Goal: Task Accomplishment & Management: Use online tool/utility

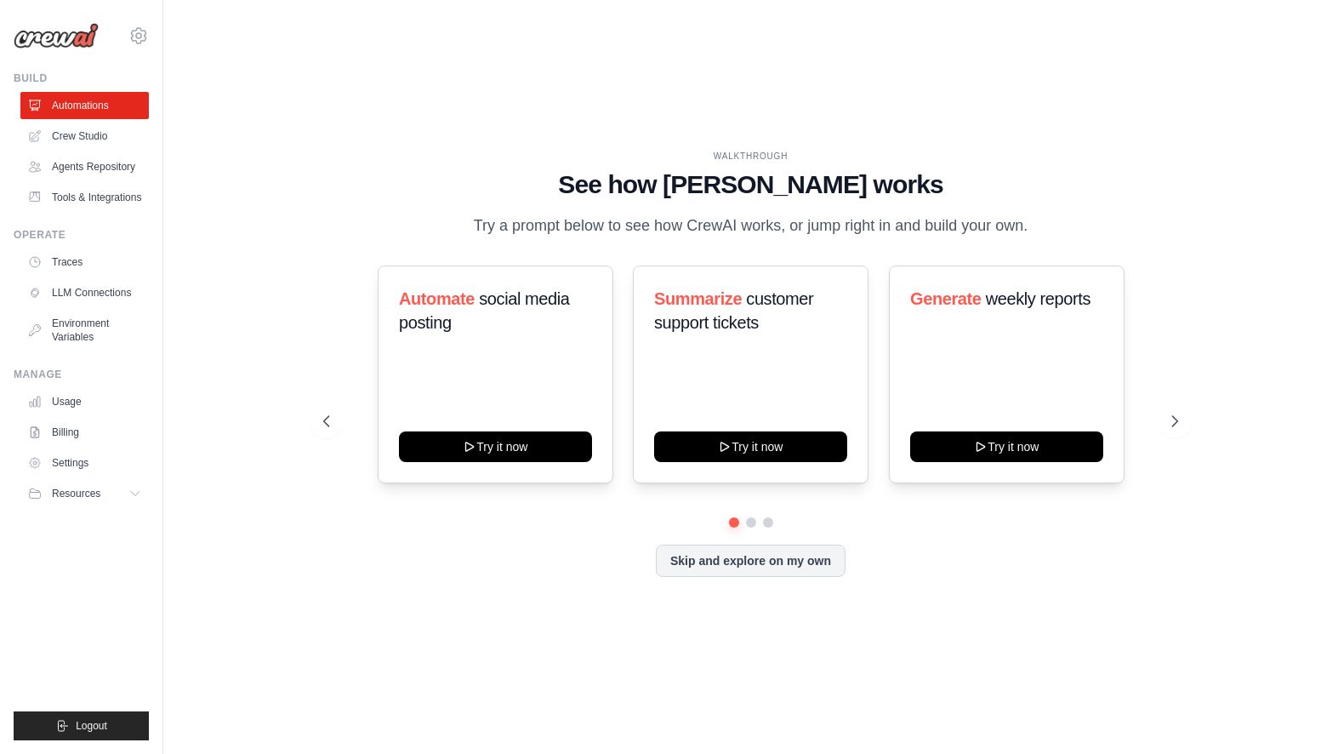
drag, startPoint x: 469, startPoint y: 222, endPoint x: 1018, endPoint y: 220, distance: 548.6
click at [1018, 220] on p "Try a prompt below to see how CrewAI works, or jump right in and build your own." at bounding box center [751, 225] width 572 height 25
drag, startPoint x: 498, startPoint y: 297, endPoint x: 500, endPoint y: 314, distance: 17.2
click at [500, 314] on h3 "Automate social media posting" at bounding box center [495, 311] width 193 height 48
drag, startPoint x: 755, startPoint y: 298, endPoint x: 759, endPoint y: 320, distance: 22.4
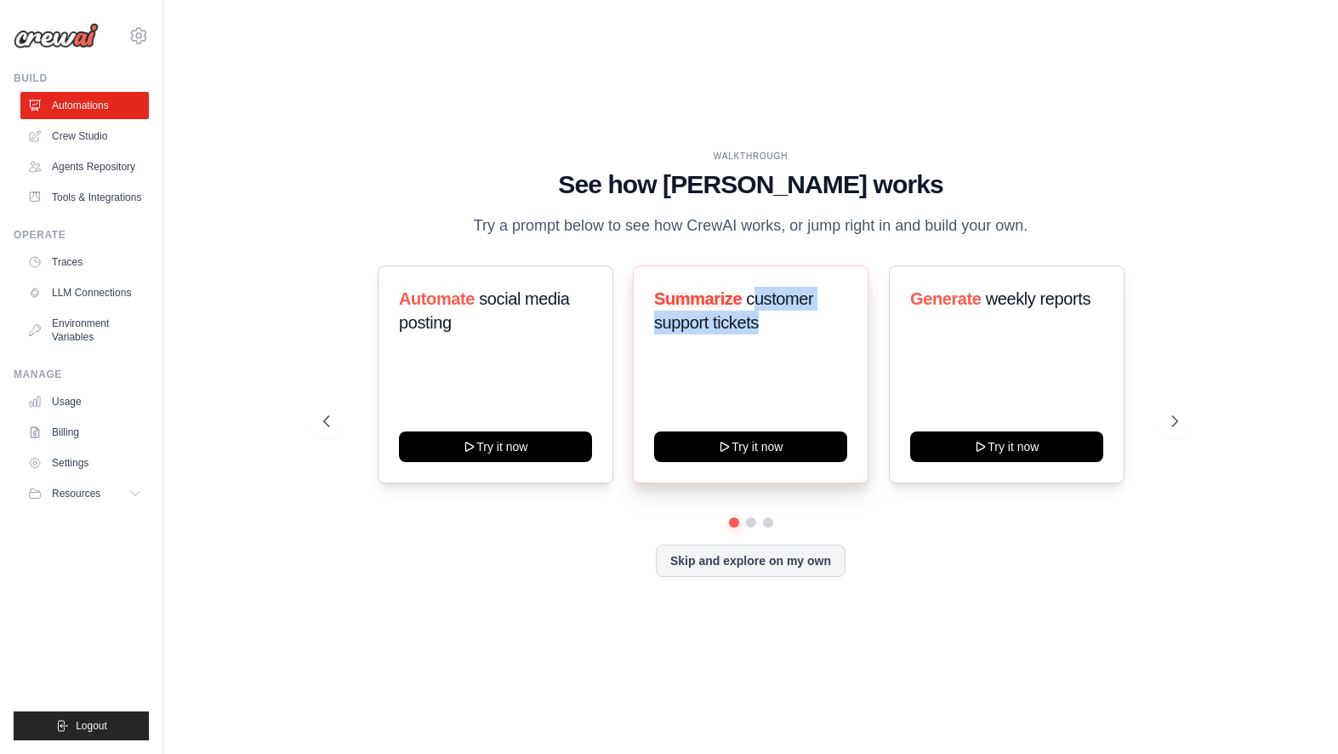
click at [759, 320] on h3 "Summarize customer support tickets" at bounding box center [750, 311] width 193 height 48
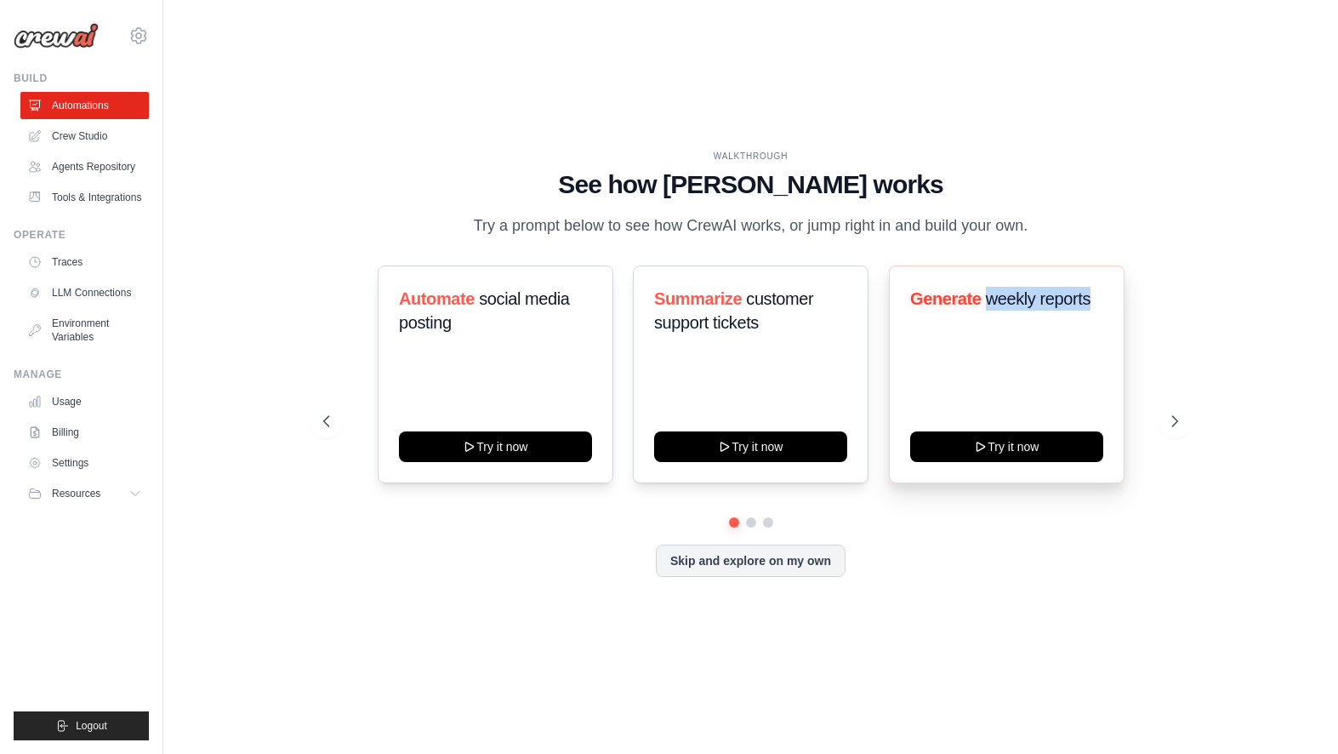
drag, startPoint x: 1002, startPoint y: 300, endPoint x: 1096, endPoint y: 300, distance: 94.4
click at [1096, 300] on h3 "Generate weekly reports" at bounding box center [1006, 299] width 193 height 24
click at [65, 138] on link "Crew Studio" at bounding box center [86, 135] width 128 height 27
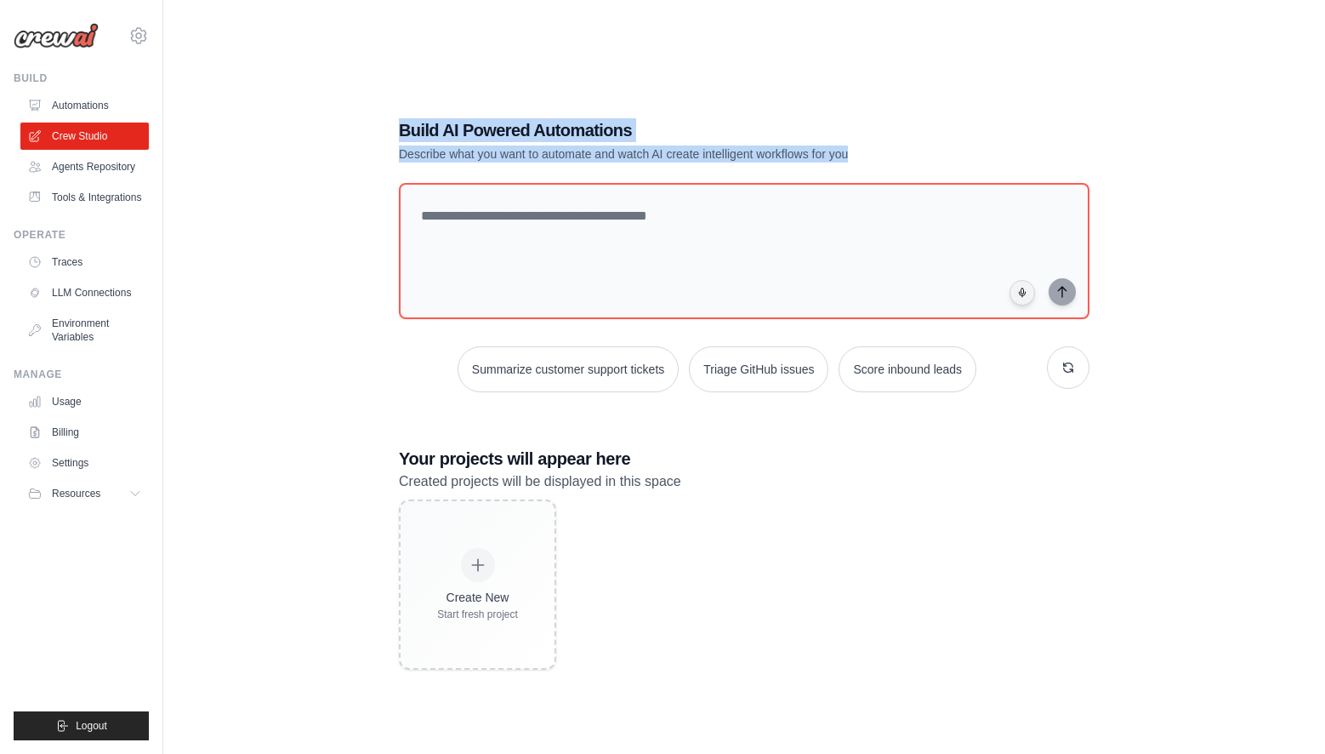
drag, startPoint x: 399, startPoint y: 131, endPoint x: 887, endPoint y: 151, distance: 488.6
click at [887, 151] on div "Build AI Powered Automations Describe what you want to automate and watch AI cr…" at bounding box center [685, 140] width 572 height 44
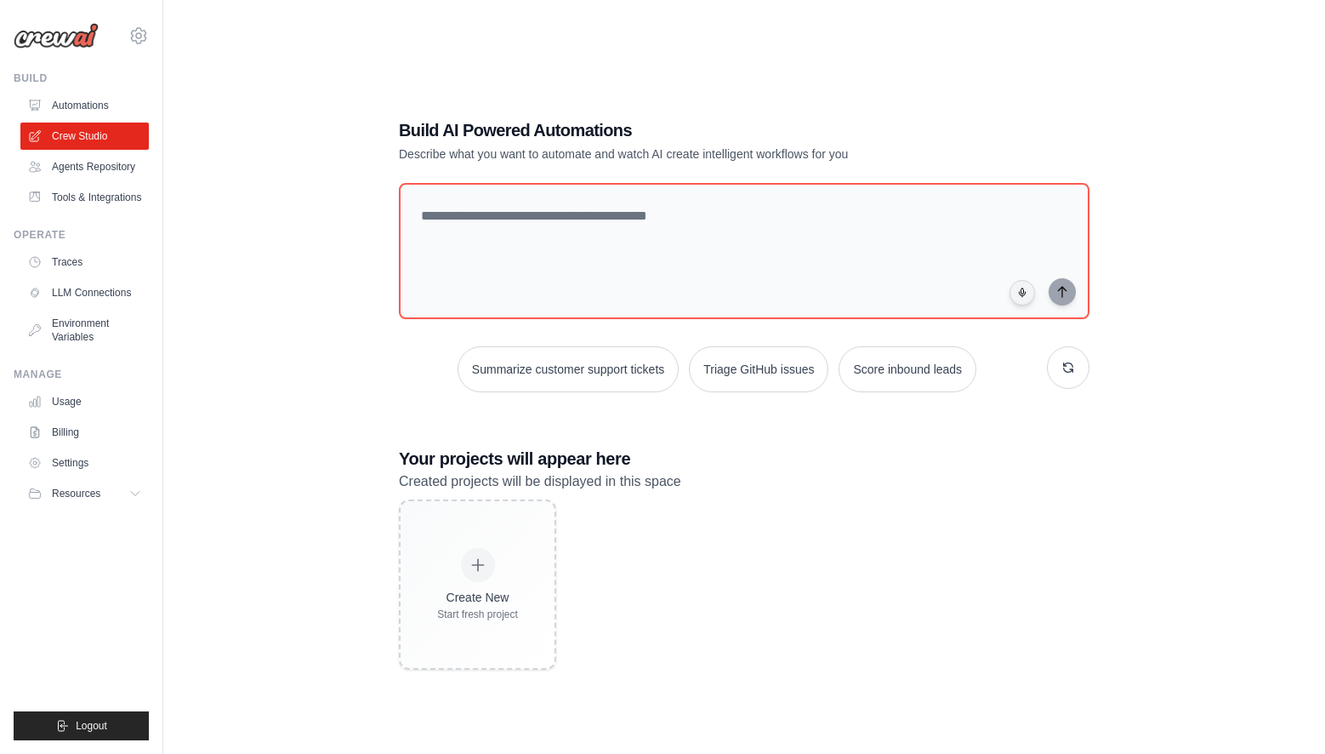
click at [232, 185] on div "Build AI Powered Automations Describe what you want to automate and watch AI cr…" at bounding box center [744, 394] width 1107 height 754
click at [89, 165] on link "Agents Repository" at bounding box center [86, 166] width 128 height 27
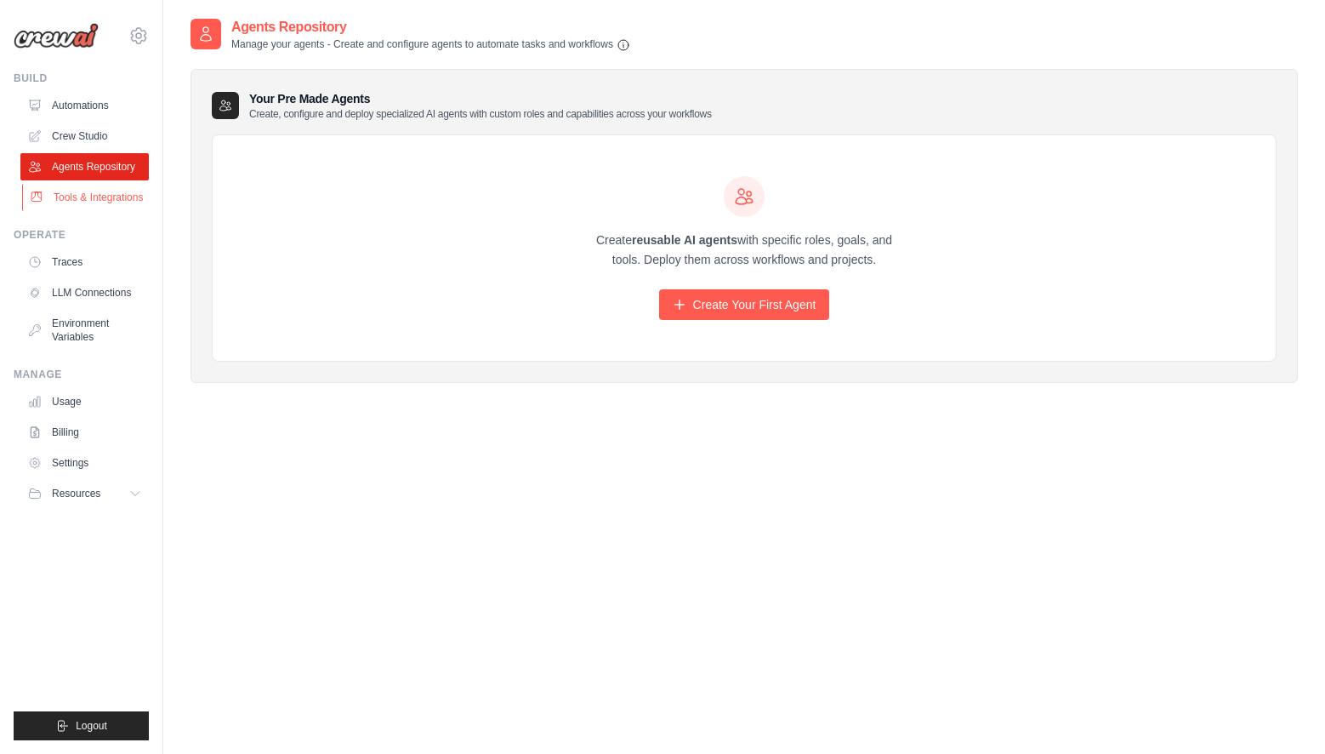
click at [83, 194] on link "Tools & Integrations" at bounding box center [86, 197] width 128 height 27
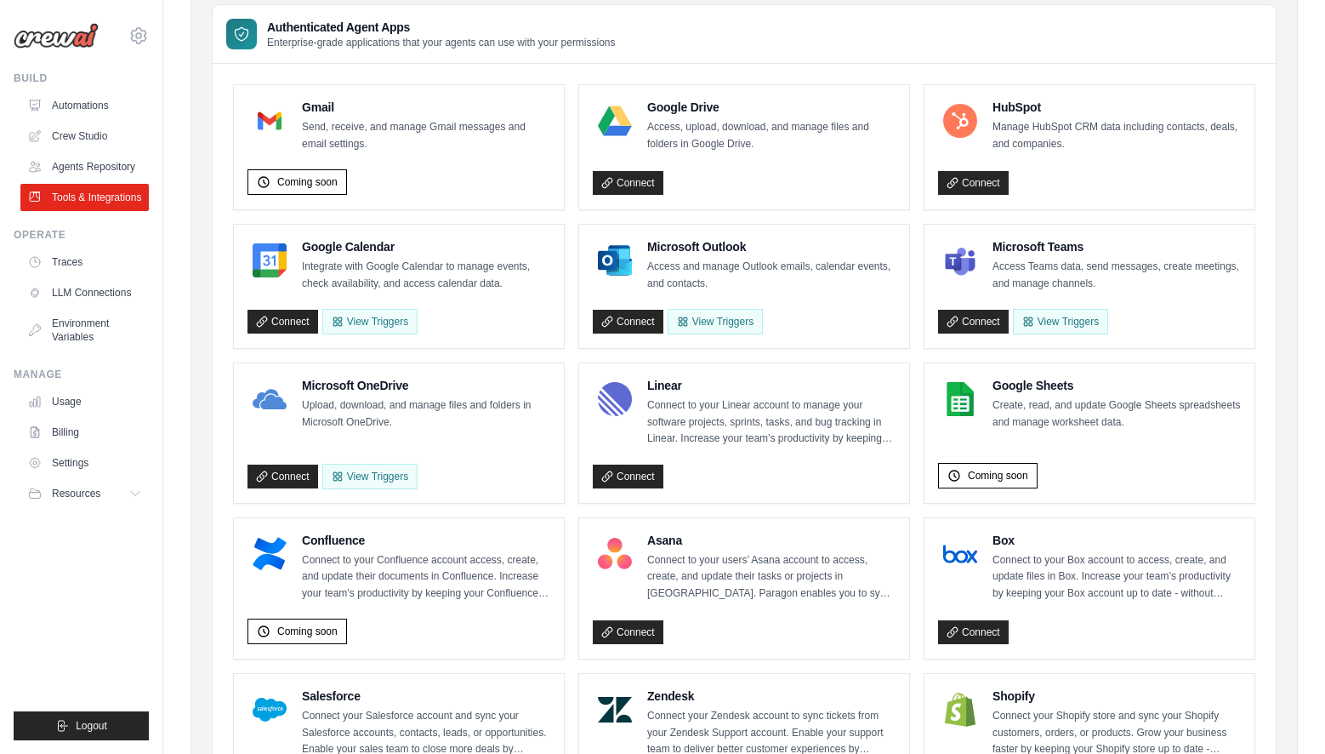
scroll to position [170, 0]
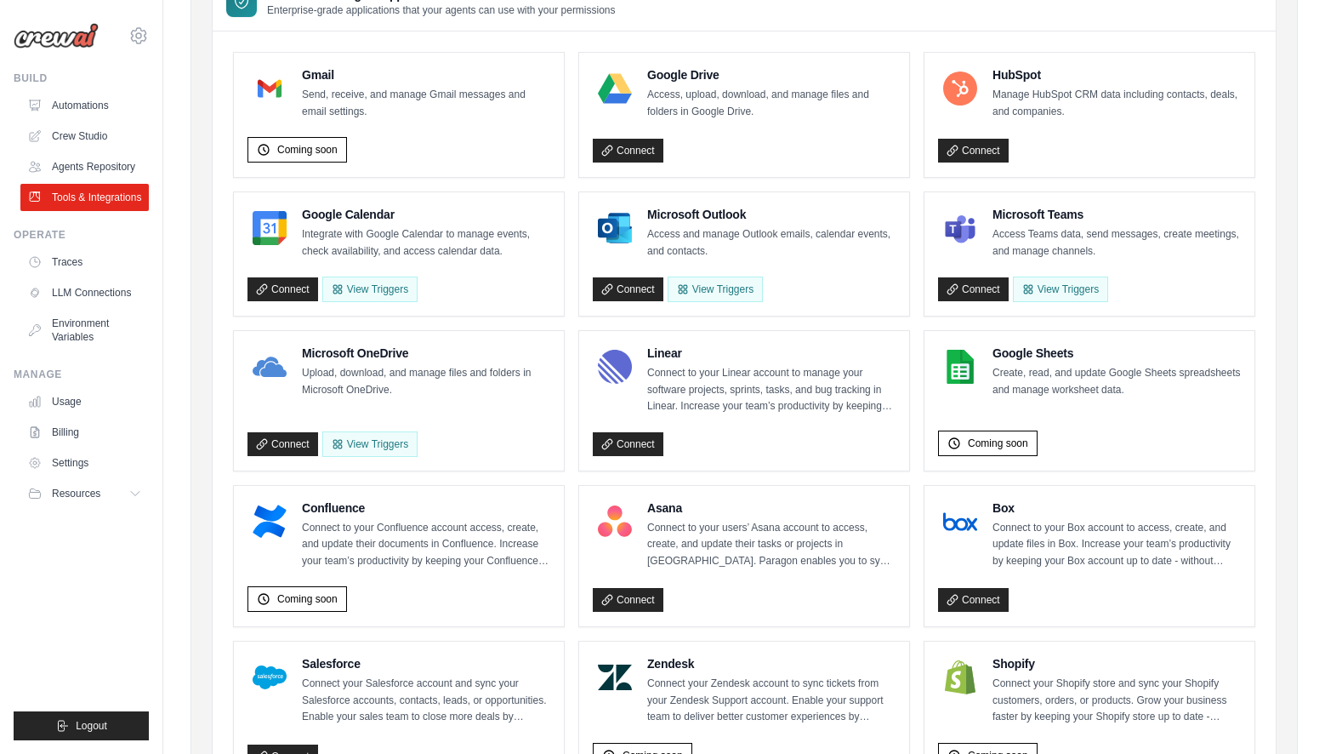
drag, startPoint x: 653, startPoint y: 240, endPoint x: 646, endPoint y: 226, distance: 15.6
click at [656, 240] on p "Access and manage Outlook emails, calendar events, and contacts." at bounding box center [771, 242] width 248 height 33
drag, startPoint x: 646, startPoint y: 226, endPoint x: 733, endPoint y: 251, distance: 91.0
click at [733, 251] on div "Microsoft Outlook Access and manage Outlook emails, calendar events, and contac…" at bounding box center [744, 233] width 303 height 54
drag, startPoint x: 998, startPoint y: 230, endPoint x: 1111, endPoint y: 245, distance: 113.2
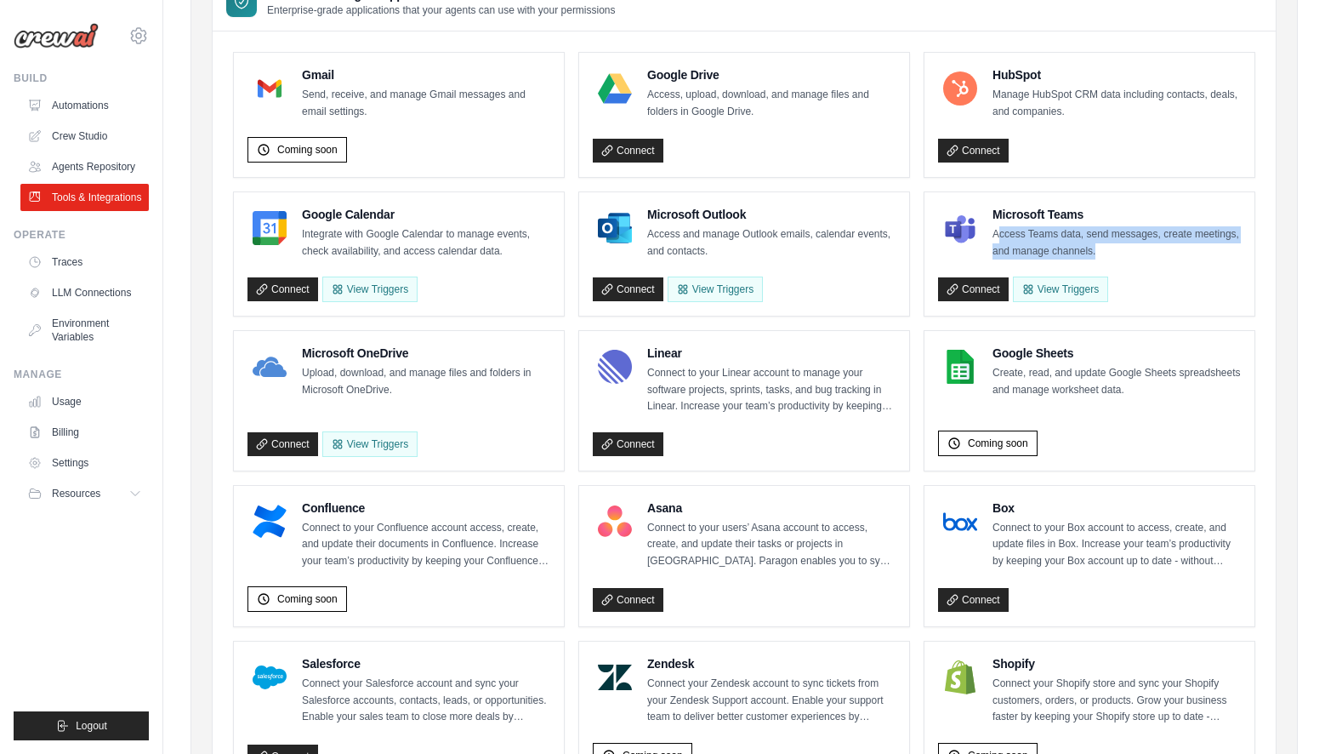
click at [1111, 245] on p "Access Teams data, send messages, create meetings, and manage channels." at bounding box center [1117, 242] width 248 height 33
click at [1078, 242] on p "Access Teams data, send messages, create meetings, and manage channels." at bounding box center [1117, 242] width 248 height 33
click at [923, 253] on ul "Gmail Send, receive, and manage Gmail messages and email settings. Coming soon …" at bounding box center [744, 719] width 1022 height 1335
click at [715, 290] on button "View Triggers" at bounding box center [715, 289] width 95 height 26
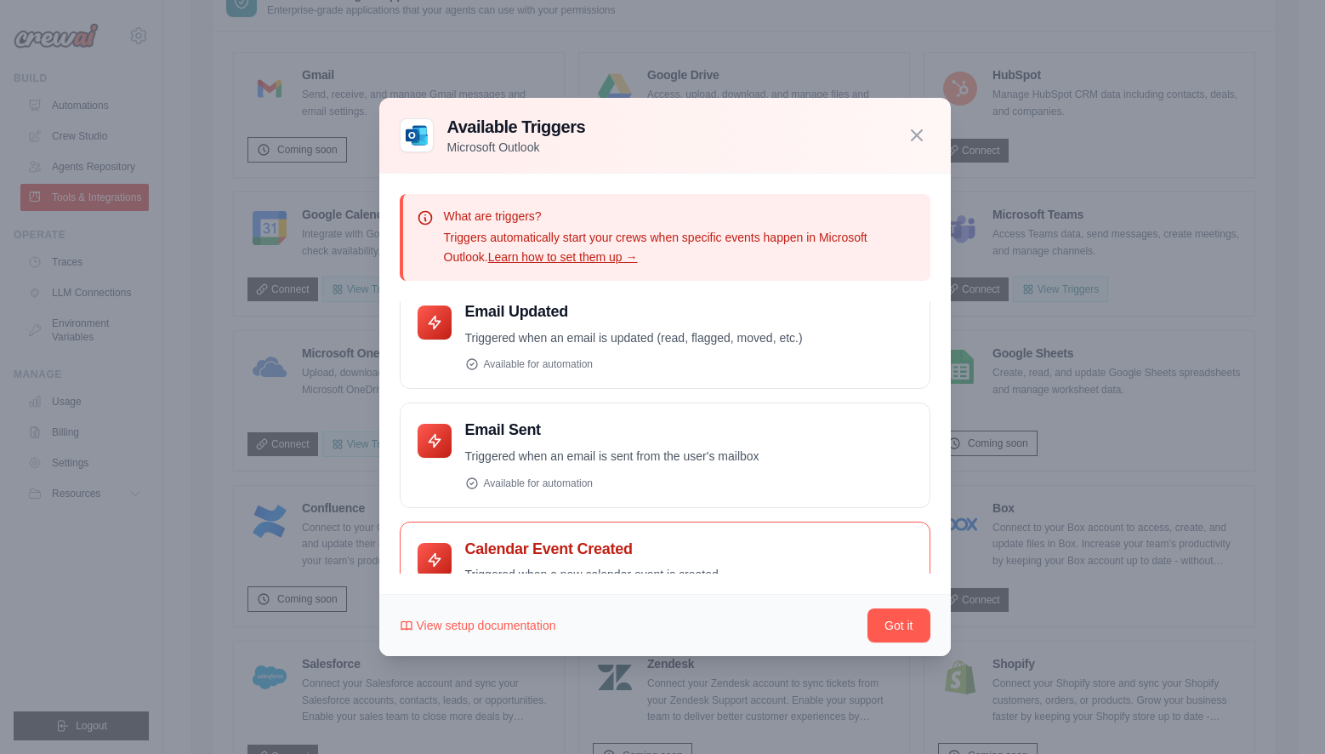
scroll to position [0, 0]
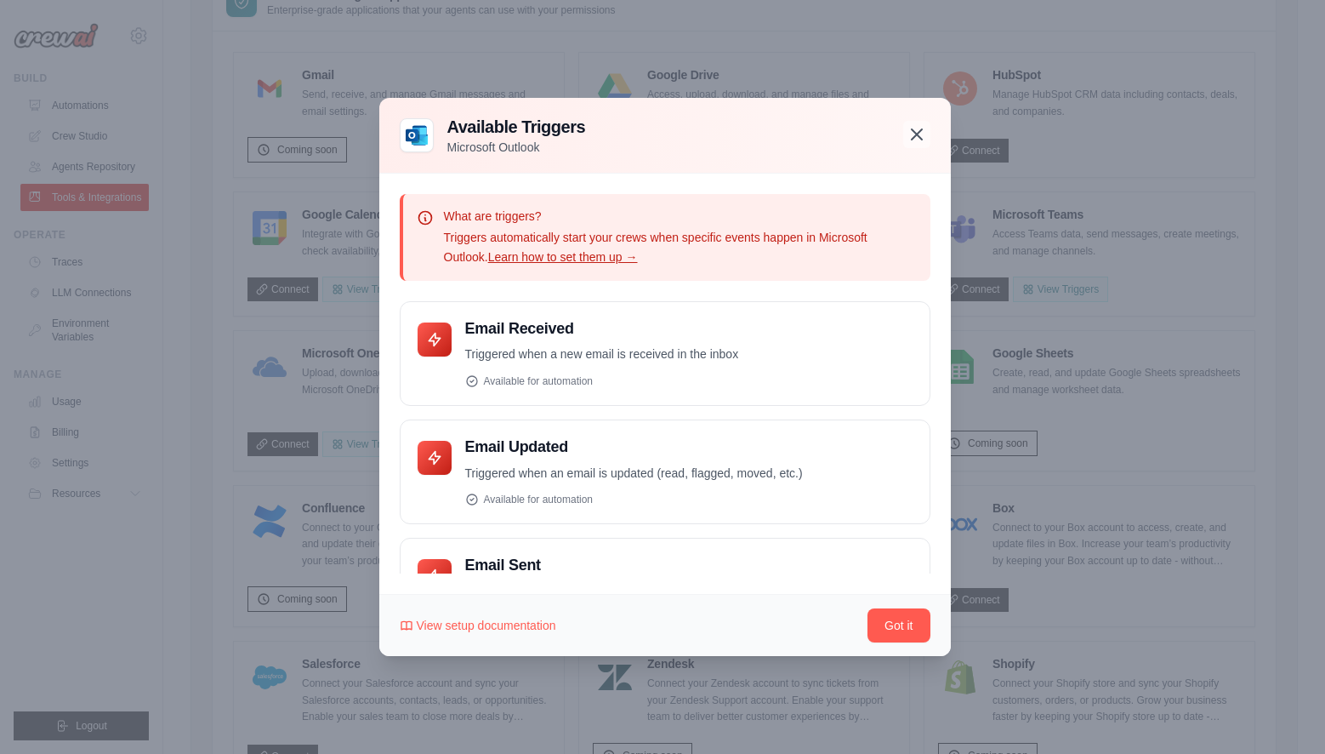
click at [916, 132] on icon "button" at bounding box center [917, 134] width 20 height 20
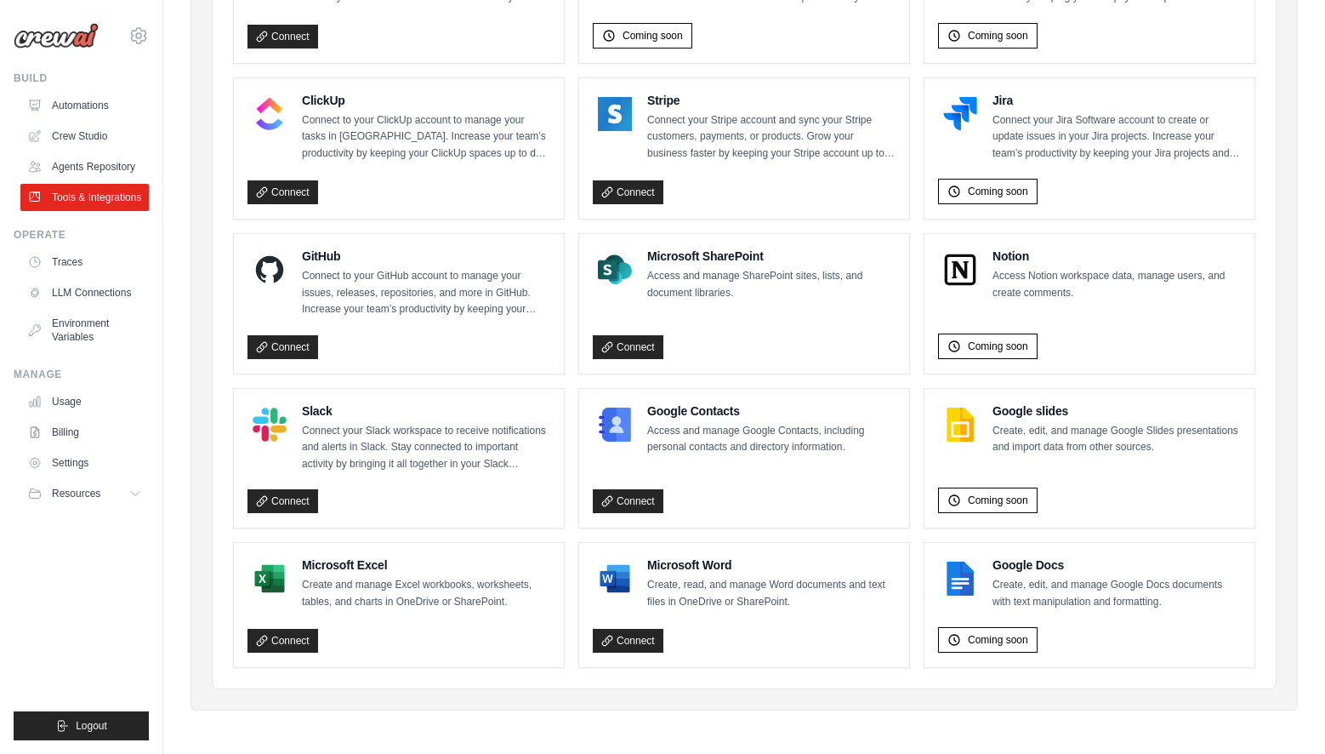
scroll to position [890, 0]
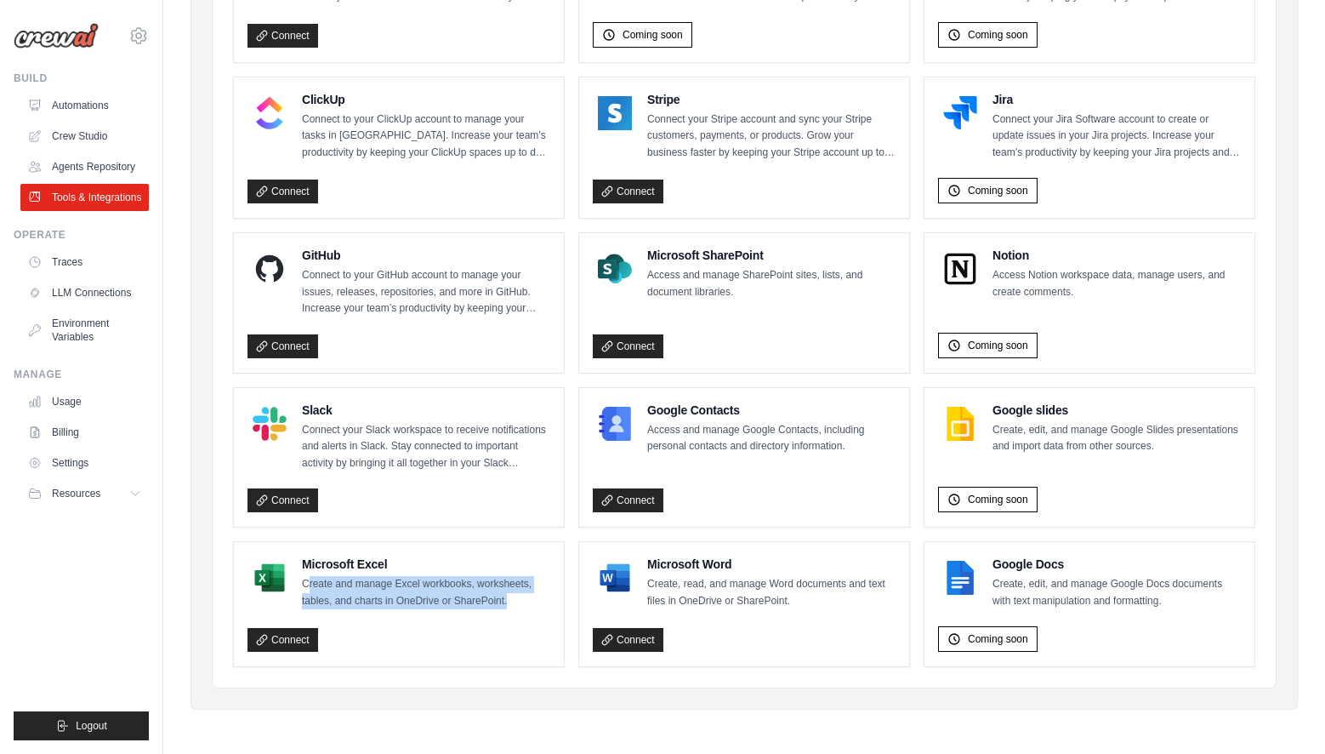
drag, startPoint x: 307, startPoint y: 581, endPoint x: 522, endPoint y: 605, distance: 216.5
click at [522, 605] on p "Create and manage Excel workbooks, worksheets, tables, and charts in OneDrive o…" at bounding box center [426, 592] width 248 height 33
click at [482, 595] on p "Create and manage Excel workbooks, worksheets, tables, and charts in OneDrive o…" at bounding box center [426, 592] width 248 height 33
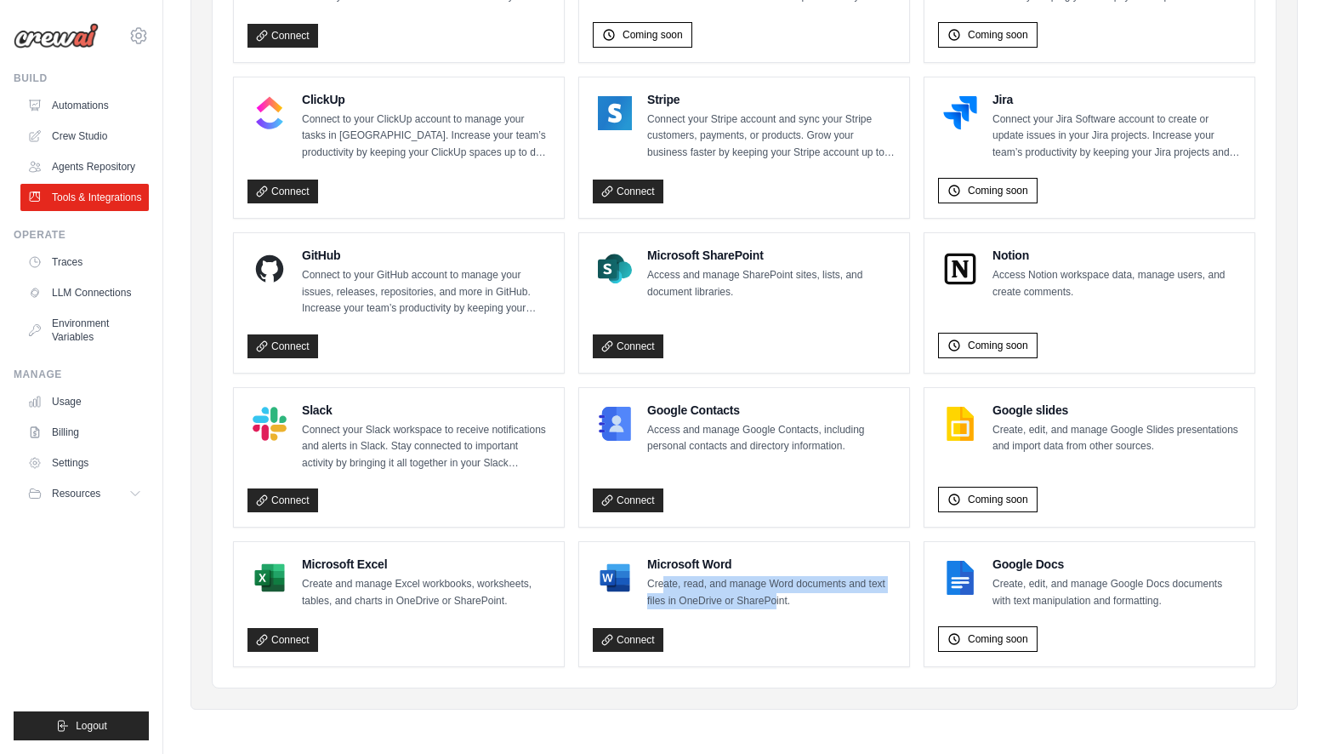
drag, startPoint x: 663, startPoint y: 581, endPoint x: 775, endPoint y: 600, distance: 113.8
click at [775, 600] on p "Create, read, and manage Word documents and text files in OneDrive or SharePoin…" at bounding box center [771, 592] width 248 height 33
click at [773, 599] on p "Create, read, and manage Word documents and text files in OneDrive or SharePoin…" at bounding box center [771, 592] width 248 height 33
click at [86, 288] on link "LLM Connections" at bounding box center [86, 292] width 128 height 27
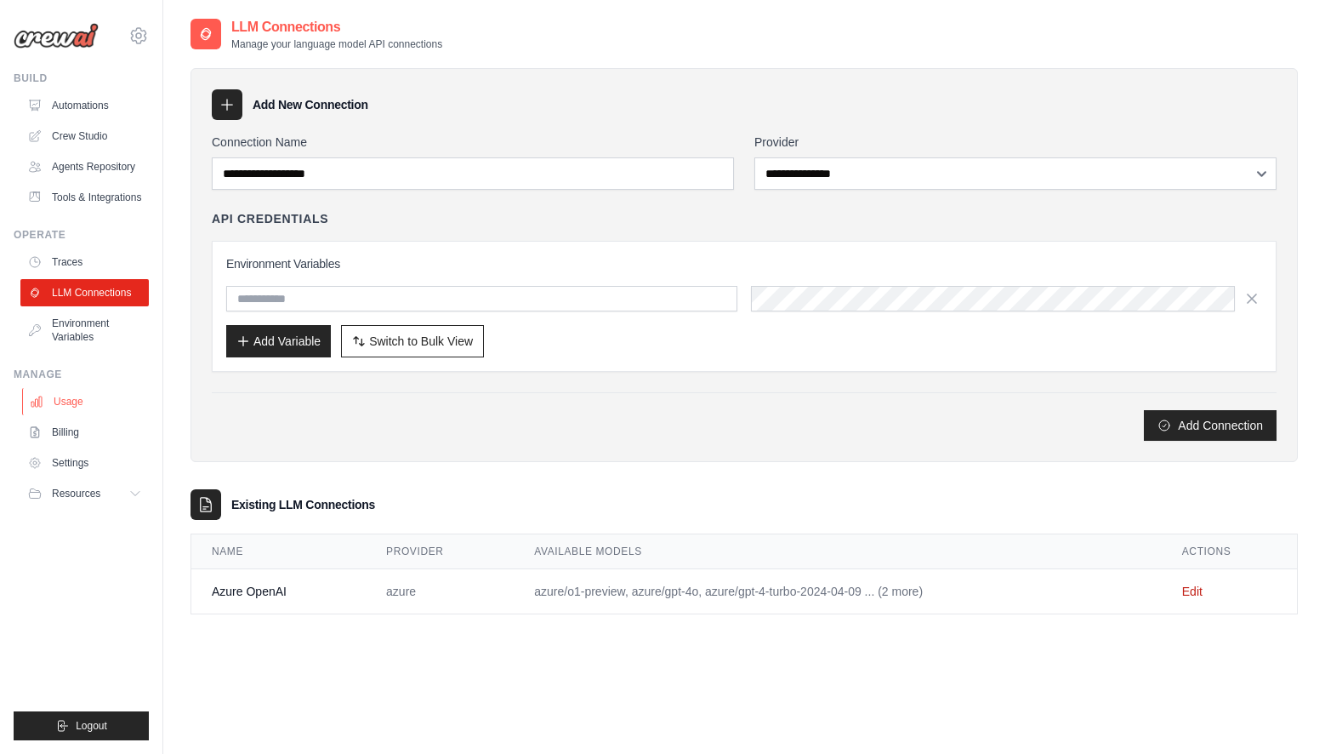
click at [74, 401] on link "Usage" at bounding box center [86, 401] width 128 height 27
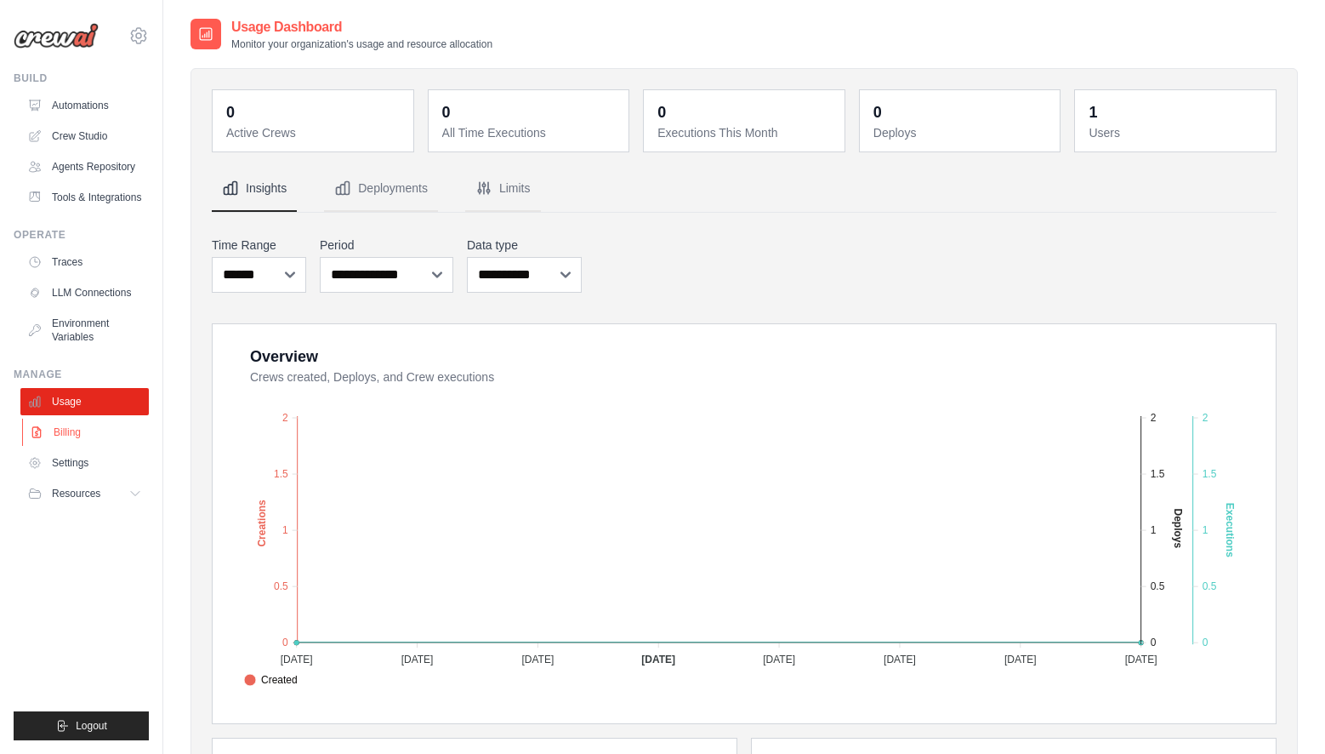
click at [71, 433] on link "Billing" at bounding box center [86, 431] width 128 height 27
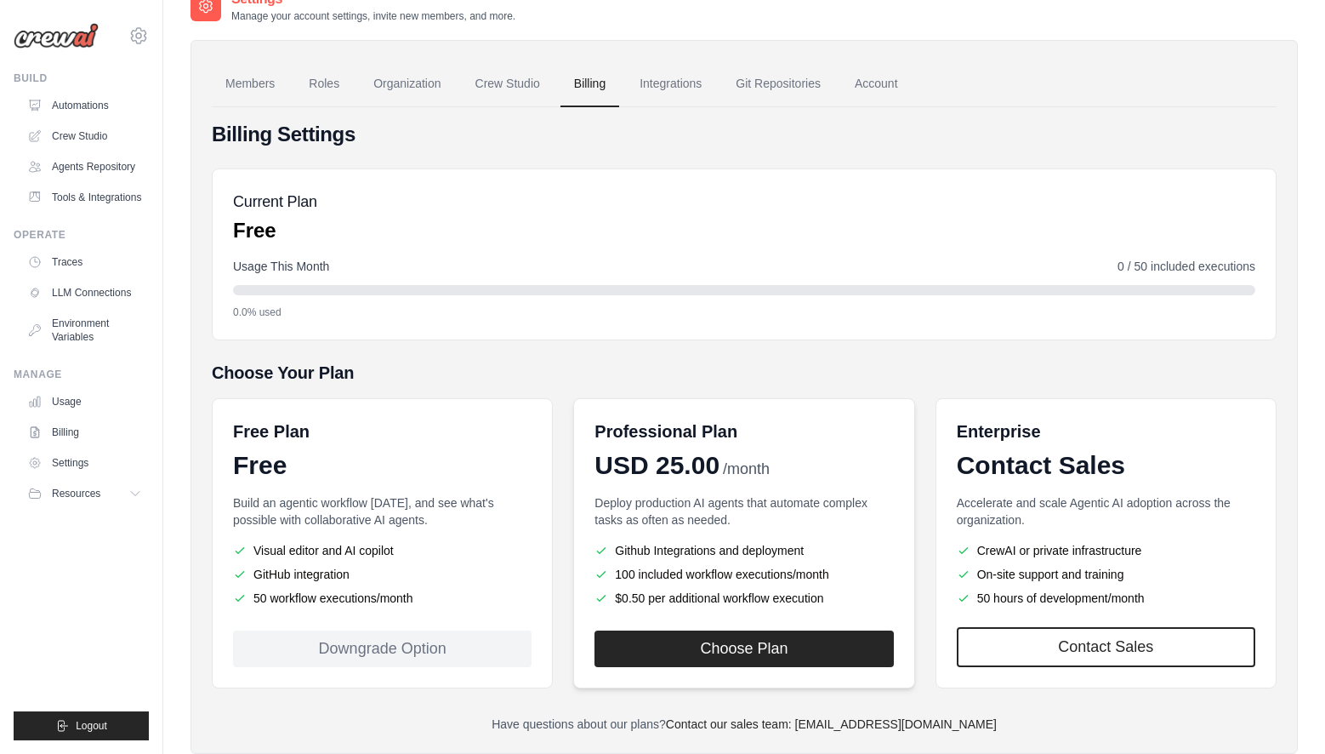
scroll to position [72, 0]
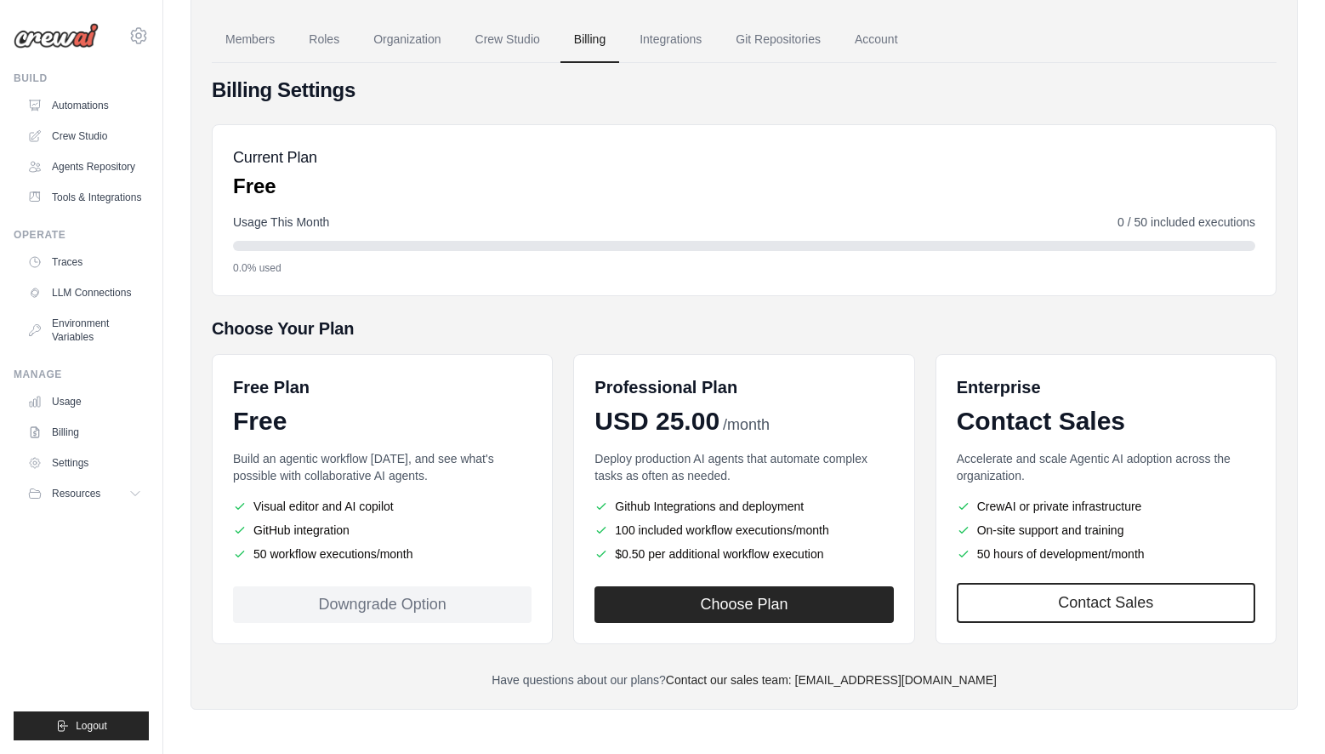
drag, startPoint x: 253, startPoint y: 504, endPoint x: 391, endPoint y: 507, distance: 137.8
click at [391, 507] on li "Visual editor and AI copilot" at bounding box center [382, 506] width 299 height 17
drag, startPoint x: 255, startPoint y: 525, endPoint x: 412, endPoint y: 554, distance: 159.1
click at [412, 554] on ul "Visual editor and AI copilot GitHub integration 50 workflow executions/month" at bounding box center [382, 530] width 299 height 65
click at [371, 520] on ul "Visual editor and AI copilot GitHub integration 50 workflow executions/month" at bounding box center [382, 530] width 299 height 65
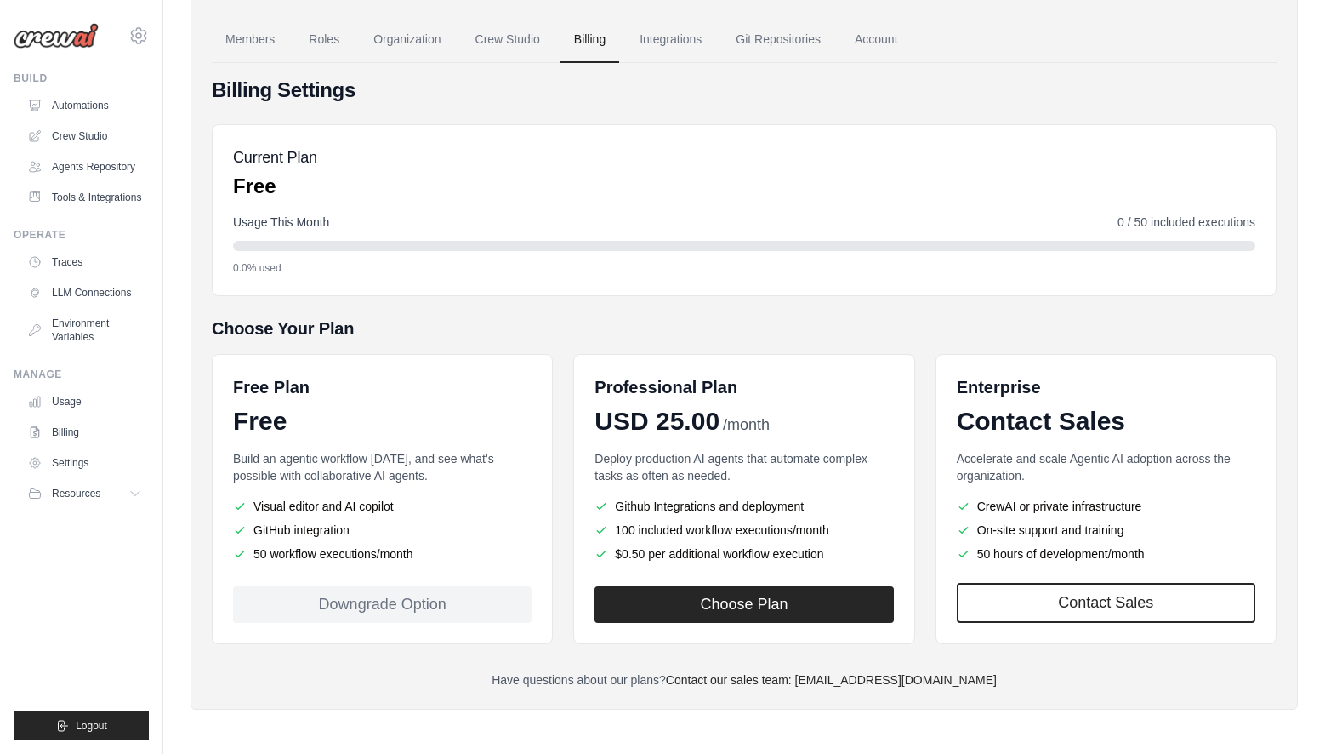
drag, startPoint x: 281, startPoint y: 526, endPoint x: 270, endPoint y: 512, distance: 17.7
click at [281, 518] on ul "Visual editor and AI copilot GitHub integration 50 workflow executions/month" at bounding box center [382, 530] width 299 height 65
drag, startPoint x: 275, startPoint y: 505, endPoint x: 281, endPoint y: 494, distance: 12.6
click at [276, 500] on li "Visual editor and AI copilot" at bounding box center [382, 506] width 299 height 17
click at [72, 290] on link "LLM Connections" at bounding box center [86, 292] width 128 height 27
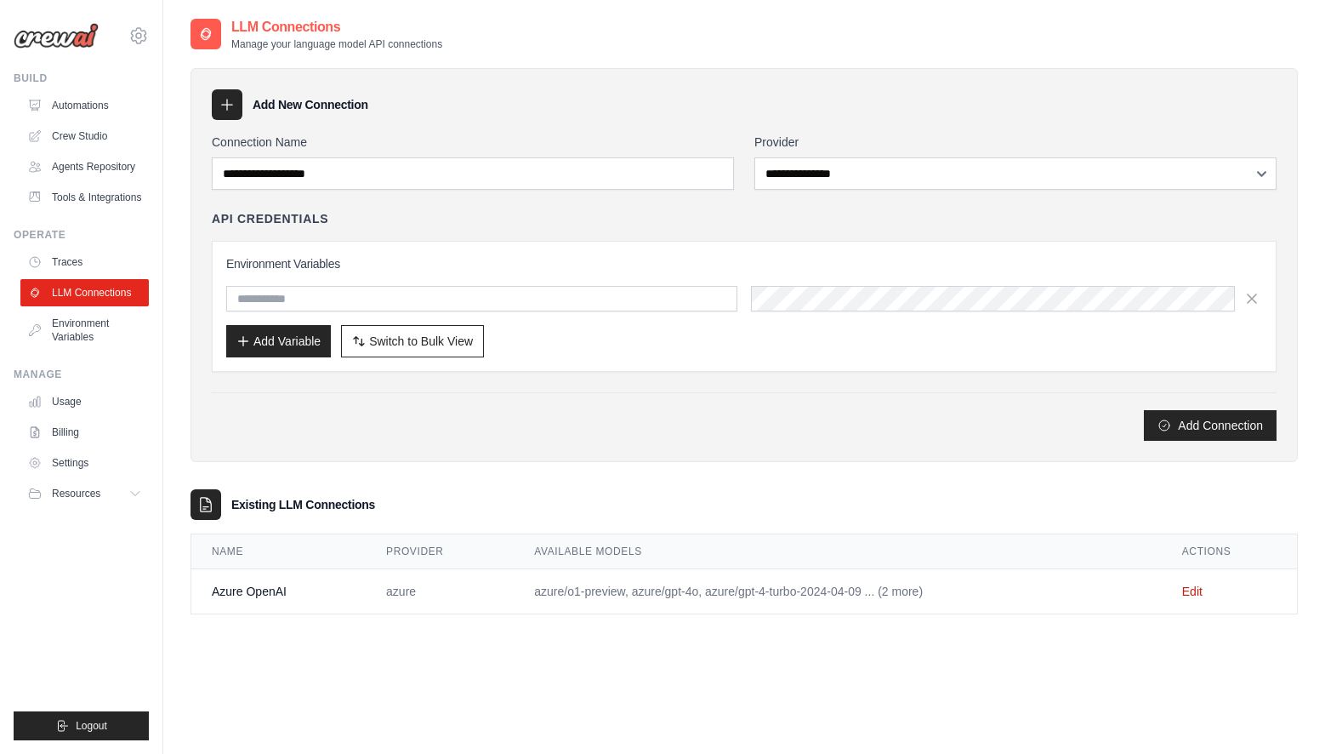
drag, startPoint x: 210, startPoint y: 587, endPoint x: 1071, endPoint y: 593, distance: 860.7
click at [1071, 593] on tr "Azure OpenAI azure azure/o1-preview, azure/gpt-4o, azure/gpt-4-turbo-2024-04-09…" at bounding box center [744, 591] width 1106 height 45
click at [1037, 577] on td "azure/o1-preview, azure/gpt-4o, azure/gpt-4-turbo-2024-04-09 ... (2 more)" at bounding box center [838, 591] width 648 height 45
drag, startPoint x: 643, startPoint y: 585, endPoint x: 1012, endPoint y: 601, distance: 369.5
click at [1012, 601] on td "azure/o1-preview, azure/gpt-4o, azure/gpt-4-turbo-2024-04-09 ... (2 more)" at bounding box center [838, 591] width 648 height 45
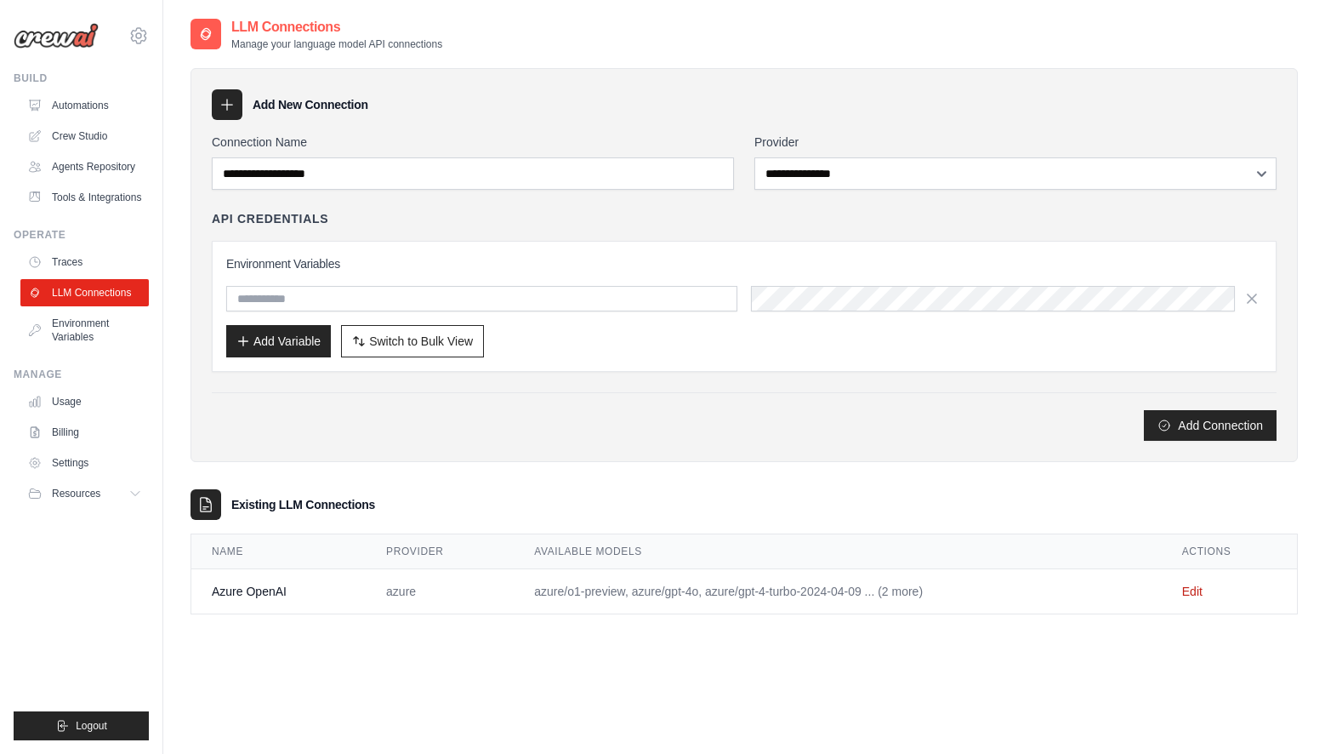
click at [997, 592] on td "azure/o1-preview, azure/gpt-4o, azure/gpt-4-turbo-2024-04-09 ... (2 more)" at bounding box center [838, 591] width 648 height 45
click at [1186, 596] on link "Edit" at bounding box center [1192, 591] width 20 height 14
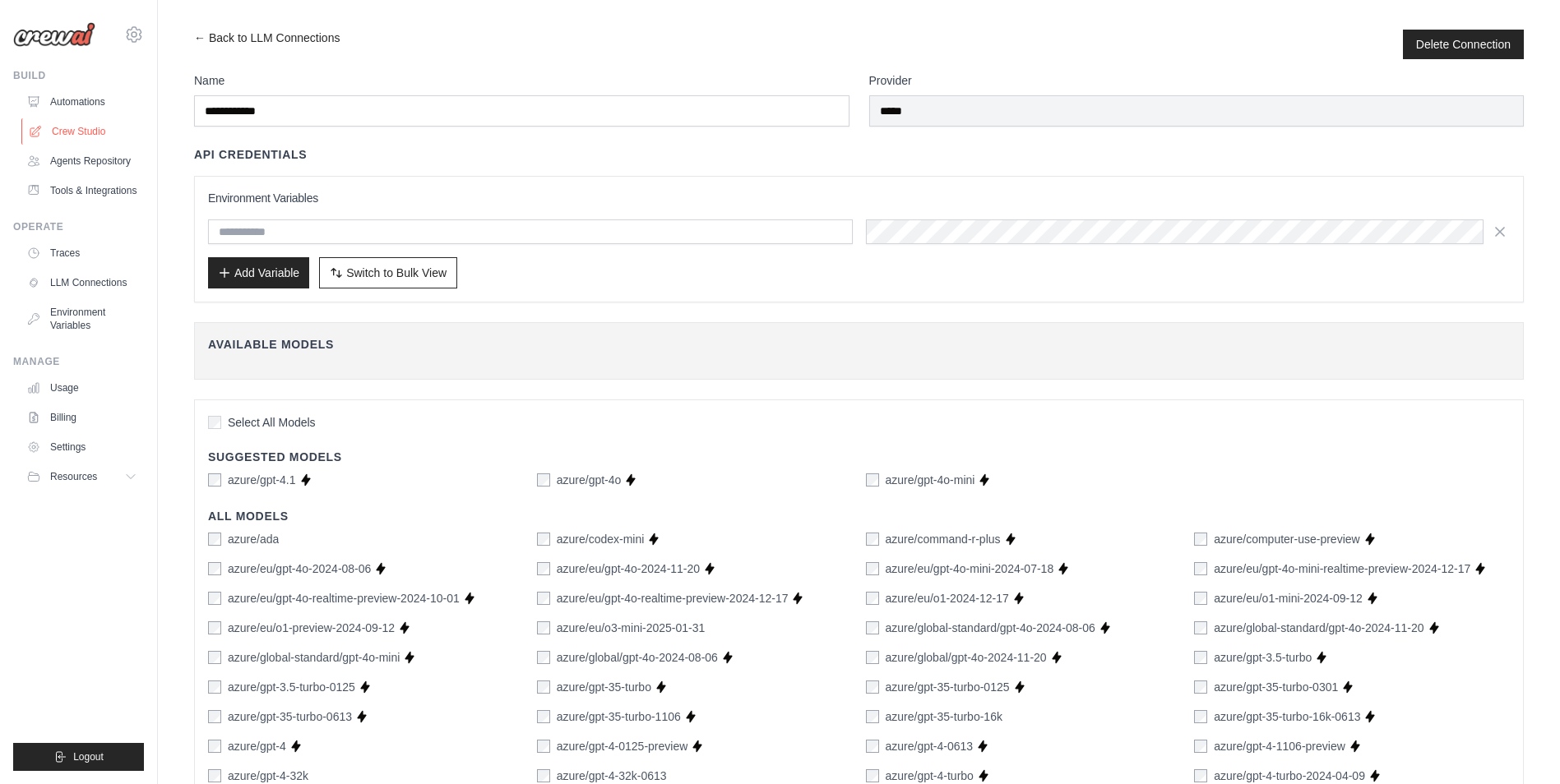
click at [67, 128] on link "Crew Studio" at bounding box center [83, 131] width 124 height 26
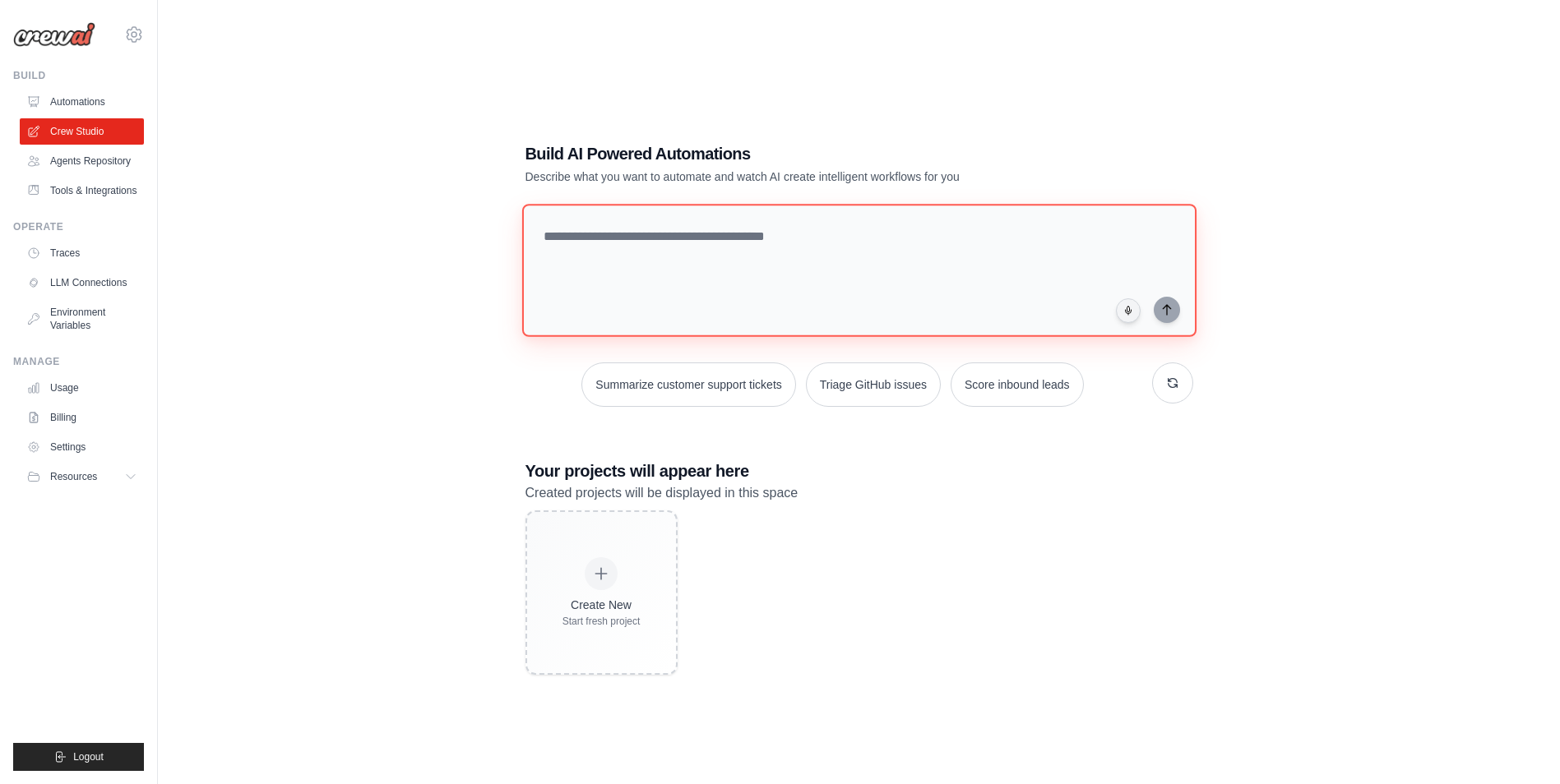
click at [565, 232] on textarea at bounding box center [858, 271] width 674 height 133
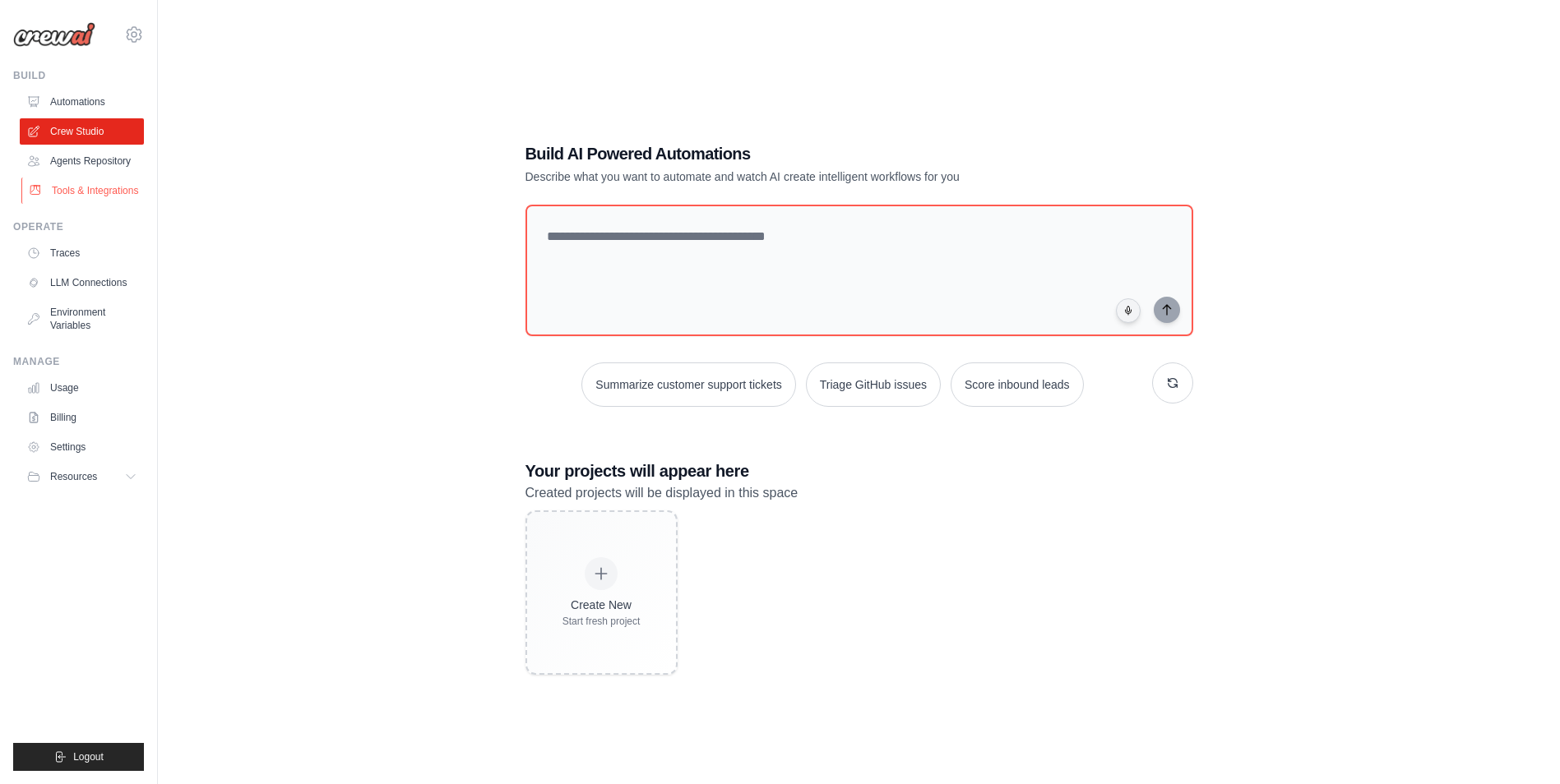
click at [92, 188] on link "Tools & Integrations" at bounding box center [83, 190] width 124 height 26
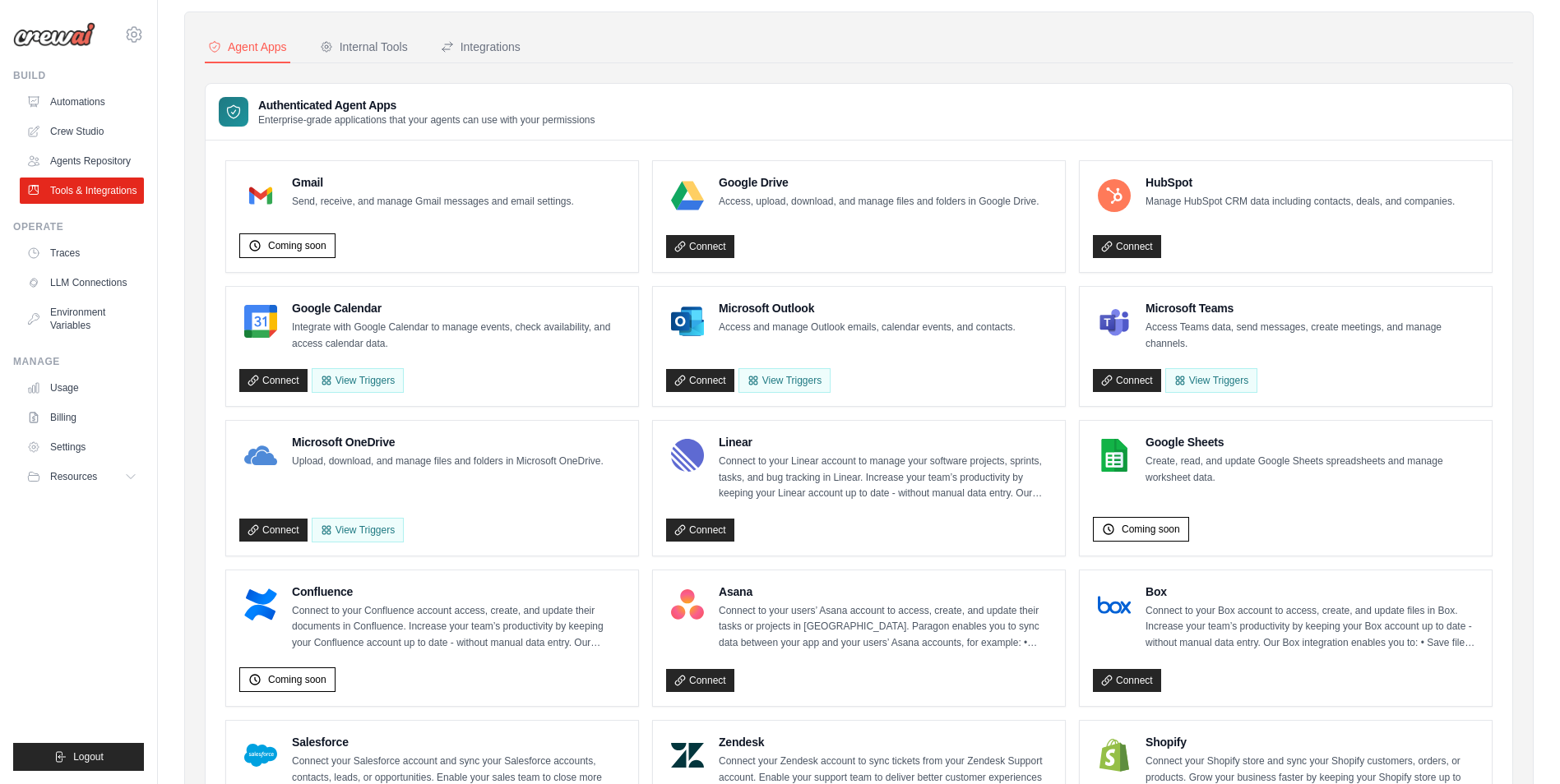
scroll to position [82, 0]
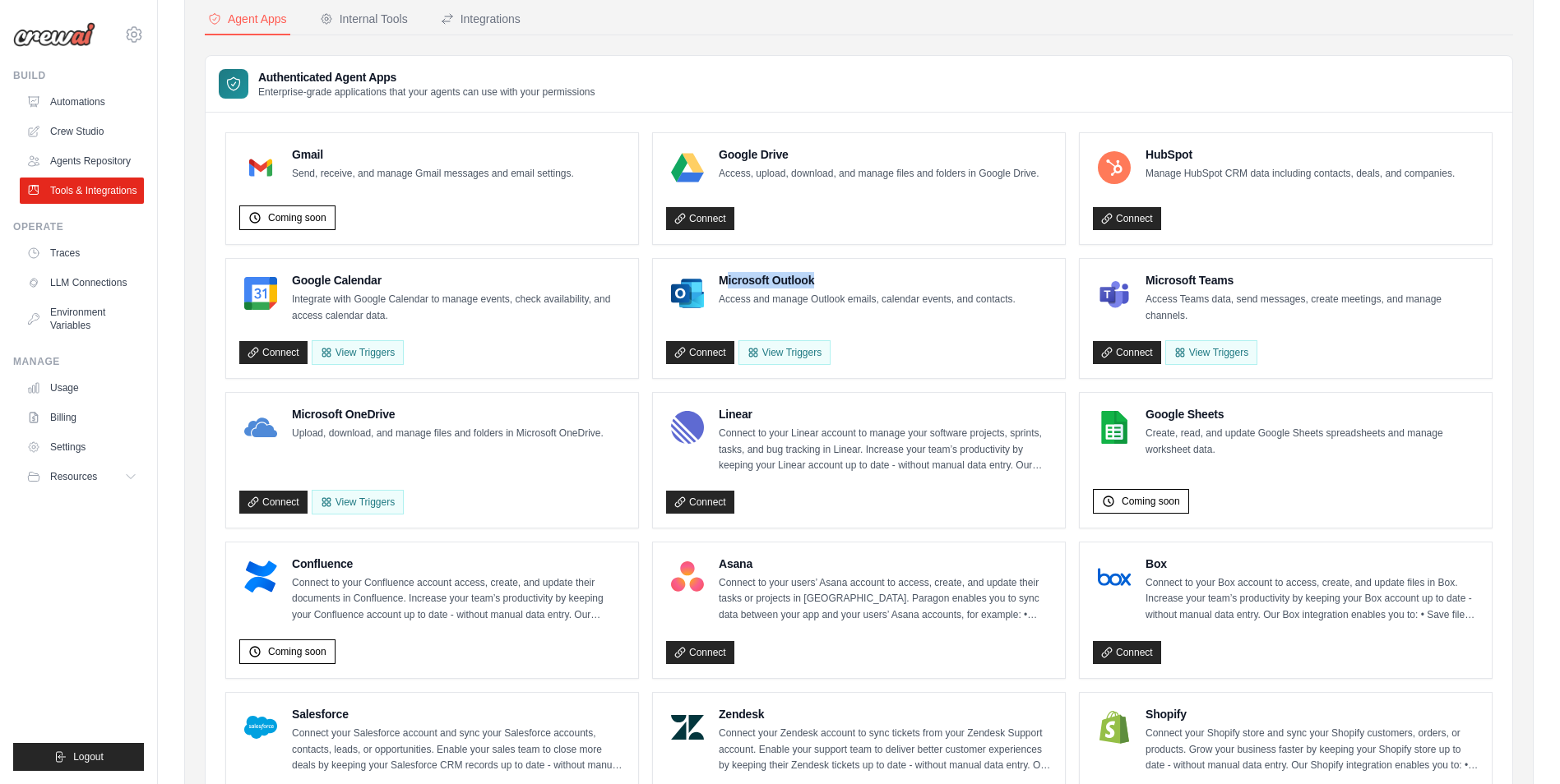
drag, startPoint x: 723, startPoint y: 277, endPoint x: 819, endPoint y: 277, distance: 96.0
click at [819, 277] on h4 "Microsoft Outlook" at bounding box center [867, 280] width 297 height 16
click at [779, 355] on button "View Triggers" at bounding box center [784, 352] width 92 height 25
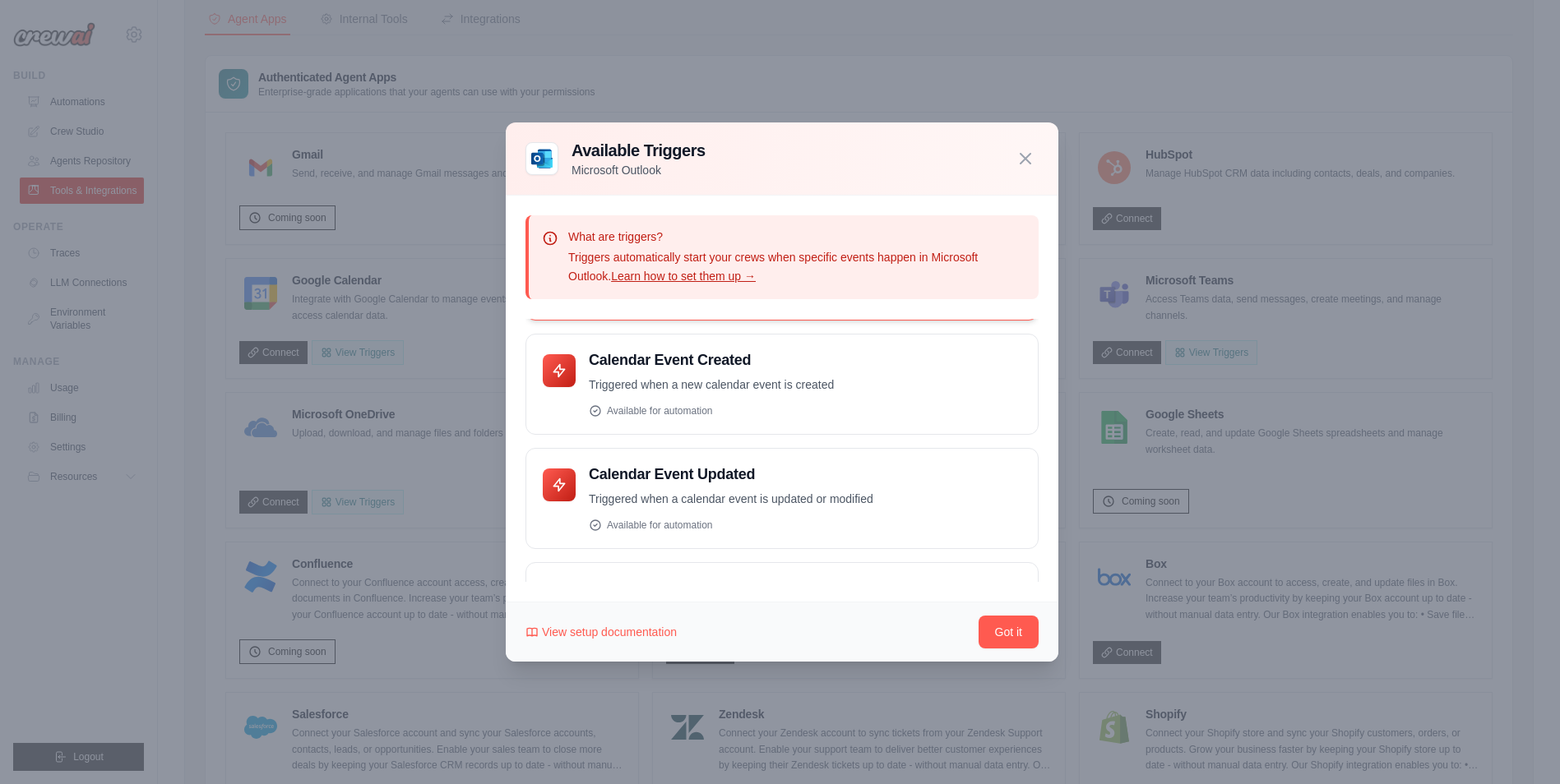
scroll to position [410, 0]
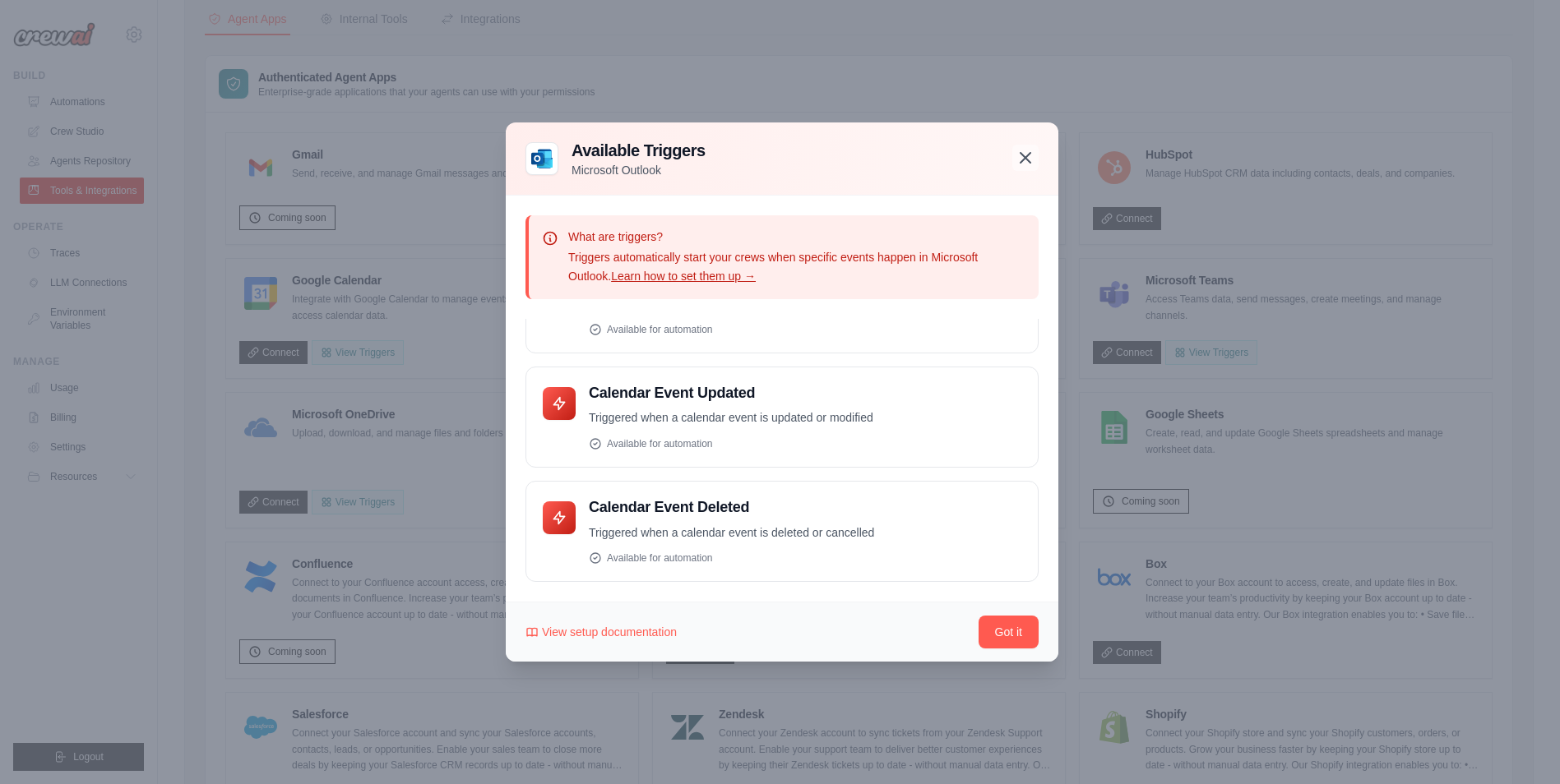
click at [1020, 159] on icon "button" at bounding box center [1025, 158] width 19 height 19
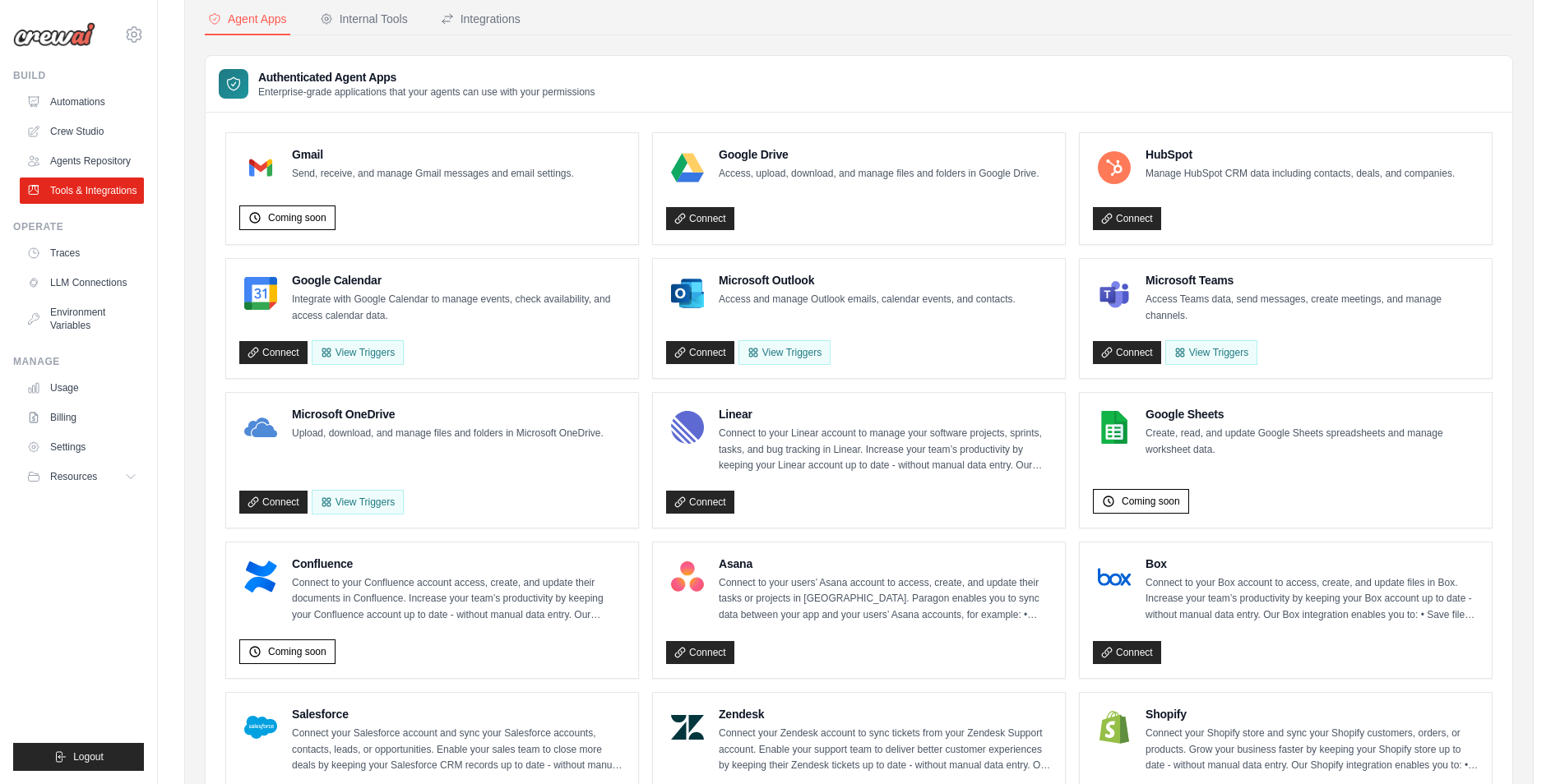
click at [700, 353] on link "Connect" at bounding box center [700, 353] width 69 height 23
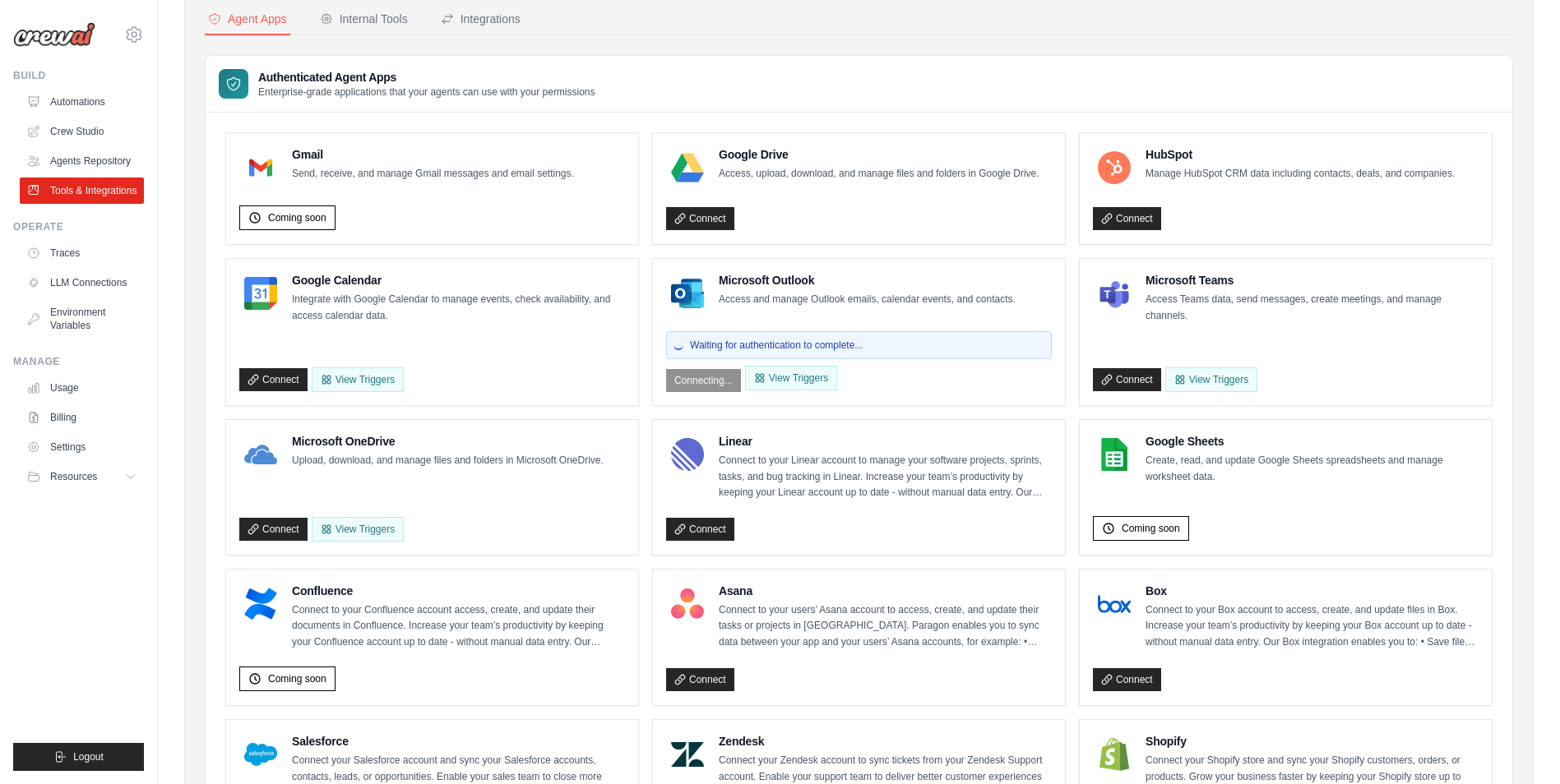
click at [744, 279] on h4 "Microsoft Outlook" at bounding box center [867, 280] width 297 height 16
click at [738, 273] on h4 "Microsoft Outlook" at bounding box center [867, 280] width 297 height 16
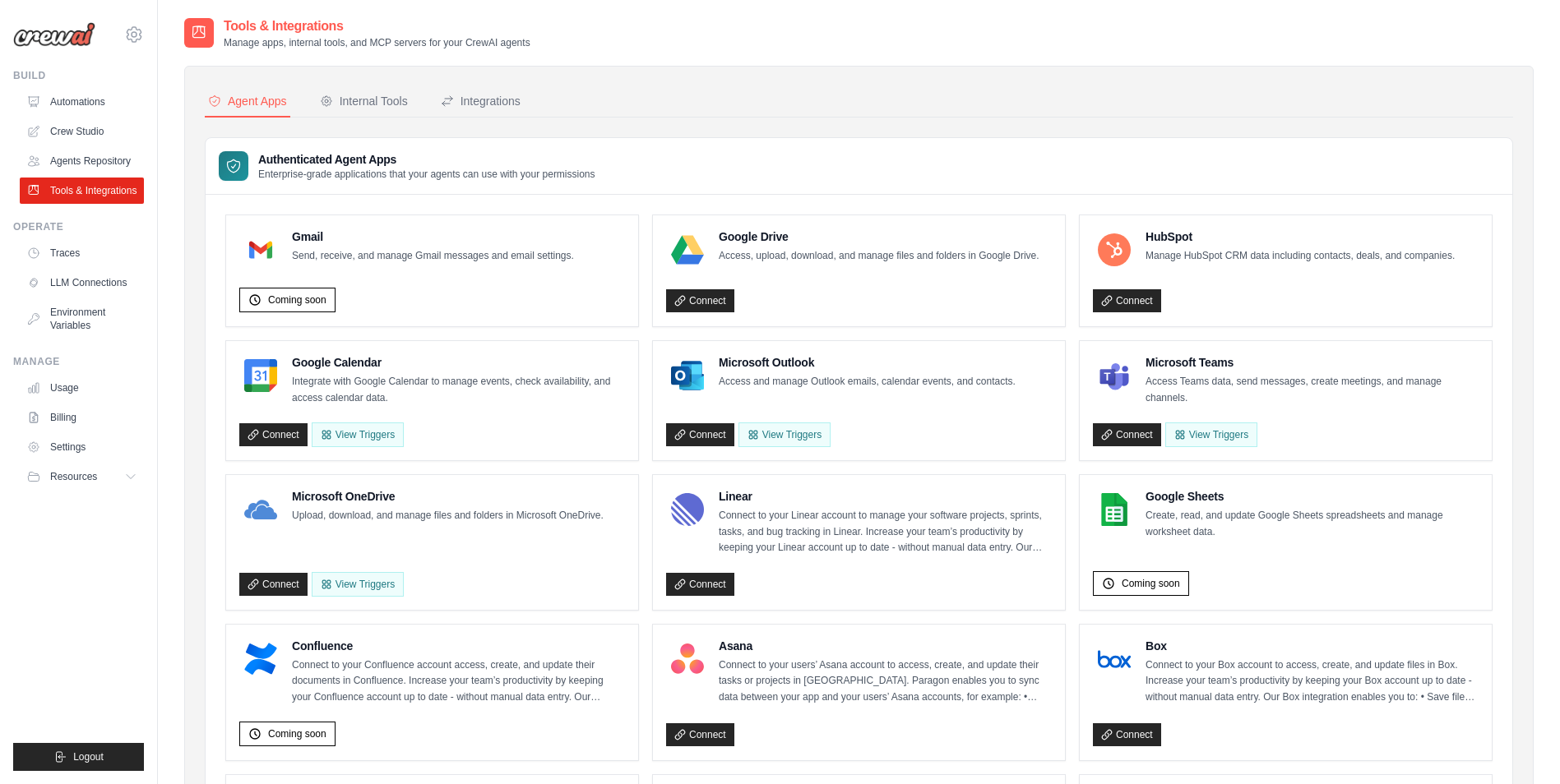
click at [741, 363] on h4 "Microsoft Outlook" at bounding box center [867, 363] width 297 height 16
drag, startPoint x: 728, startPoint y: 384, endPoint x: 1017, endPoint y: 389, distance: 289.0
click at [1017, 389] on div "Microsoft Outlook Access and manage Outlook emails, calendar events, and contac…" at bounding box center [859, 376] width 386 height 43
drag, startPoint x: 715, startPoint y: 379, endPoint x: 1048, endPoint y: 408, distance: 334.3
click at [1048, 408] on div "Microsoft Outlook Access and manage Outlook emails, calendar events, and contac…" at bounding box center [859, 401] width 386 height 93
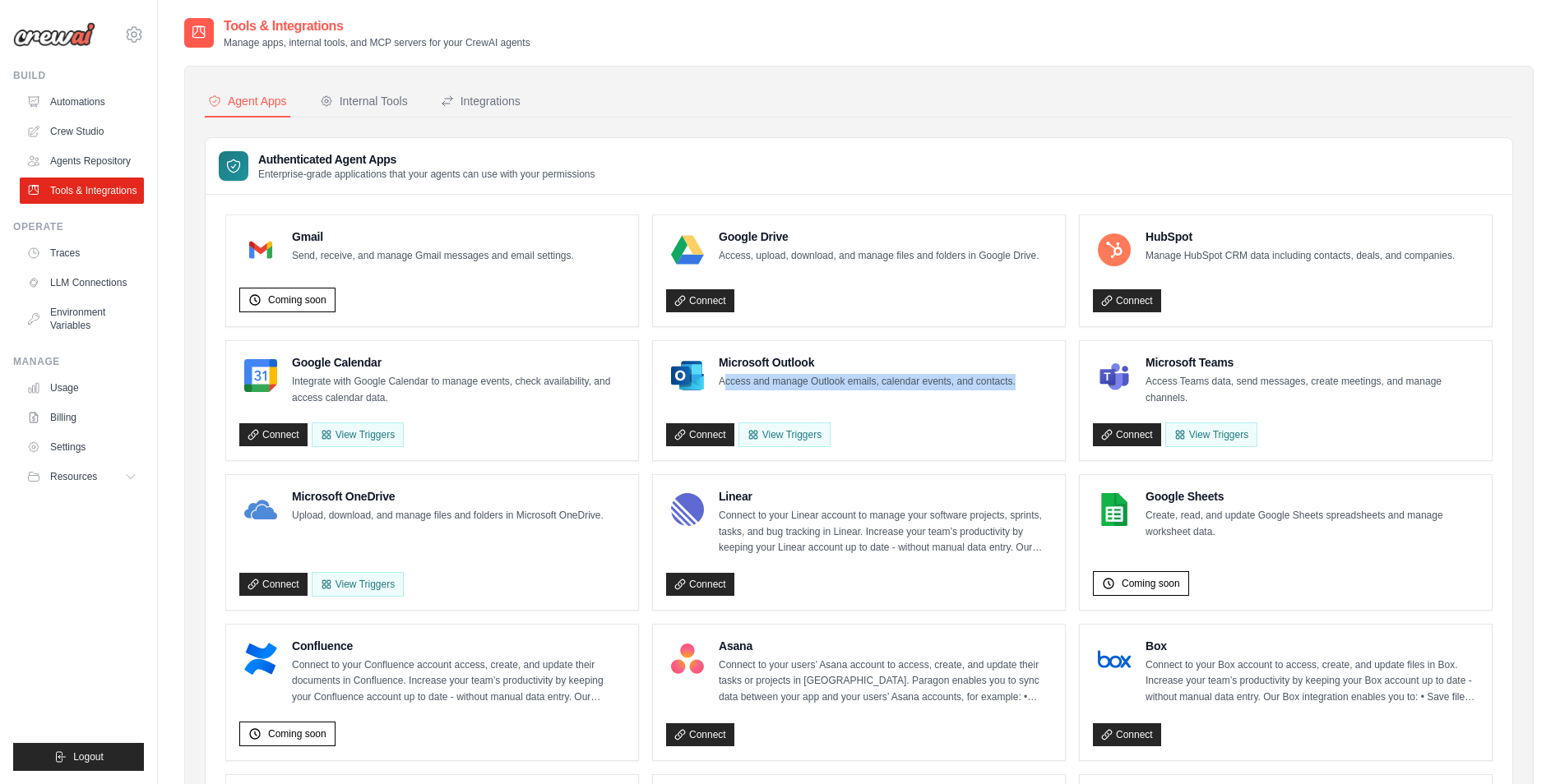
click at [873, 382] on p "Access and manage Outlook emails, calendar events, and contacts." at bounding box center [867, 382] width 297 height 16
click at [774, 433] on button "View Triggers" at bounding box center [784, 434] width 92 height 25
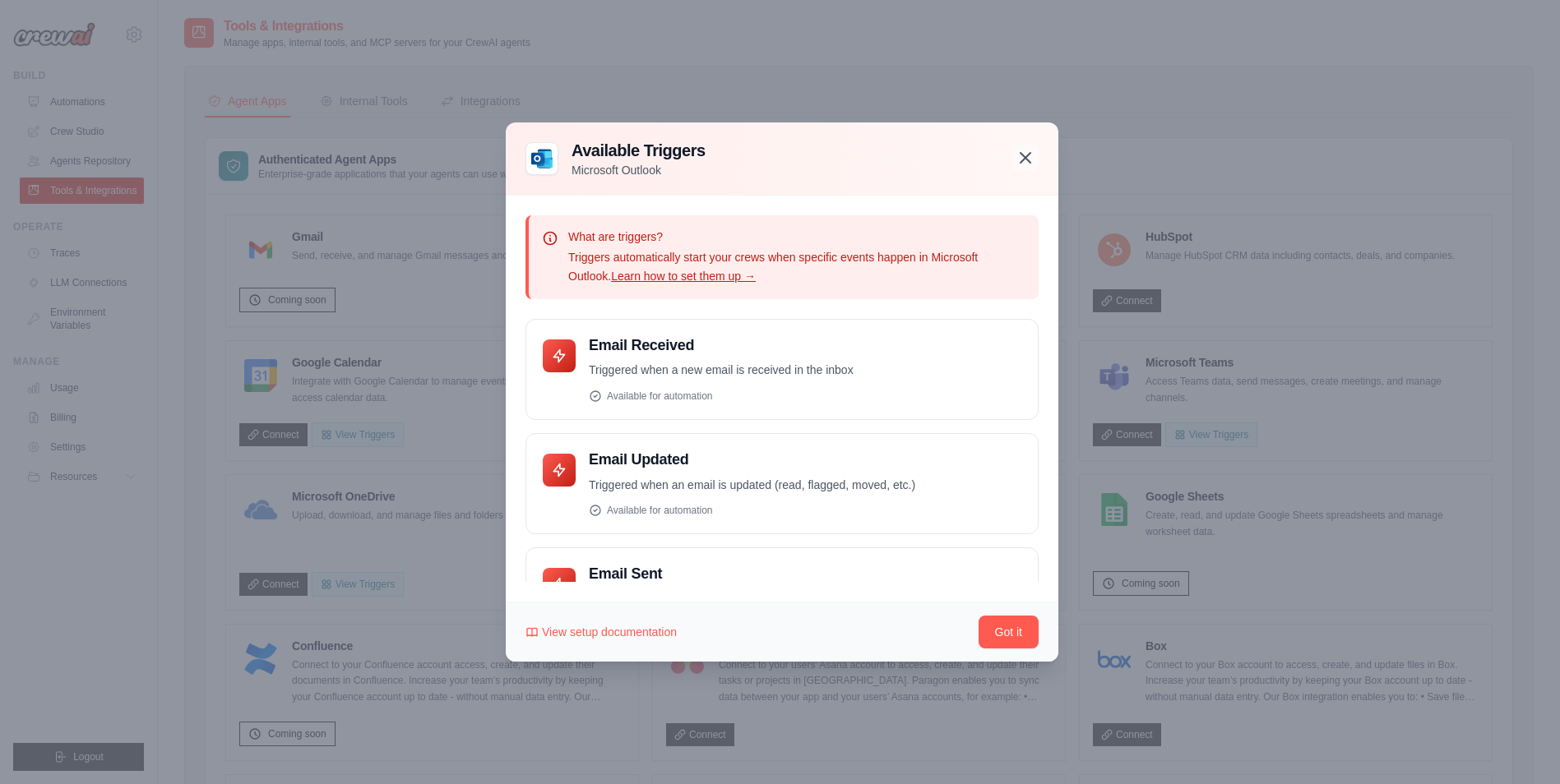
click at [1022, 166] on icon "button" at bounding box center [1025, 158] width 19 height 19
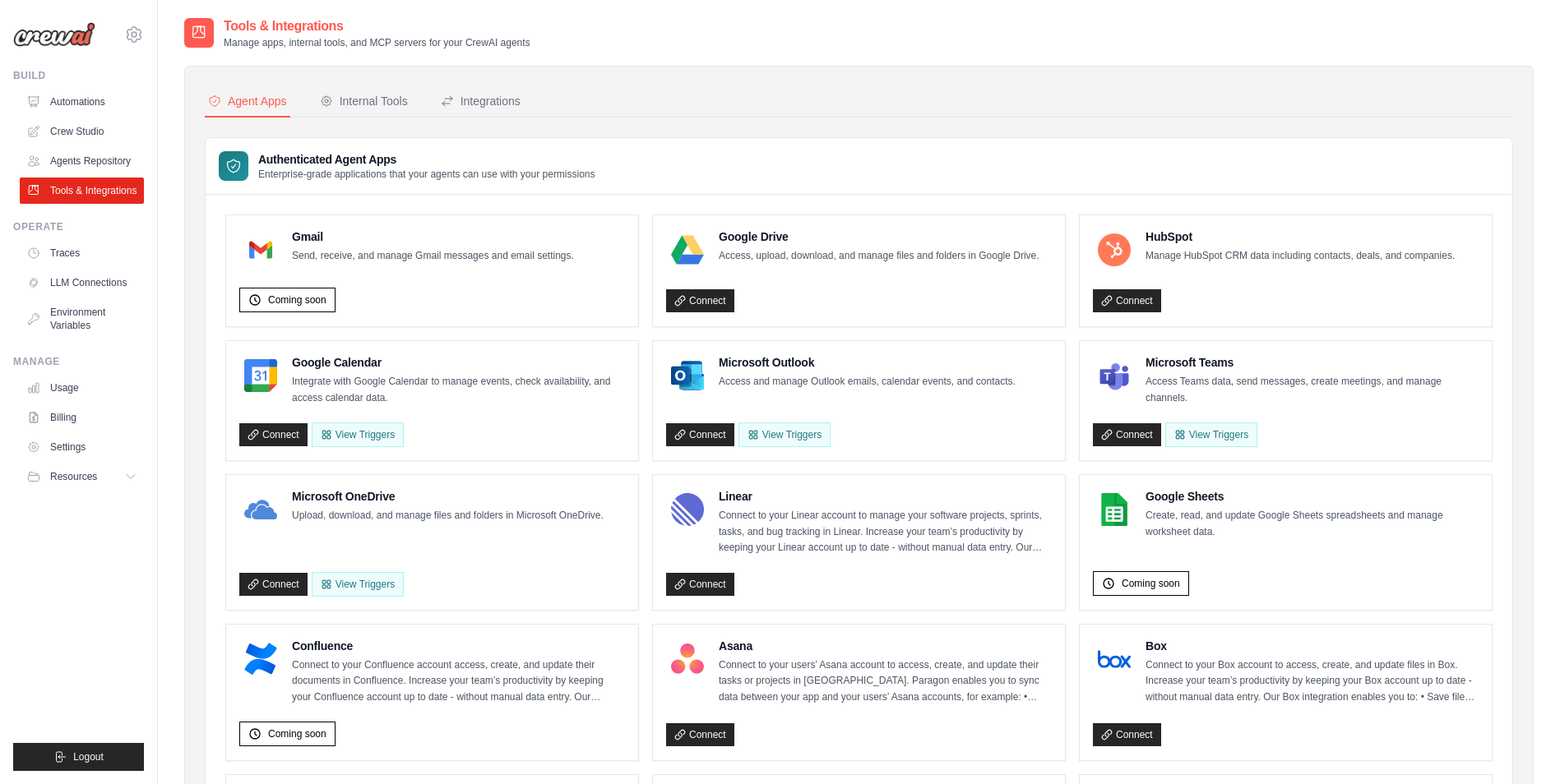
click at [729, 379] on p "Access and manage Outlook emails, calendar events, and contacts." at bounding box center [867, 382] width 297 height 16
drag, startPoint x: 718, startPoint y: 363, endPoint x: 828, endPoint y: 366, distance: 110.0
click at [828, 366] on div "Microsoft Outlook Access and manage Outlook emails, calendar events, and contac…" at bounding box center [840, 376] width 349 height 43
click at [728, 366] on h4 "Microsoft Outlook" at bounding box center [867, 363] width 297 height 16
drag, startPoint x: 728, startPoint y: 378, endPoint x: 1023, endPoint y: 382, distance: 295.0
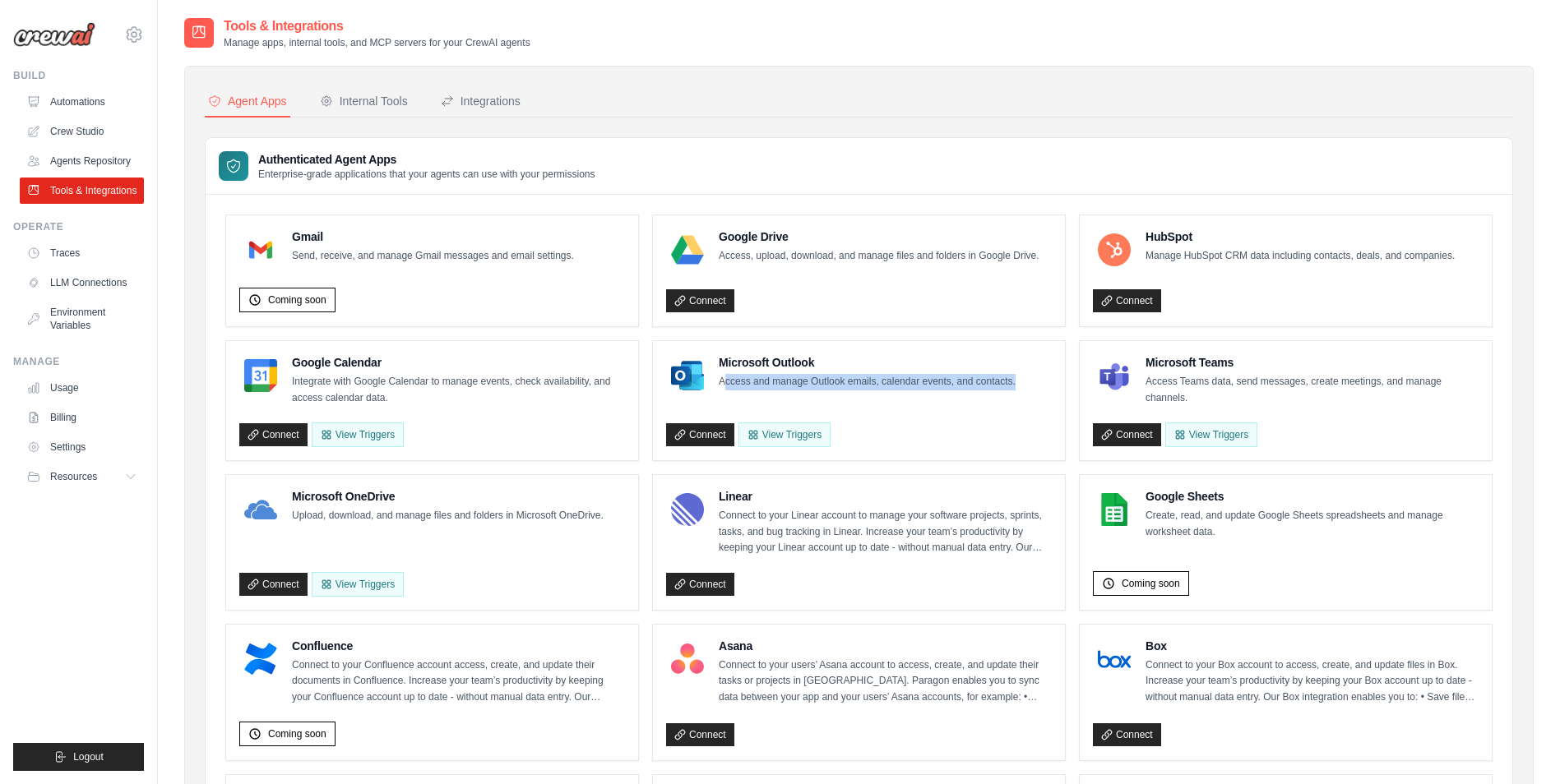
click at [1023, 382] on div "Microsoft Outlook Access and manage Outlook emails, calendar events, and contac…" at bounding box center [859, 376] width 386 height 43
click at [962, 392] on div "Microsoft Outlook Access and manage Outlook emails, calendar events, and contac…" at bounding box center [840, 376] width 349 height 43
drag, startPoint x: 891, startPoint y: 385, endPoint x: 1014, endPoint y: 386, distance: 123.0
click at [1014, 386] on p "Access and manage Outlook emails, calendar events, and contacts." at bounding box center [867, 382] width 297 height 16
drag, startPoint x: 721, startPoint y: 357, endPoint x: 1057, endPoint y: 397, distance: 338.4
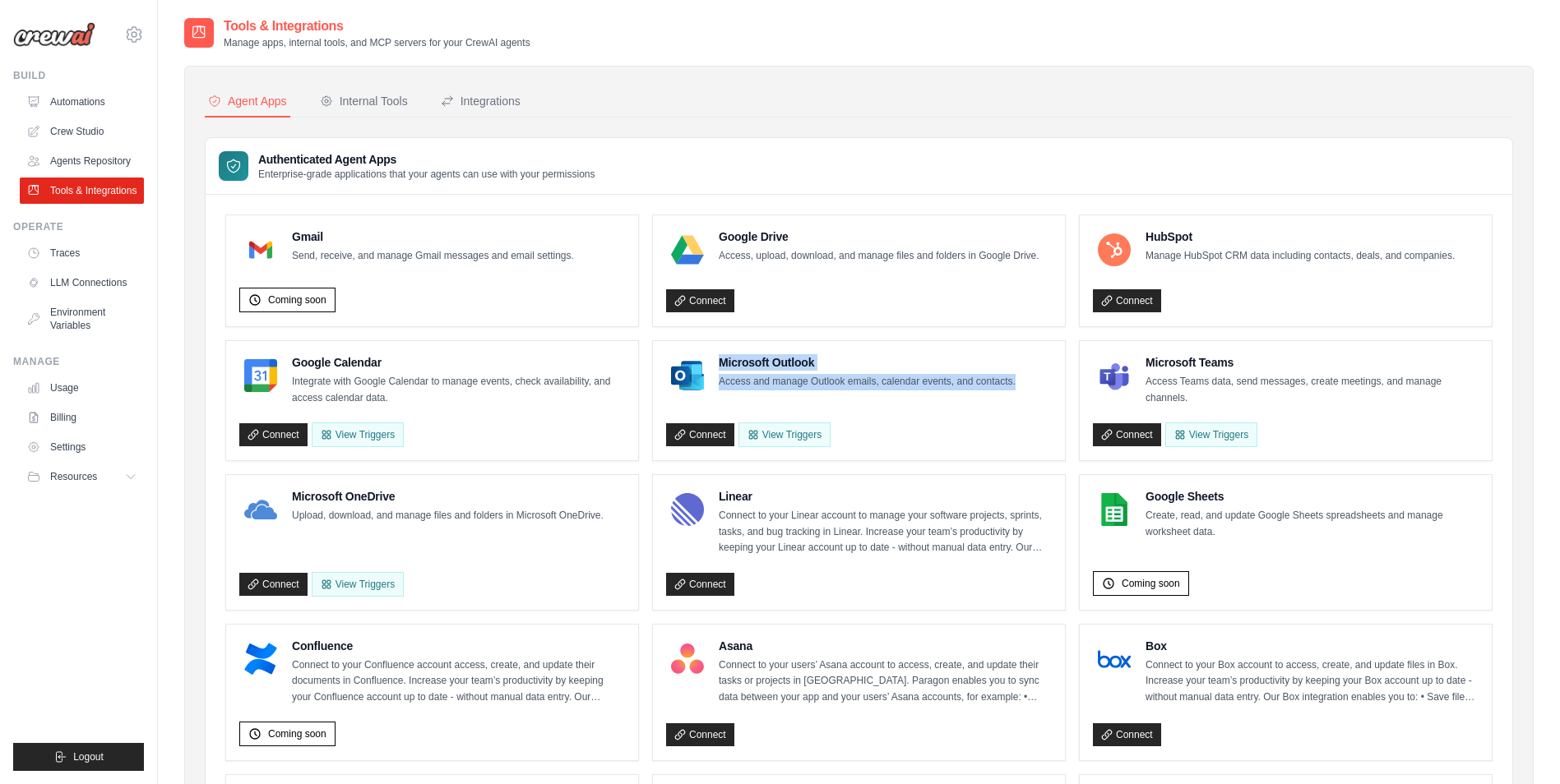
click at [1057, 397] on div "Microsoft Outlook Access and manage Outlook emails, calendar events, and contac…" at bounding box center [859, 400] width 412 height 119
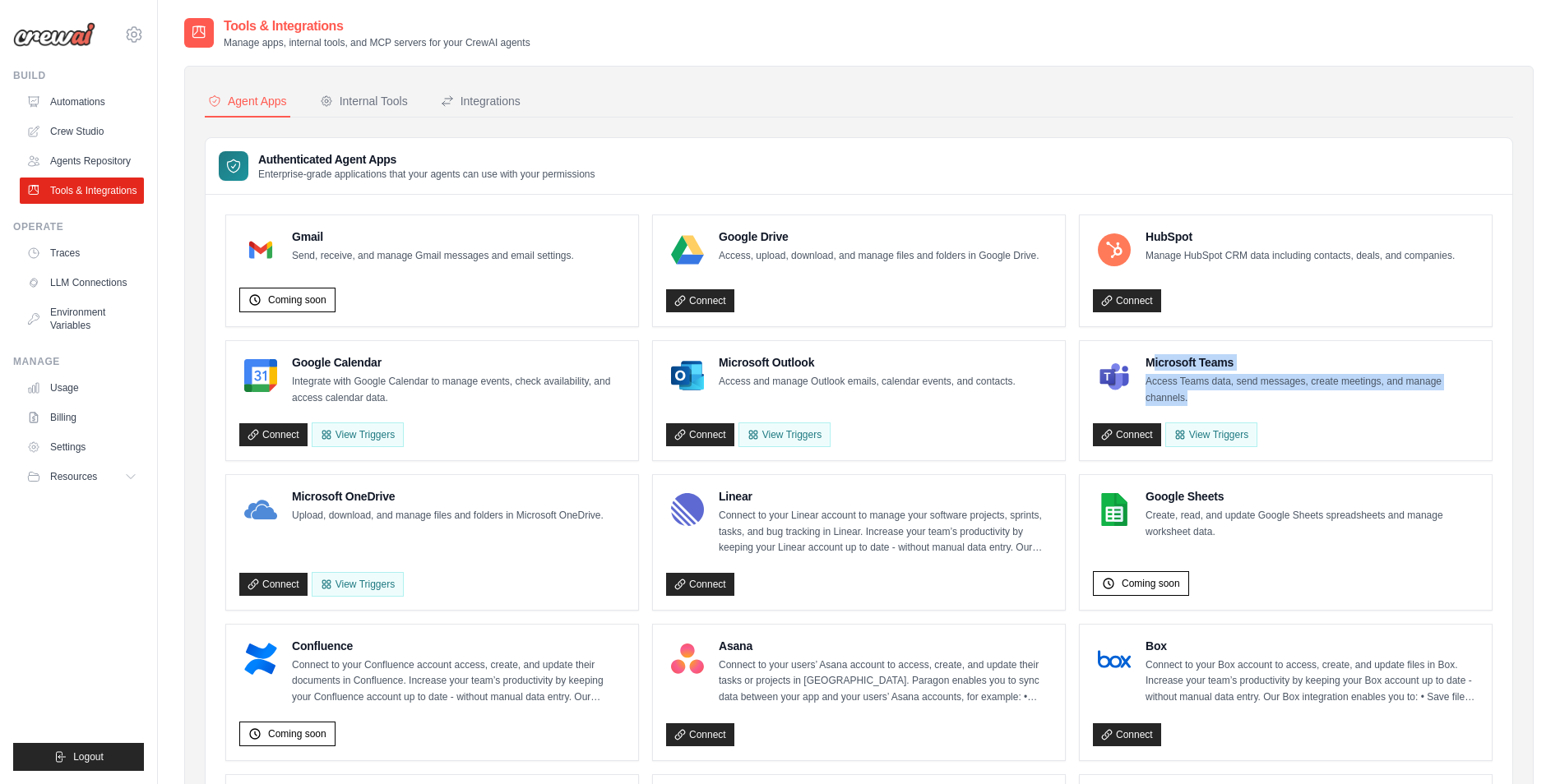
drag, startPoint x: 1151, startPoint y: 361, endPoint x: 1208, endPoint y: 401, distance: 69.6
click at [1208, 401] on div "Microsoft Teams Access Teams data, send messages, create meetings, and manage c…" at bounding box center [1312, 381] width 333 height 52
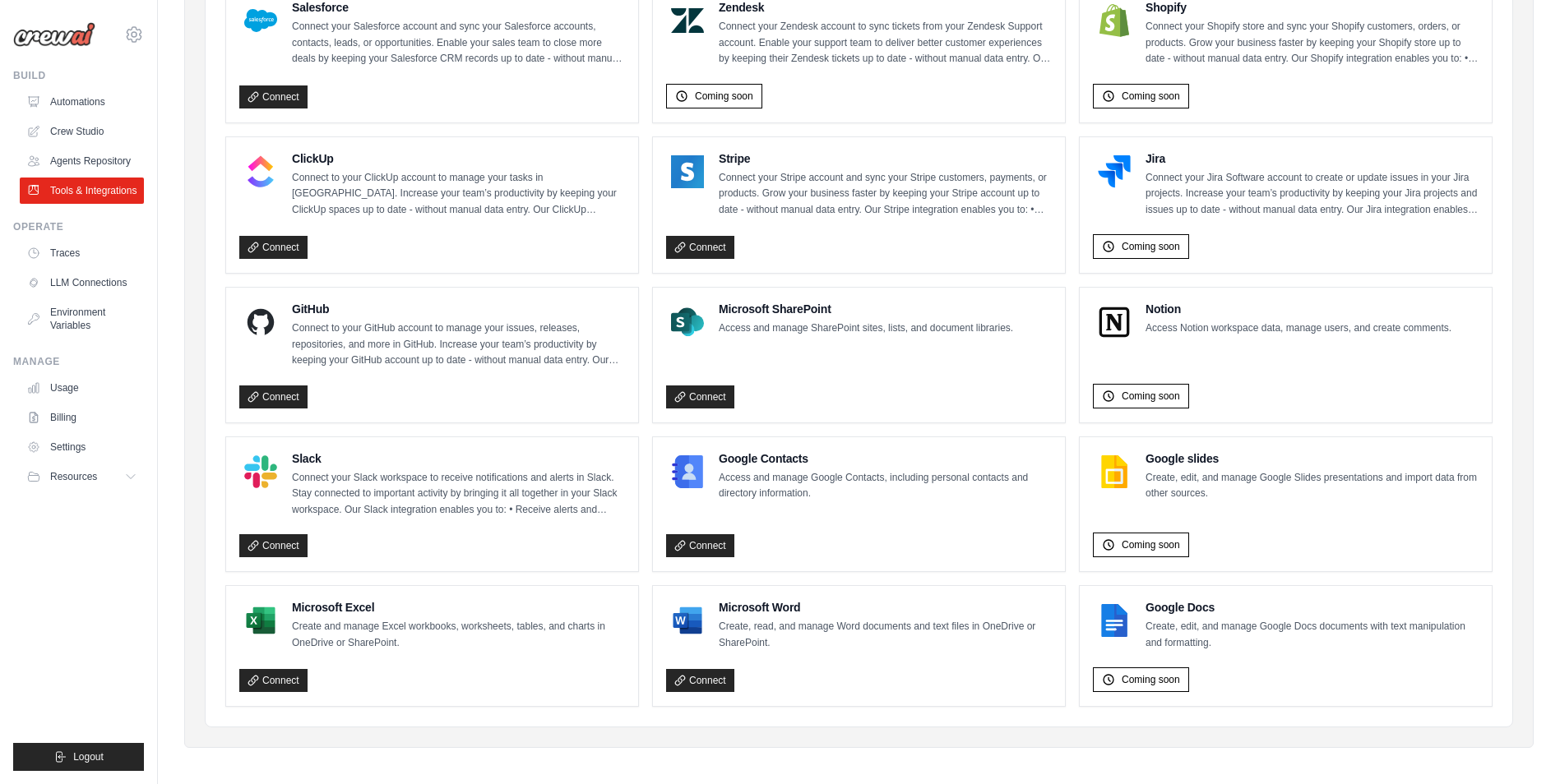
scroll to position [796, 0]
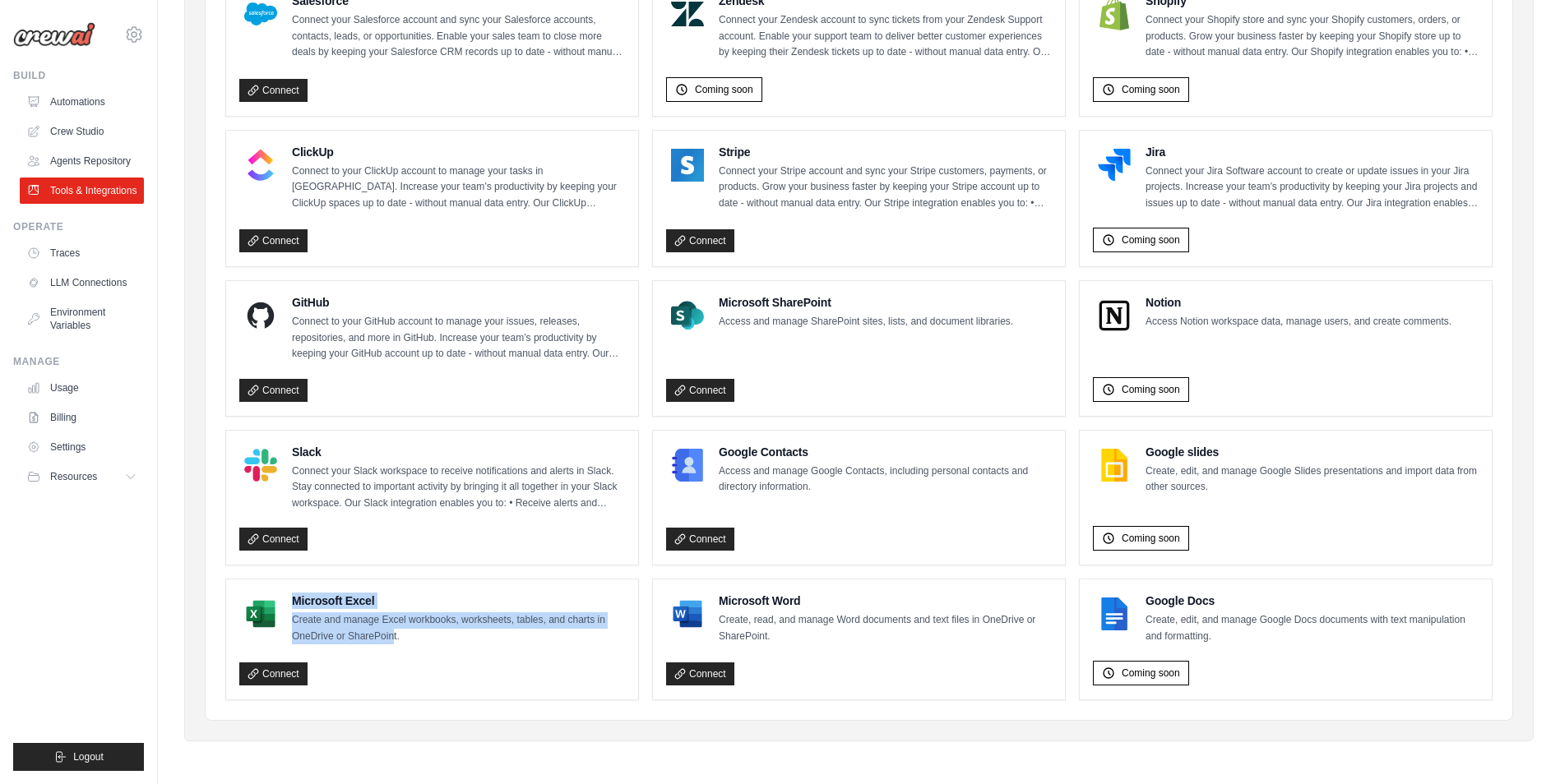
drag, startPoint x: 291, startPoint y: 589, endPoint x: 392, endPoint y: 634, distance: 110.6
click at [392, 634] on div "Microsoft Excel Create and manage Excel workbooks, worksheets, tables, and char…" at bounding box center [432, 640] width 412 height 120
click at [372, 622] on p "Create and manage Excel workbooks, worksheets, tables, and charts in OneDrive o…" at bounding box center [458, 628] width 333 height 32
drag, startPoint x: 316, startPoint y: 617, endPoint x: 451, endPoint y: 619, distance: 135.0
click at [451, 619] on p "Create and manage Excel workbooks, worksheets, tables, and charts in OneDrive o…" at bounding box center [458, 628] width 333 height 32
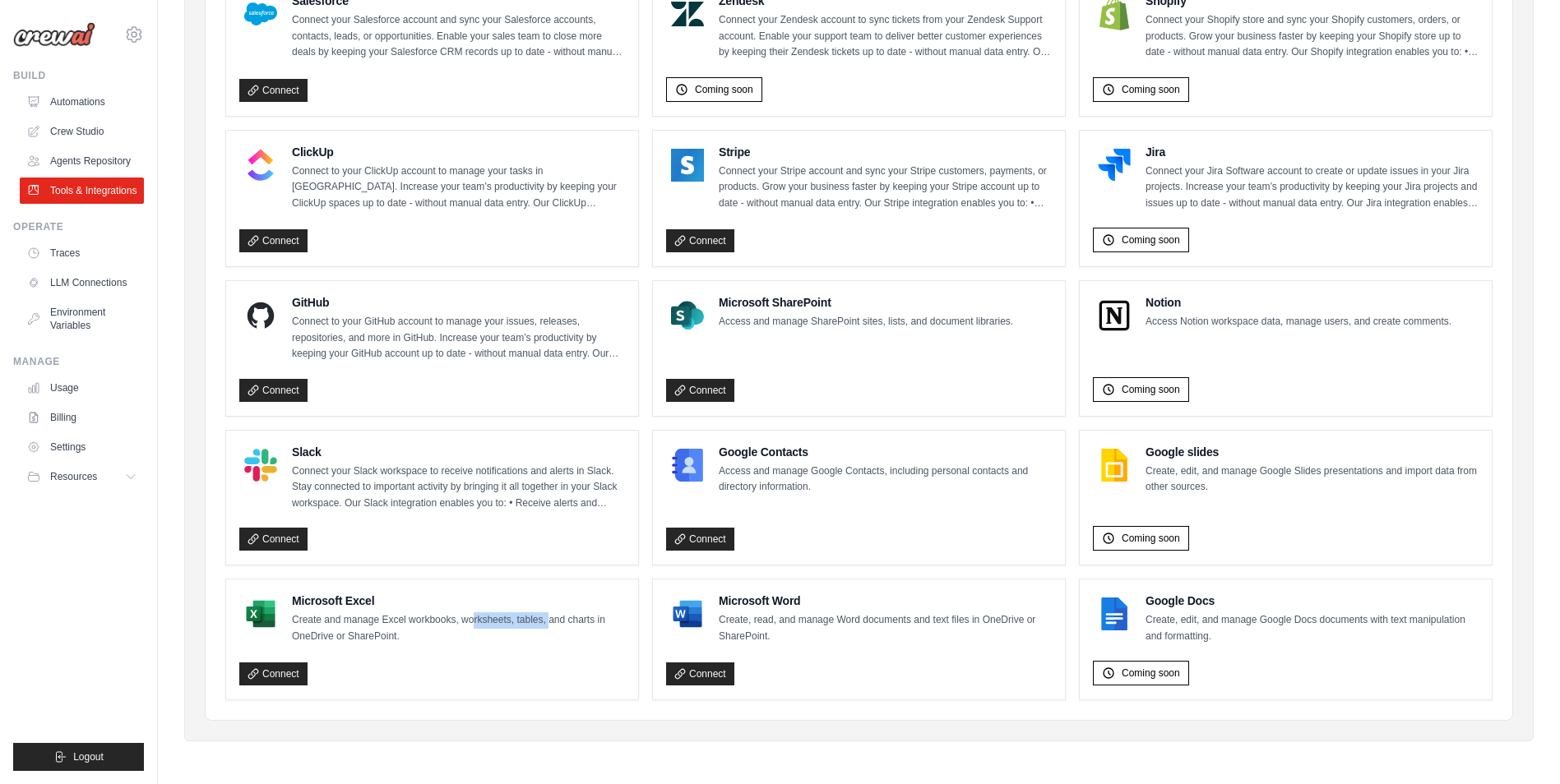
drag, startPoint x: 472, startPoint y: 620, endPoint x: 548, endPoint y: 624, distance: 76.1
click at [548, 624] on p "Create and manage Excel workbooks, worksheets, tables, and charts in OneDrive o…" at bounding box center [458, 628] width 333 height 32
drag, startPoint x: 302, startPoint y: 622, endPoint x: 339, endPoint y: 624, distance: 37.1
click at [339, 624] on p "Create and manage Excel workbooks, worksheets, tables, and charts in OneDrive o…" at bounding box center [458, 628] width 333 height 32
drag, startPoint x: 468, startPoint y: 611, endPoint x: 591, endPoint y: 620, distance: 123.3
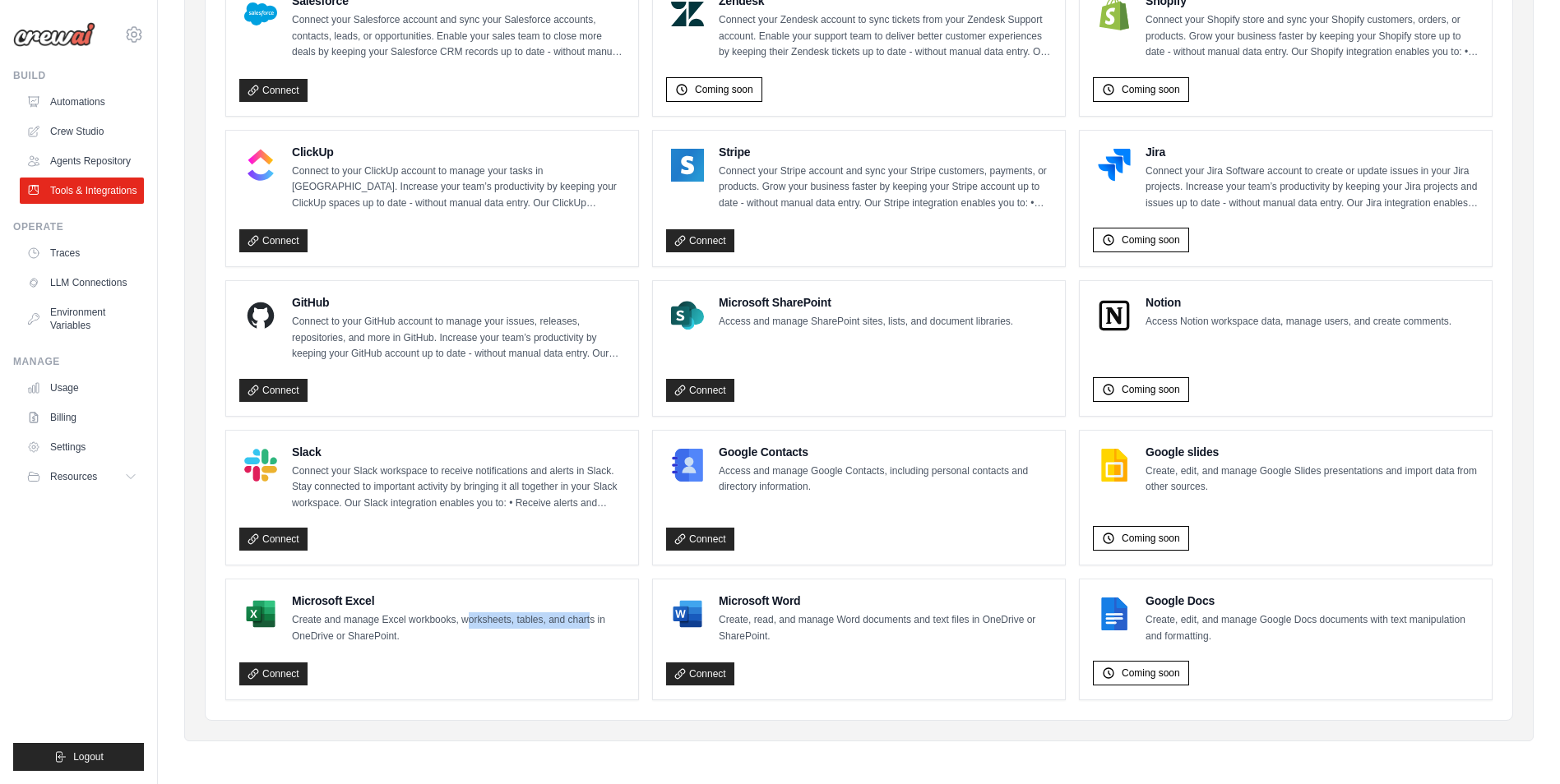
click at [591, 620] on div "Microsoft Excel Create and manage Excel workbooks, worksheets, tables, and char…" at bounding box center [458, 619] width 333 height 52
click at [591, 620] on p "Create and manage Excel workbooks, worksheets, tables, and charts in OneDrive o…" at bounding box center [458, 628] width 333 height 32
drag, startPoint x: 578, startPoint y: 622, endPoint x: 612, endPoint y: 622, distance: 34.0
click at [612, 622] on p "Create and manage Excel workbooks, worksheets, tables, and charts in OneDrive o…" at bounding box center [458, 628] width 333 height 32
drag, startPoint x: 291, startPoint y: 629, endPoint x: 410, endPoint y: 637, distance: 119.3
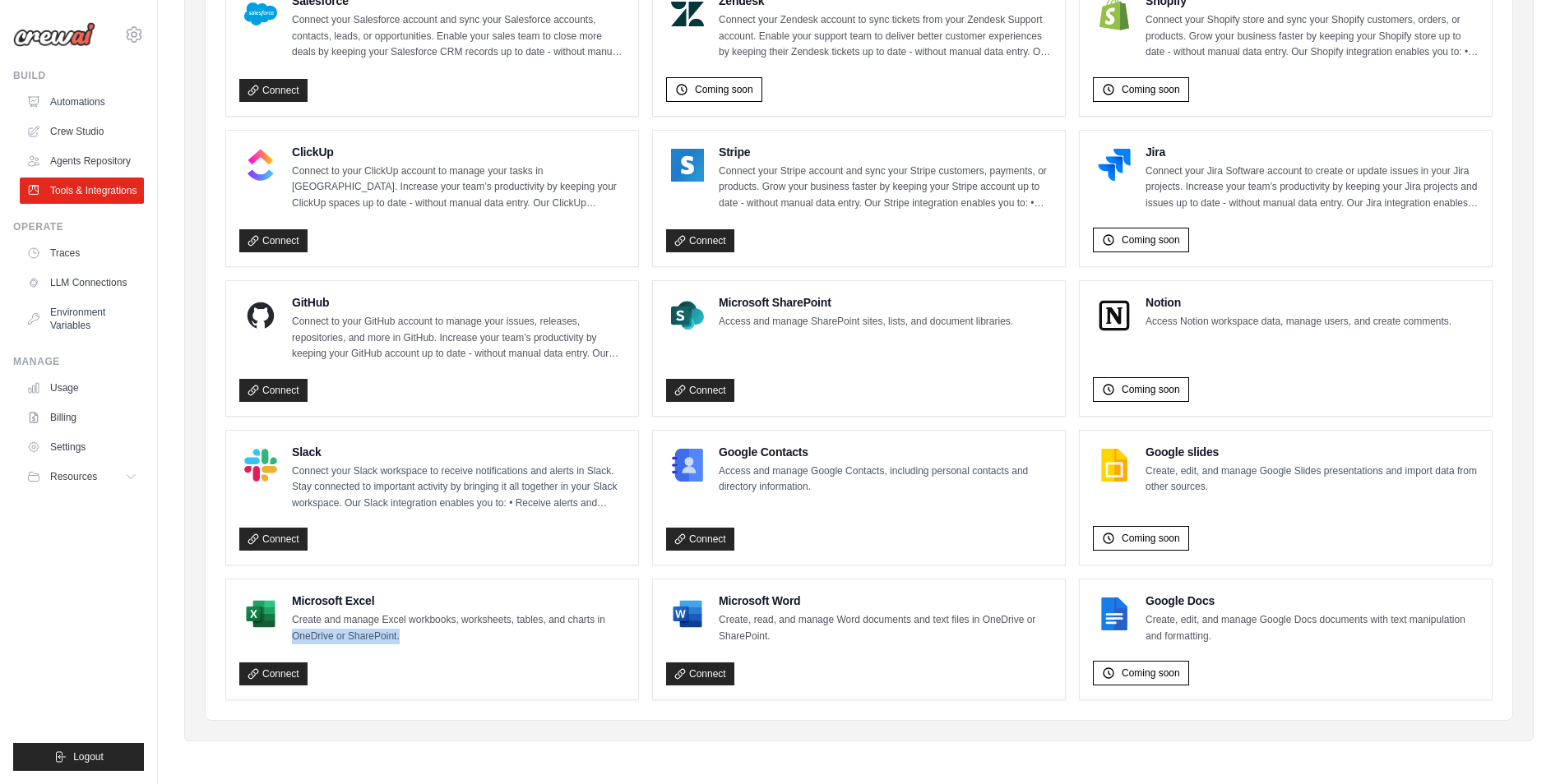
click at [410, 637] on div "Microsoft Excel Create and manage Excel workbooks, worksheets, tables, and char…" at bounding box center [431, 619] width 386 height 52
click at [410, 637] on p "Create and manage Excel workbooks, worksheets, tables, and charts in OneDrive o…" at bounding box center [458, 628] width 333 height 32
drag, startPoint x: 296, startPoint y: 611, endPoint x: 409, endPoint y: 634, distance: 115.3
click at [409, 634] on div "Microsoft Excel Create and manage Excel workbooks, worksheets, tables, and char…" at bounding box center [458, 619] width 333 height 52
click at [409, 634] on p "Create and manage Excel workbooks, worksheets, tables, and charts in OneDrive o…" at bounding box center [458, 628] width 333 height 32
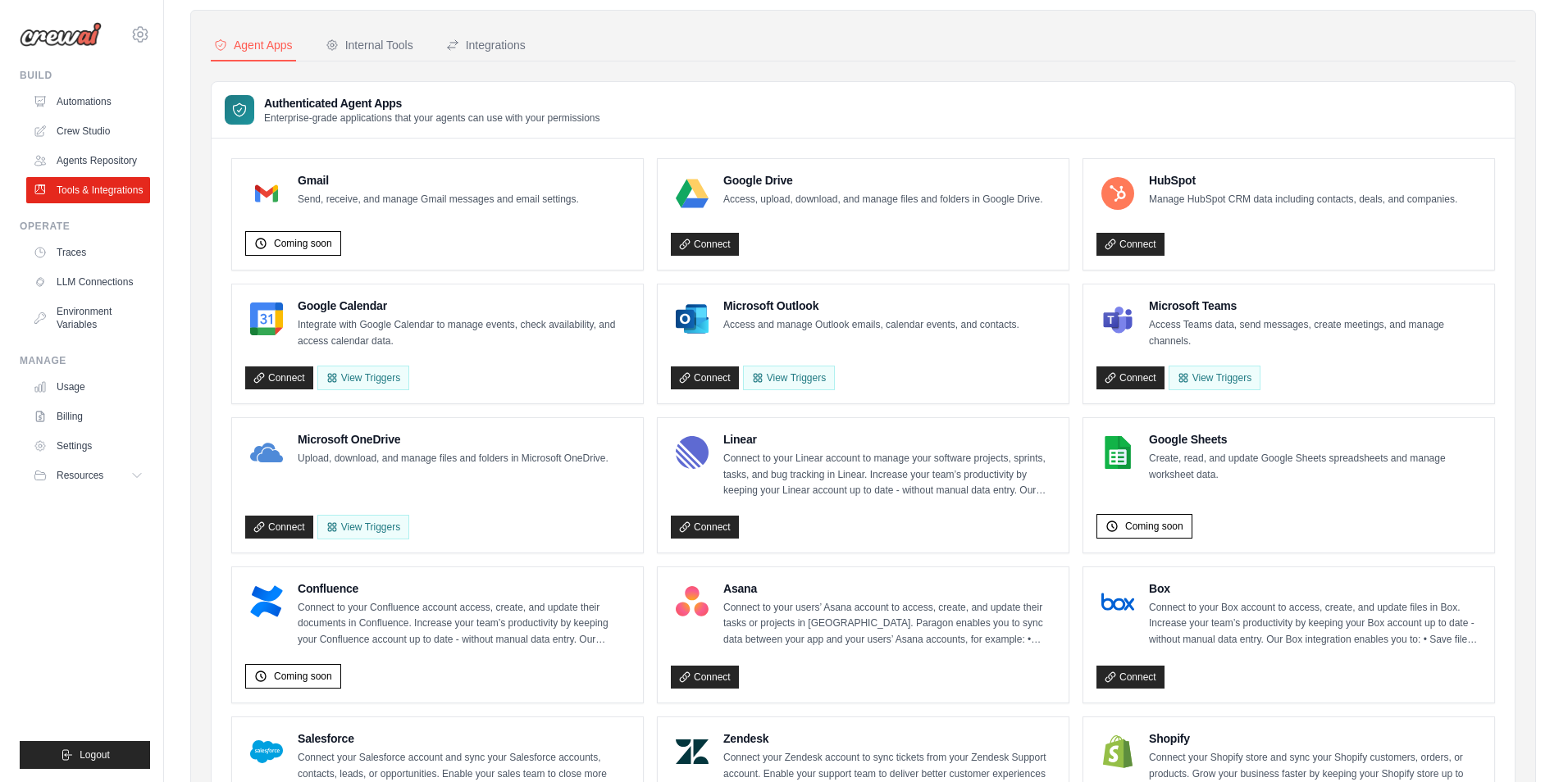
scroll to position [0, 0]
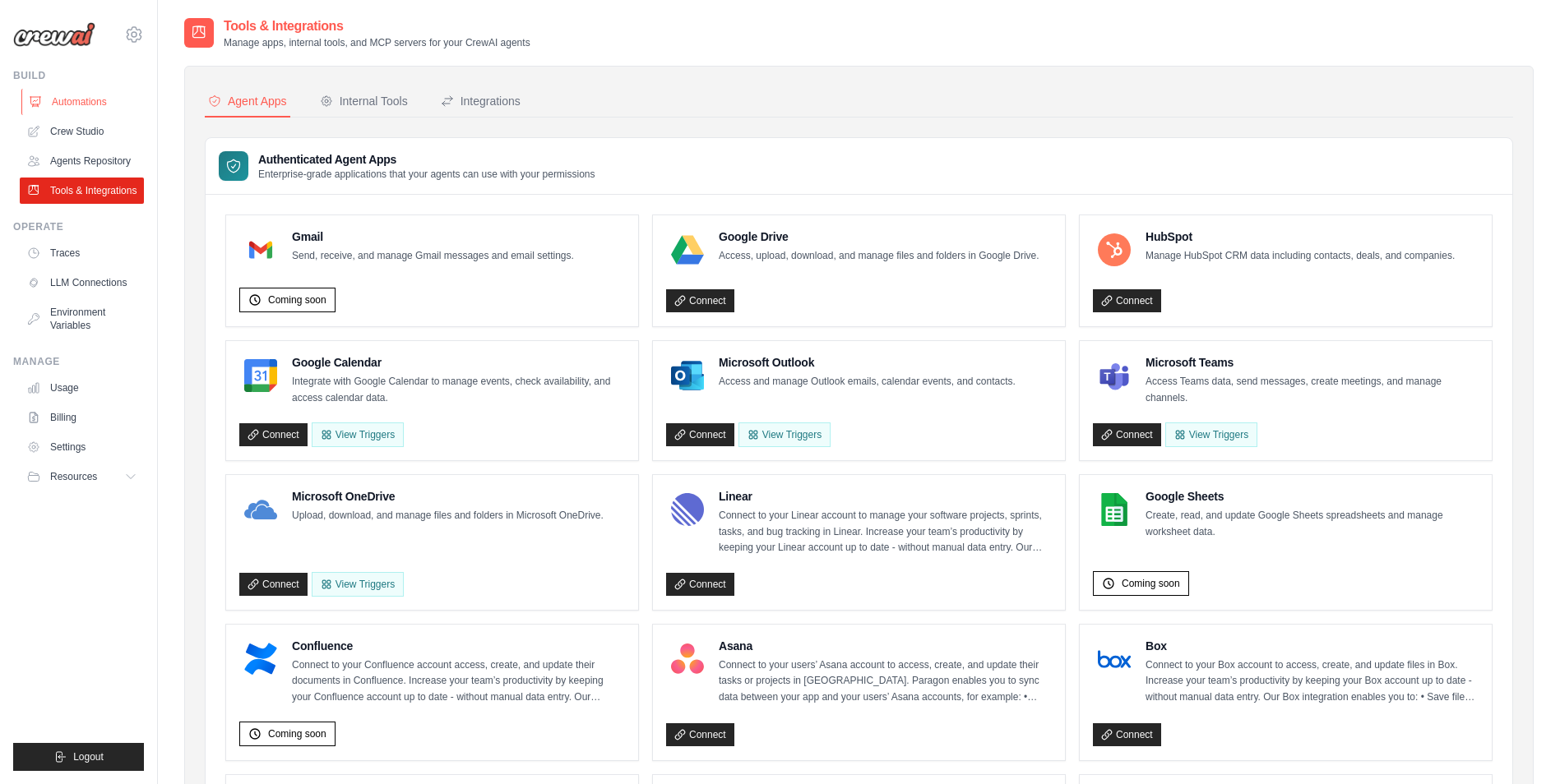
click at [86, 99] on link "Automations" at bounding box center [83, 102] width 124 height 26
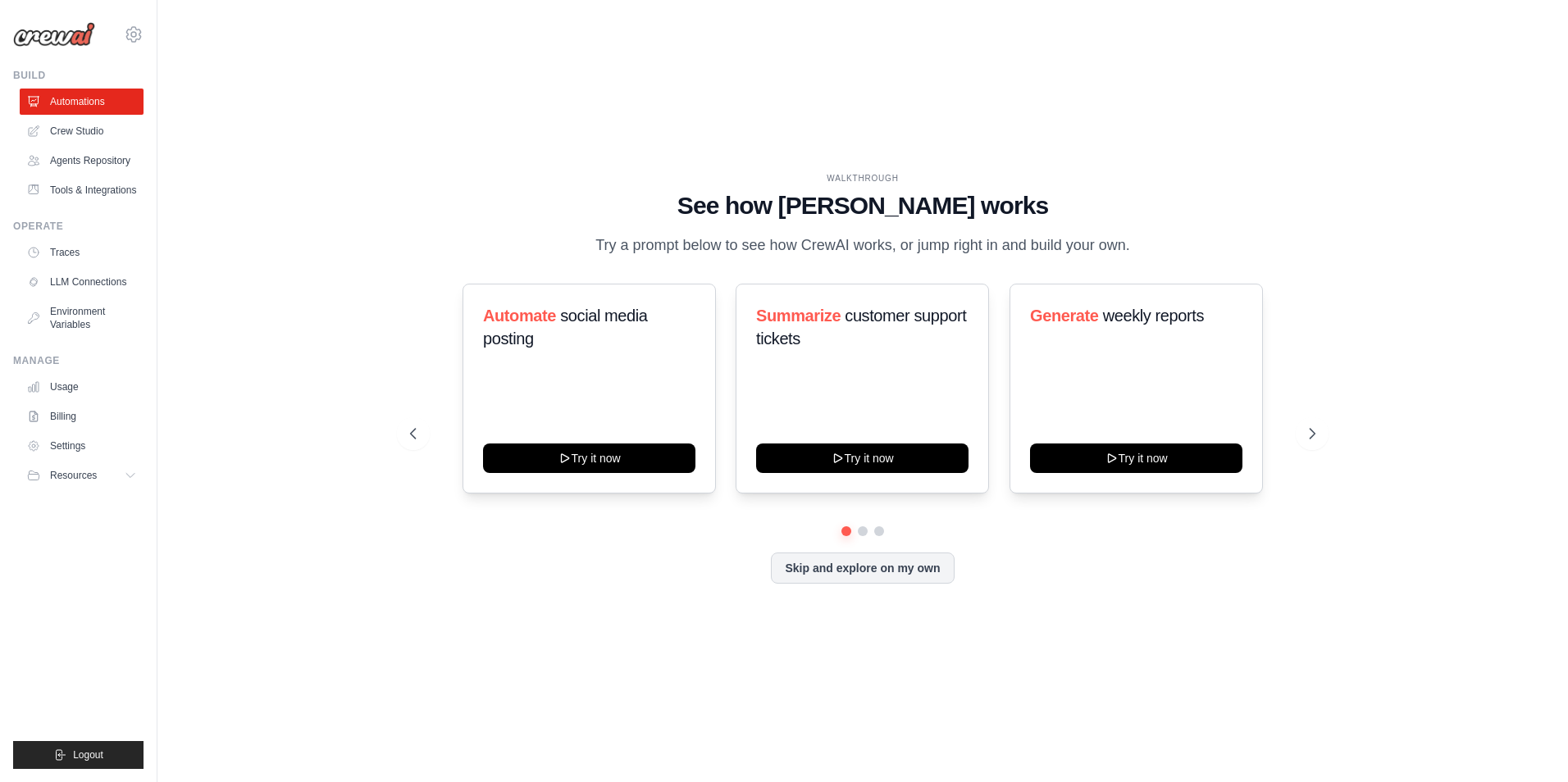
drag, startPoint x: 727, startPoint y: 204, endPoint x: 1176, endPoint y: 239, distance: 450.4
click at [1176, 239] on div "WALKTHROUGH See how CrewAI works Try a prompt below to see how CrewAI works, or…" at bounding box center [862, 215] width 906 height 85
click at [327, 291] on div "WALKTHROUGH See how CrewAI works Try a prompt below to see how CrewAI works, or…" at bounding box center [863, 391] width 1358 height 749
drag, startPoint x: 1312, startPoint y: 424, endPoint x: 1314, endPoint y: 435, distance: 11.2
click at [1312, 426] on button at bounding box center [1312, 434] width 33 height 33
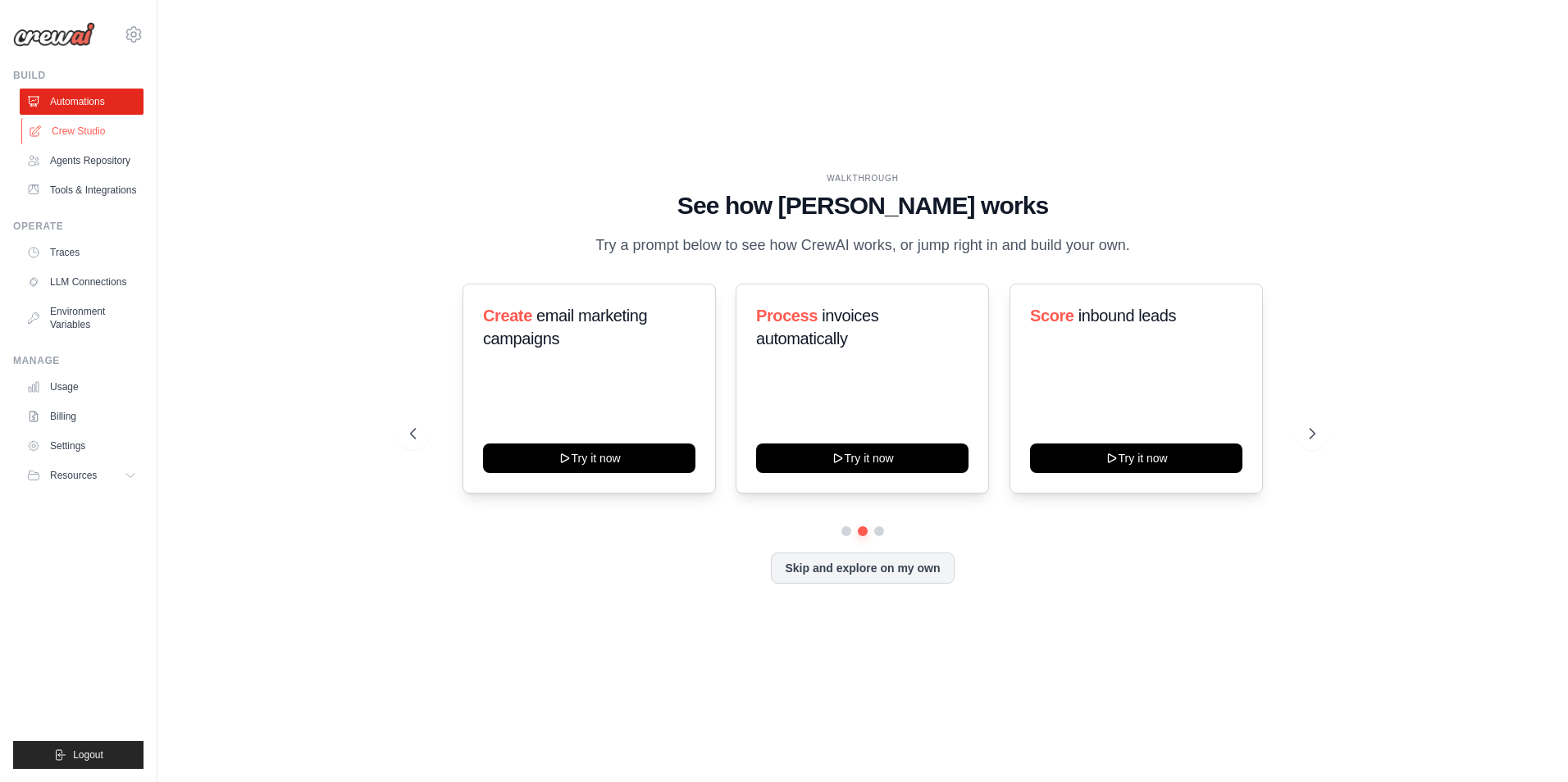
click at [85, 129] on link "Crew Studio" at bounding box center [83, 130] width 123 height 26
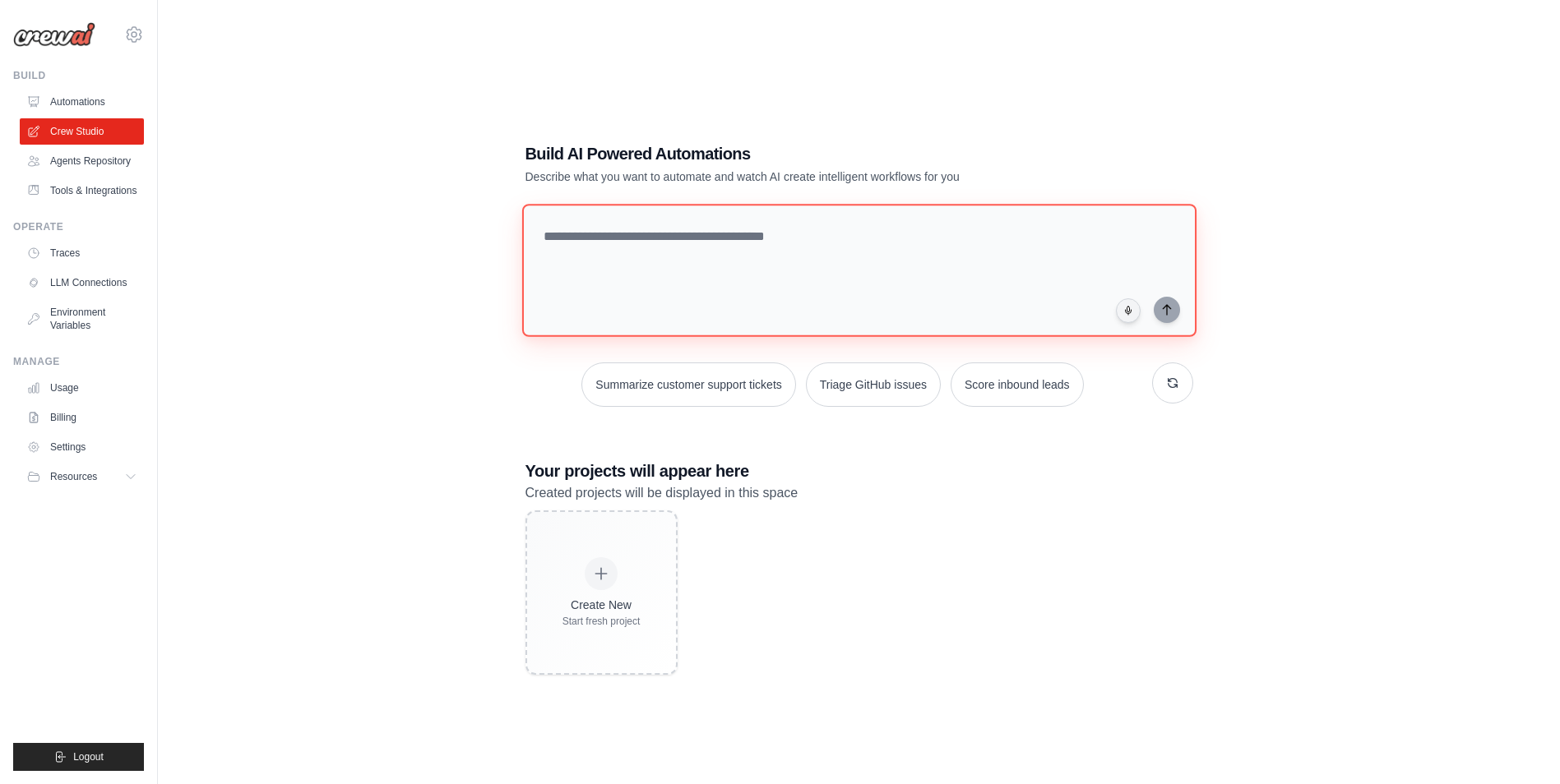
click at [598, 235] on textarea at bounding box center [858, 271] width 674 height 133
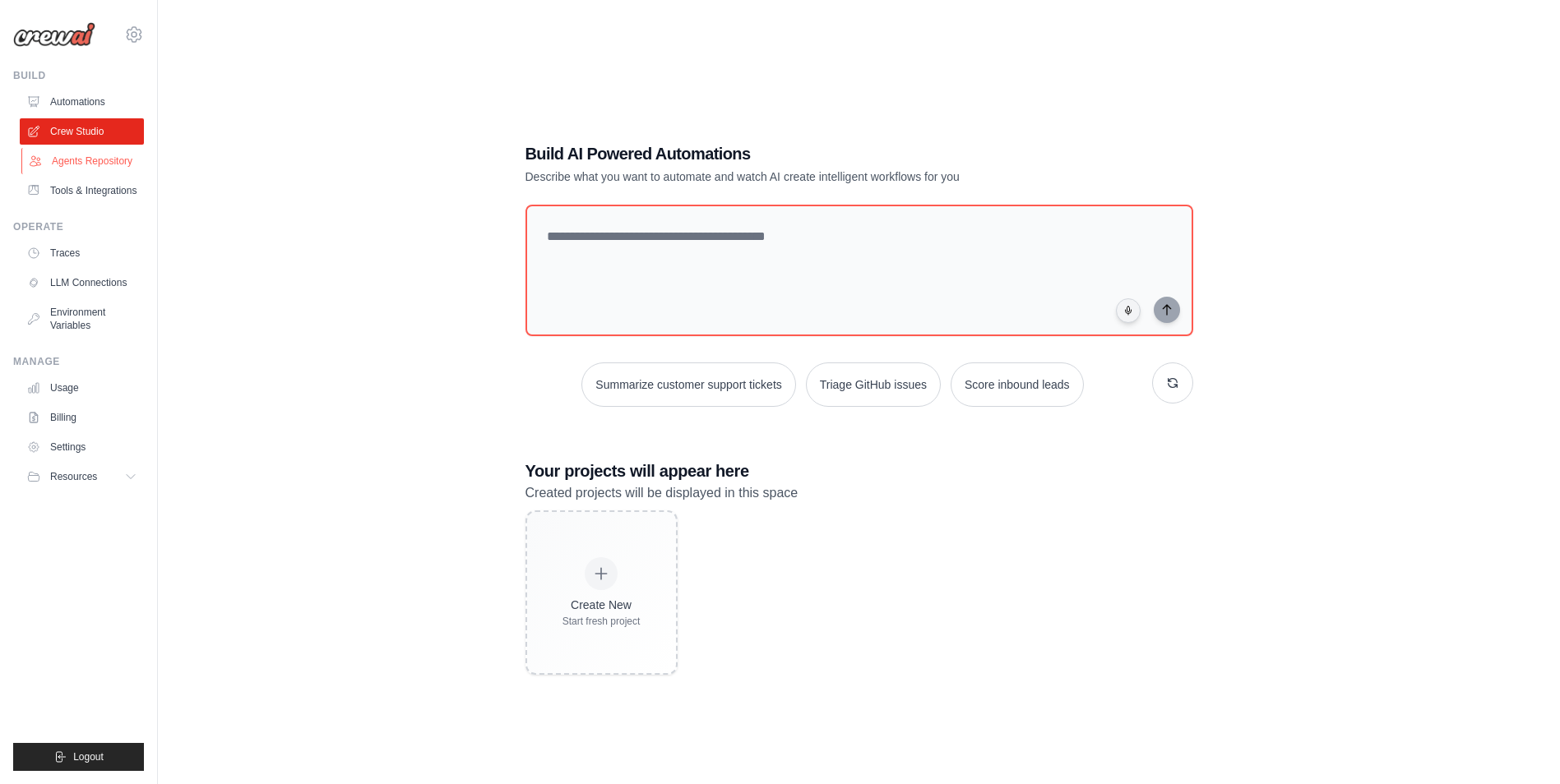
click at [97, 160] on link "Agents Repository" at bounding box center [83, 160] width 124 height 26
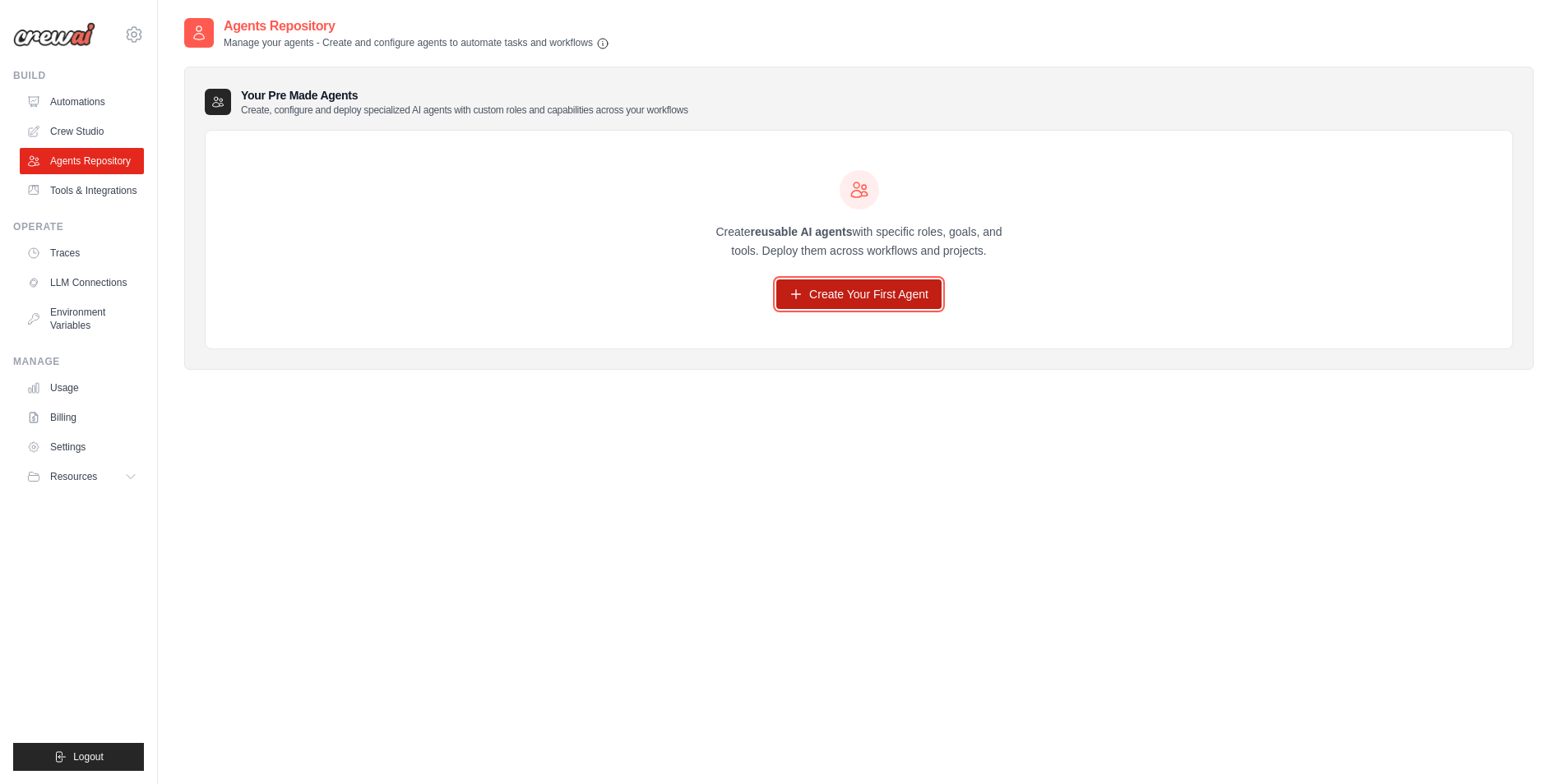
click at [831, 299] on link "Create Your First Agent" at bounding box center [859, 294] width 165 height 30
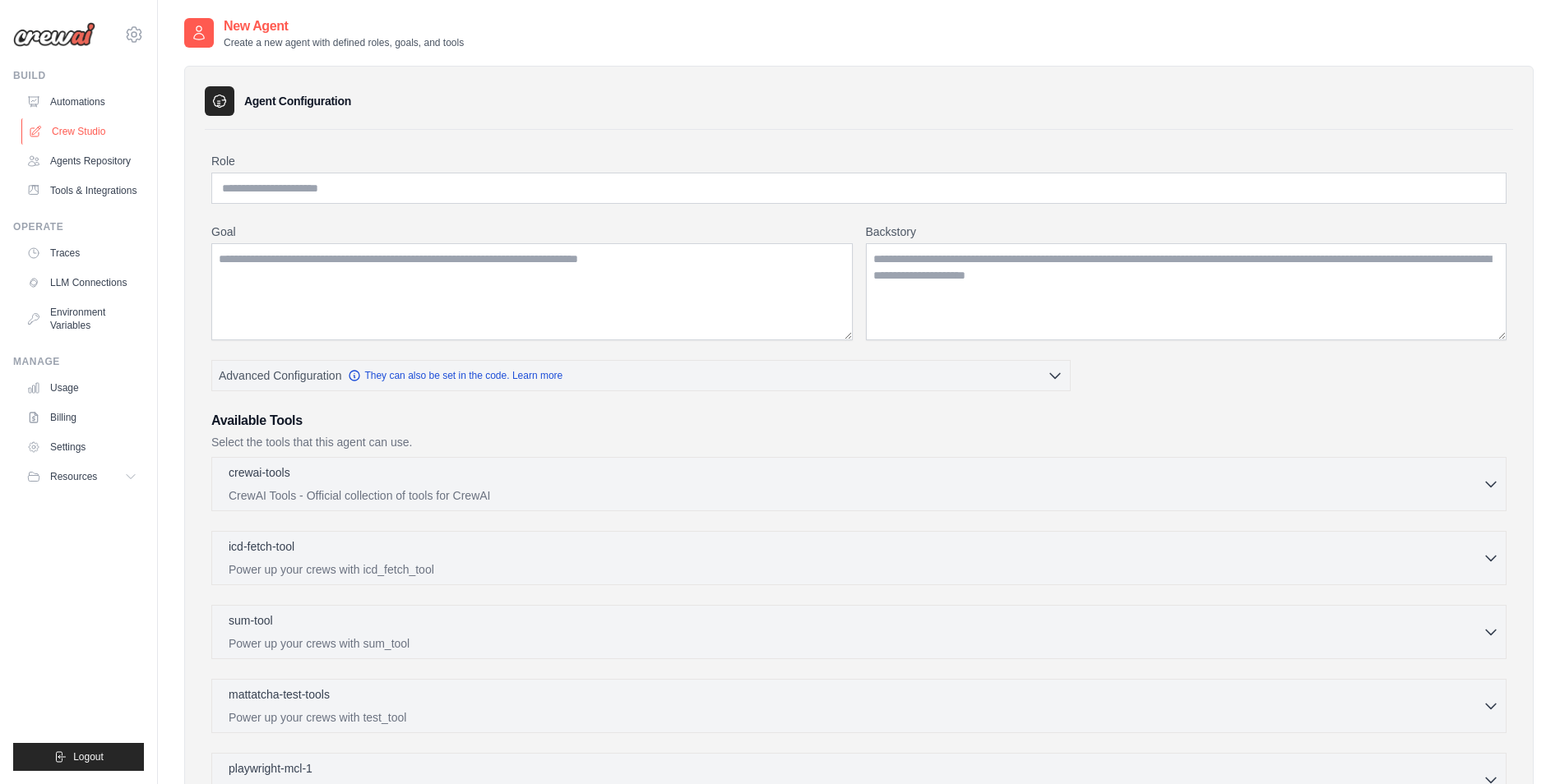
click at [85, 125] on link "Crew Studio" at bounding box center [83, 131] width 124 height 26
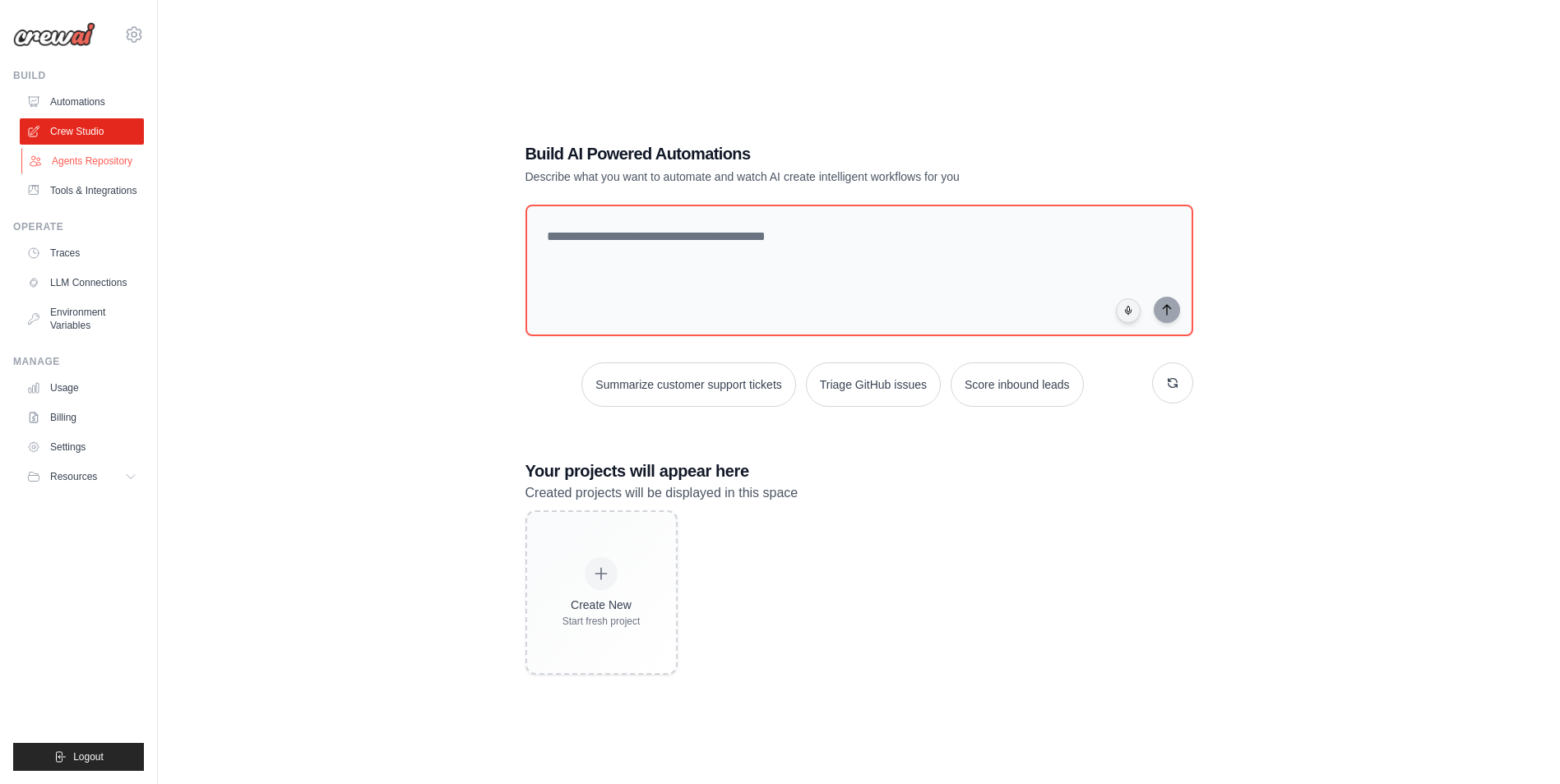
click at [78, 160] on link "Agents Repository" at bounding box center [83, 160] width 124 height 26
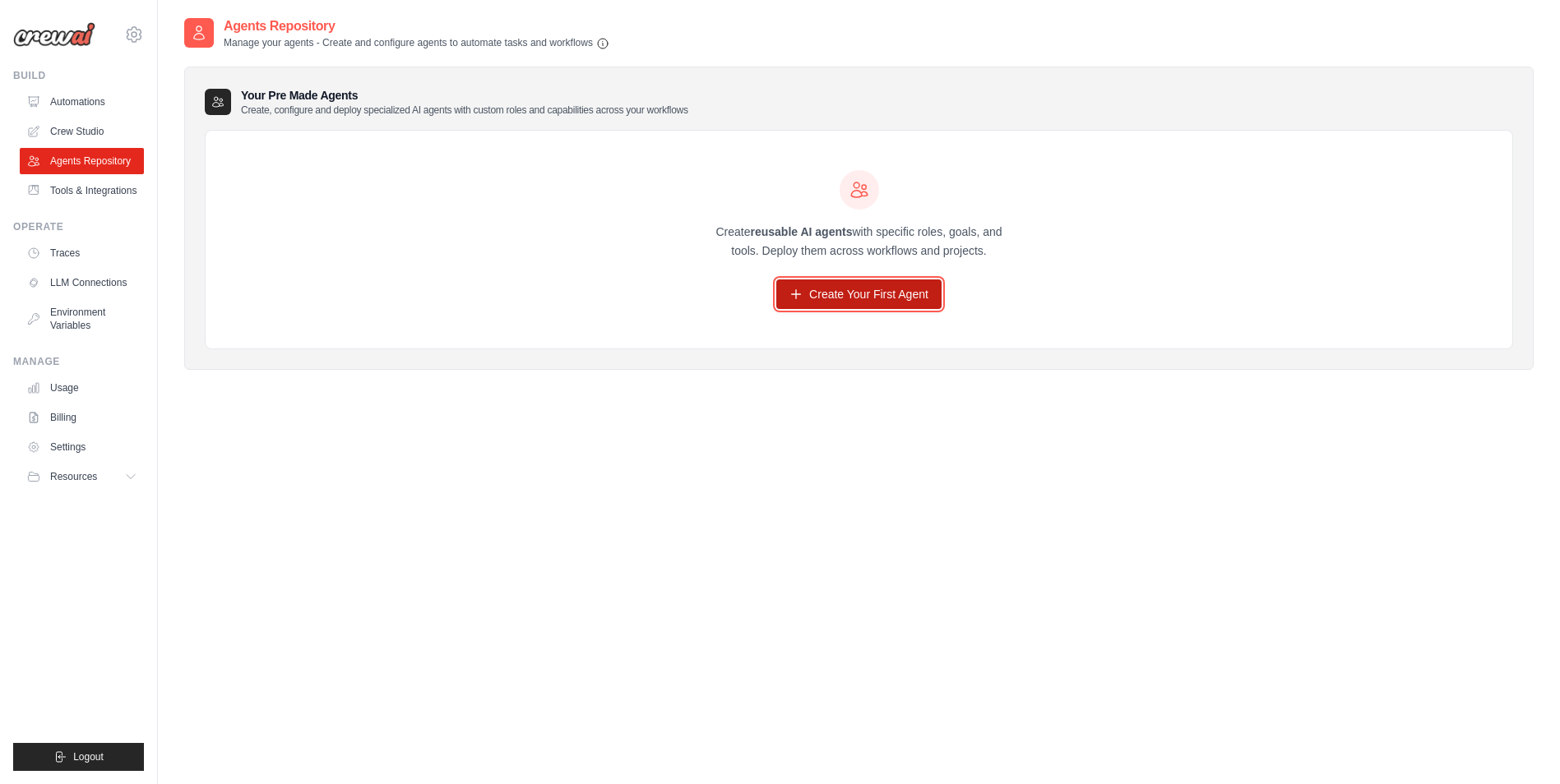
click at [821, 293] on link "Create Your First Agent" at bounding box center [859, 294] width 165 height 30
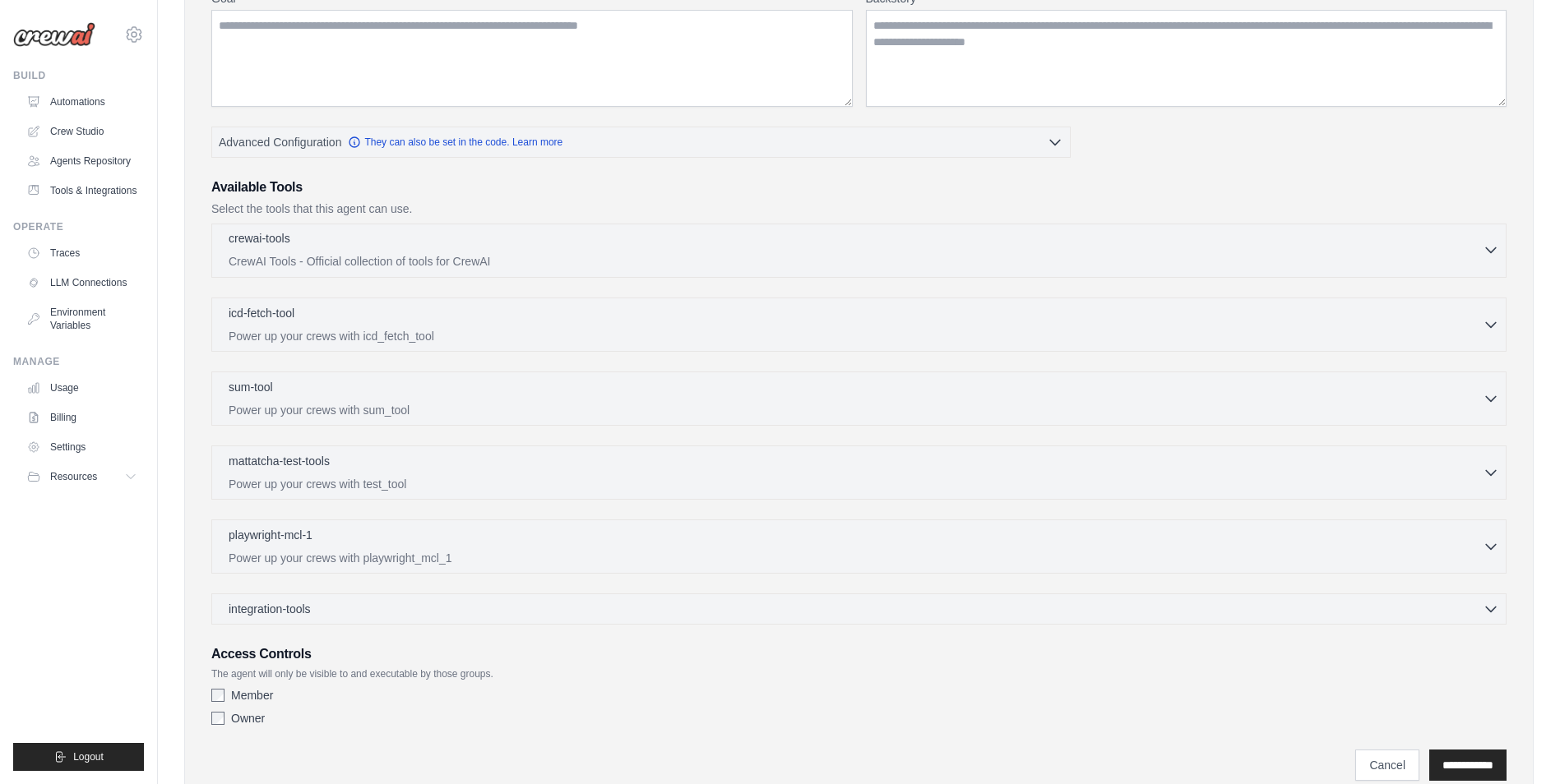
scroll to position [247, 0]
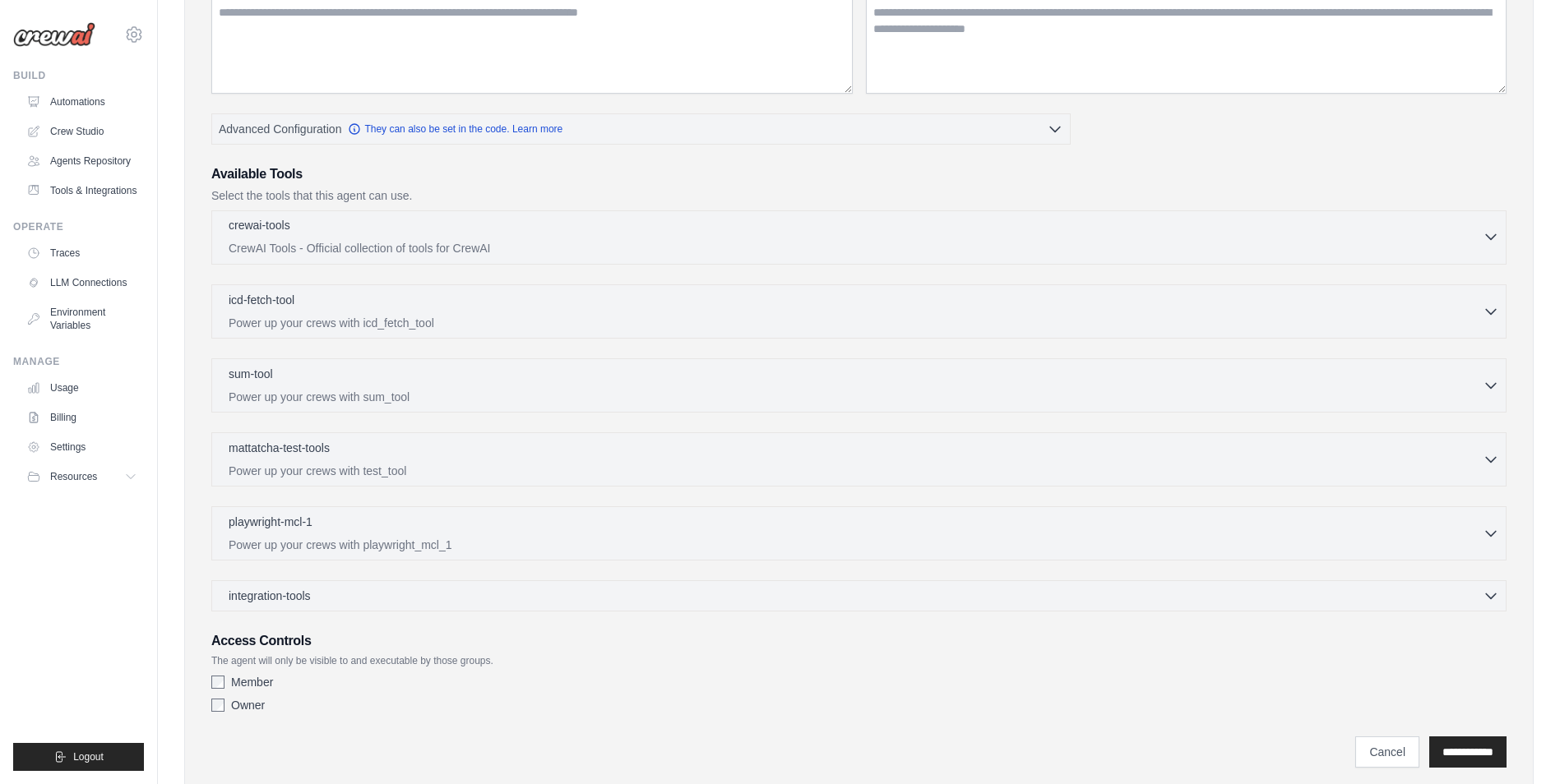
click at [1486, 236] on icon "button" at bounding box center [1490, 236] width 16 height 16
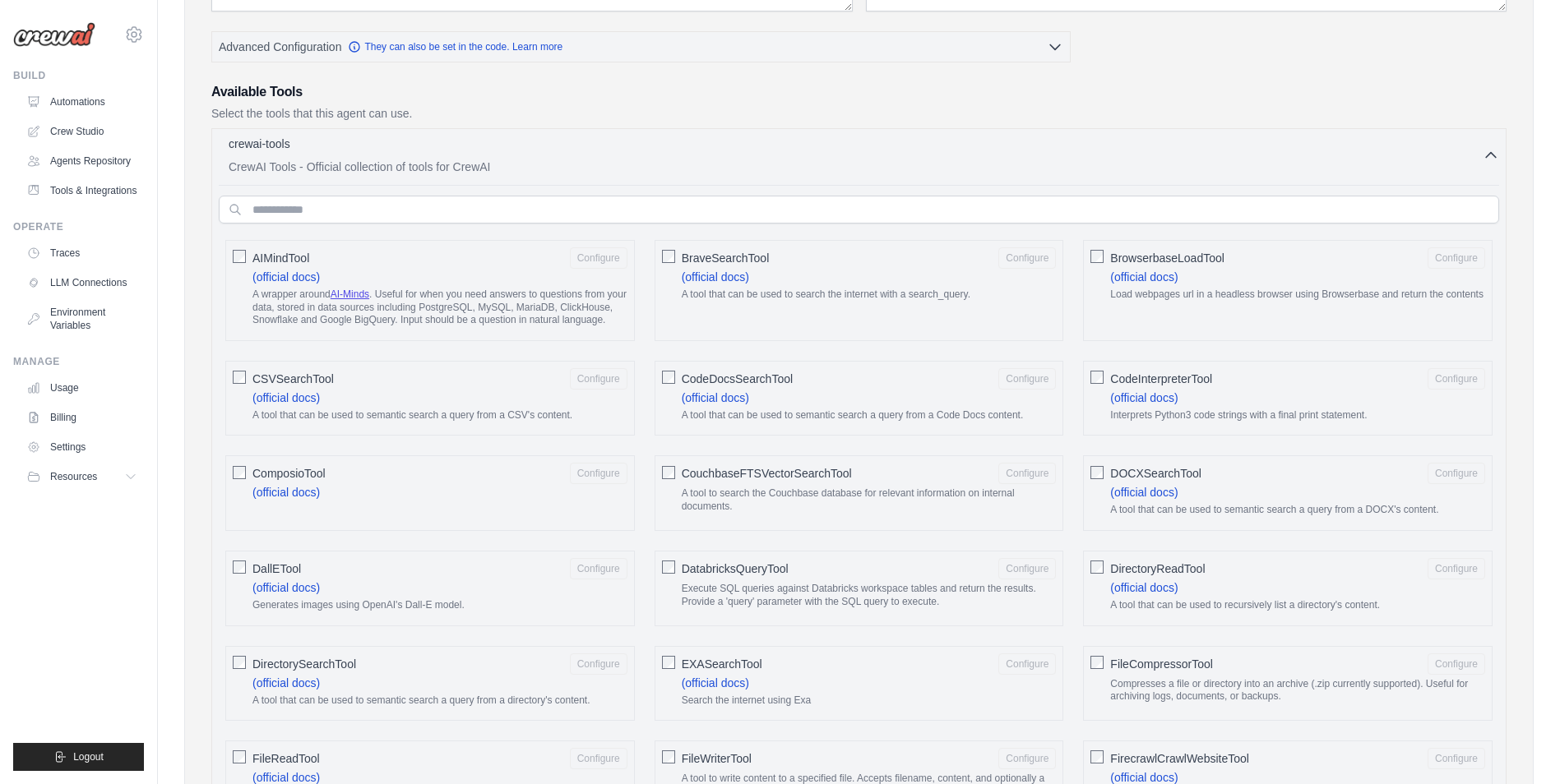
scroll to position [411, 0]
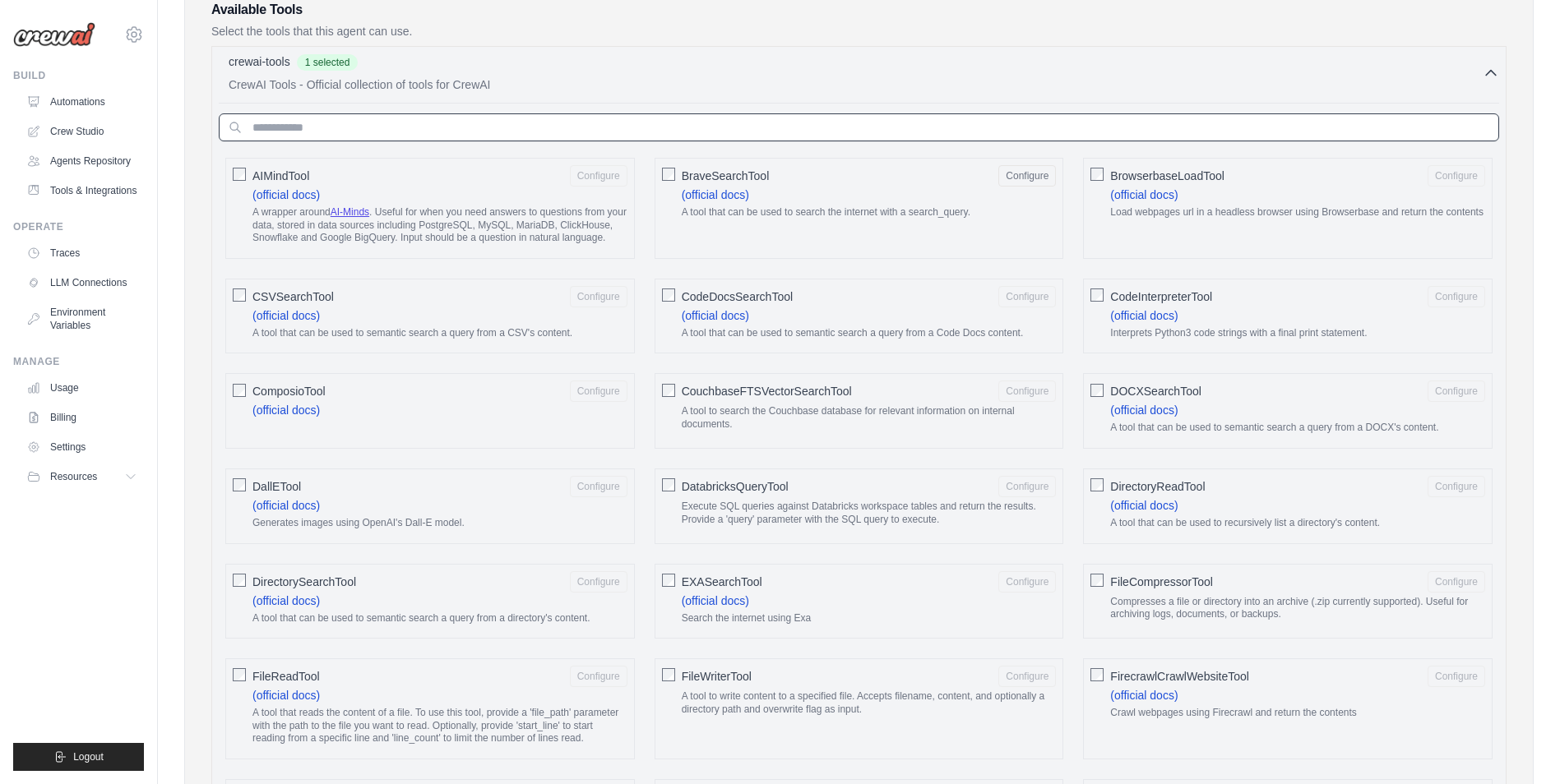
click at [395, 131] on input "text" at bounding box center [859, 127] width 1280 height 28
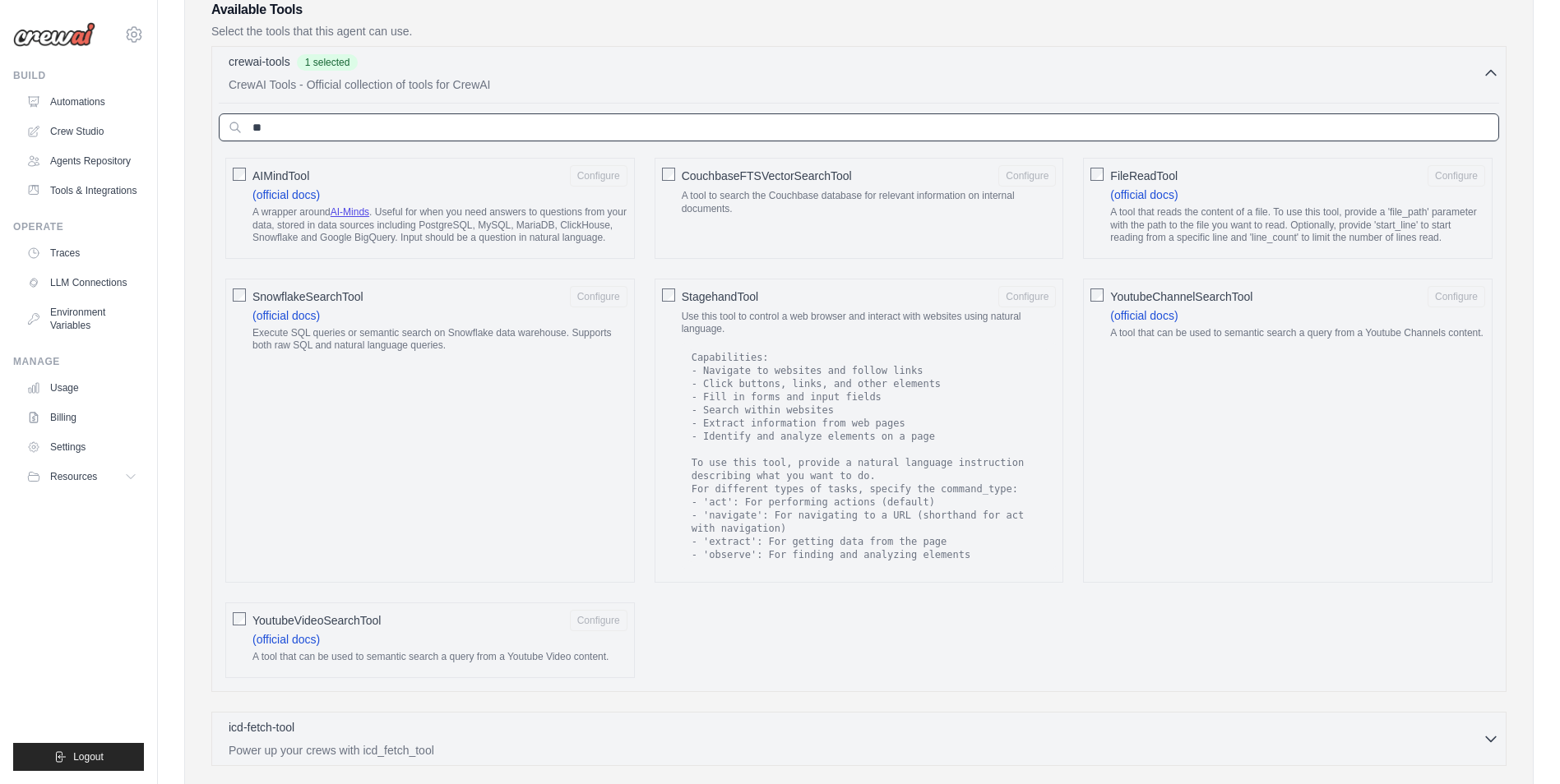
type input "*"
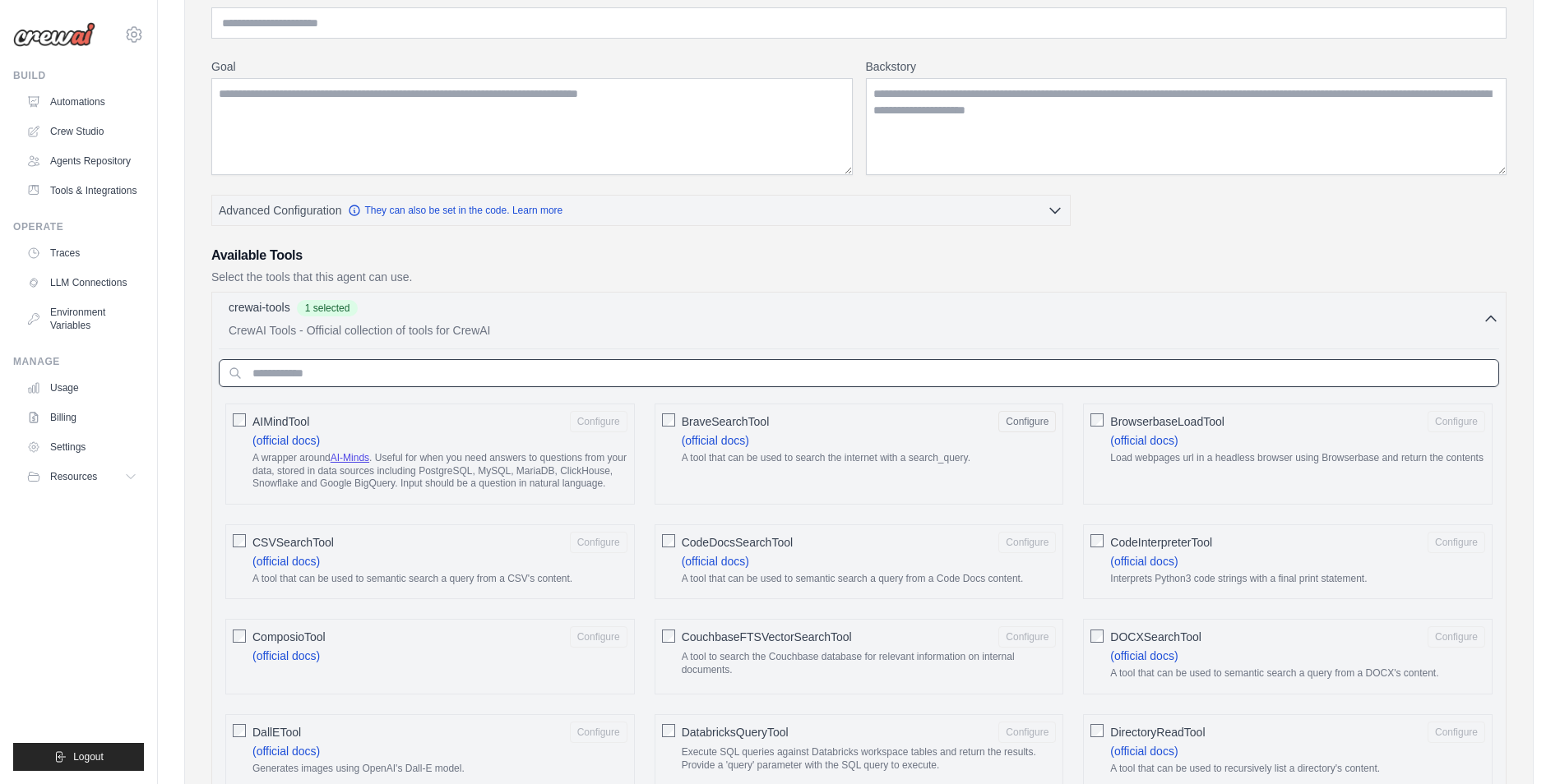
scroll to position [164, 0]
drag, startPoint x: 229, startPoint y: 307, endPoint x: 289, endPoint y: 309, distance: 60.0
click at [289, 309] on p "crewai-tools" at bounding box center [259, 307] width 62 height 16
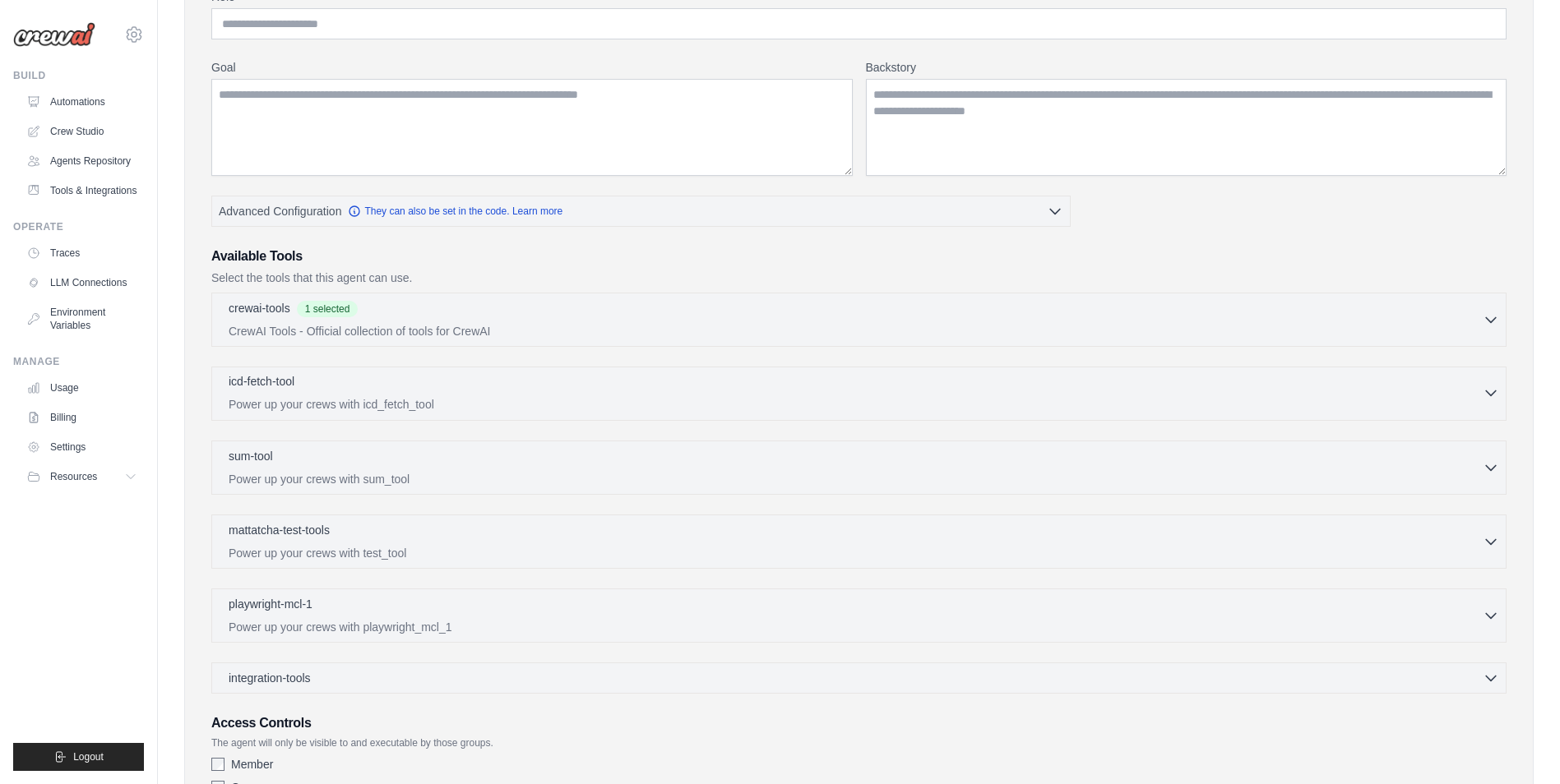
click at [317, 390] on div "icd-fetch-tool 0 selected" at bounding box center [855, 383] width 1254 height 19
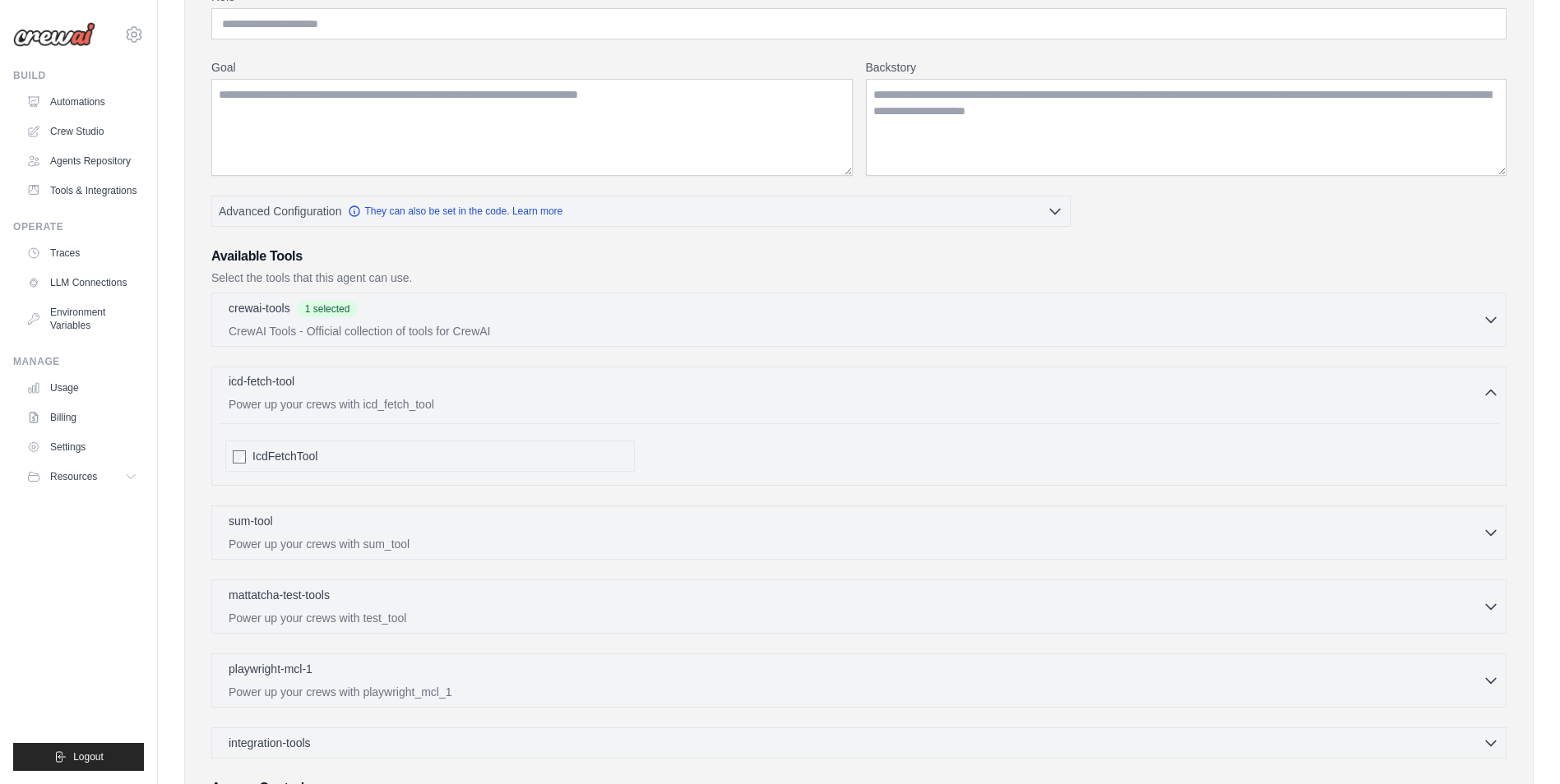
click at [317, 390] on div "icd-fetch-tool 0 selected" at bounding box center [855, 383] width 1254 height 19
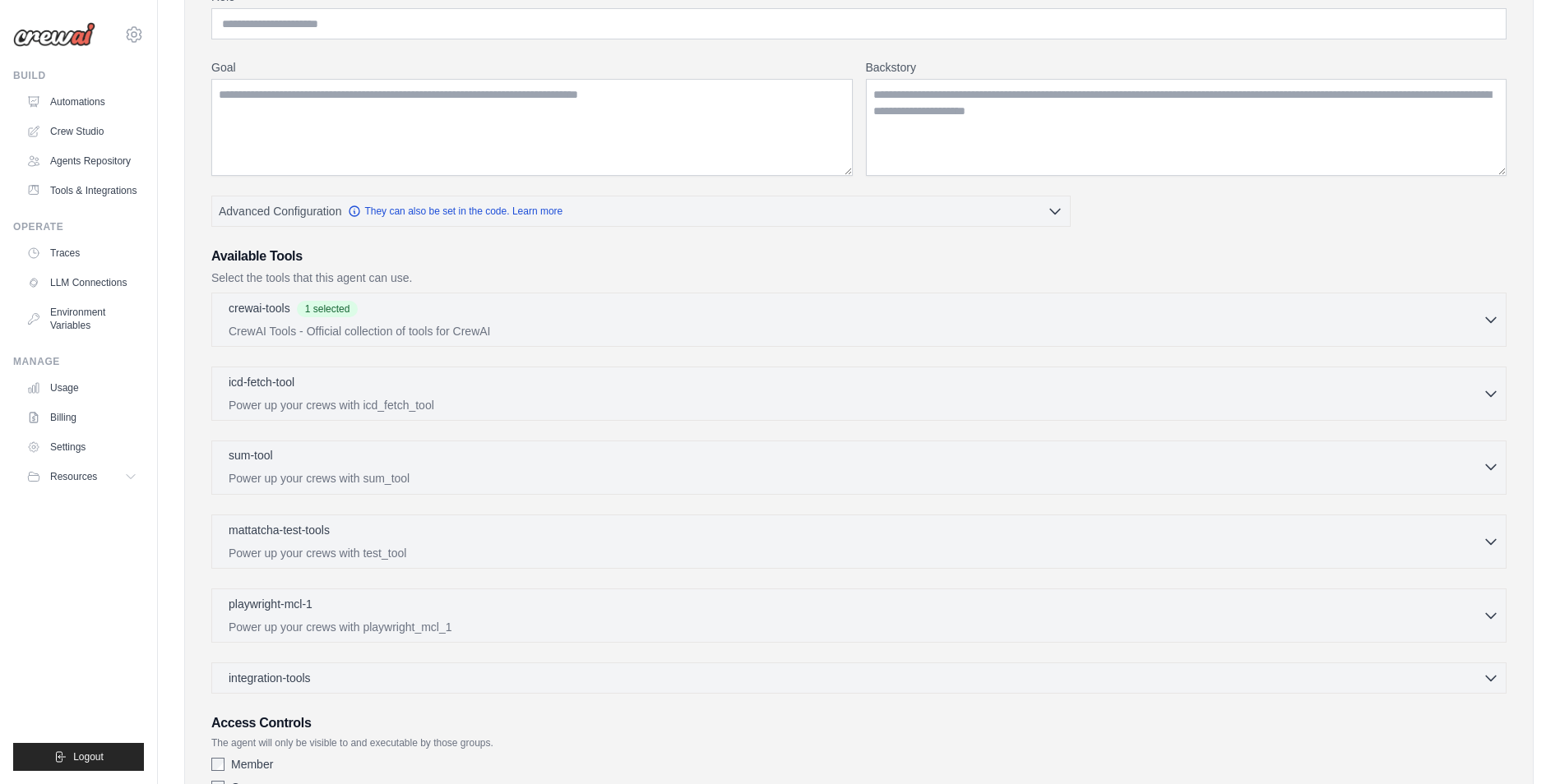
click at [314, 467] on div "sum-tool 0 selected Power up your crews with sum_tool" at bounding box center [855, 467] width 1254 height 40
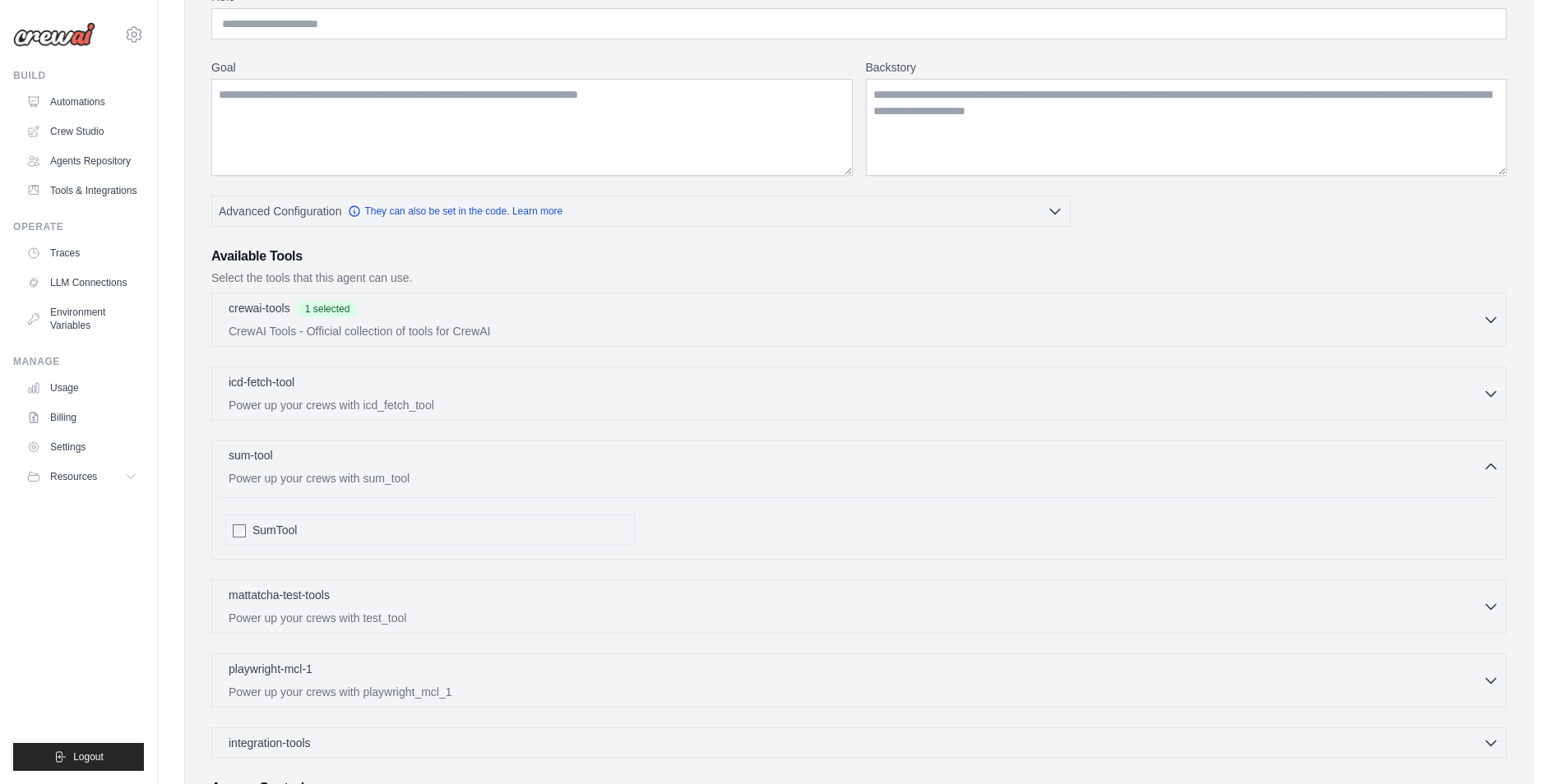
click at [295, 481] on p "Power up your crews with sum_tool" at bounding box center [855, 478] width 1254 height 16
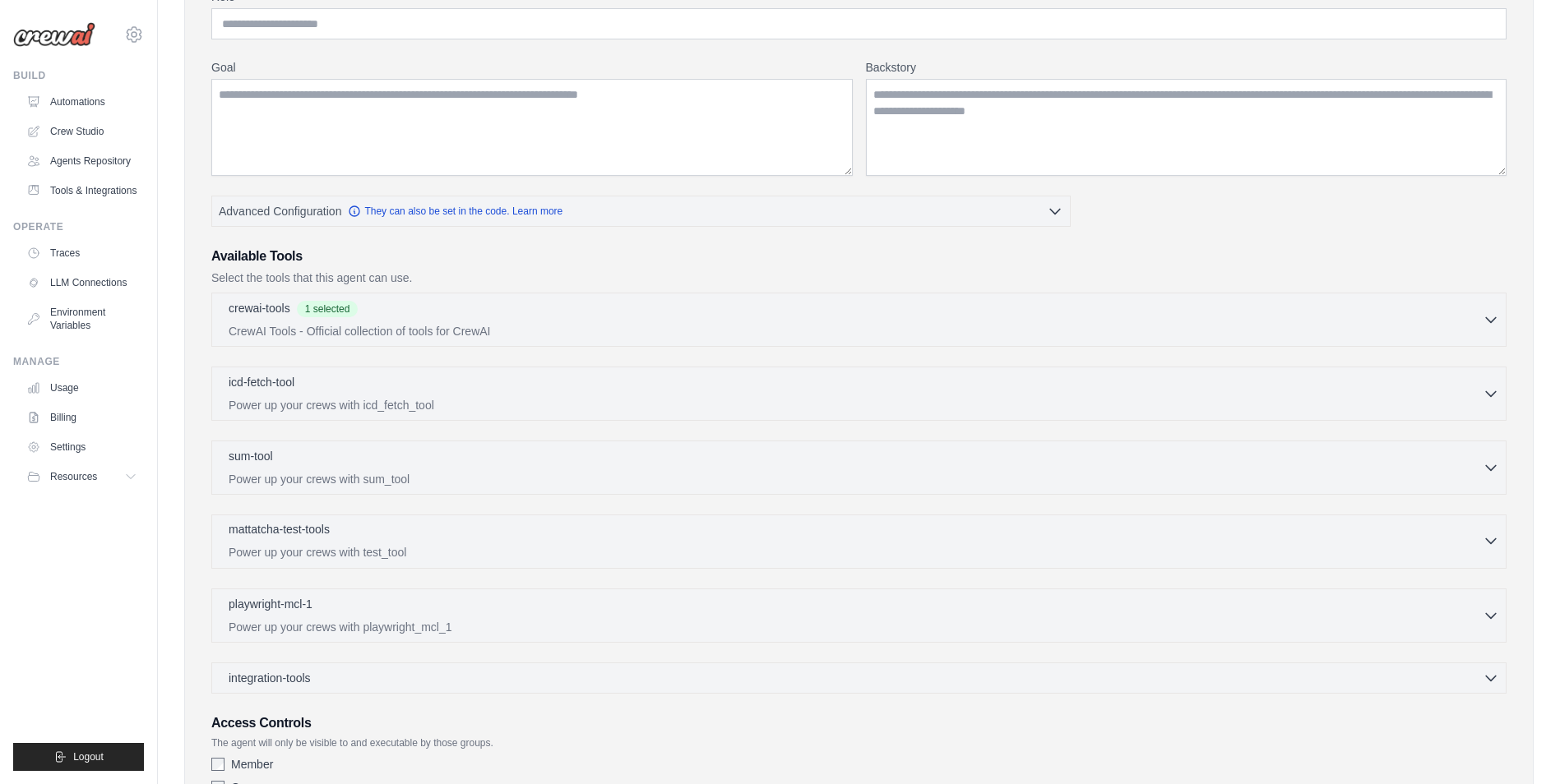
scroll to position [247, 0]
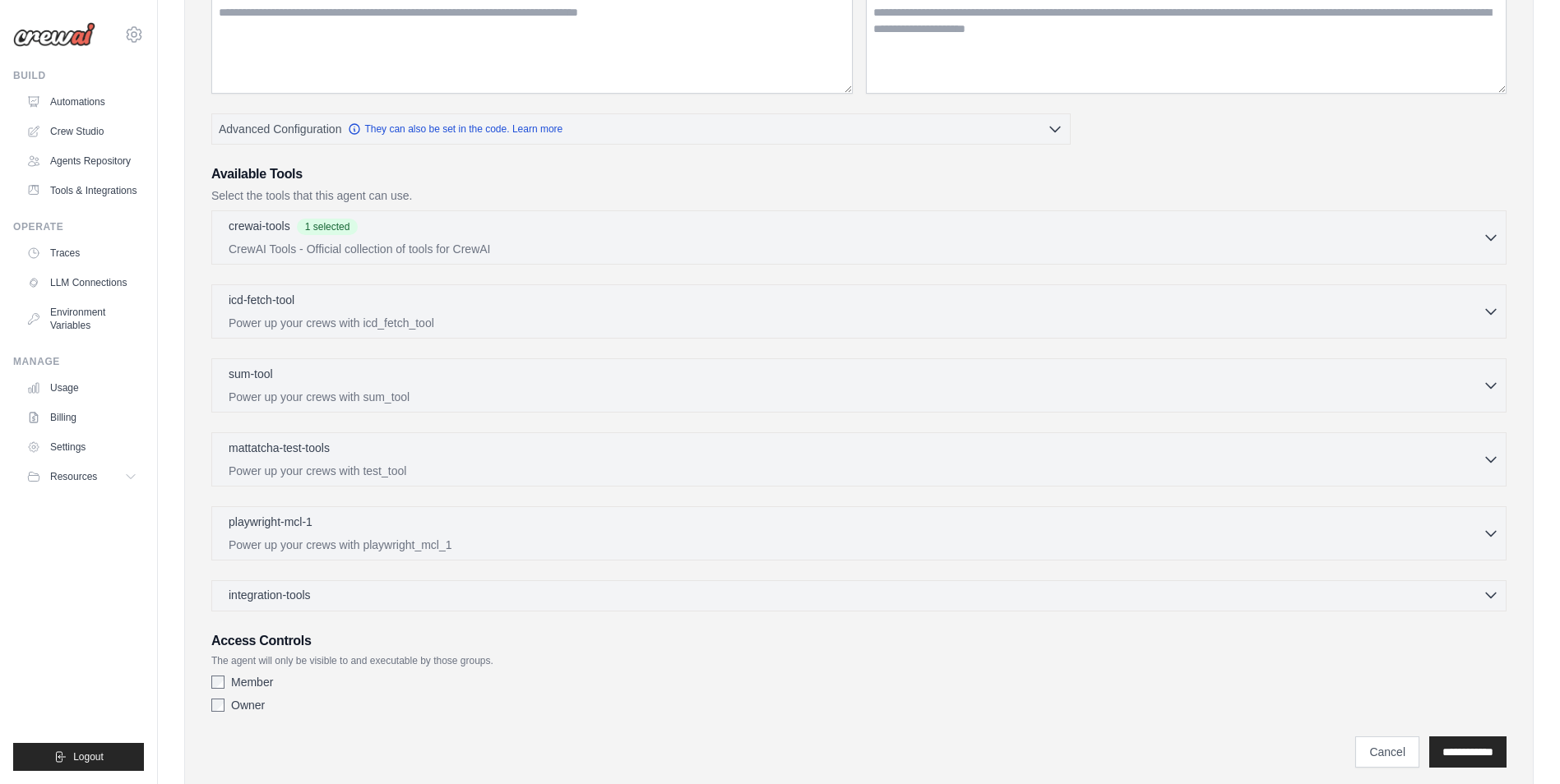
click at [316, 597] on div "integration-tools 0 selected" at bounding box center [273, 595] width 89 height 16
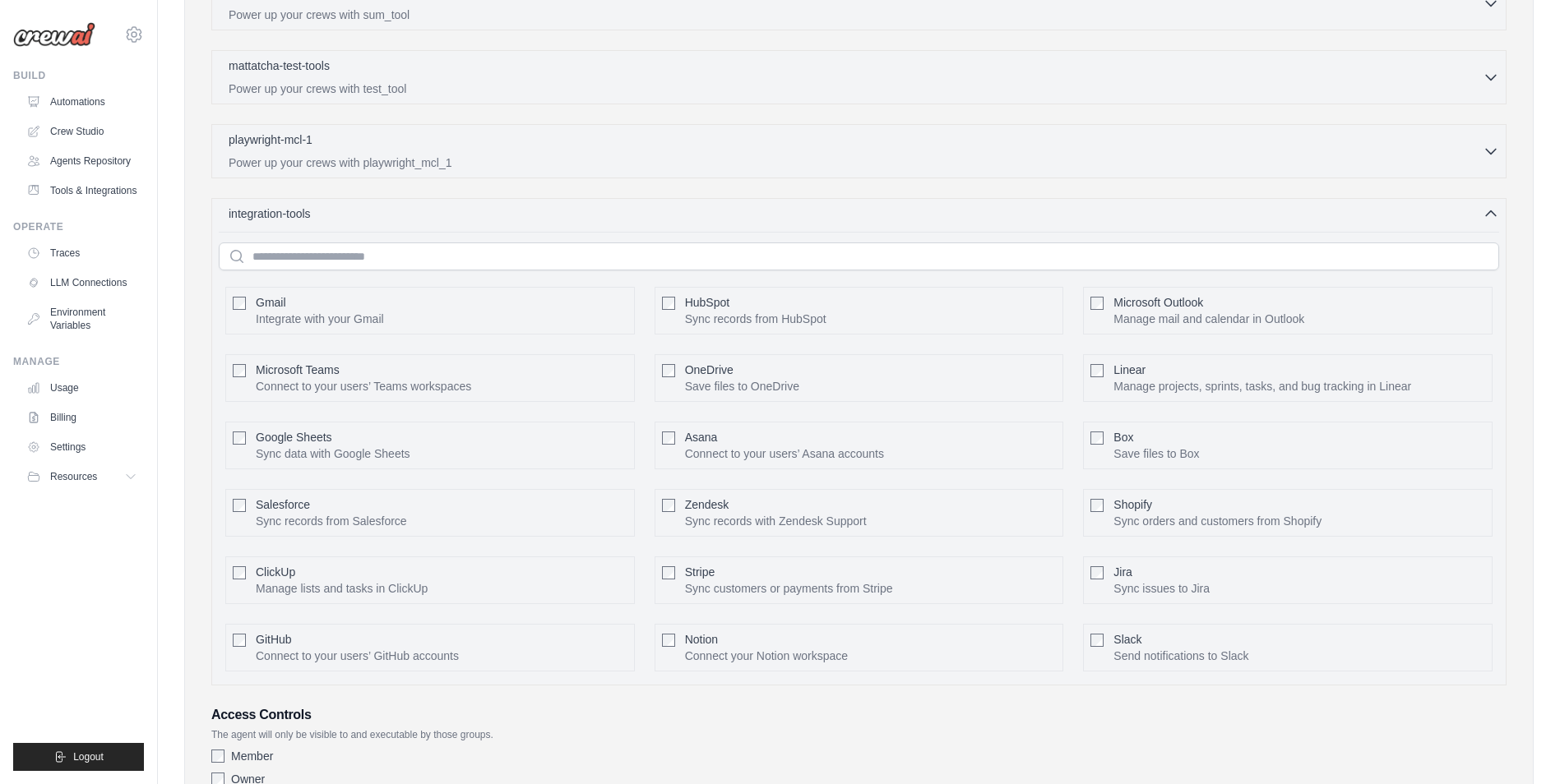
scroll to position [657, 0]
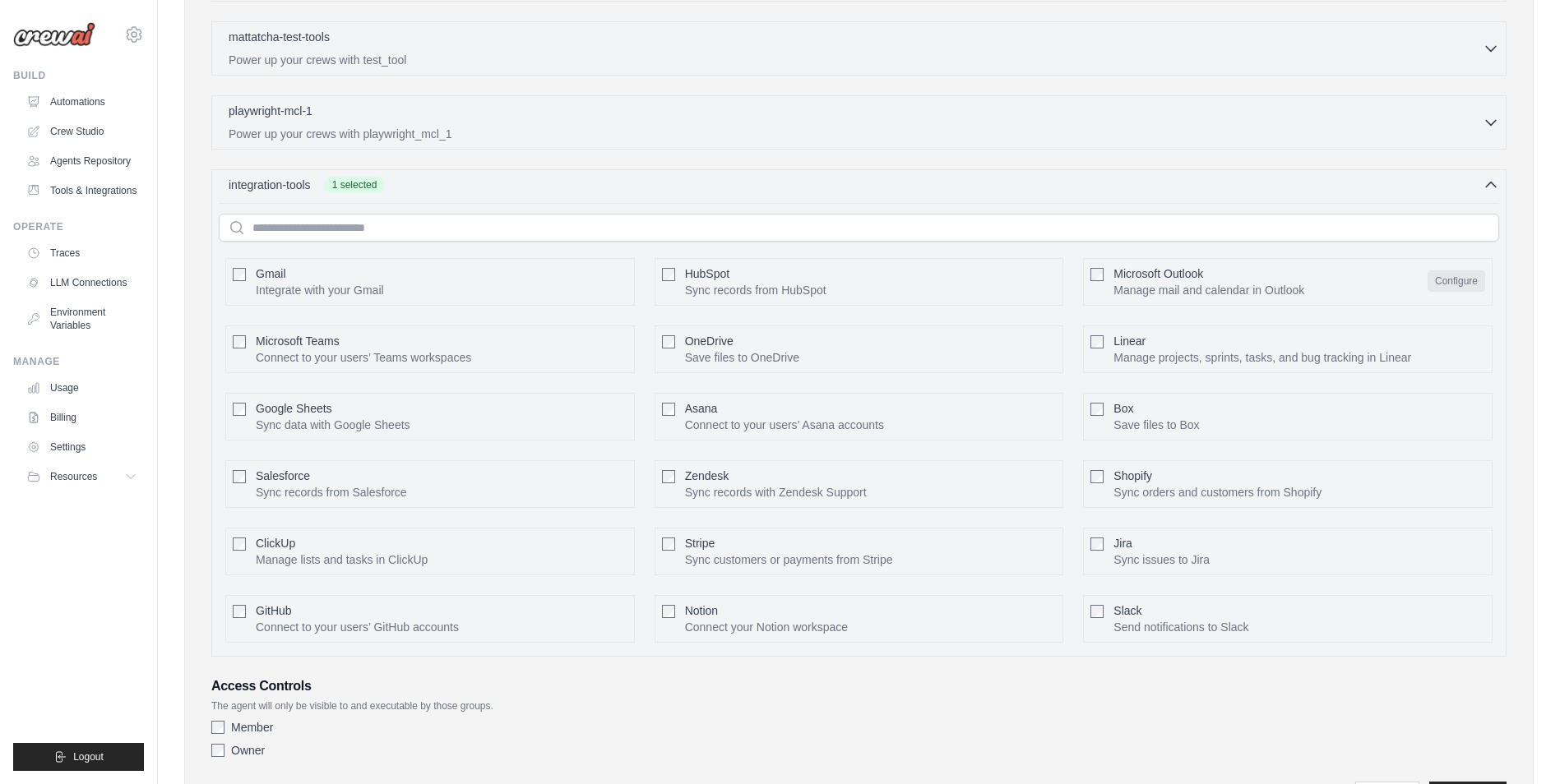
click at [1466, 272] on button "Configure" at bounding box center [1457, 281] width 58 height 21
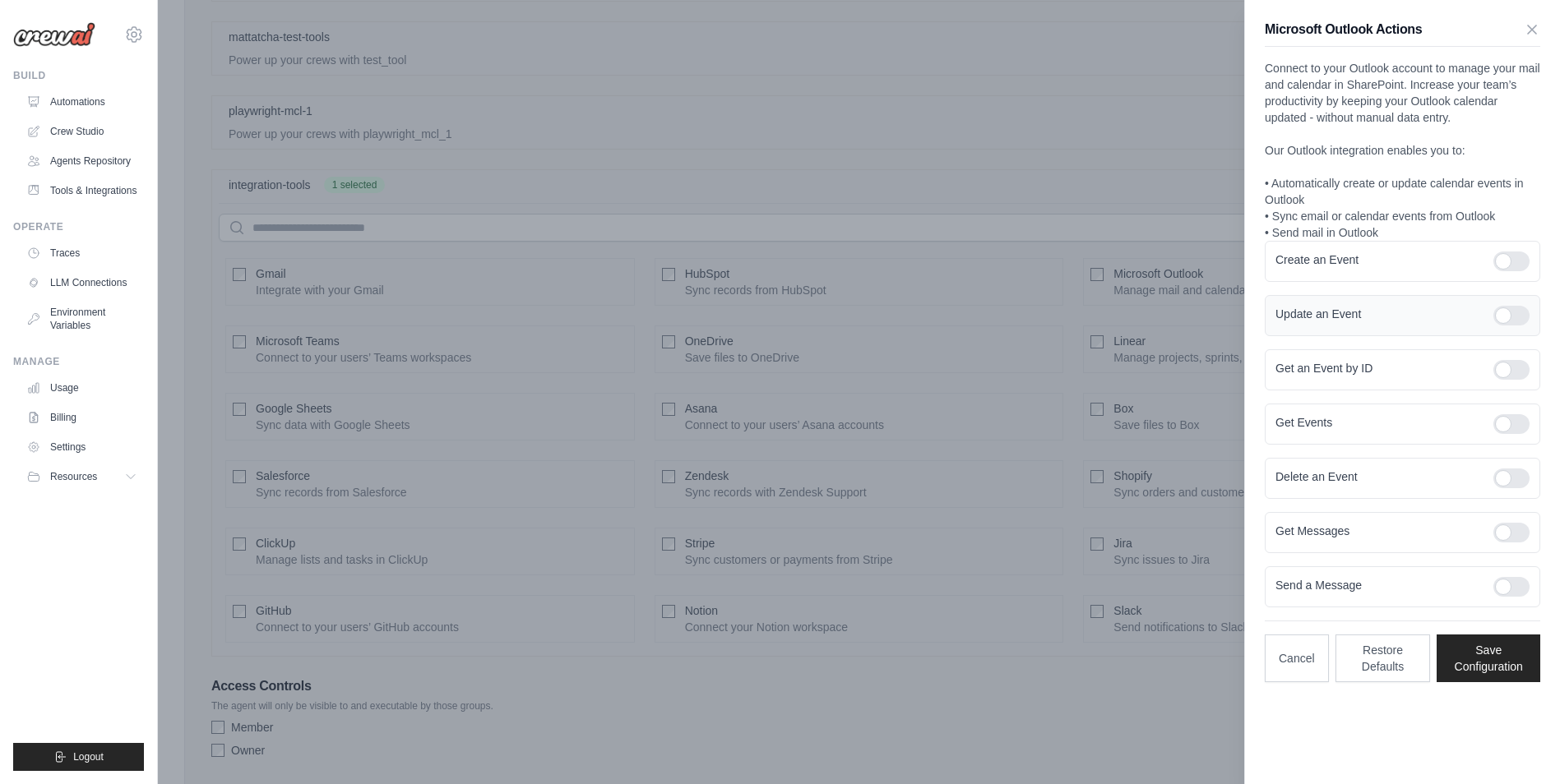
click at [1516, 318] on div at bounding box center [1512, 315] width 36 height 19
click at [1508, 316] on div at bounding box center [1512, 315] width 36 height 19
click at [1530, 21] on icon "button" at bounding box center [1532, 28] width 16 height 16
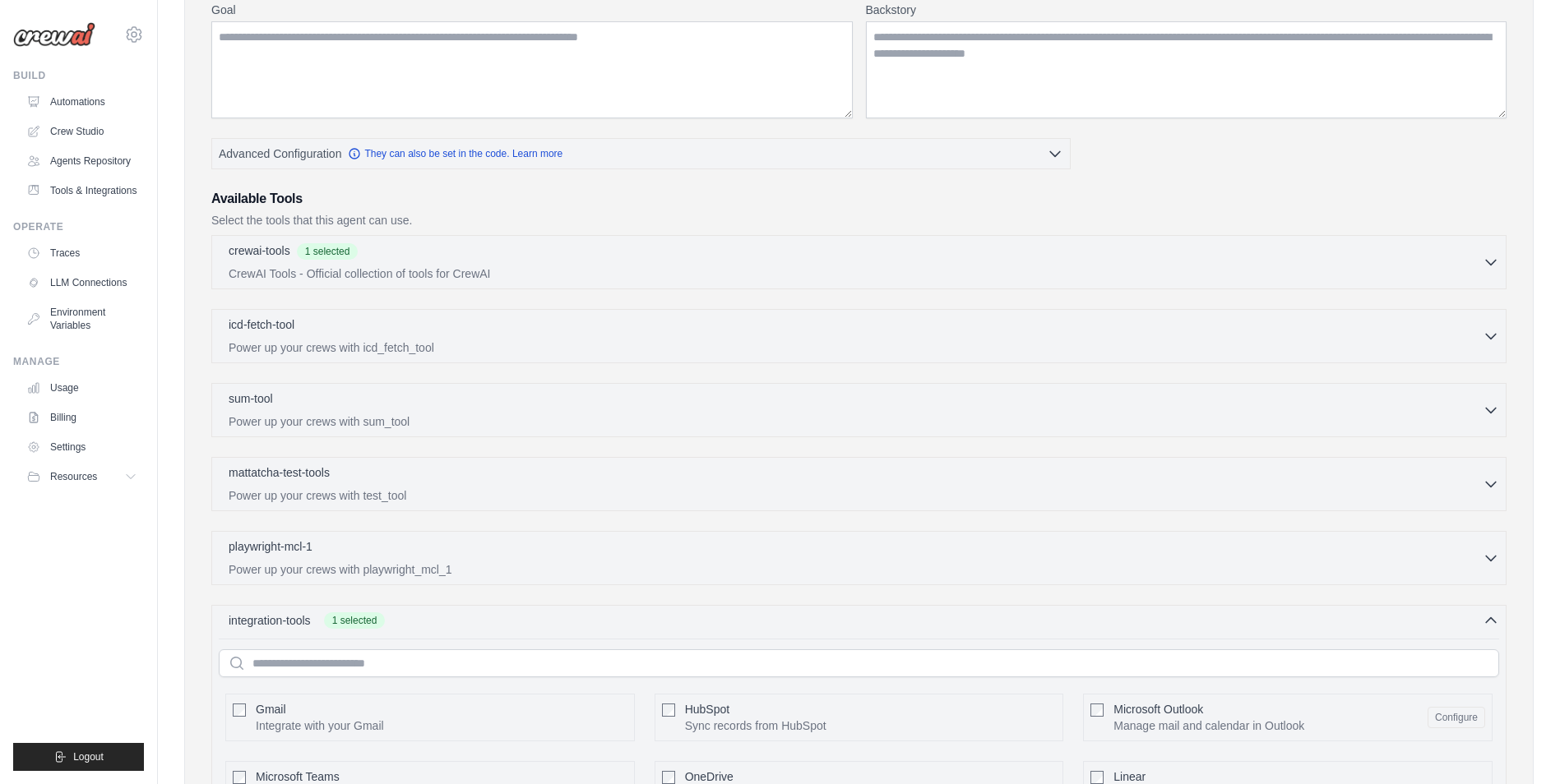
scroll to position [82, 0]
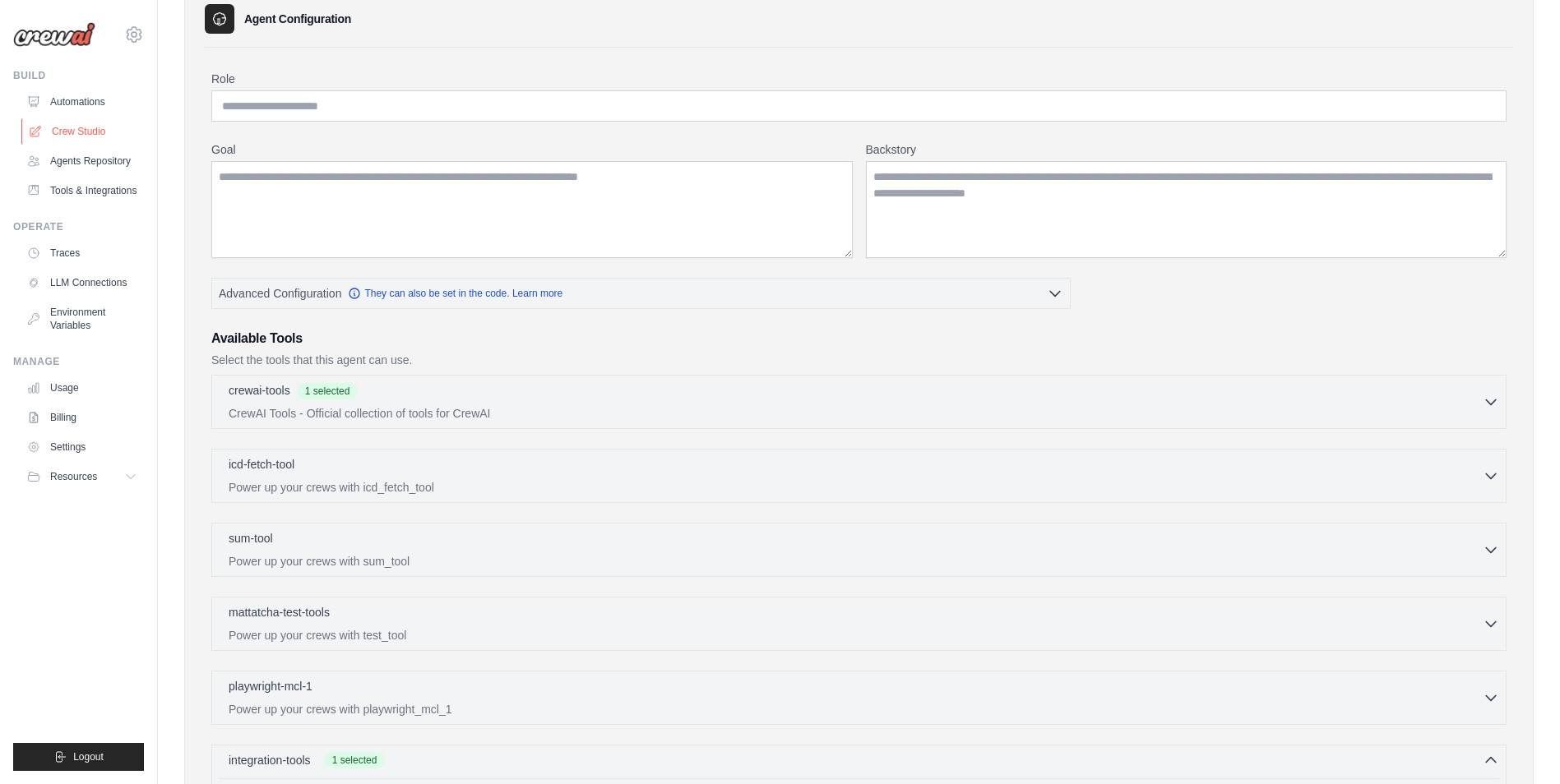
click at [70, 124] on link "Crew Studio" at bounding box center [83, 131] width 124 height 26
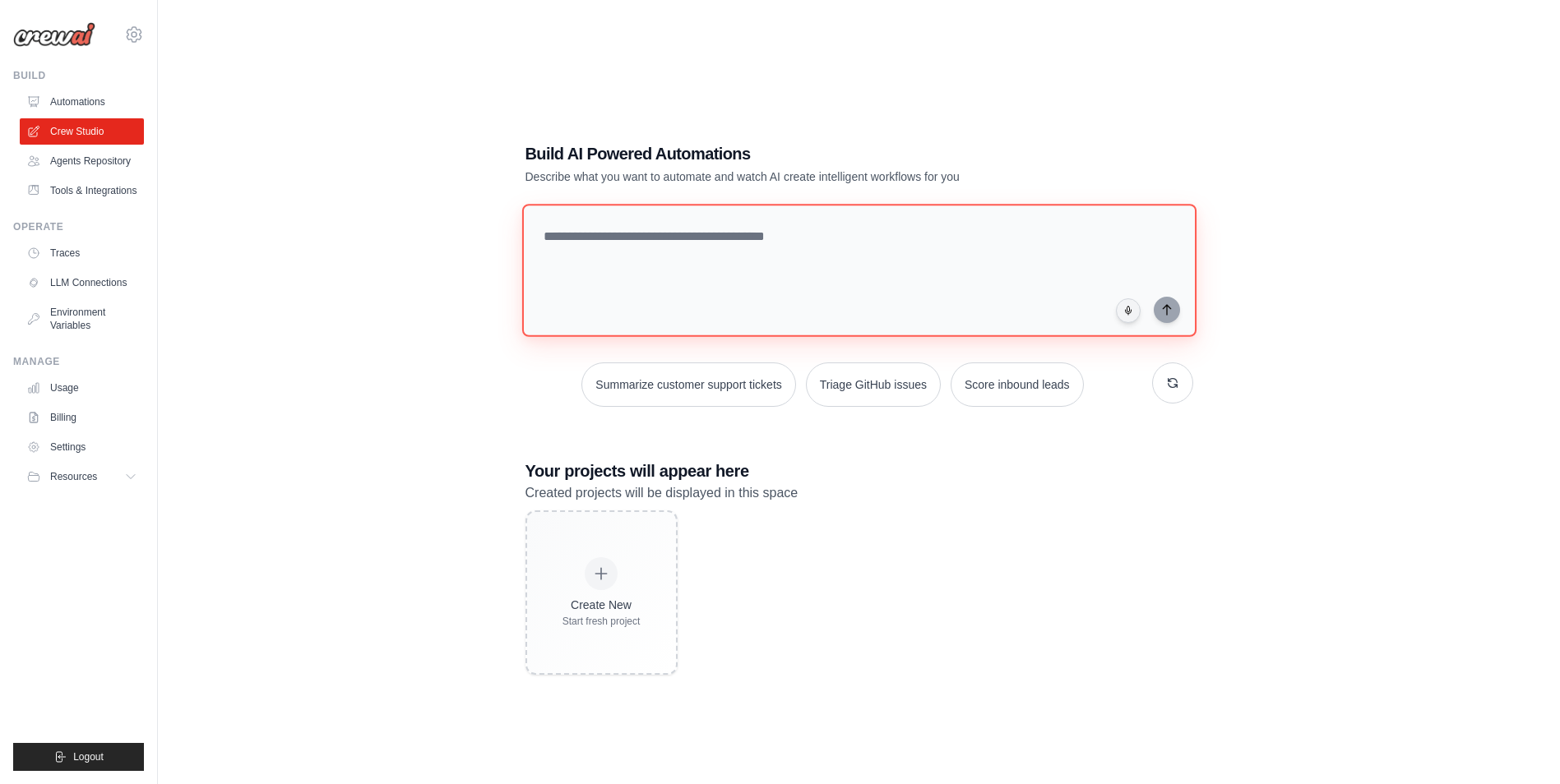
click at [545, 230] on textarea at bounding box center [858, 271] width 674 height 133
type textarea "**********"
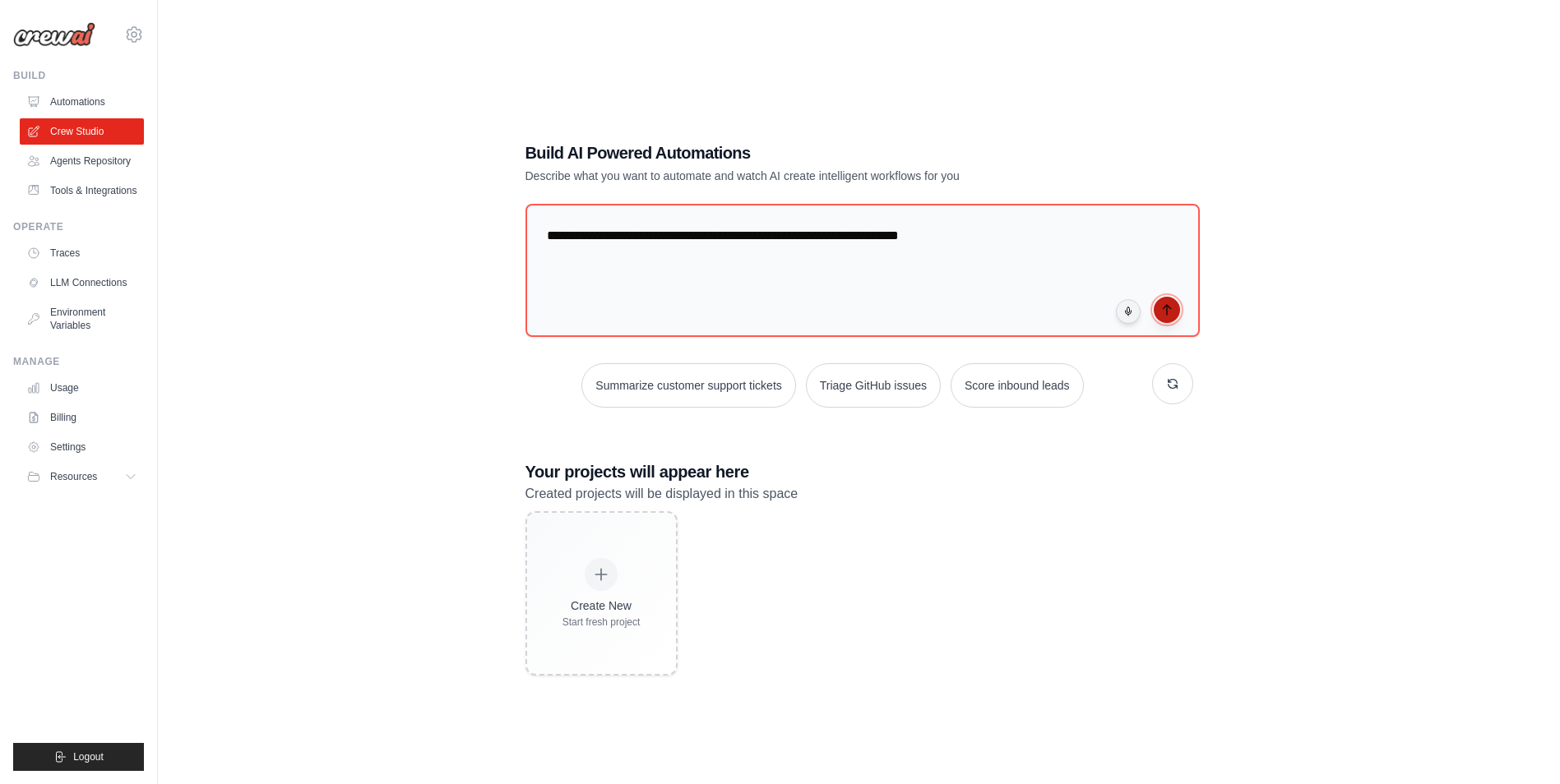
click at [1163, 304] on icon "submit" at bounding box center [1167, 310] width 14 height 14
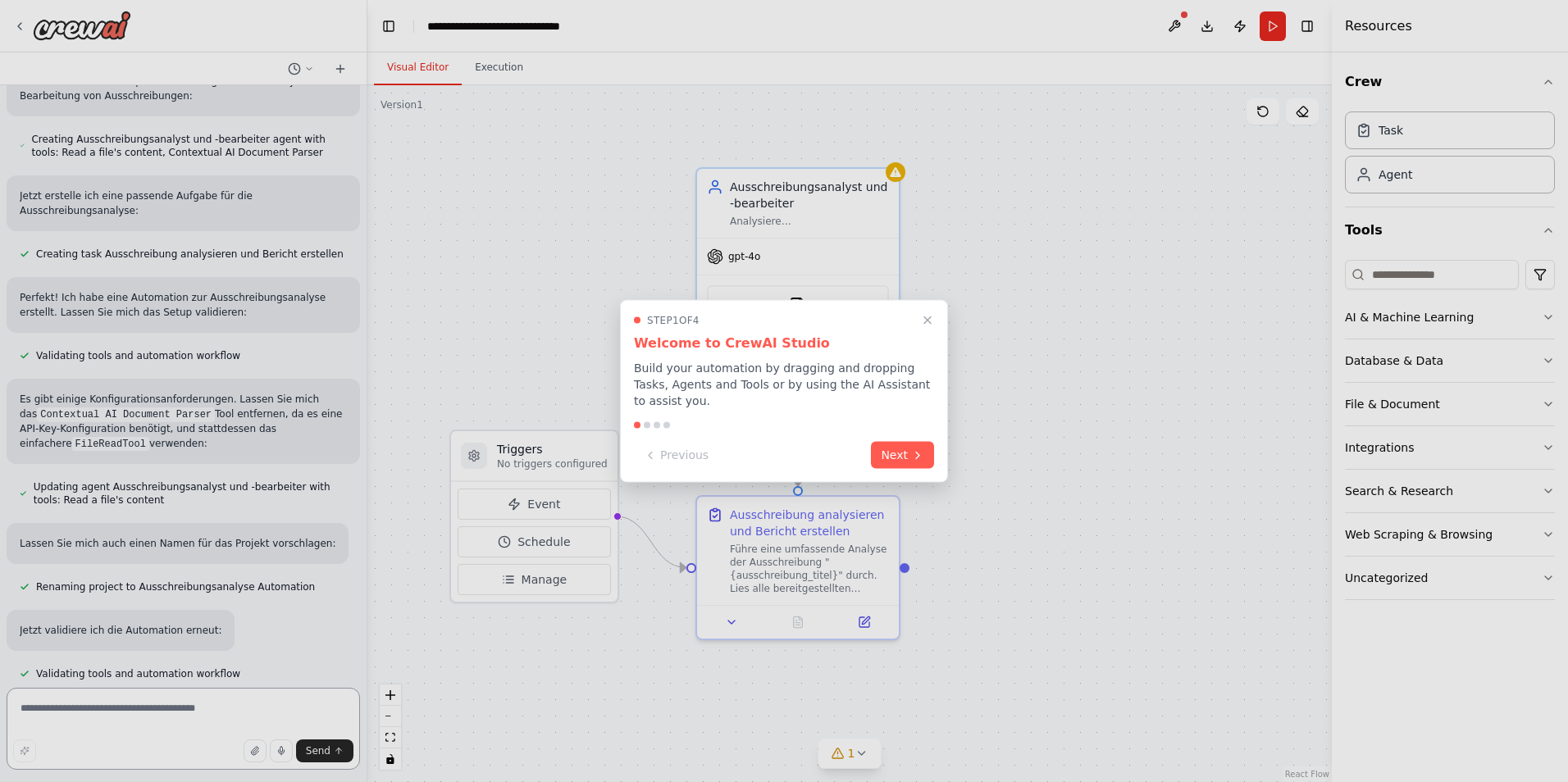
scroll to position [402, 0]
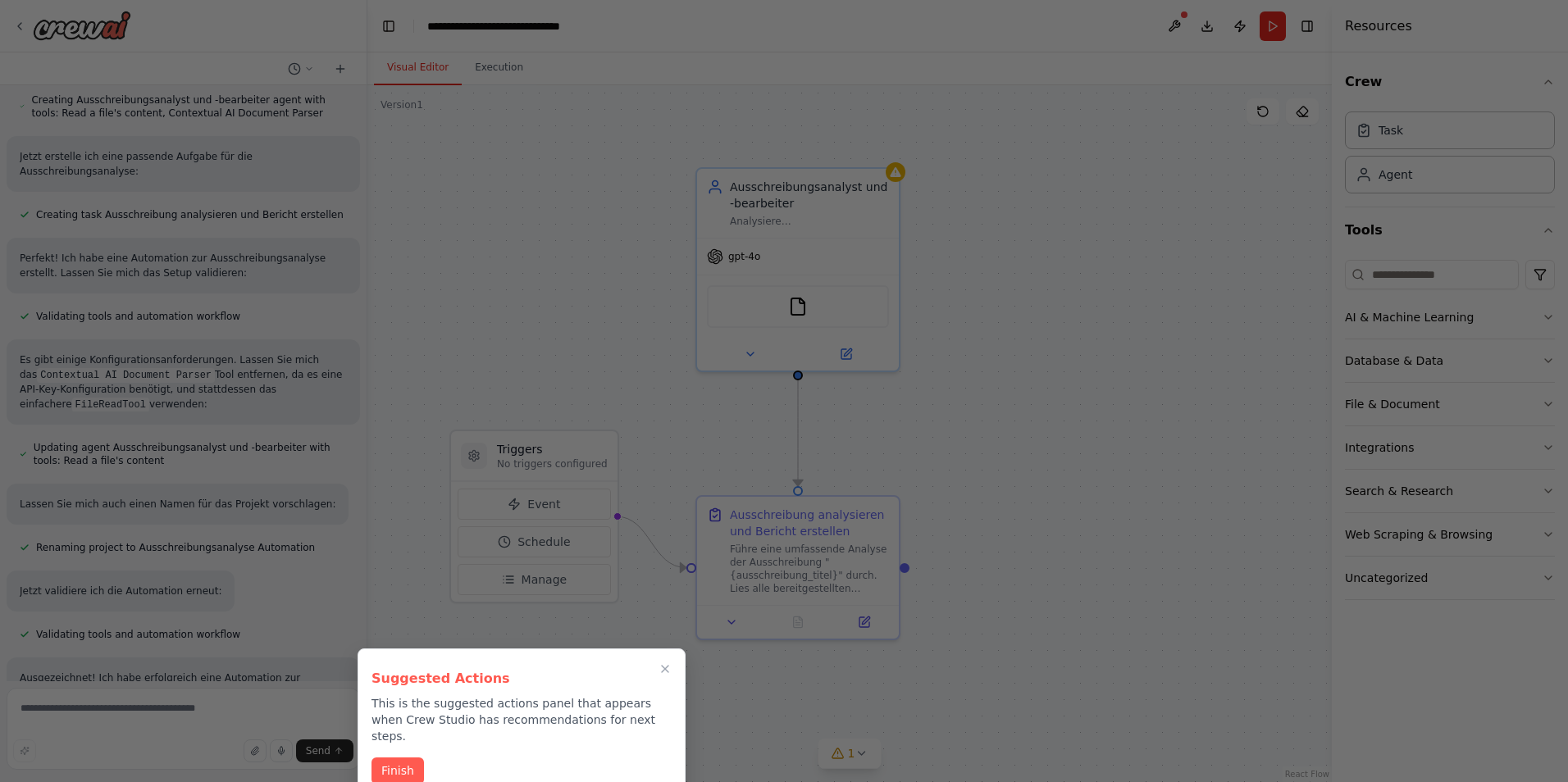
drag, startPoint x: 392, startPoint y: 758, endPoint x: 500, endPoint y: 731, distance: 111.3
click at [497, 733] on div "Suggested Actions This is the suggested actions panel that appears when Crew St…" at bounding box center [522, 724] width 328 height 150
drag, startPoint x: 423, startPoint y: 709, endPoint x: 628, endPoint y: 721, distance: 205.4
click at [628, 721] on p "This is the suggested actions panel that appears when Crew Studio has recommend…" at bounding box center [521, 719] width 300 height 49
click at [524, 725] on p "This is the suggested actions panel that appears when Crew Studio has recommend…" at bounding box center [521, 719] width 300 height 49
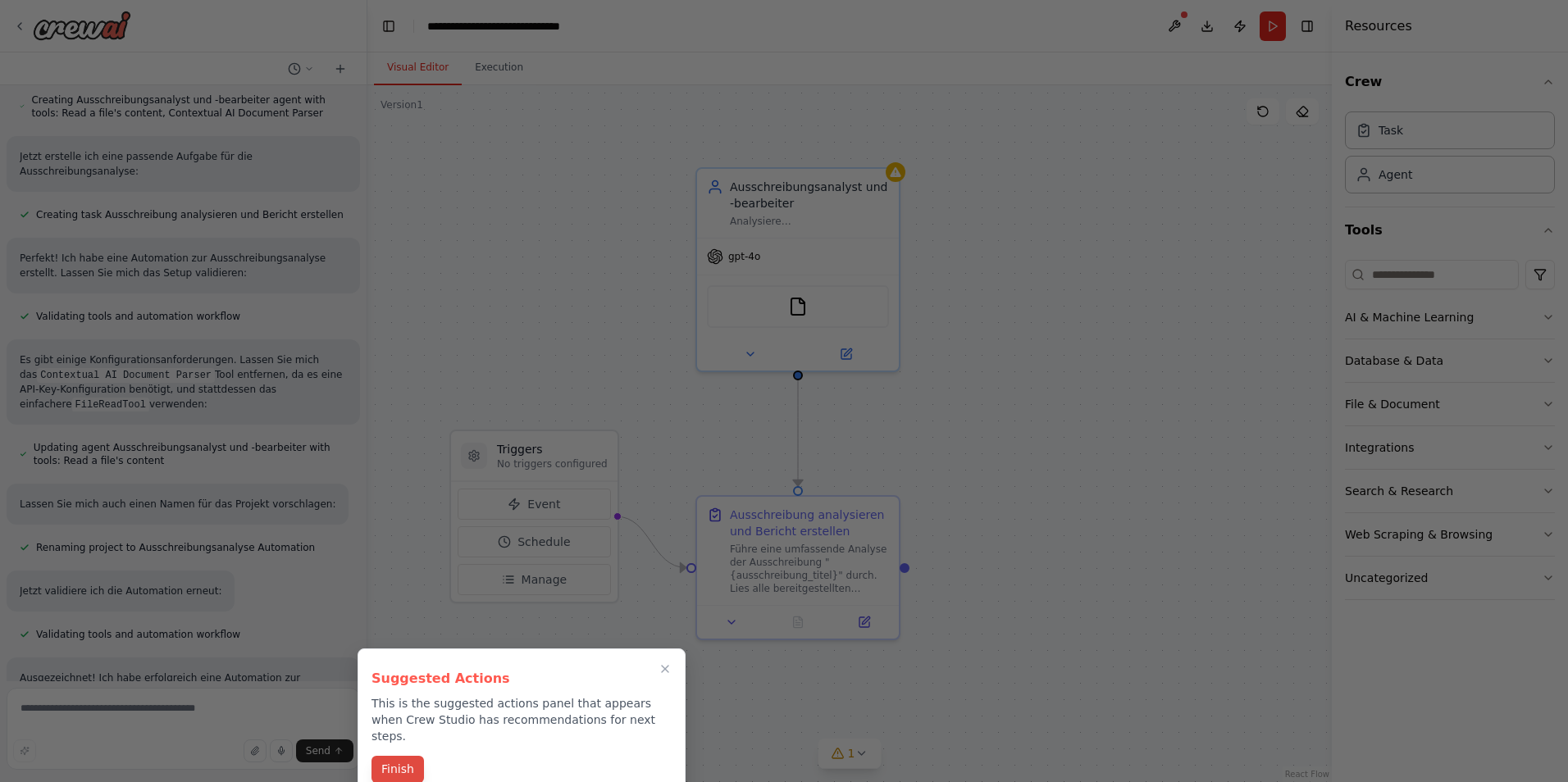
click at [393, 756] on button "Finish" at bounding box center [397, 769] width 52 height 27
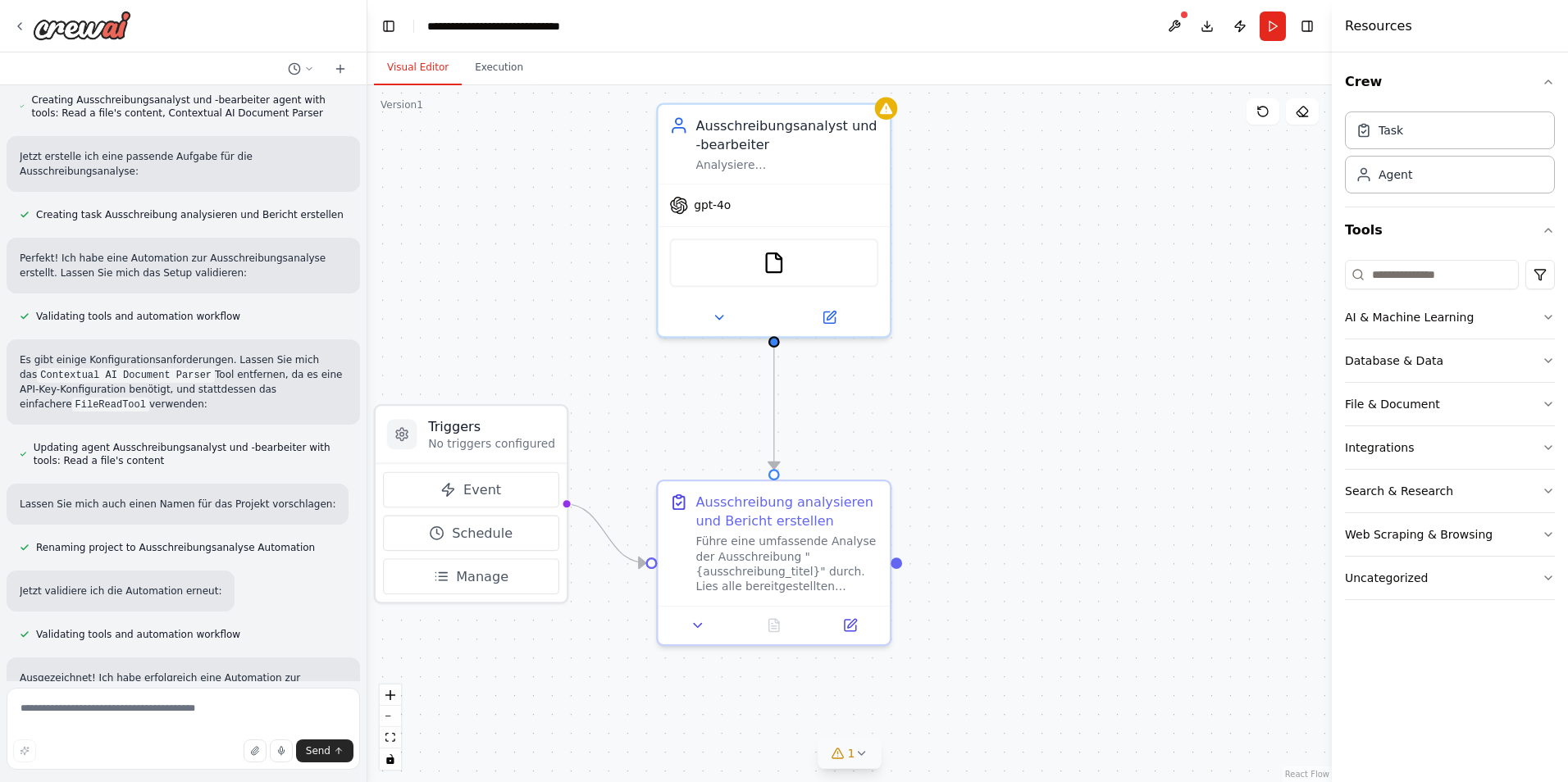
click at [861, 753] on icon at bounding box center [861, 754] width 14 height 13
click at [985, 574] on div ".deletable-edge-delete-btn { width: 20px; height: 20px; border: 0px solid #ffff…" at bounding box center [850, 433] width 964 height 697
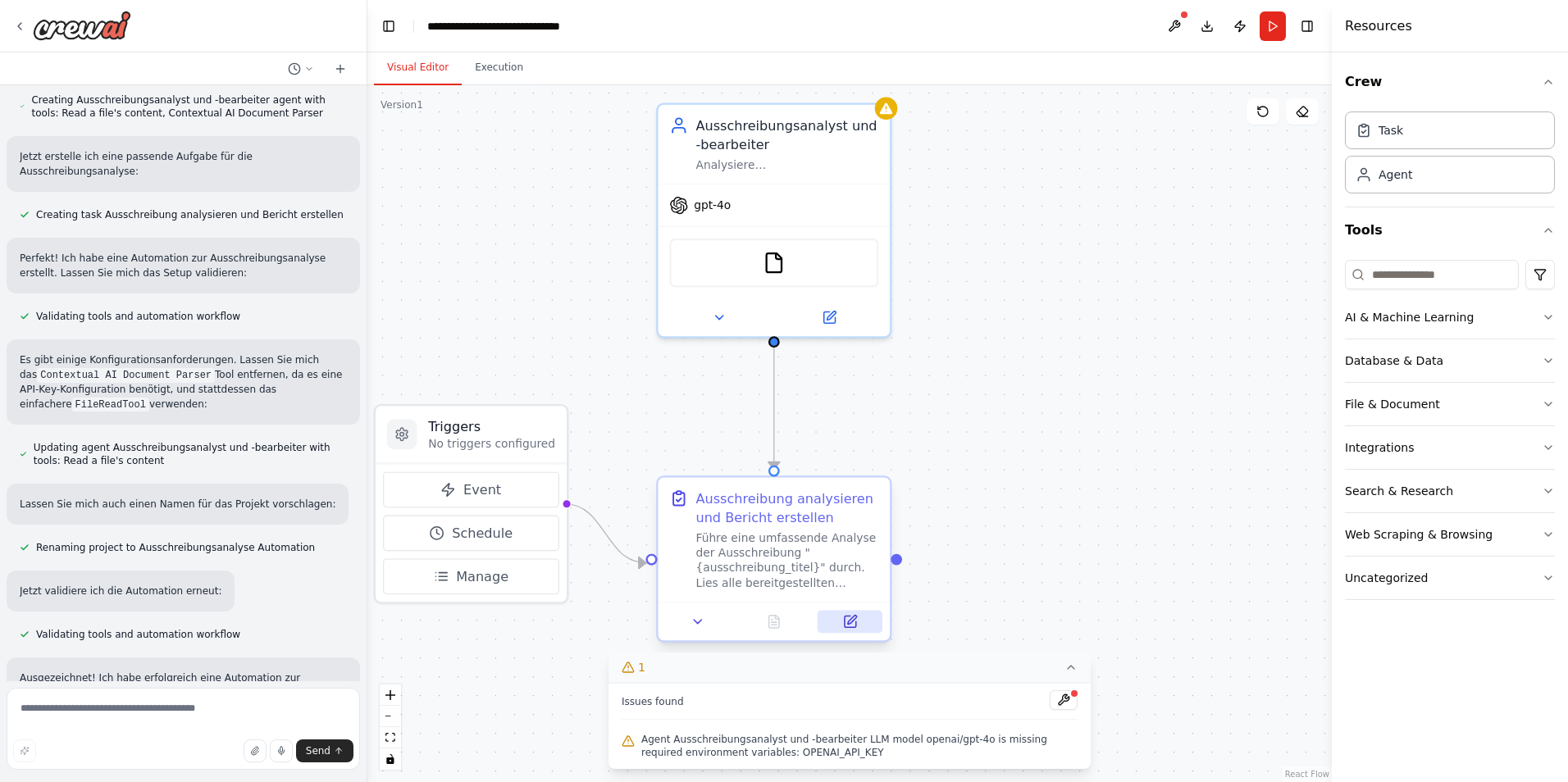
click at [851, 628] on icon at bounding box center [851, 622] width 12 height 12
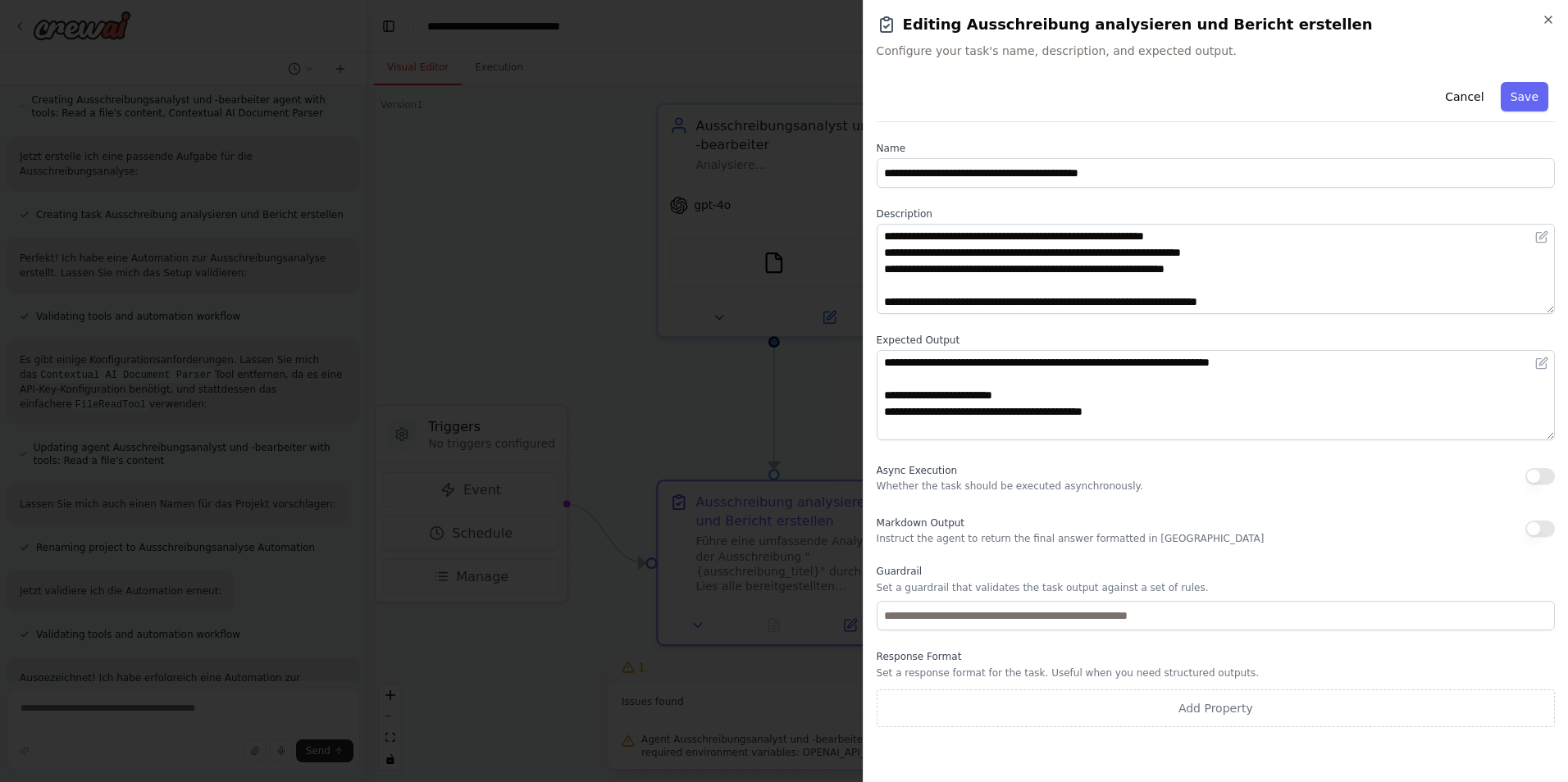
scroll to position [0, 0]
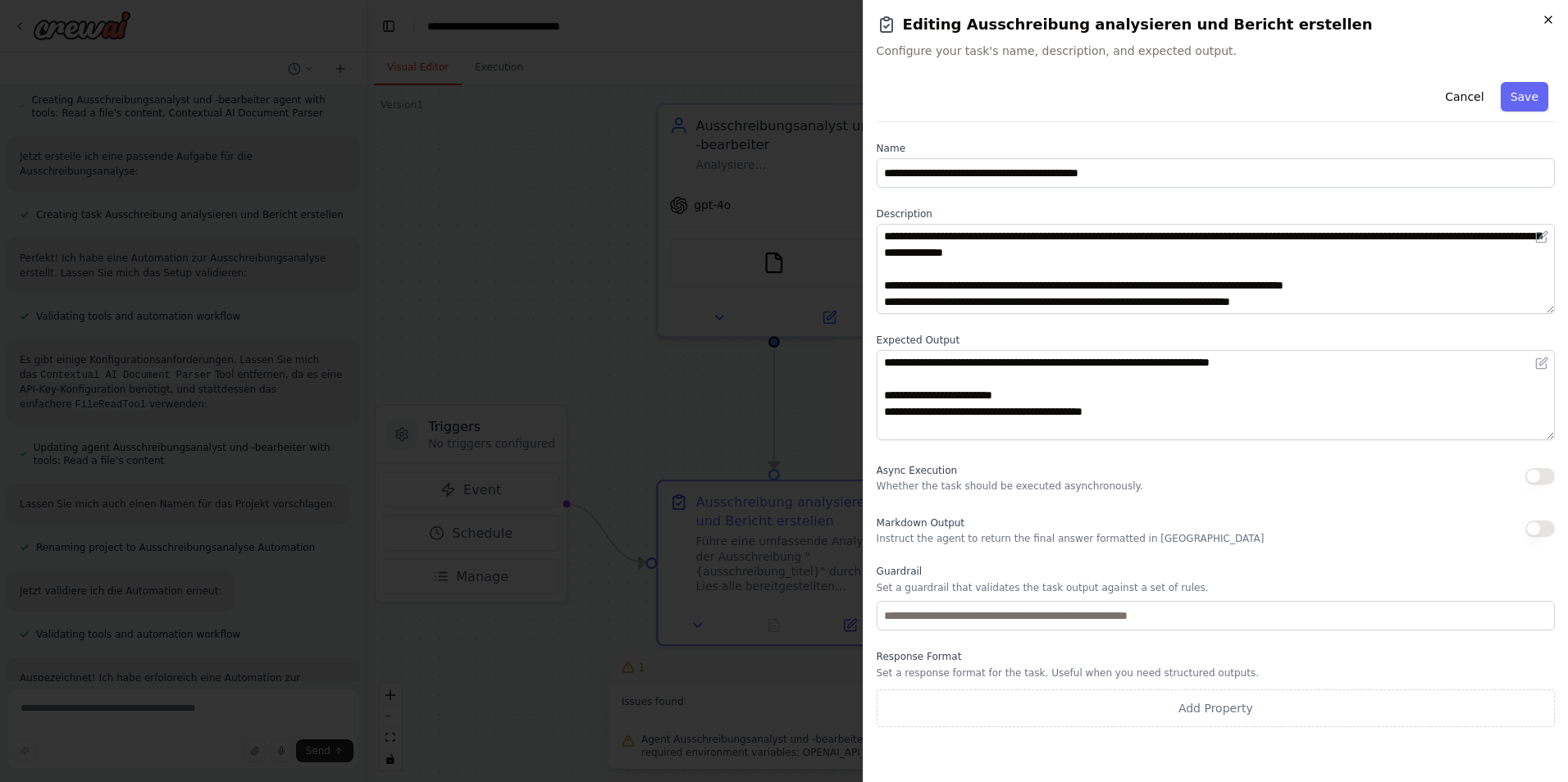
click at [1545, 16] on div "**********" at bounding box center [1215, 391] width 705 height 782
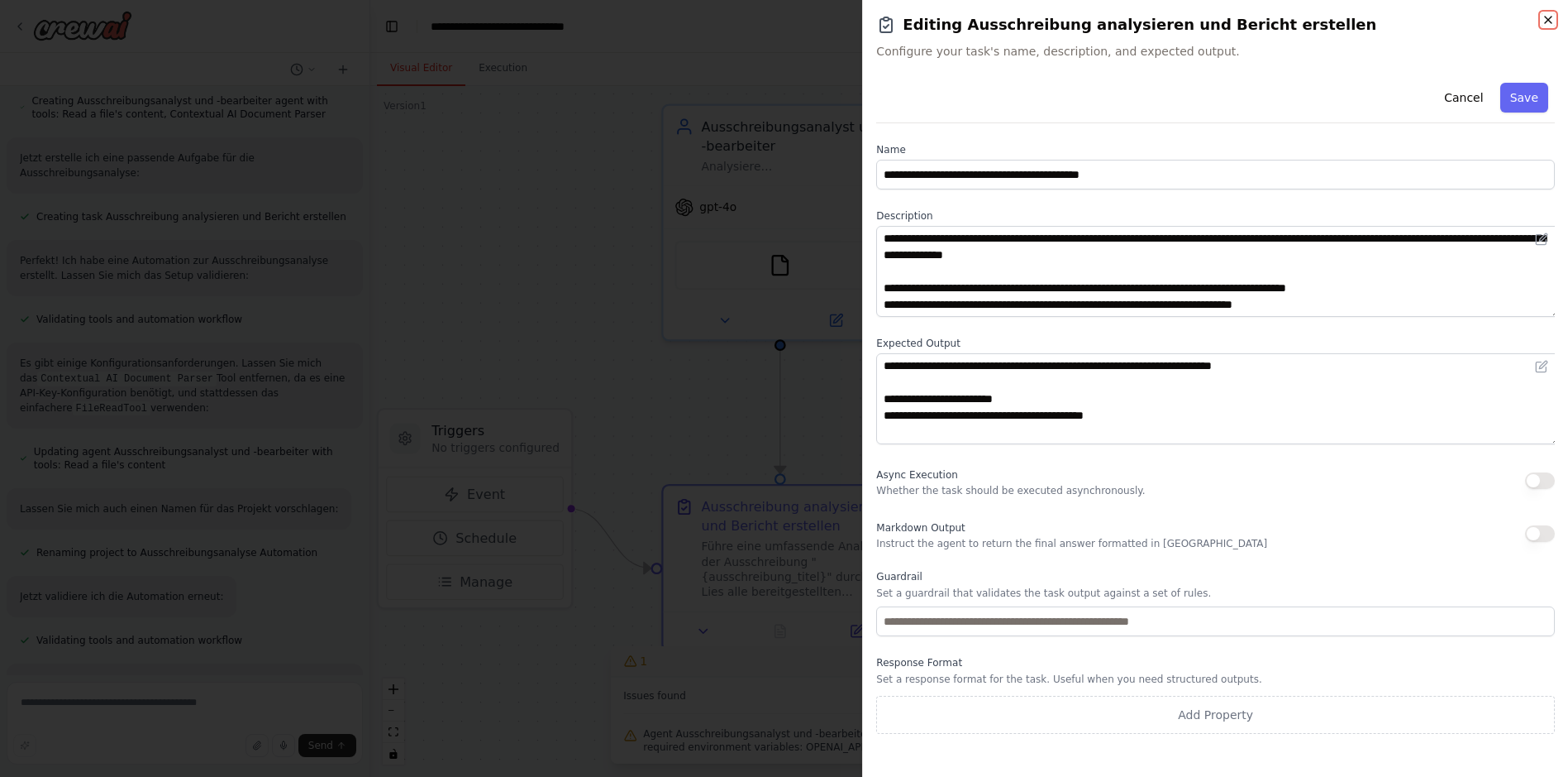
click at [1552, 21] on div "**********" at bounding box center [1215, 388] width 706 height 777
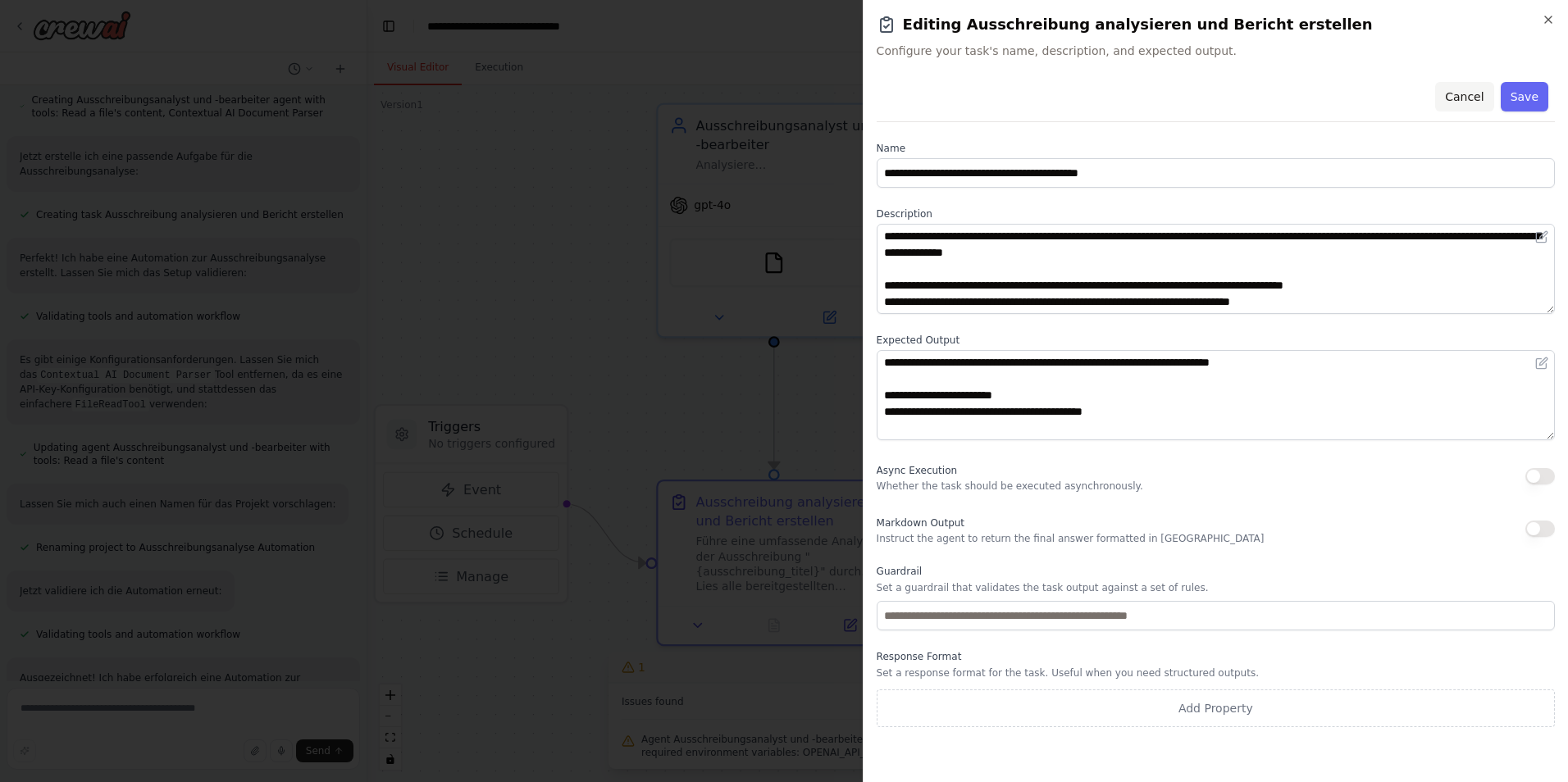
click at [1455, 96] on button "Cancel" at bounding box center [1464, 96] width 58 height 30
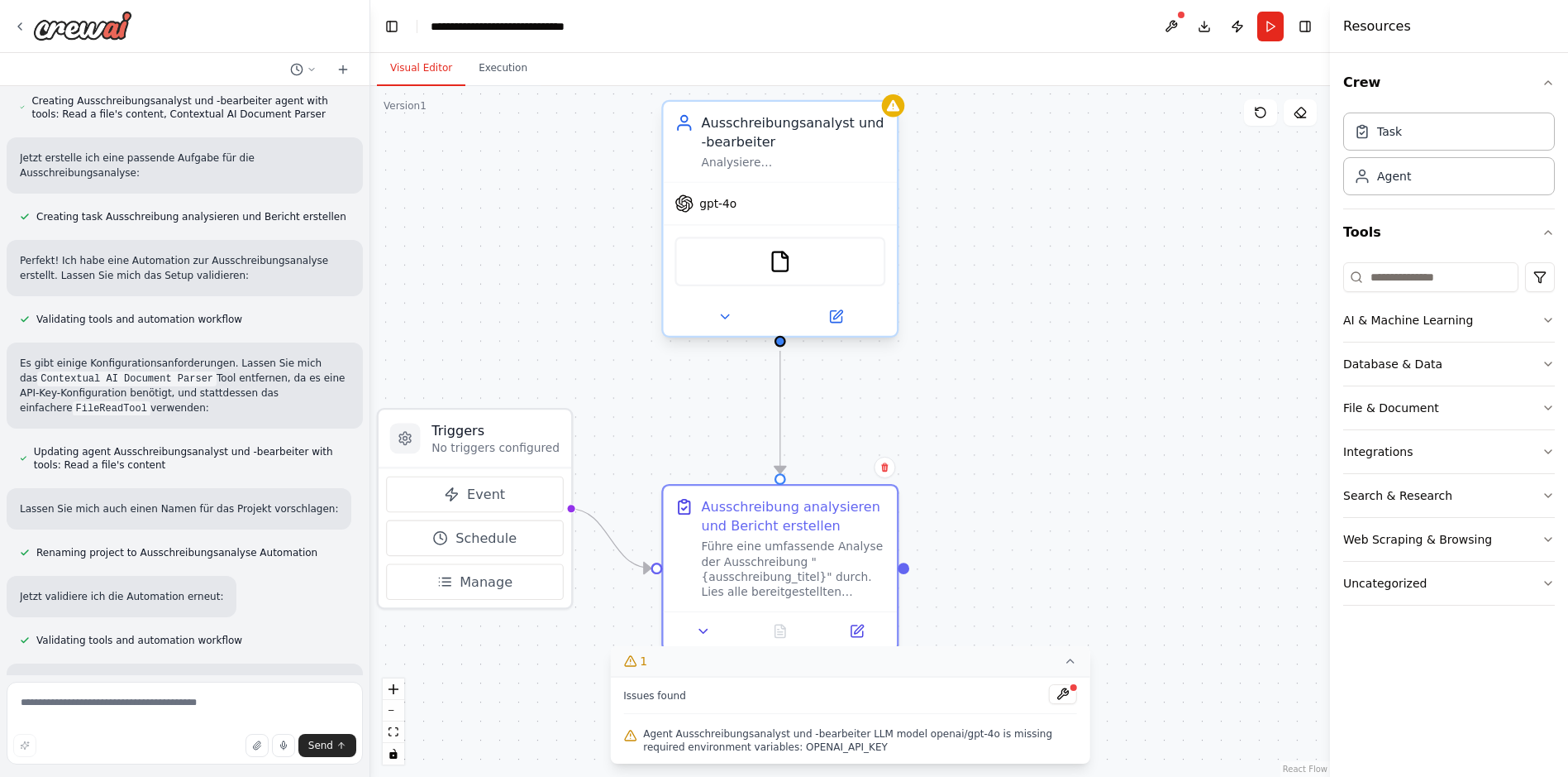
click at [744, 138] on div "Ausschreibungsanalyst und -bearbeiter" at bounding box center [793, 132] width 185 height 38
click at [745, 174] on div "Ausschreibungsanalyst und -bearbeiter Analysiere Ausschreibungsdokumente gründl…" at bounding box center [781, 142] width 234 height 80
click at [897, 118] on div "Ausschreibungsanalyst und -bearbeiter Analysiere Ausschreibungsdokumente gründl…" at bounding box center [781, 142] width 234 height 80
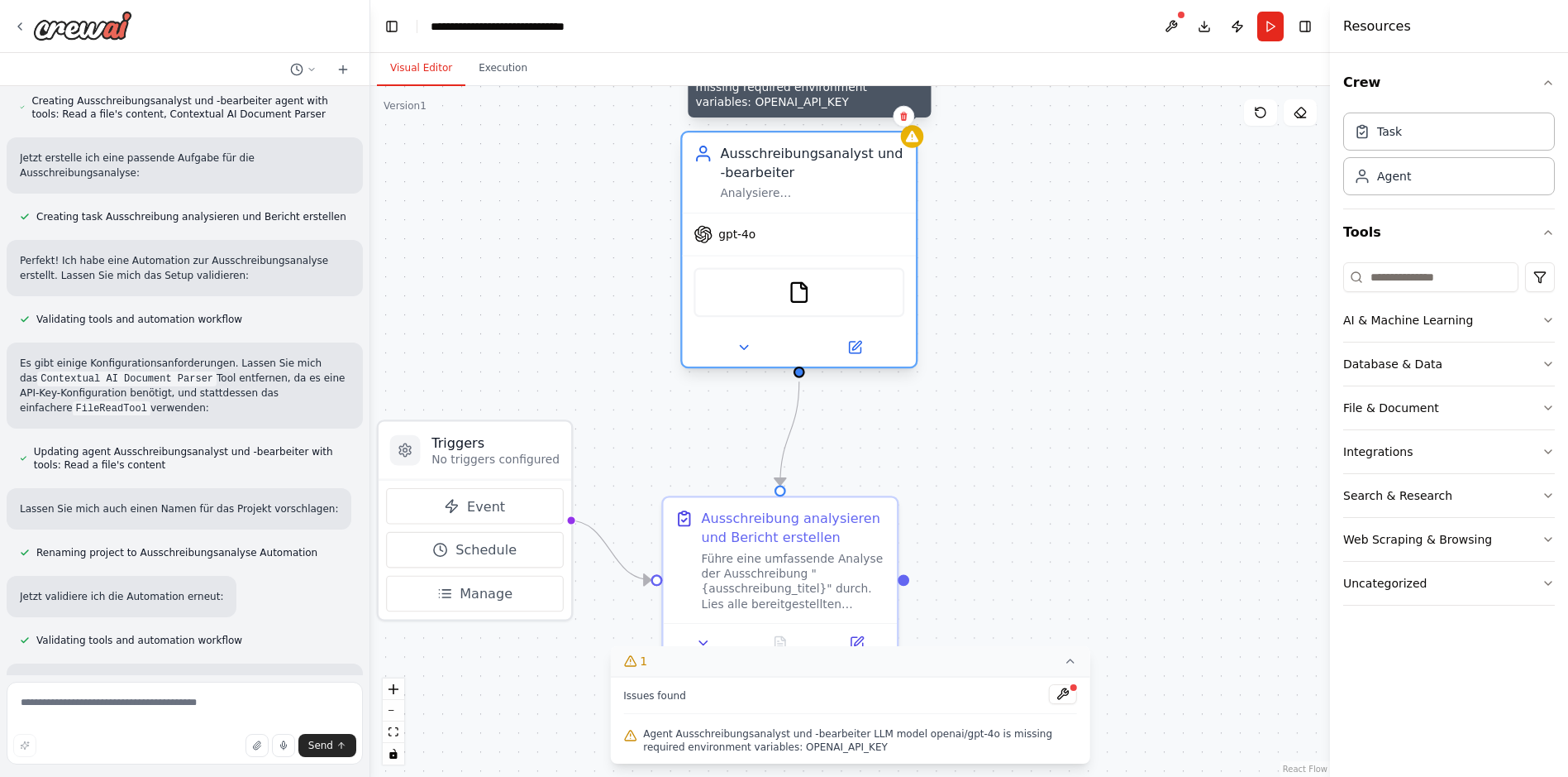
drag, startPoint x: 893, startPoint y: 108, endPoint x: 904, endPoint y: 138, distance: 32.0
click at [904, 138] on div at bounding box center [913, 136] width 23 height 23
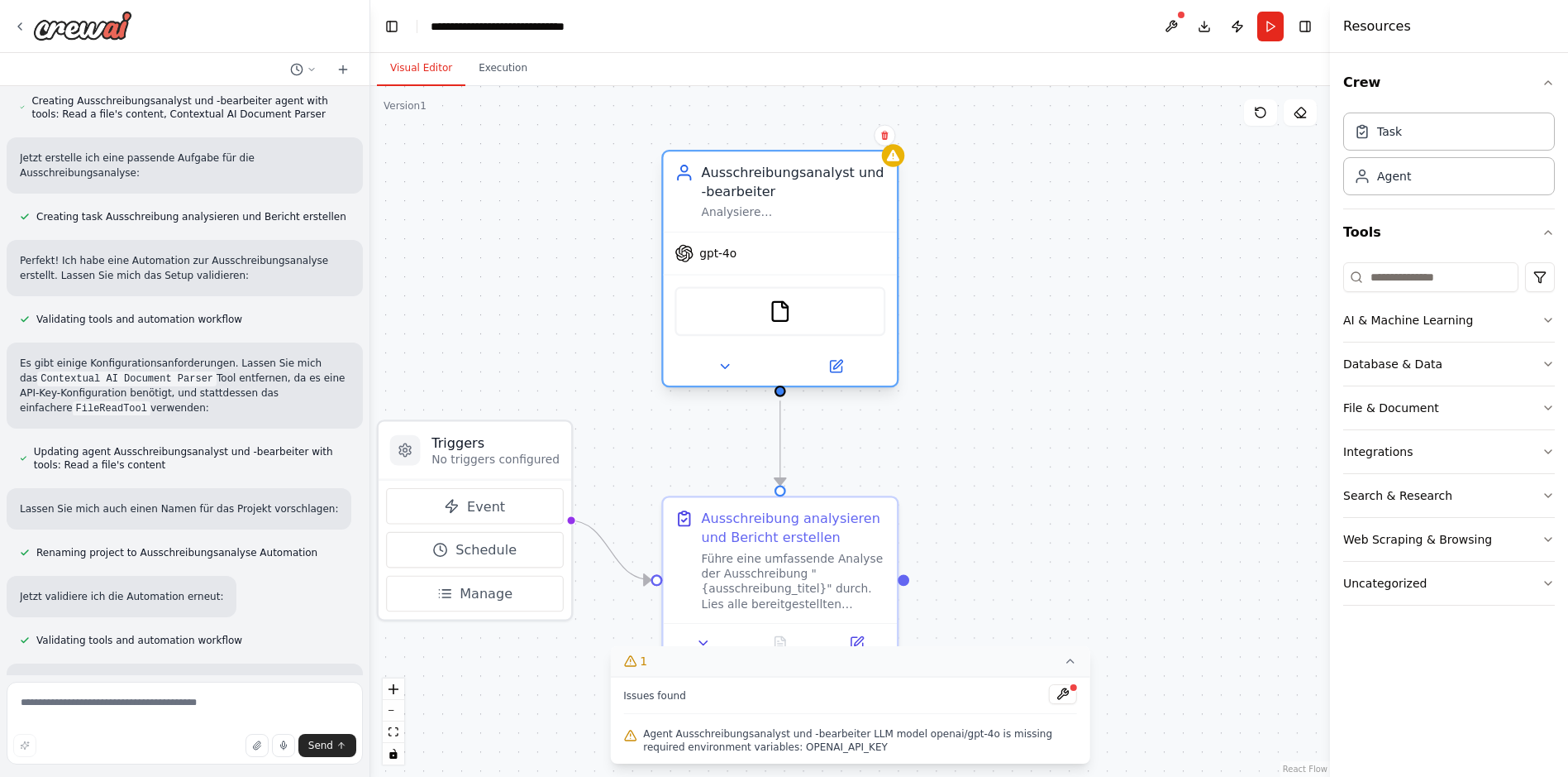
drag, startPoint x: 789, startPoint y: 202, endPoint x: 778, endPoint y: 228, distance: 28.2
click at [778, 228] on div "Ausschreibungsanalyst und -bearbeiter Analysiere Ausschreibungsdokumente gründl…" at bounding box center [781, 192] width 234 height 80
click at [783, 305] on img at bounding box center [781, 312] width 23 height 23
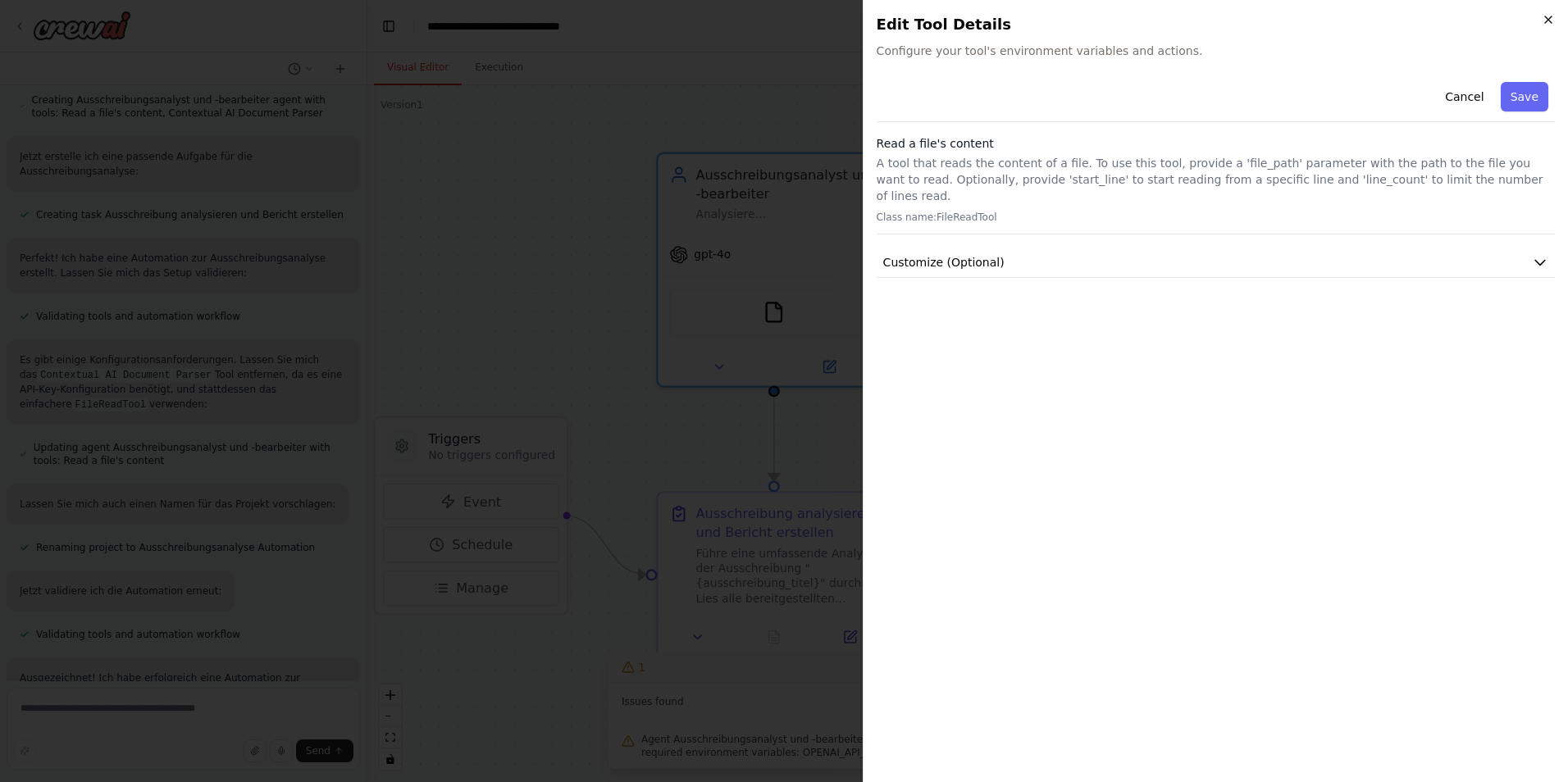
click at [1537, 14] on div "Close Edit Tool Details Configure your tool's environment variables and actions…" at bounding box center [1215, 391] width 705 height 782
click at [1550, 19] on icon "button" at bounding box center [1548, 19] width 7 height 7
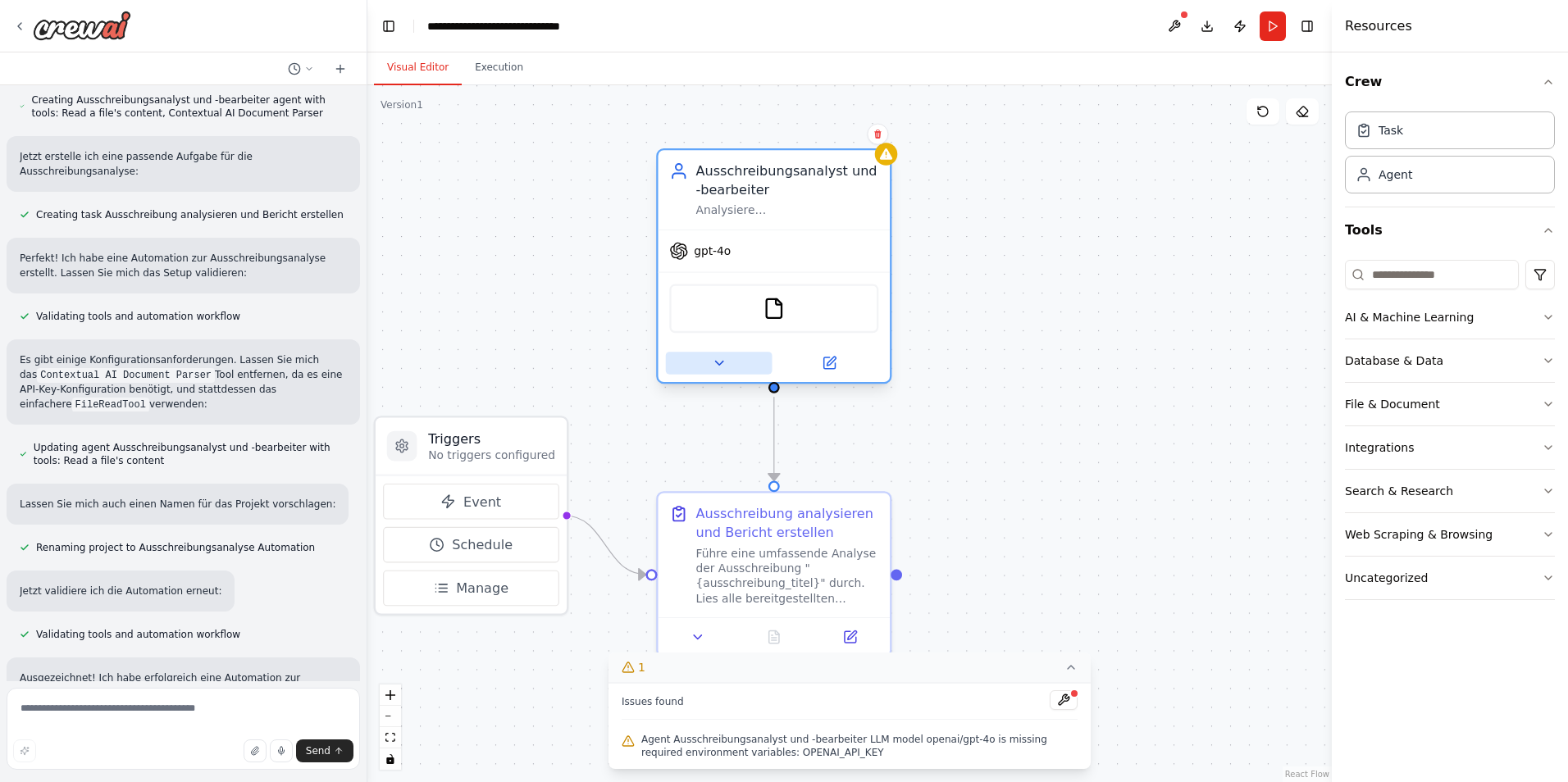
click at [720, 364] on icon at bounding box center [717, 363] width 14 height 14
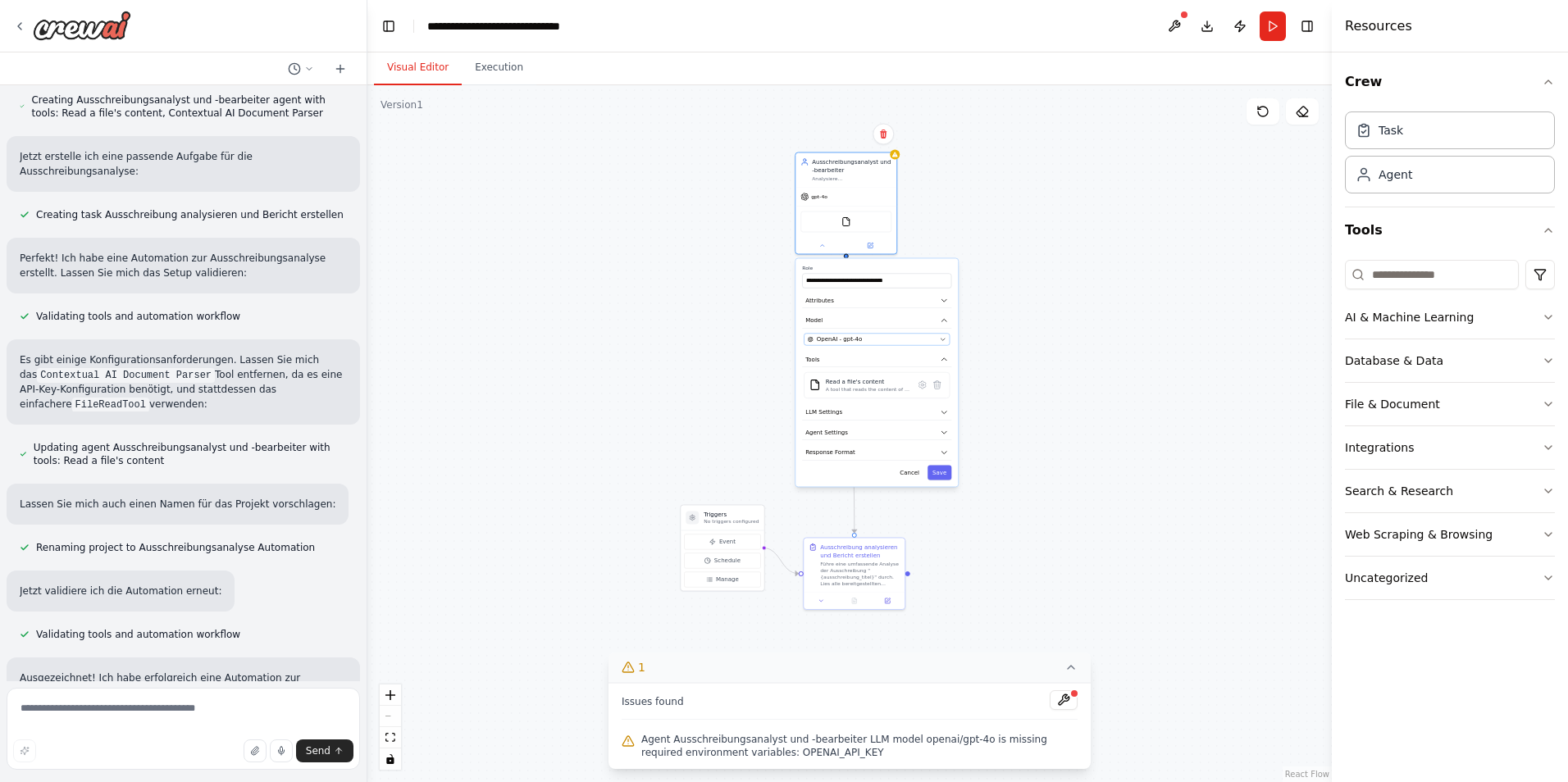
drag, startPoint x: 897, startPoint y: 566, endPoint x: 888, endPoint y: 343, distance: 223.2
click at [888, 343] on div "**********" at bounding box center [877, 372] width 162 height 228
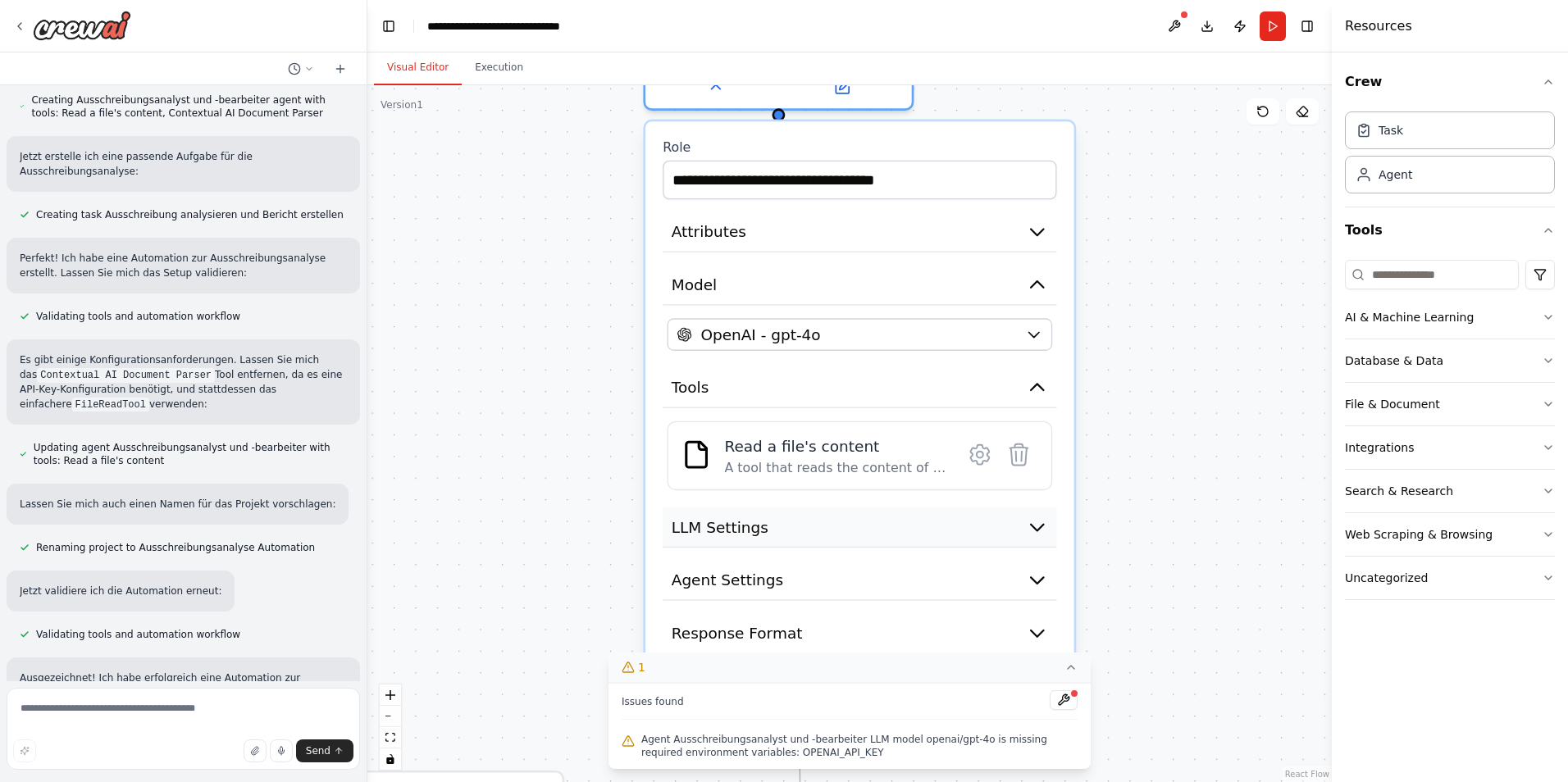
click at [1033, 529] on icon "button" at bounding box center [1038, 527] width 21 height 21
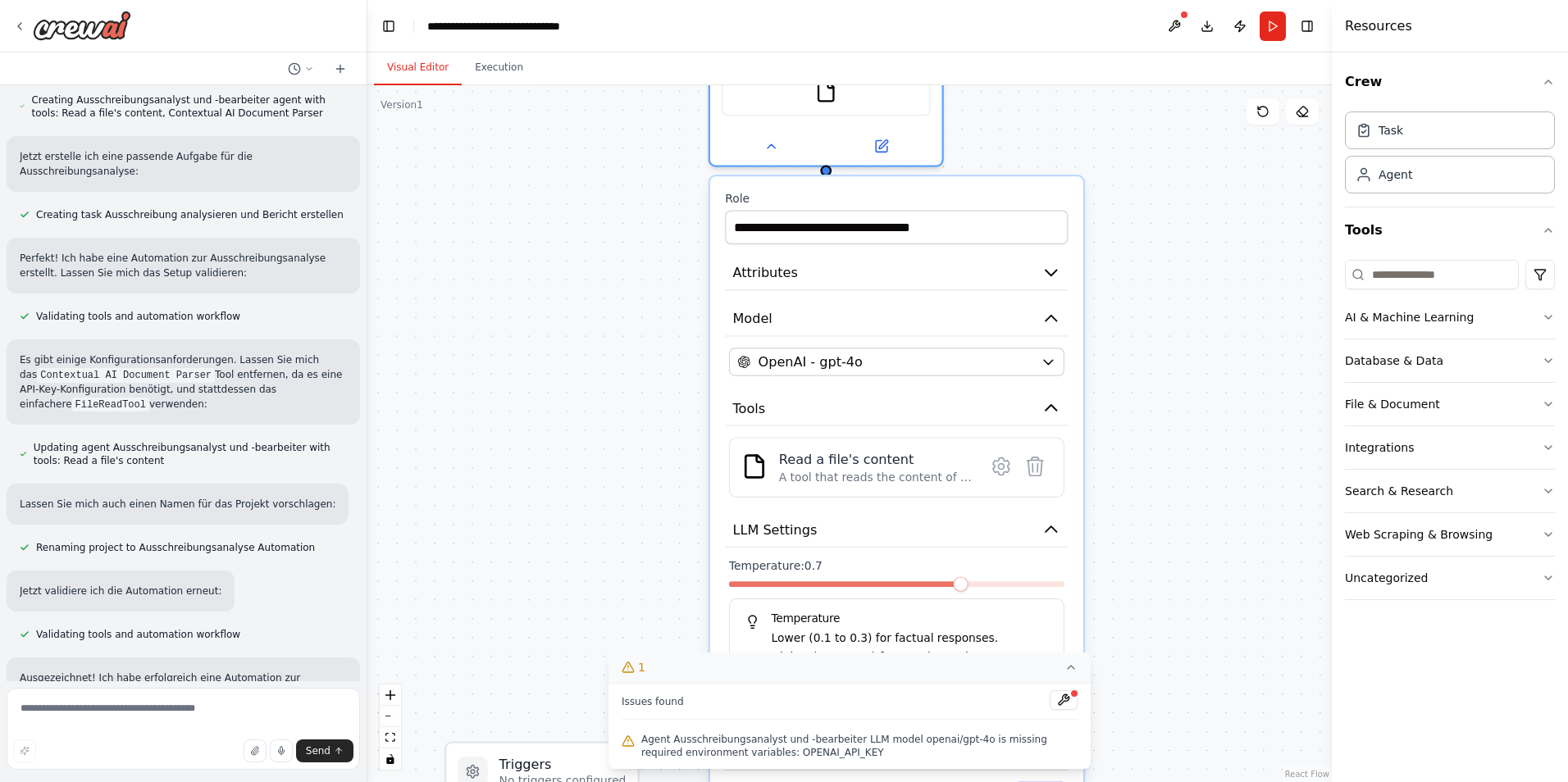
click at [1069, 666] on icon at bounding box center [1071, 668] width 14 height 13
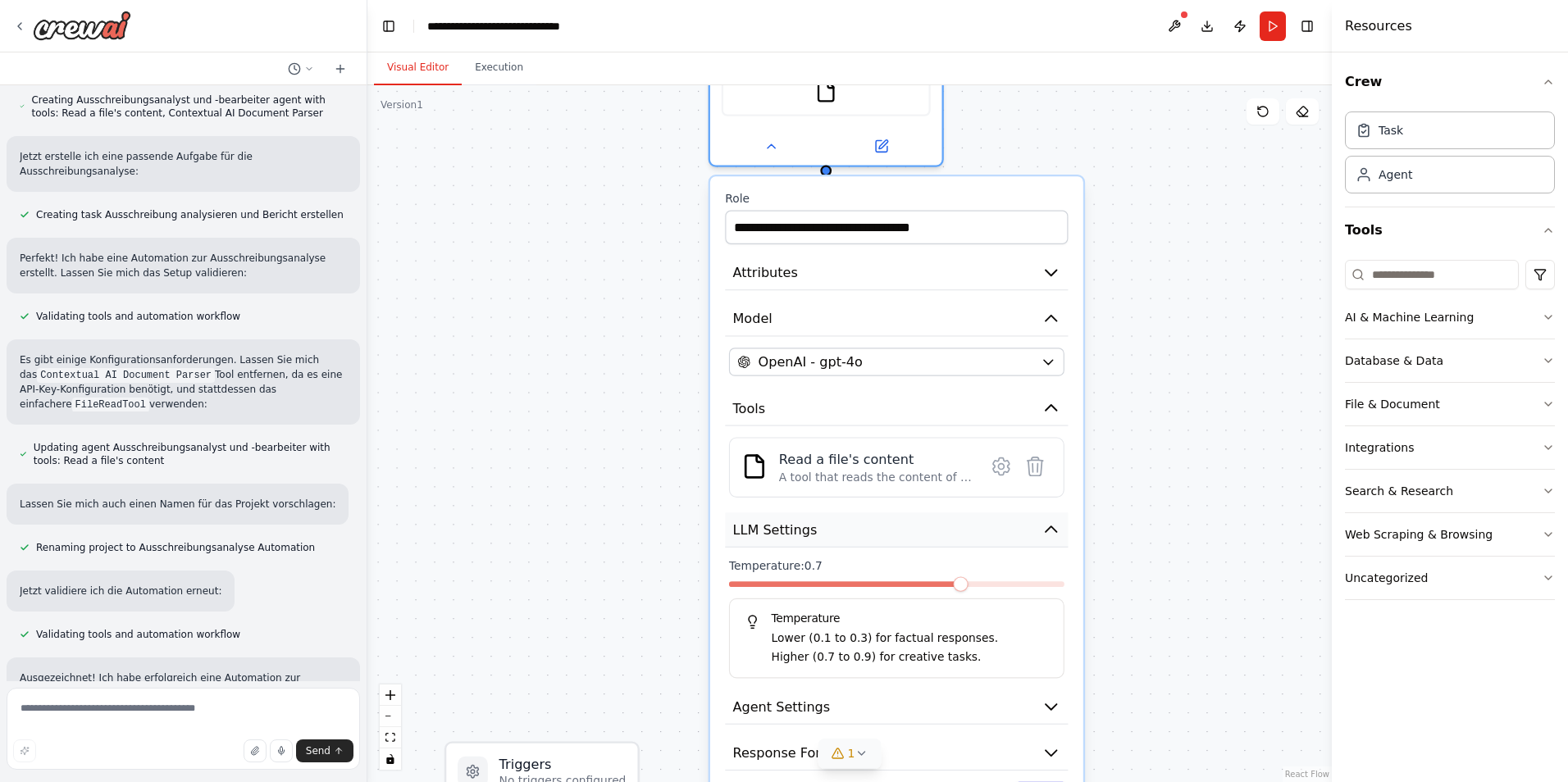
click at [1051, 530] on icon "button" at bounding box center [1050, 529] width 11 height 6
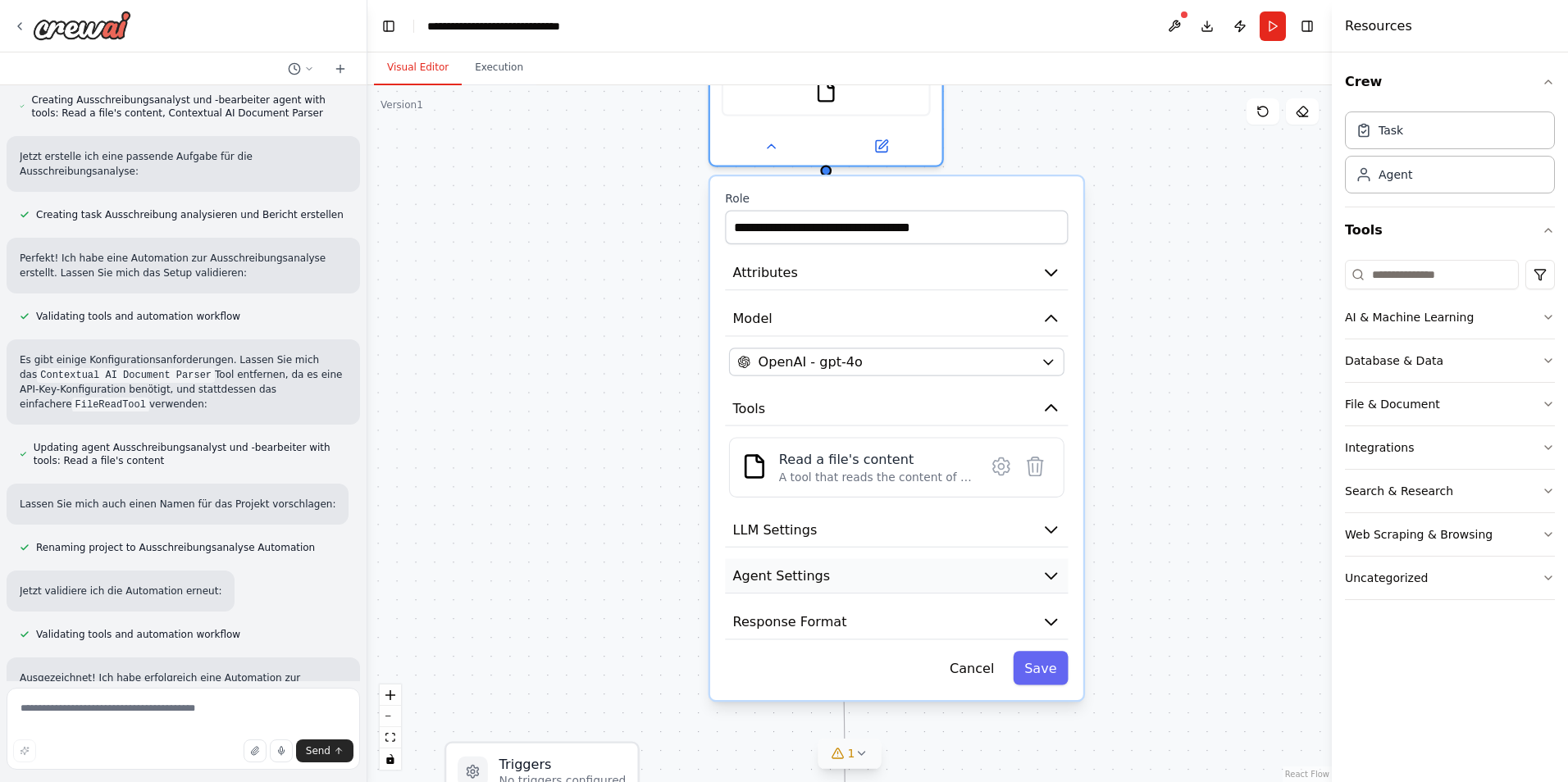
click at [1056, 575] on icon "button" at bounding box center [1050, 577] width 11 height 6
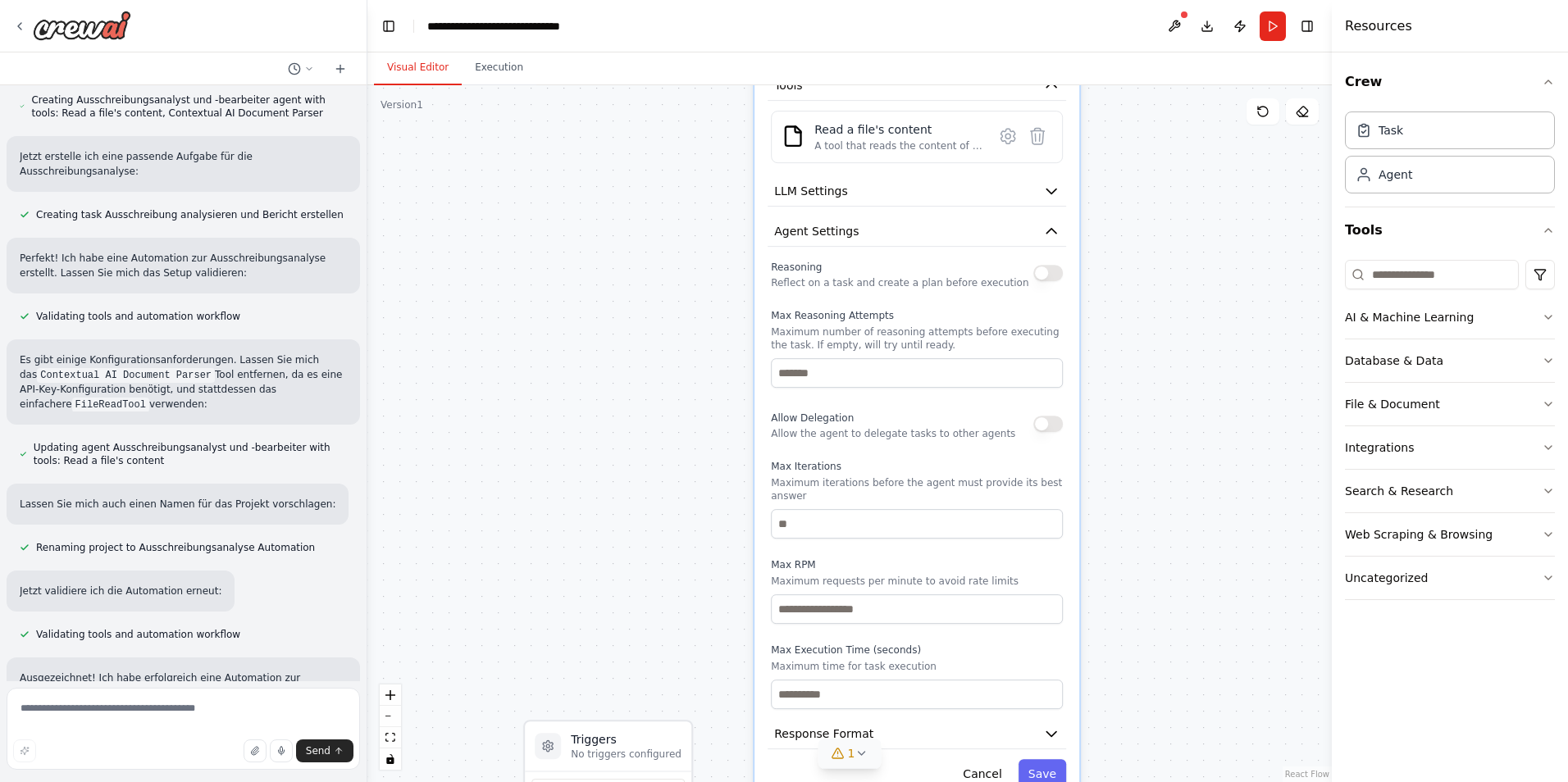
drag, startPoint x: 1032, startPoint y: 688, endPoint x: 1023, endPoint y: 321, distance: 367.1
click at [1023, 326] on p "Maximum number of reasoning attempts before executing the task. If empty, will …" at bounding box center [916, 338] width 292 height 26
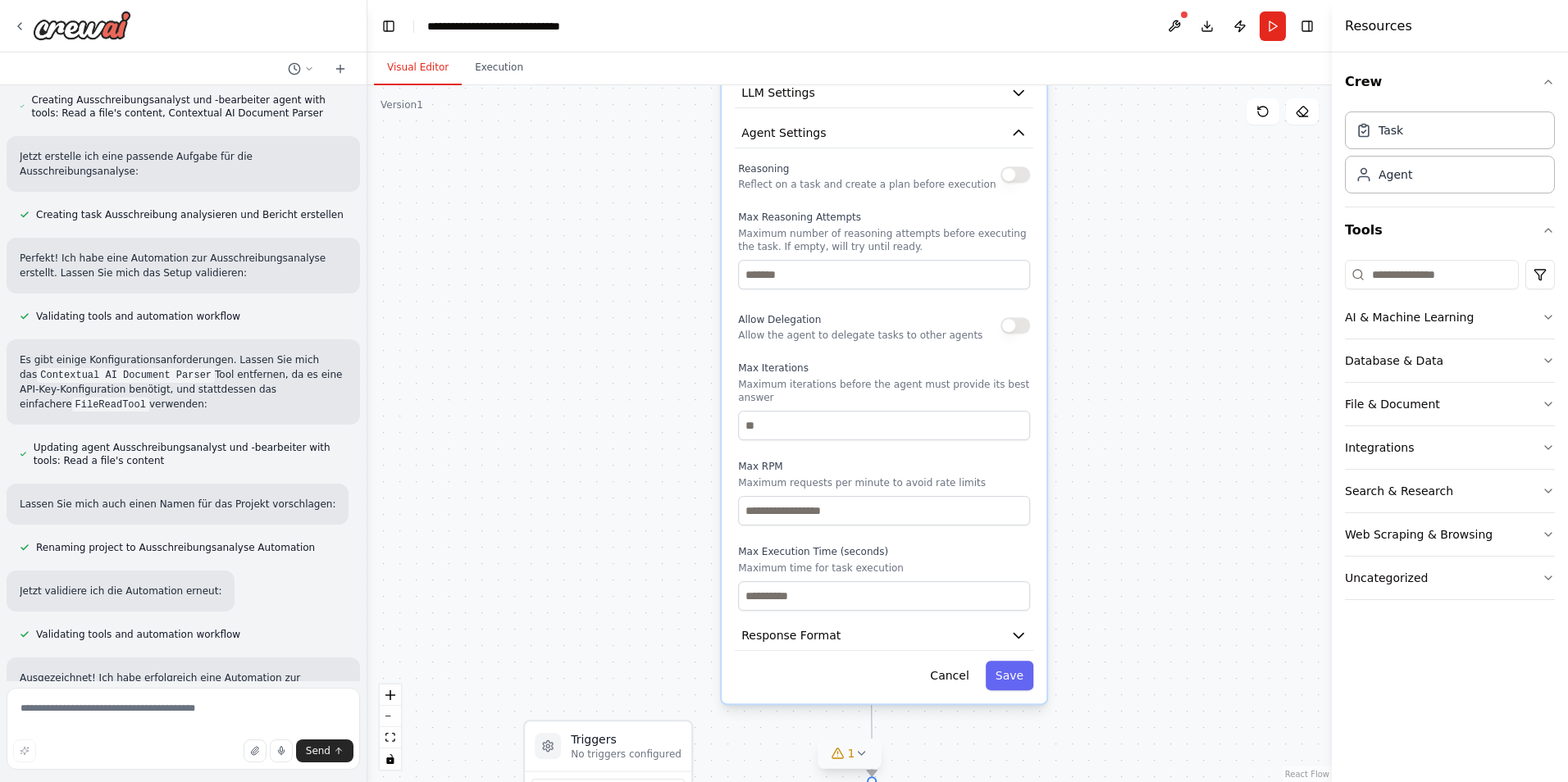
drag, startPoint x: 941, startPoint y: 448, endPoint x: 930, endPoint y: 357, distance: 91.7
click at [930, 358] on div "Reasoning Reflect on a task and create a plan before execution Max Reasoning At…" at bounding box center [883, 384] width 292 height 452
click at [1011, 628] on icon "button" at bounding box center [1018, 635] width 16 height 16
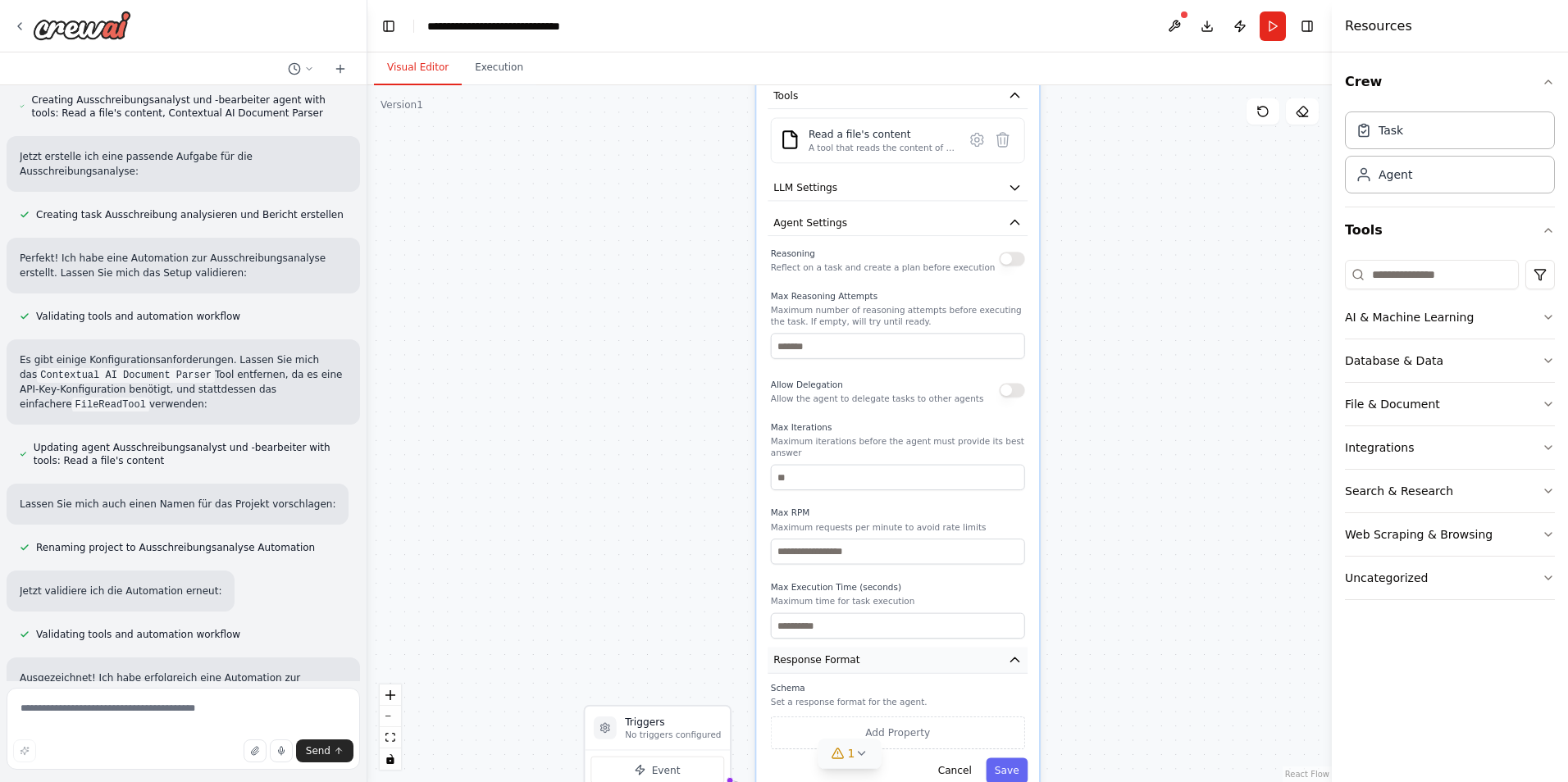
drag, startPoint x: 933, startPoint y: 624, endPoint x: 933, endPoint y: 644, distance: 20.0
click at [934, 647] on button "Response Format" at bounding box center [898, 660] width 260 height 26
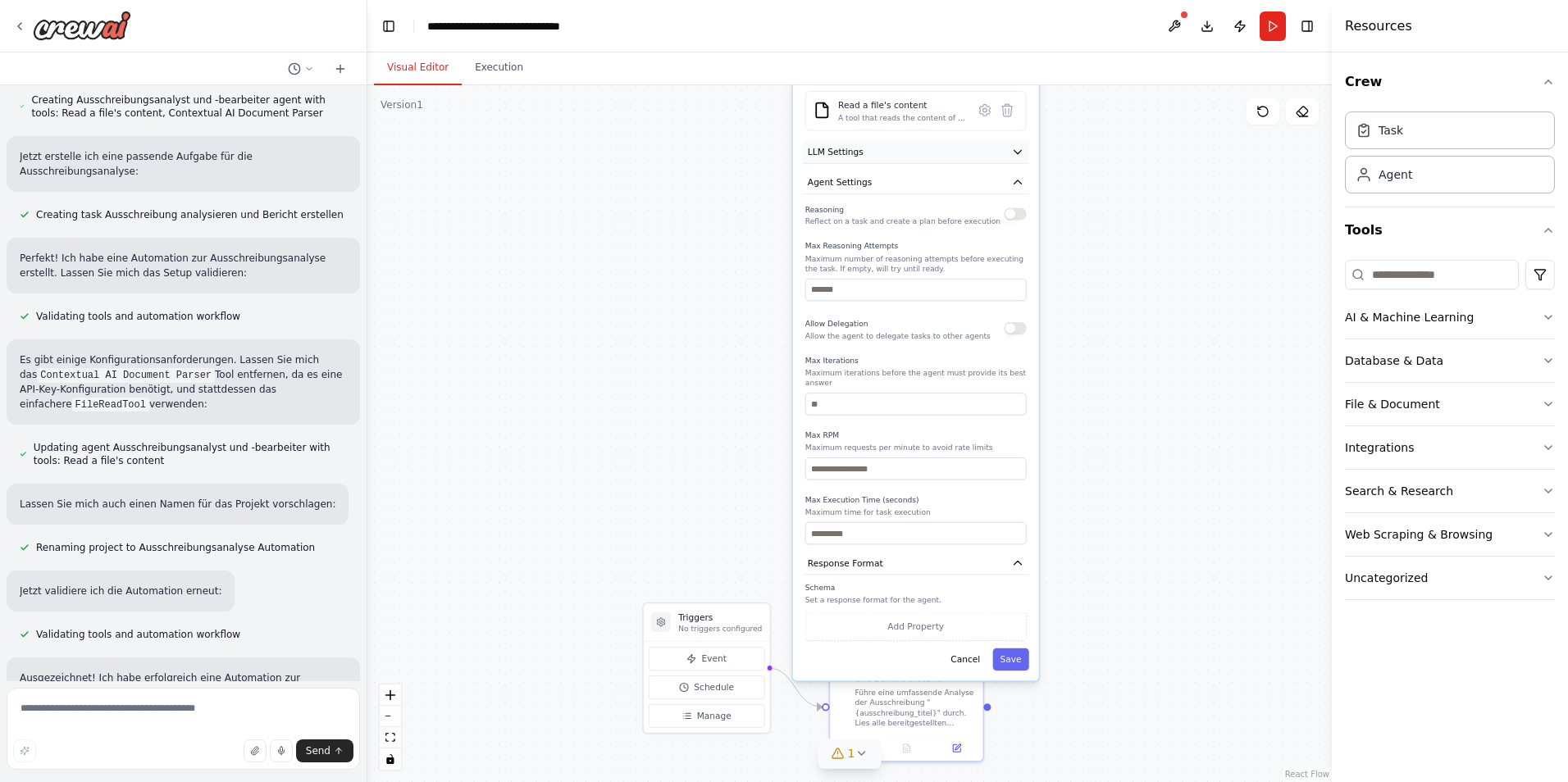
click at [1019, 150] on icon "button" at bounding box center [1017, 151] width 13 height 13
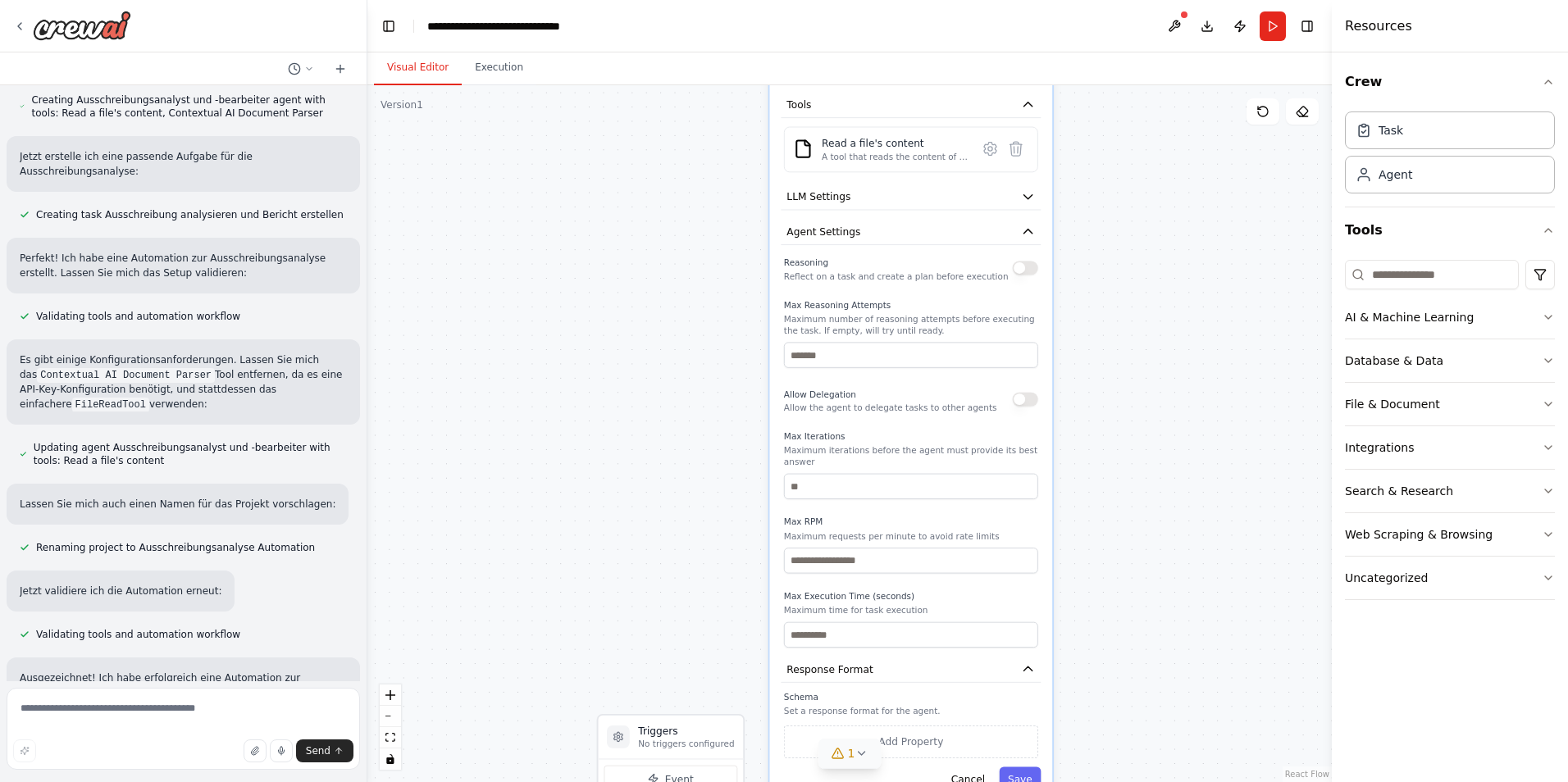
drag, startPoint x: 1126, startPoint y: 232, endPoint x: 1127, endPoint y: 348, distance: 116.0
click at [1134, 354] on div ".deletable-edge-delete-btn { width: 20px; height: 20px; border: 0px solid #ffff…" at bounding box center [850, 433] width 964 height 697
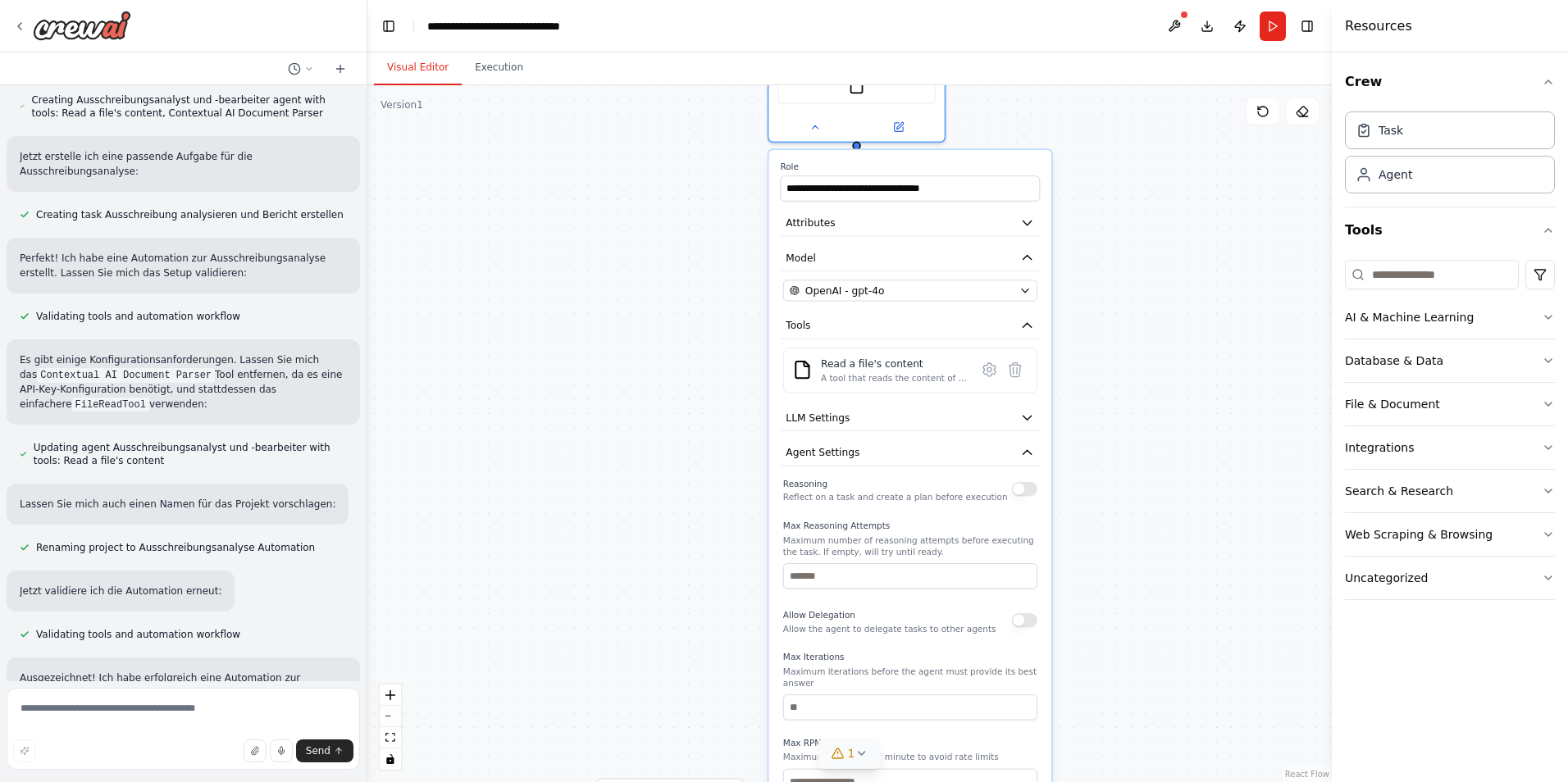
drag, startPoint x: 971, startPoint y: 283, endPoint x: 967, endPoint y: 418, distance: 135.1
click at [967, 418] on div "**********" at bounding box center [909, 587] width 283 height 875
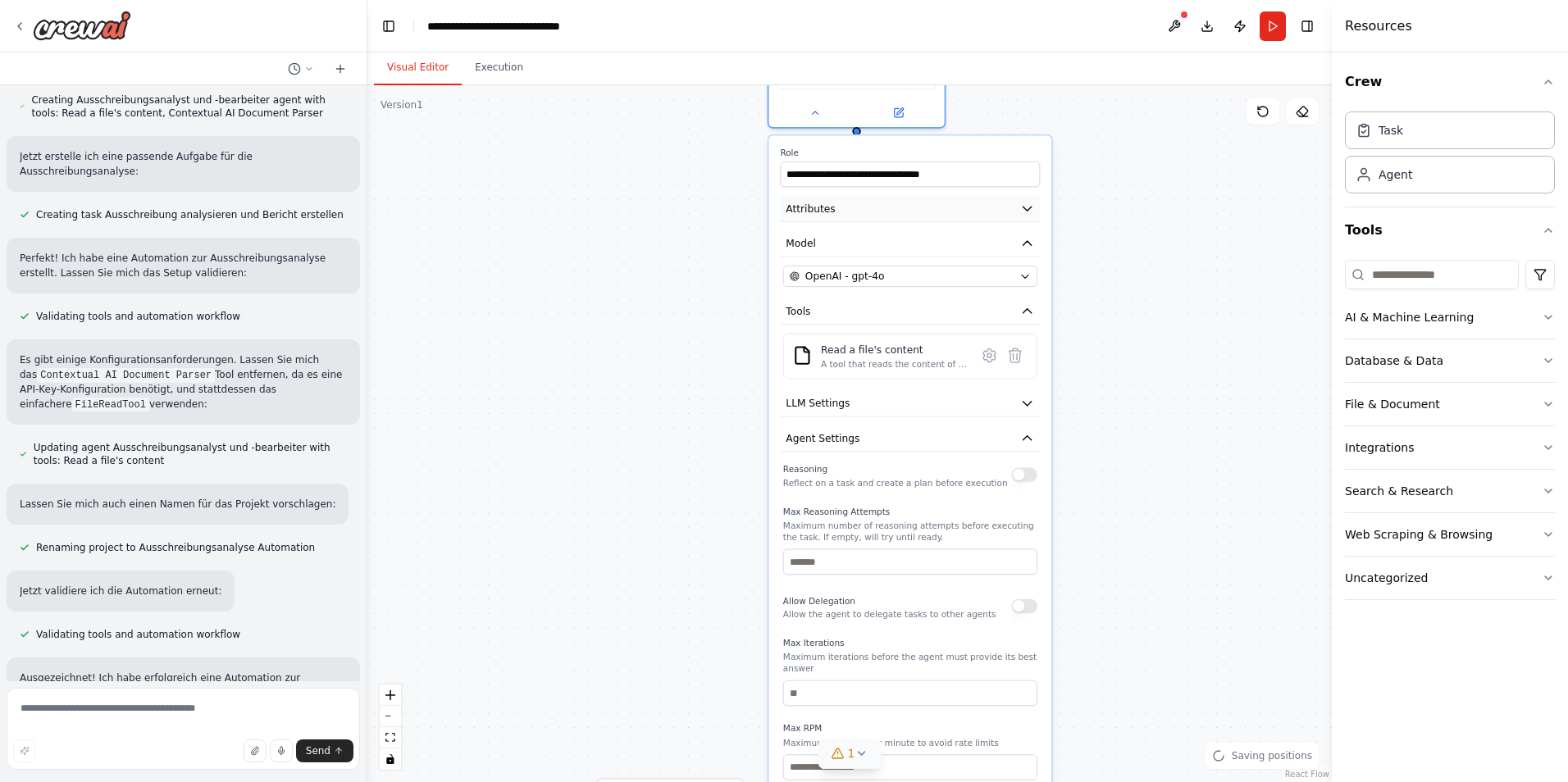
click at [1026, 205] on icon "button" at bounding box center [1027, 208] width 14 height 13
click at [1026, 209] on icon "button" at bounding box center [1027, 208] width 9 height 4
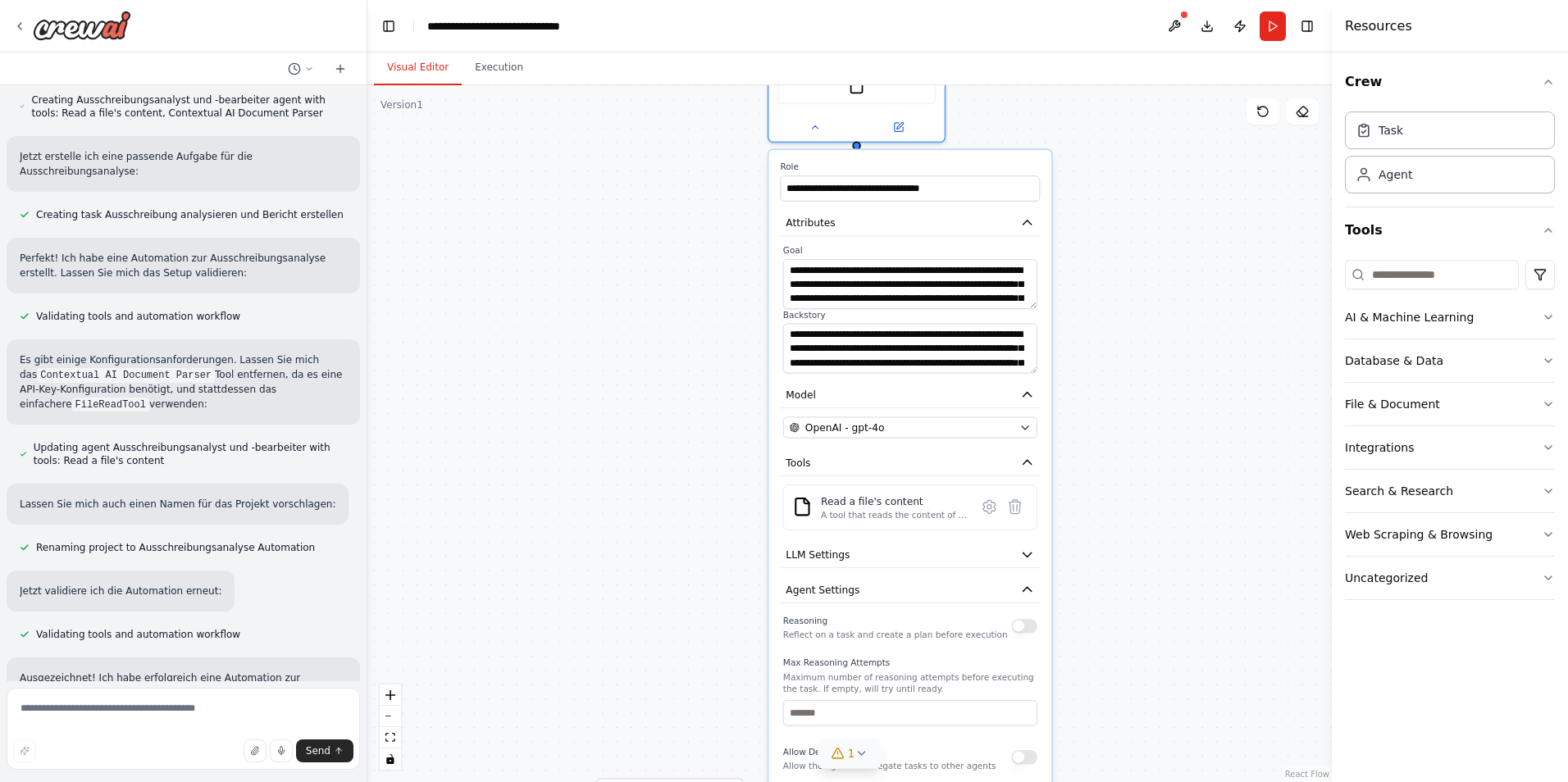
drag, startPoint x: 1036, startPoint y: 294, endPoint x: 1039, endPoint y: 304, distance: 10.4
click at [1039, 304] on div "**********" at bounding box center [910, 310] width 260 height 129
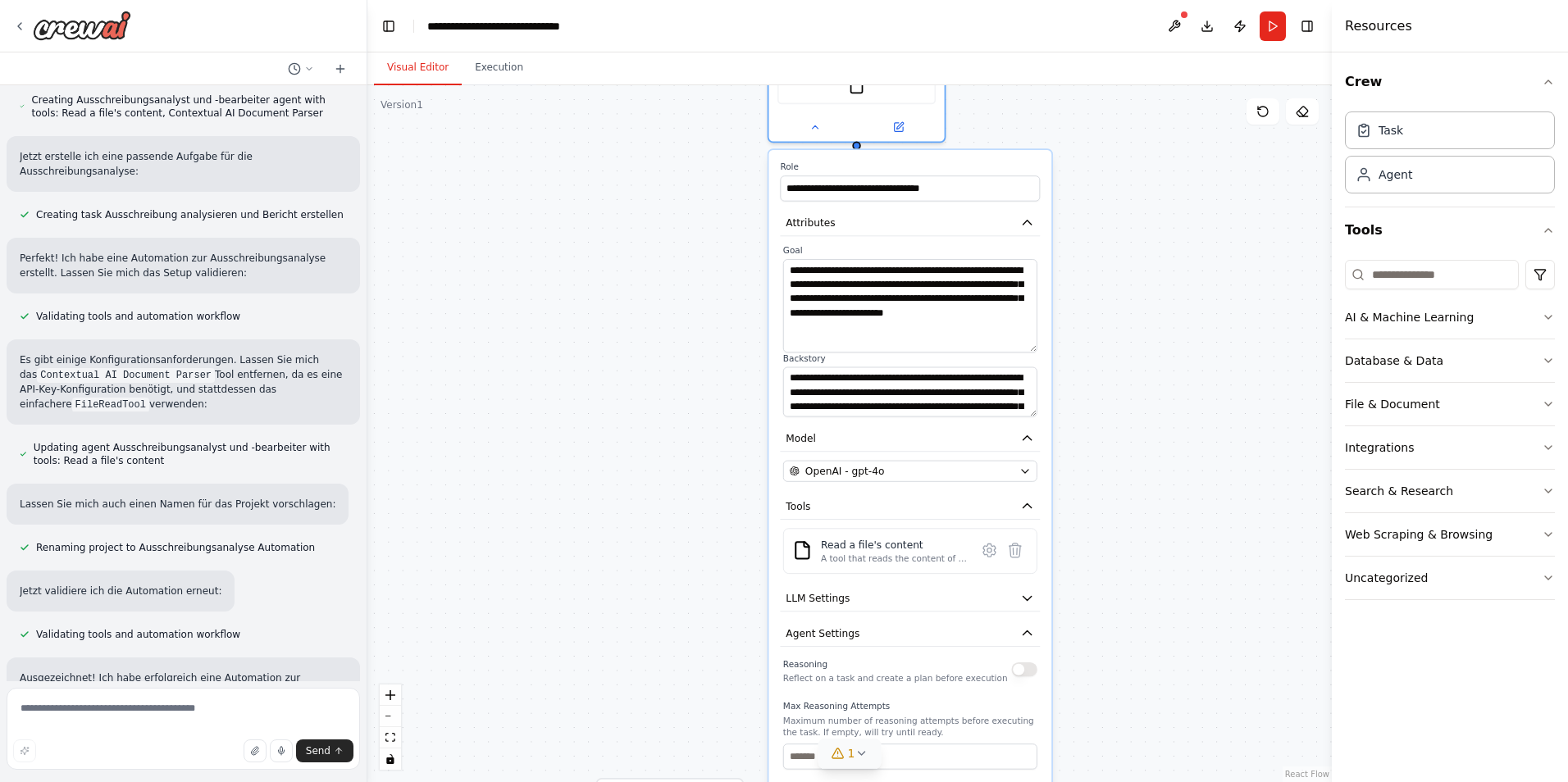
drag, startPoint x: 1035, startPoint y: 306, endPoint x: 1031, endPoint y: 349, distance: 43.2
click at [1031, 349] on textarea "**********" at bounding box center [910, 306] width 255 height 94
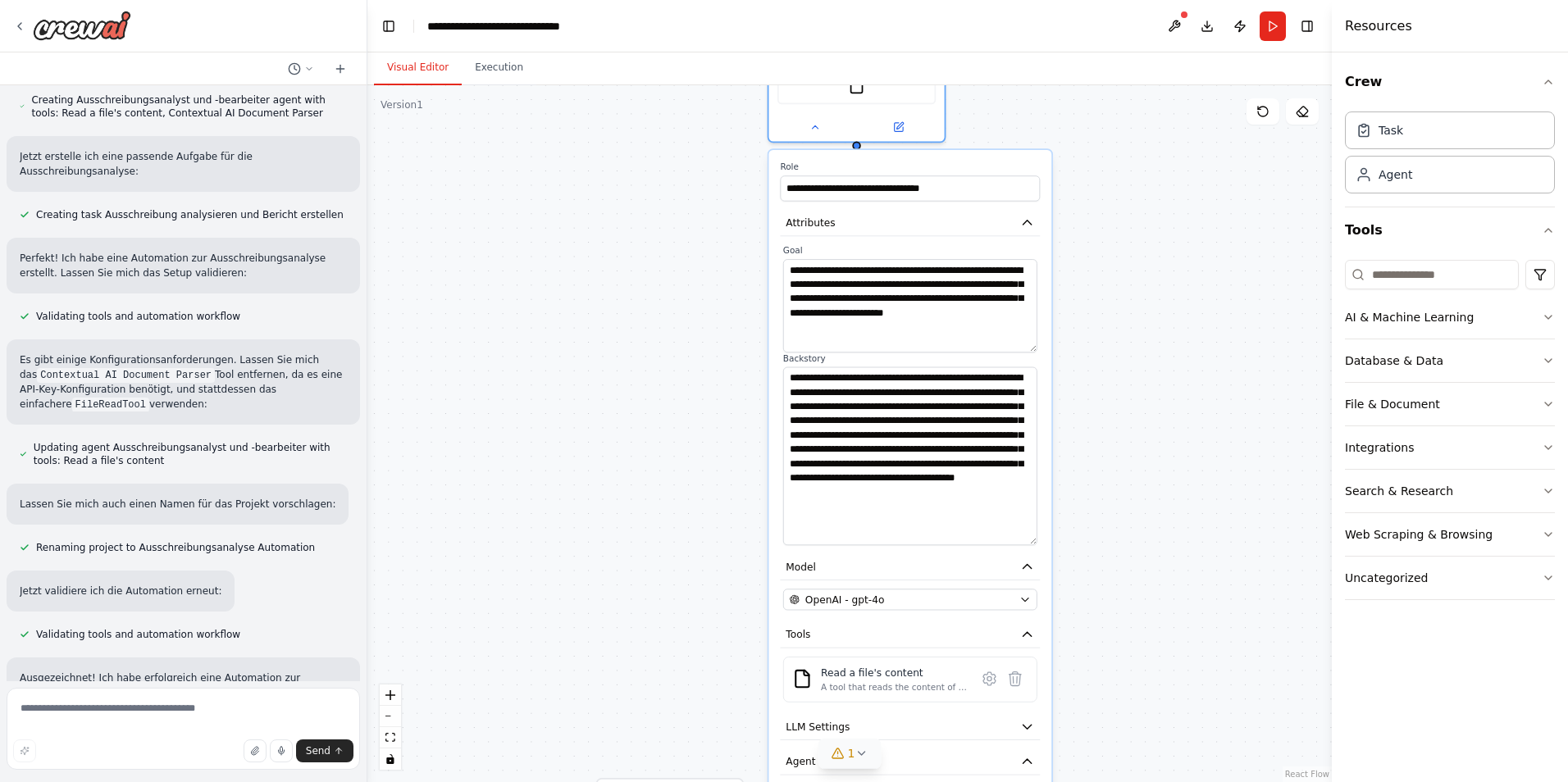
drag, startPoint x: 1034, startPoint y: 415, endPoint x: 1023, endPoint y: 544, distance: 129.5
click at [1023, 544] on textarea "**********" at bounding box center [910, 456] width 255 height 178
click at [937, 406] on textarea "**********" at bounding box center [910, 456] width 255 height 178
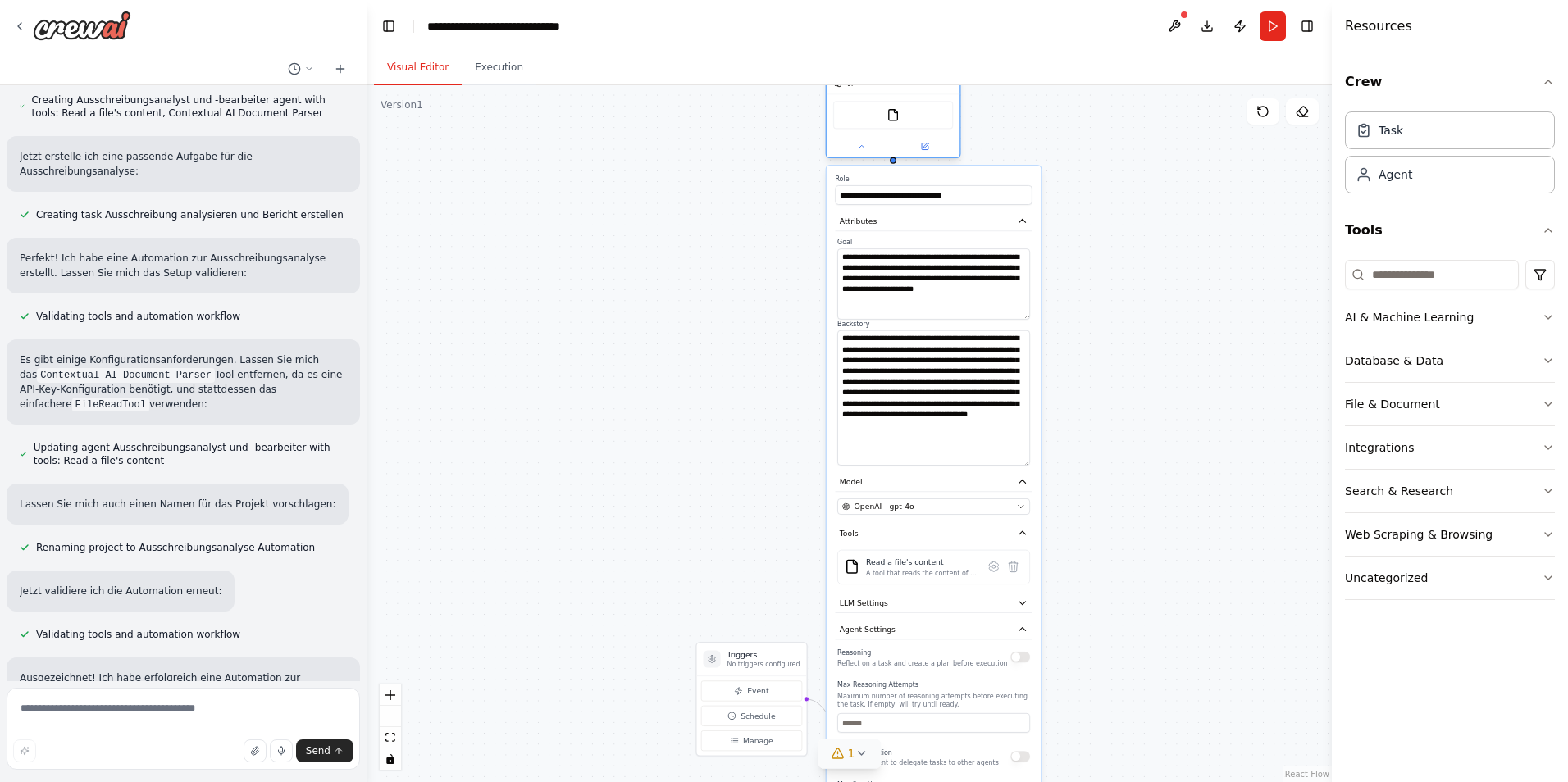
click at [898, 107] on div "FileReadTool" at bounding box center [893, 115] width 120 height 28
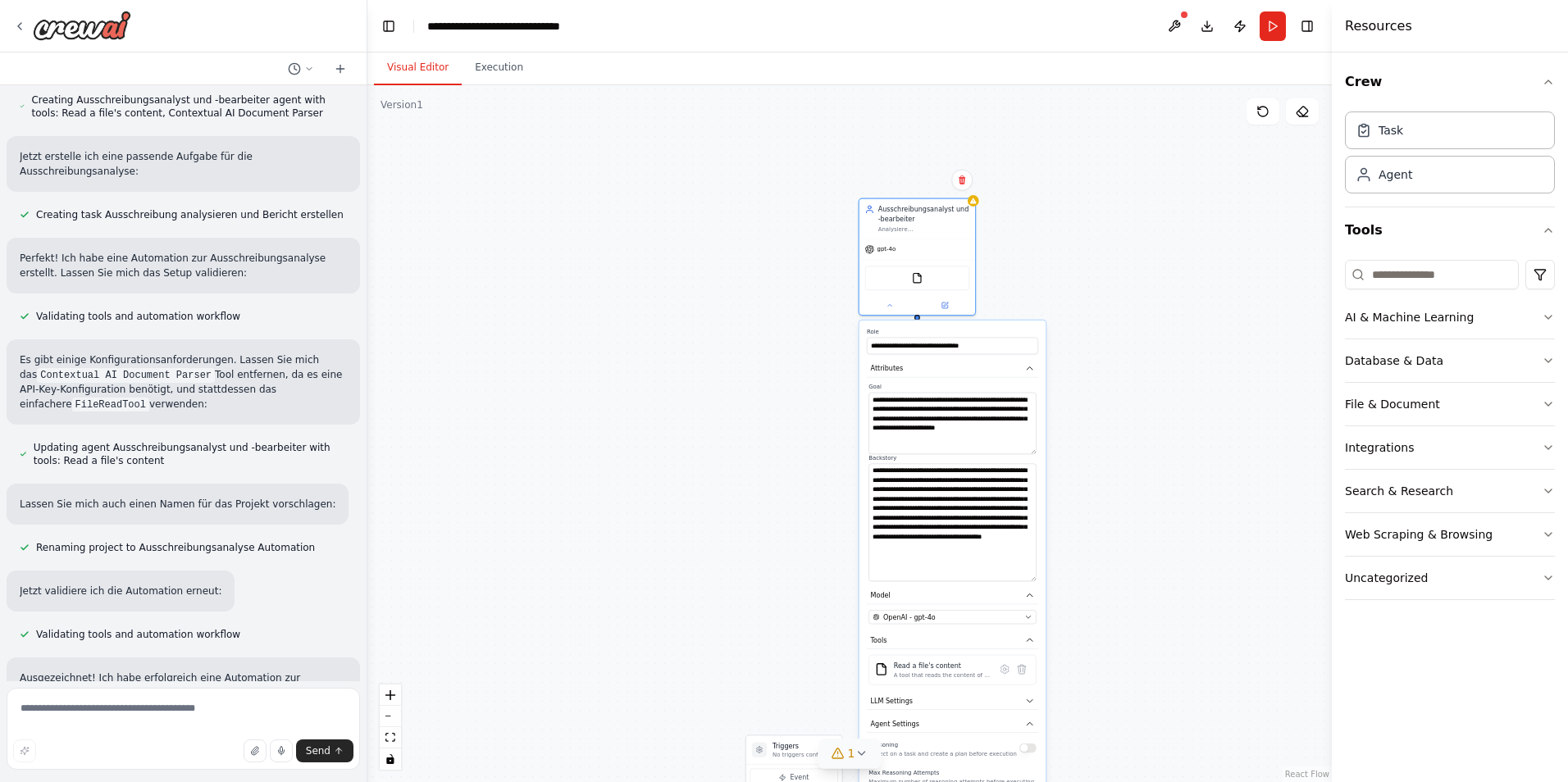
drag, startPoint x: 1073, startPoint y: 154, endPoint x: 1029, endPoint y: 263, distance: 117.5
click at [1069, 297] on div ".deletable-edge-delete-btn { width: 20px; height: 20px; border: 0px solid #ffff…" at bounding box center [850, 433] width 964 height 697
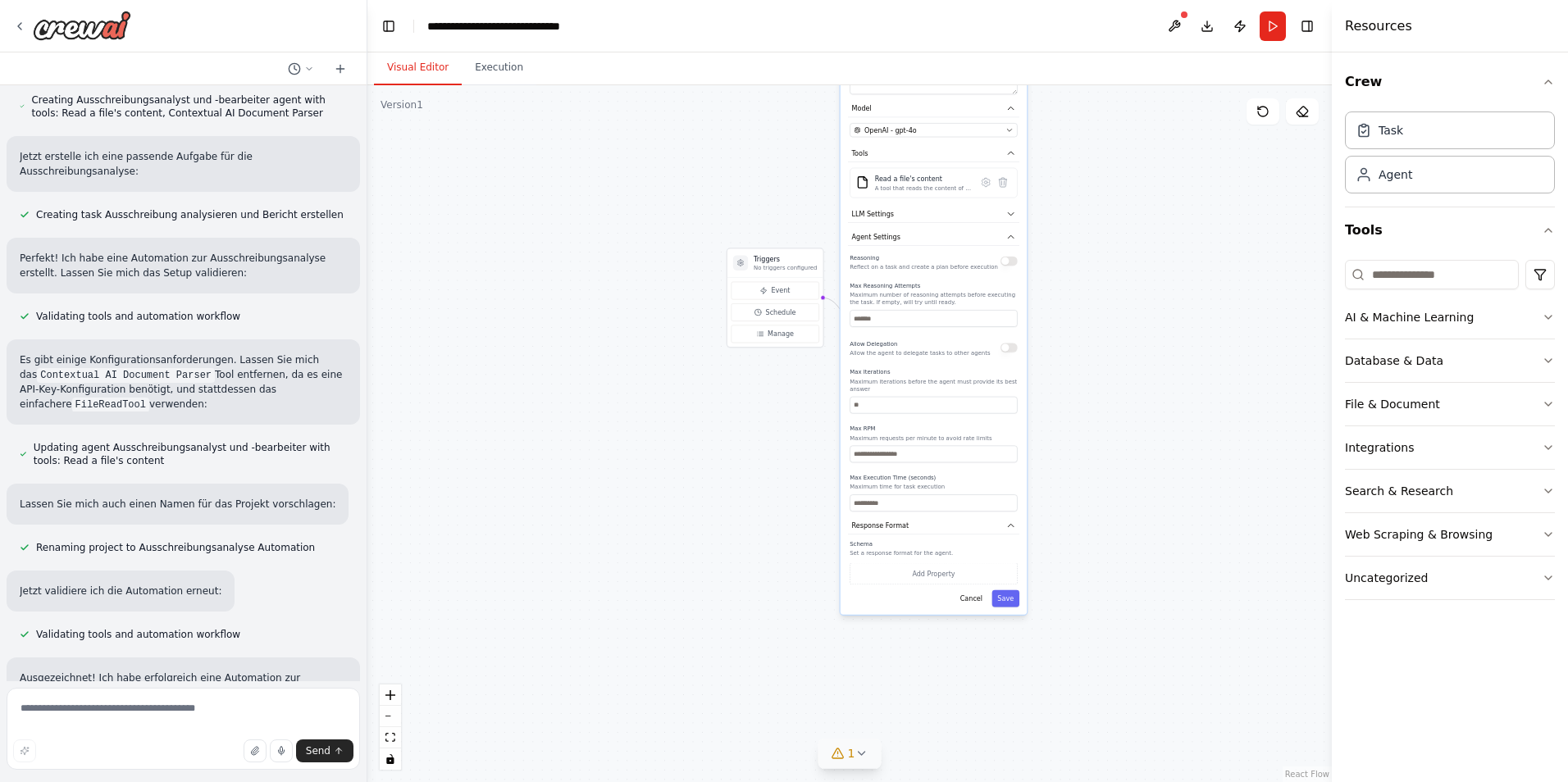
drag, startPoint x: 1192, startPoint y: 493, endPoint x: 1179, endPoint y: 129, distance: 364.2
click at [1182, 0] on html "Erstelle einen Agenten zur Analyse und Bearbeitung einer Ausschreibung. ▶ Thoug…" at bounding box center [784, 391] width 1568 height 782
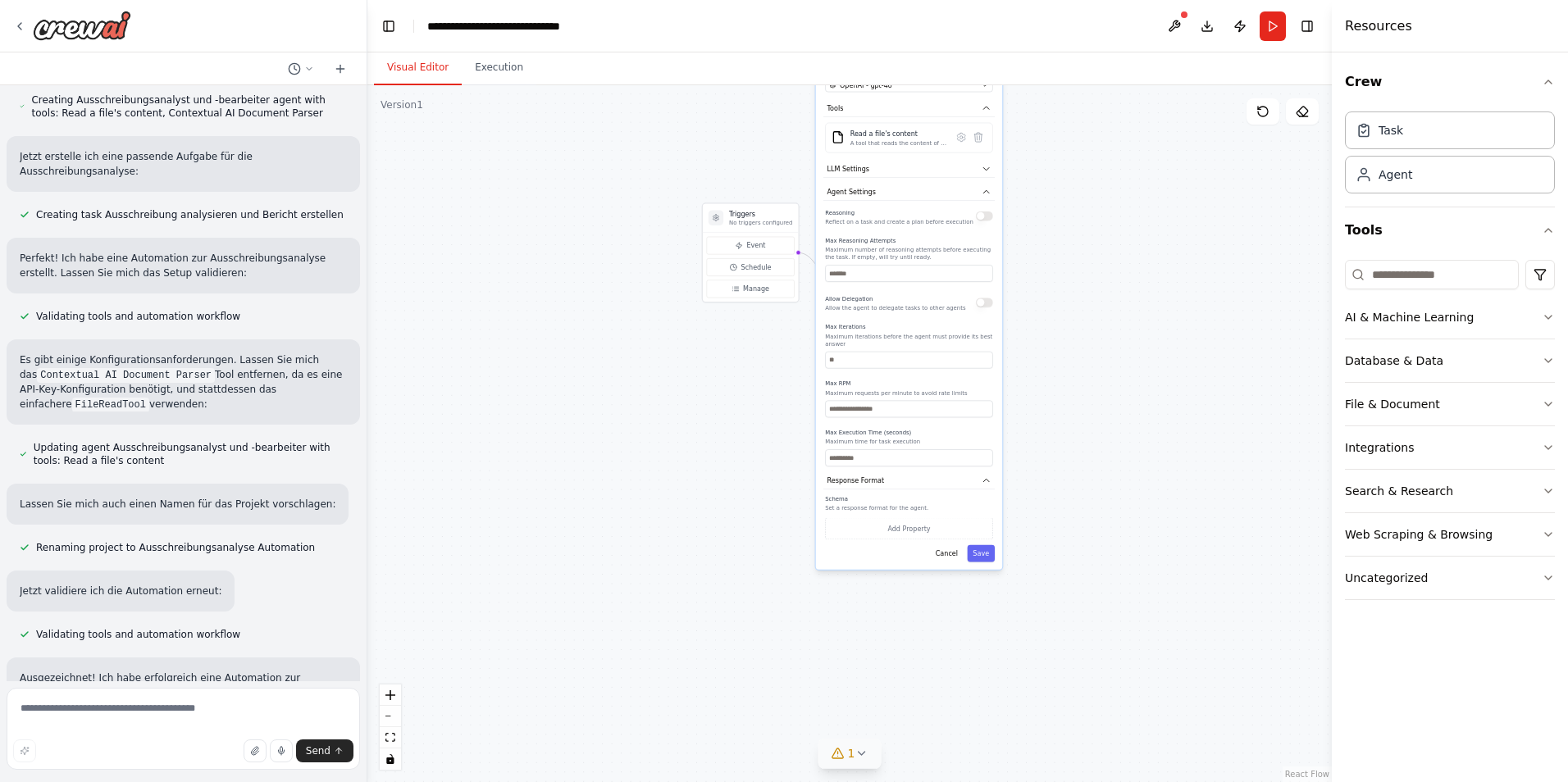
drag, startPoint x: 745, startPoint y: 333, endPoint x: 737, endPoint y: 454, distance: 121.3
click at [737, 454] on div ".deletable-edge-delete-btn { width: 20px; height: 20px; border: 0px solid #ffff…" at bounding box center [850, 433] width 964 height 697
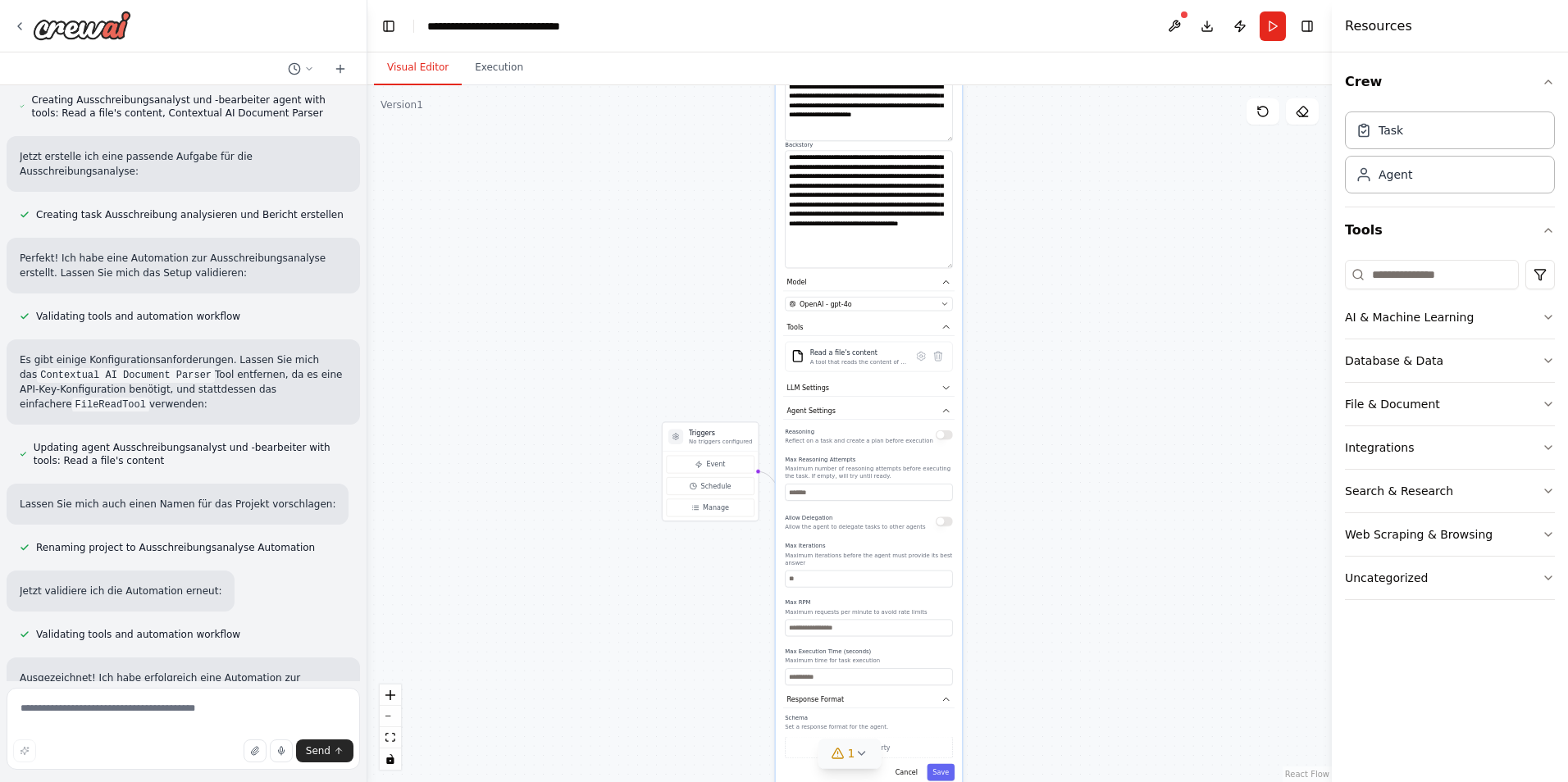
drag, startPoint x: 1151, startPoint y: 376, endPoint x: 1125, endPoint y: 445, distance: 73.7
click at [1125, 445] on div ".deletable-edge-delete-btn { width: 20px; height: 20px; border: 0px solid #ffff…" at bounding box center [850, 433] width 964 height 697
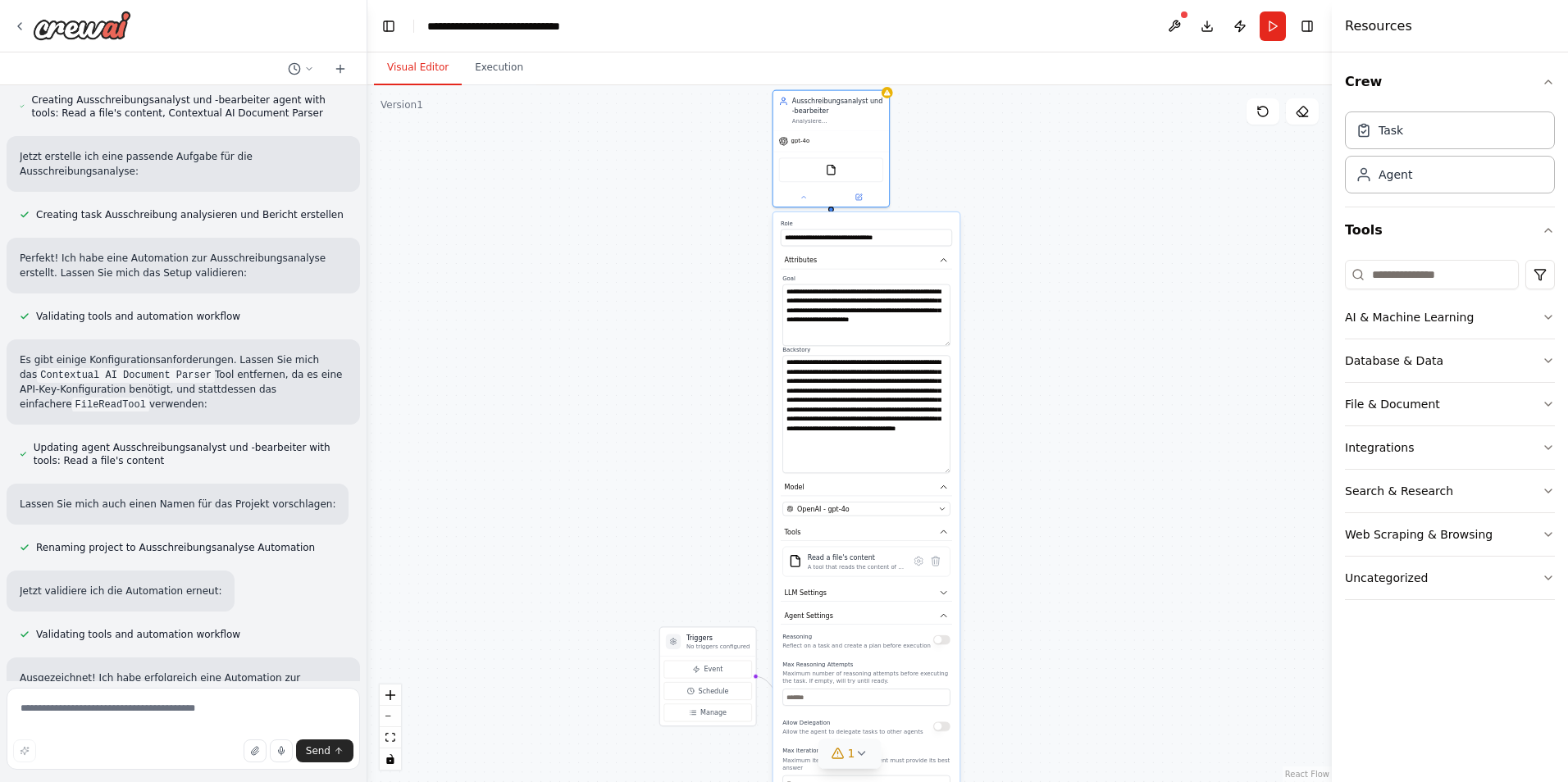
drag, startPoint x: 1060, startPoint y: 310, endPoint x: 1056, endPoint y: 487, distance: 177.0
click at [1056, 488] on div ".deletable-edge-delete-btn { width: 20px; height: 20px; border: 0px solid #ffff…" at bounding box center [850, 433] width 964 height 697
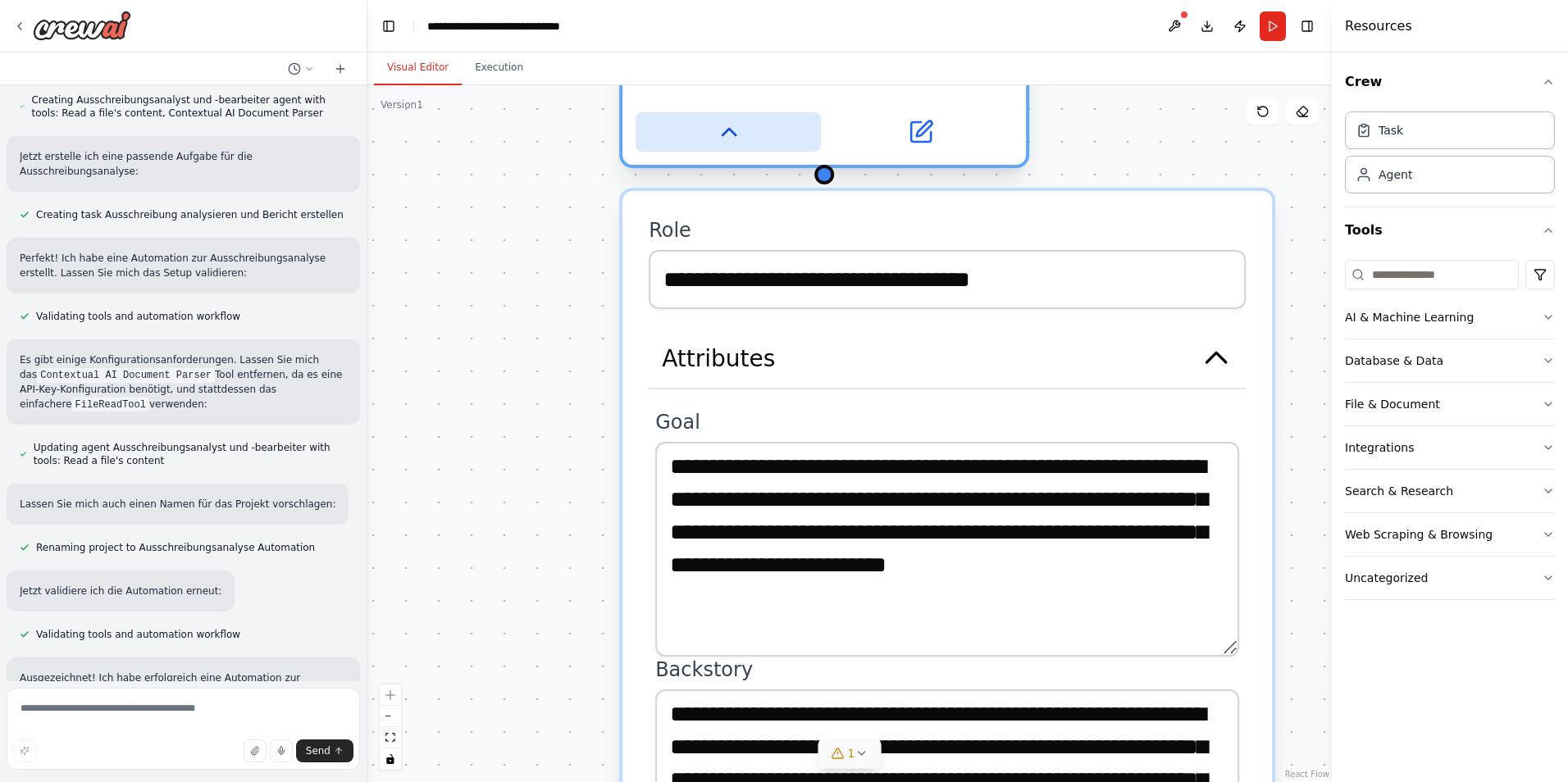
click at [731, 133] on icon at bounding box center [728, 132] width 14 height 7
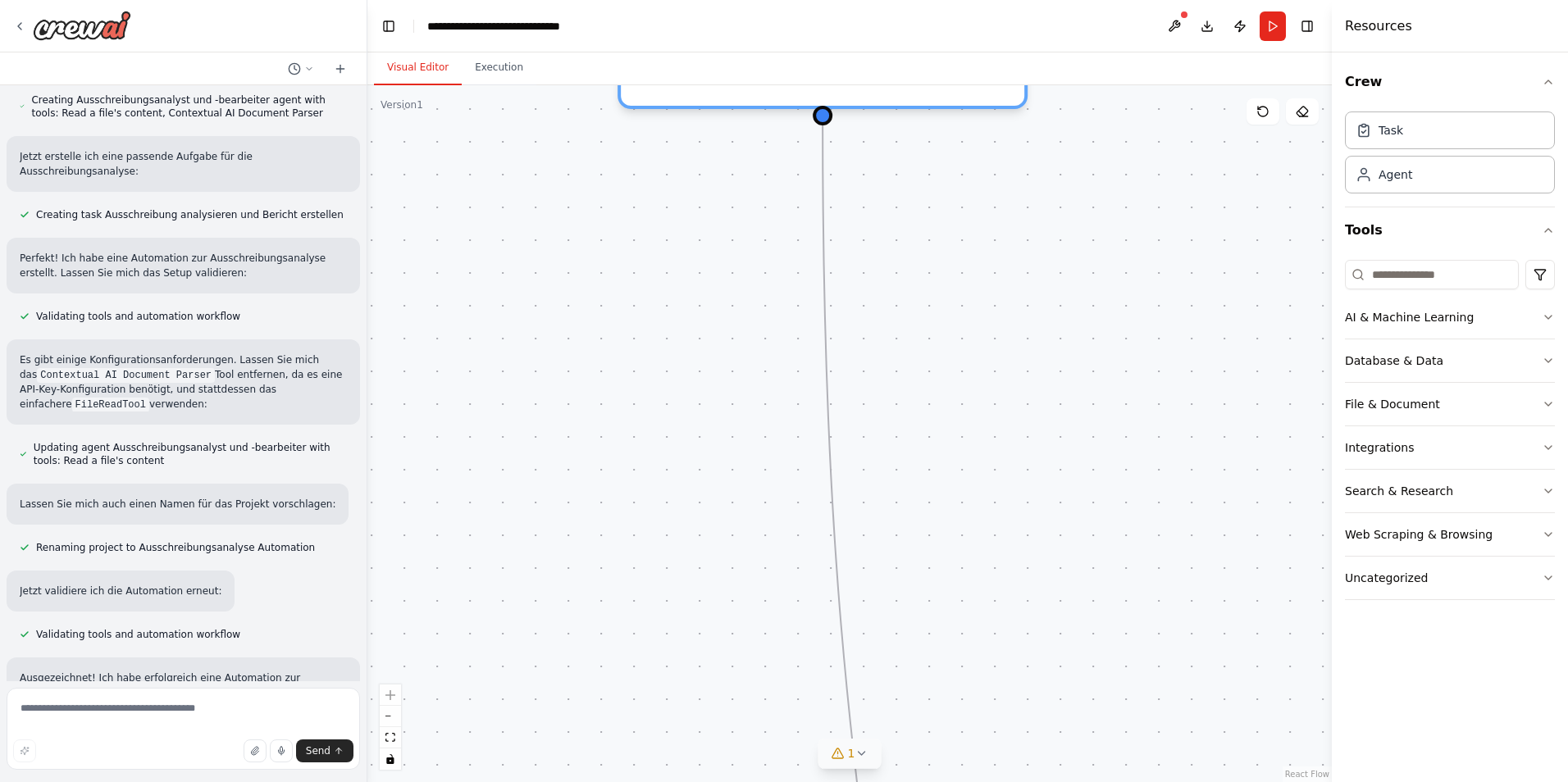
drag, startPoint x: 758, startPoint y: 455, endPoint x: 754, endPoint y: 138, distance: 317.0
click at [755, 134] on div ".deletable-edge-delete-btn { width: 20px; height: 20px; border: 0px solid #ffff…" at bounding box center [850, 433] width 964 height 697
drag, startPoint x: 790, startPoint y: 607, endPoint x: 776, endPoint y: 437, distance: 170.6
click at [776, 437] on div "Führe eine umfassende Analyse der Ausschreibung "{ausschreibung_titel}" durch. …" at bounding box center [794, 447] width 79 height 26
drag, startPoint x: 661, startPoint y: 585, endPoint x: 523, endPoint y: 395, distance: 234.8
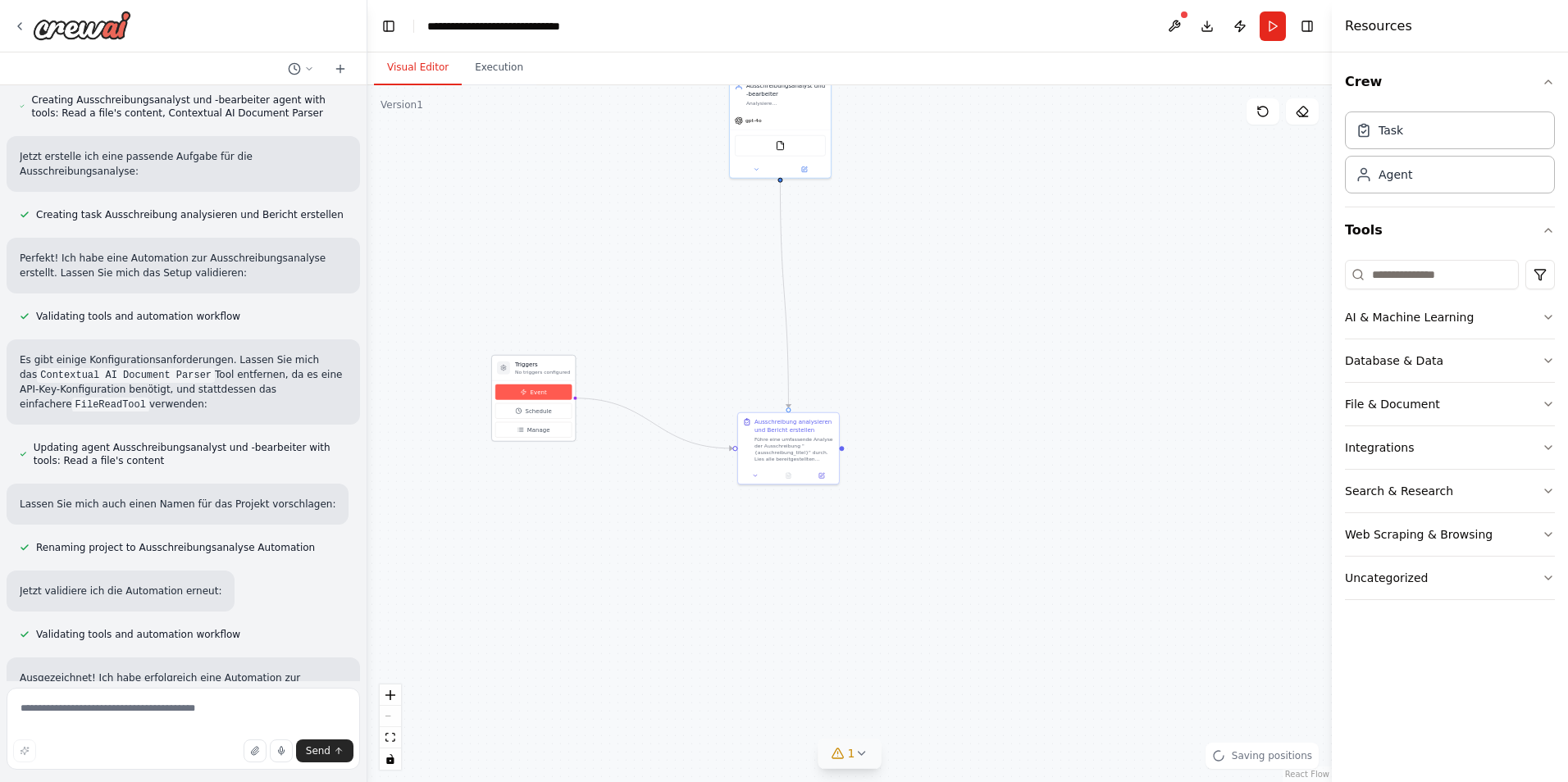
click at [523, 395] on button "Event" at bounding box center [533, 392] width 76 height 15
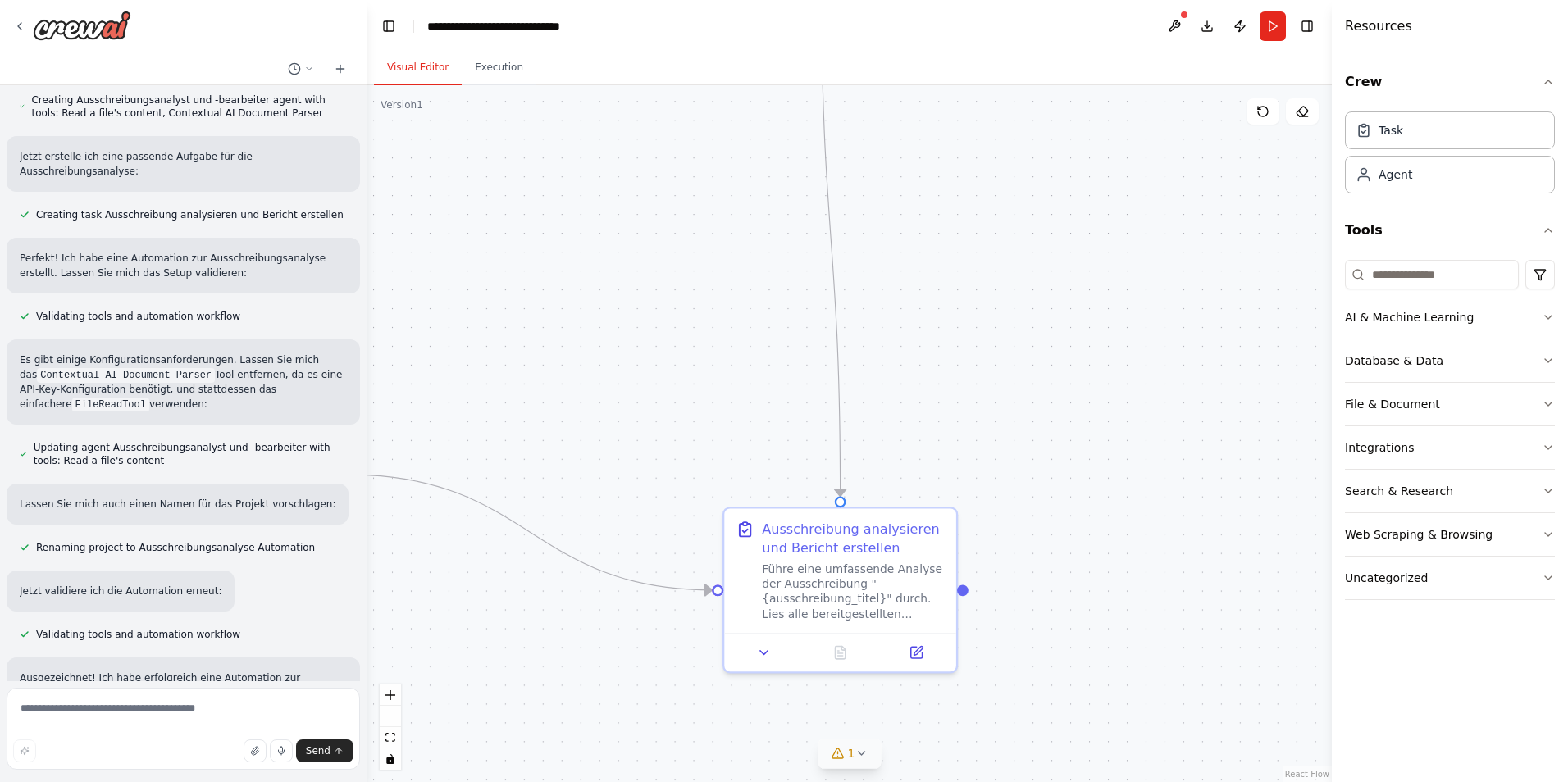
drag, startPoint x: 676, startPoint y: 303, endPoint x: 764, endPoint y: 486, distance: 203.1
click at [764, 486] on div ".deletable-edge-delete-btn { width: 20px; height: 20px; border: 0px solid #ffff…" at bounding box center [850, 433] width 964 height 697
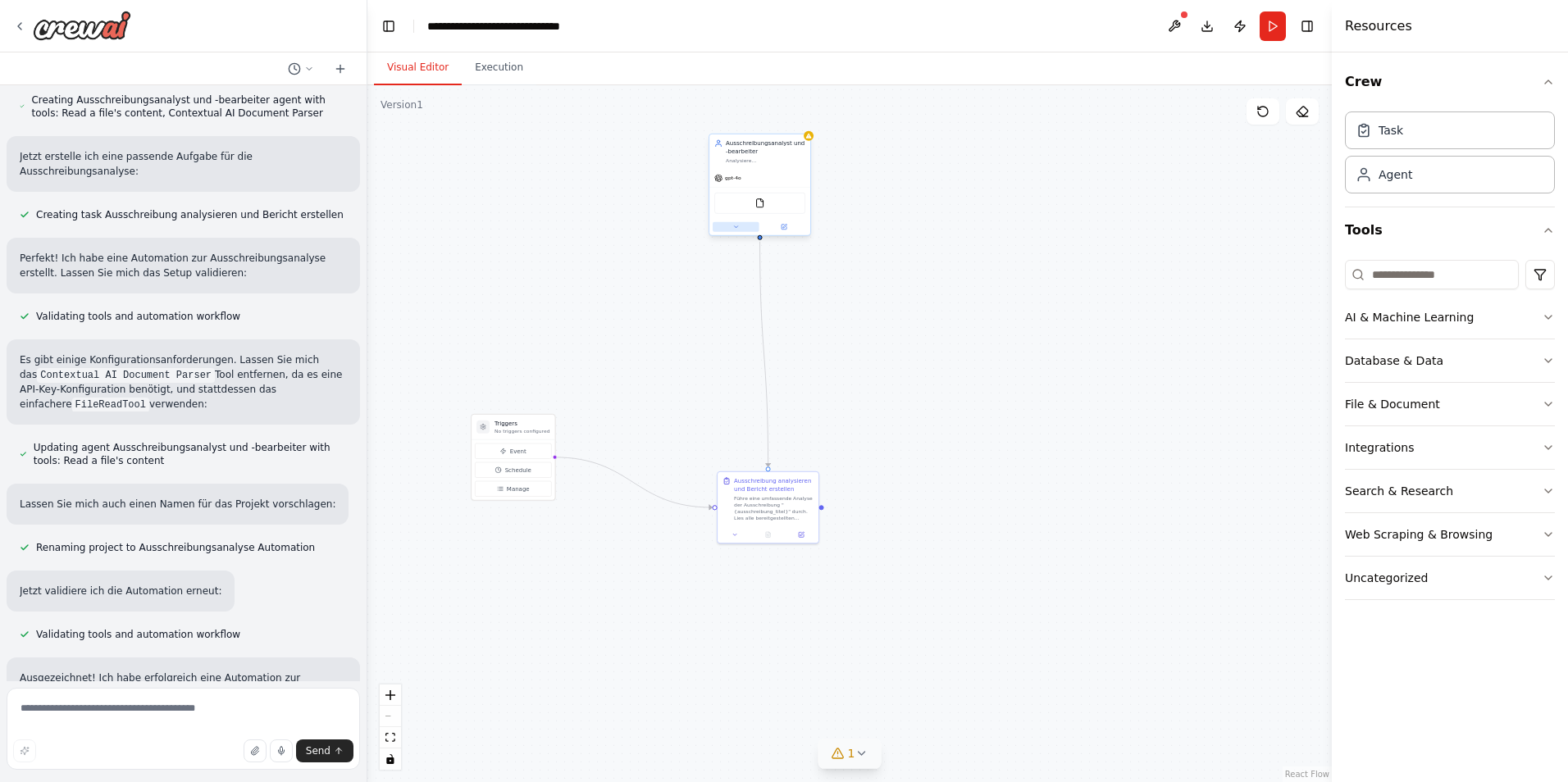
click at [735, 229] on icon at bounding box center [736, 227] width 7 height 7
click at [858, 284] on icon "button" at bounding box center [857, 283] width 5 height 3
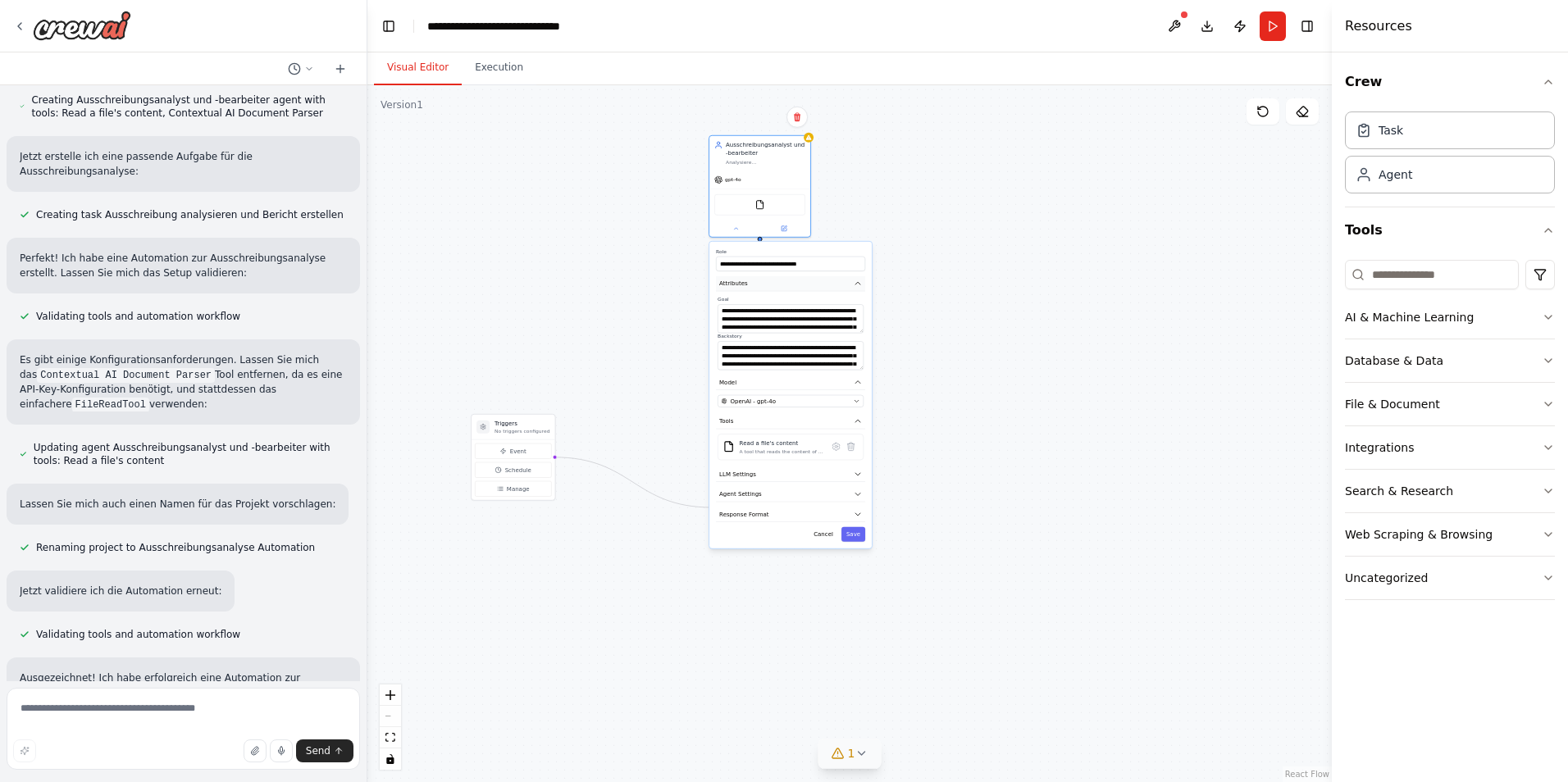
click at [855, 283] on icon "button" at bounding box center [857, 283] width 9 height 9
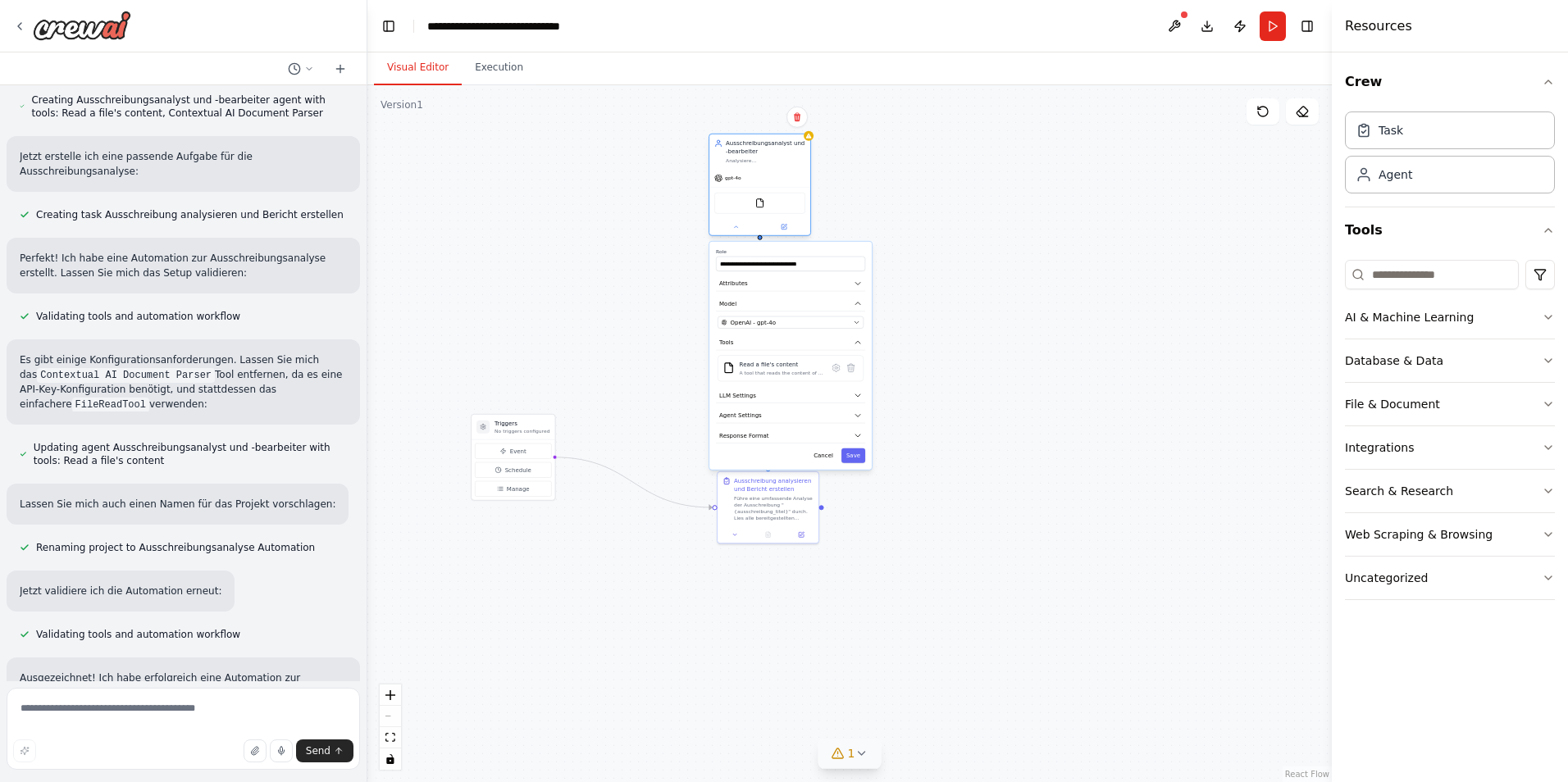
click at [740, 233] on div at bounding box center [760, 227] width 101 height 16
click at [733, 229] on button at bounding box center [736, 227] width 46 height 10
click at [736, 229] on icon at bounding box center [736, 227] width 7 height 7
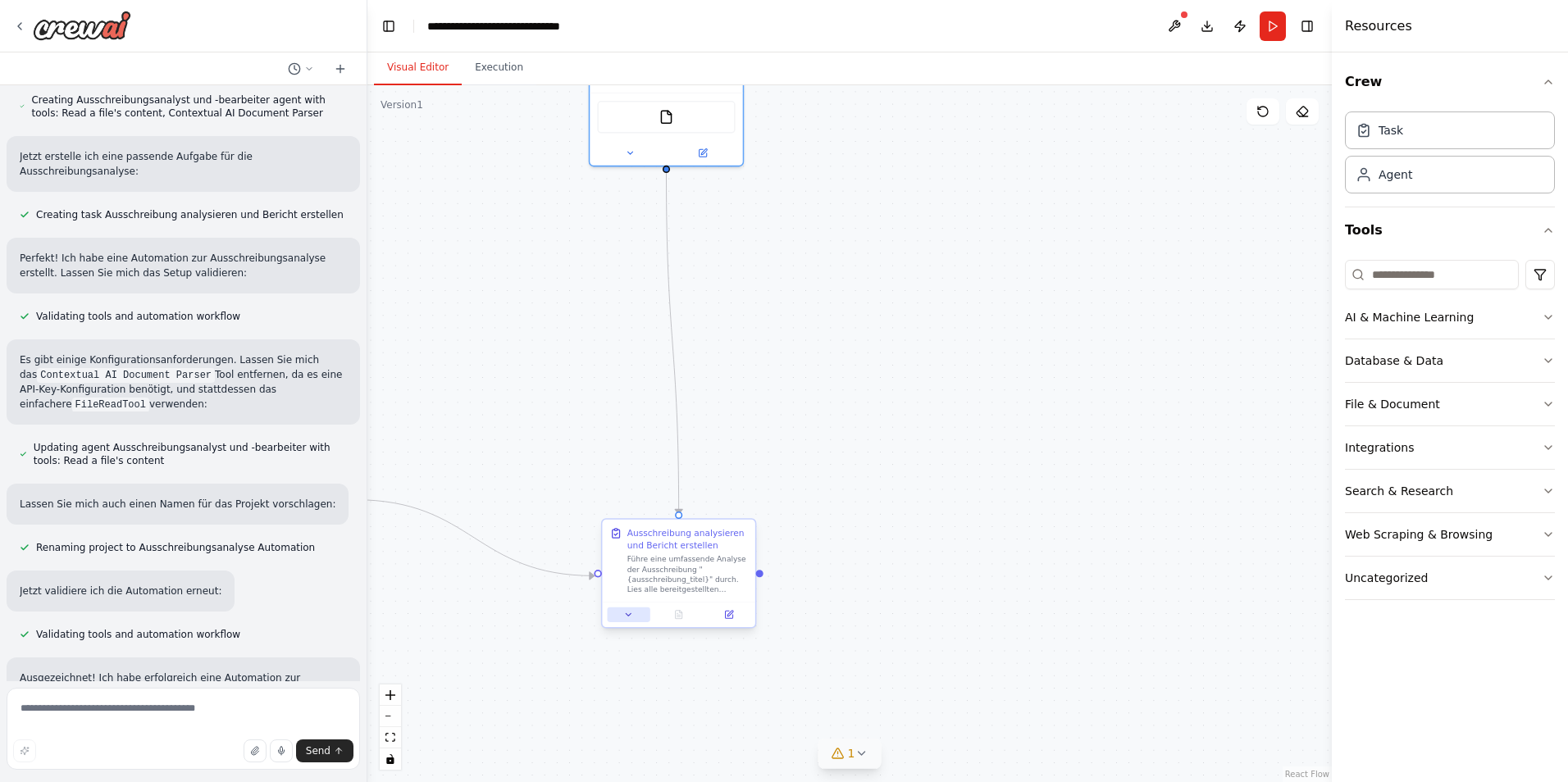
click at [631, 618] on icon at bounding box center [628, 615] width 10 height 10
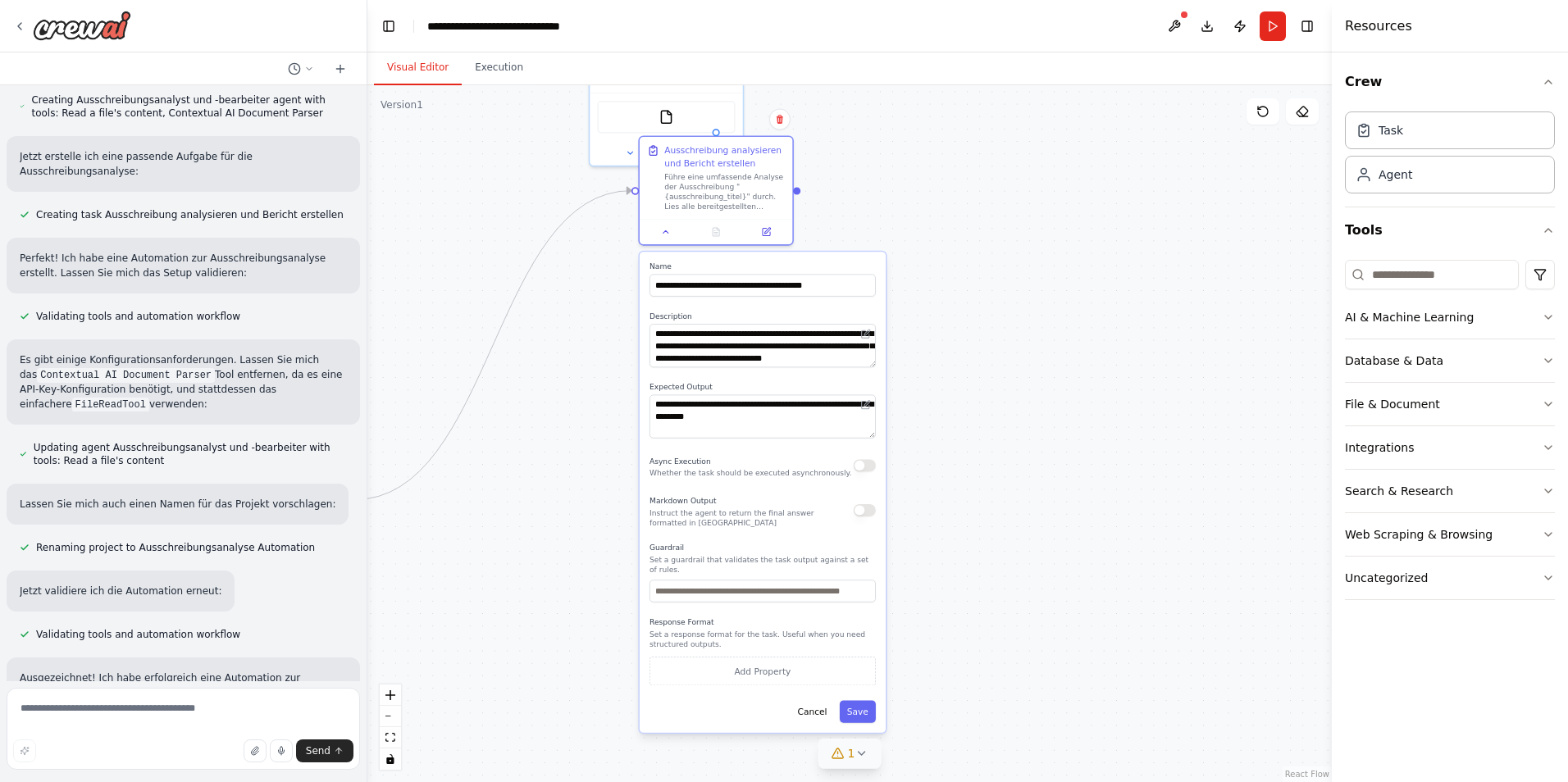
drag, startPoint x: 664, startPoint y: 650, endPoint x: 688, endPoint y: 302, distance: 348.8
click at [694, 264] on label "Name" at bounding box center [763, 266] width 227 height 10
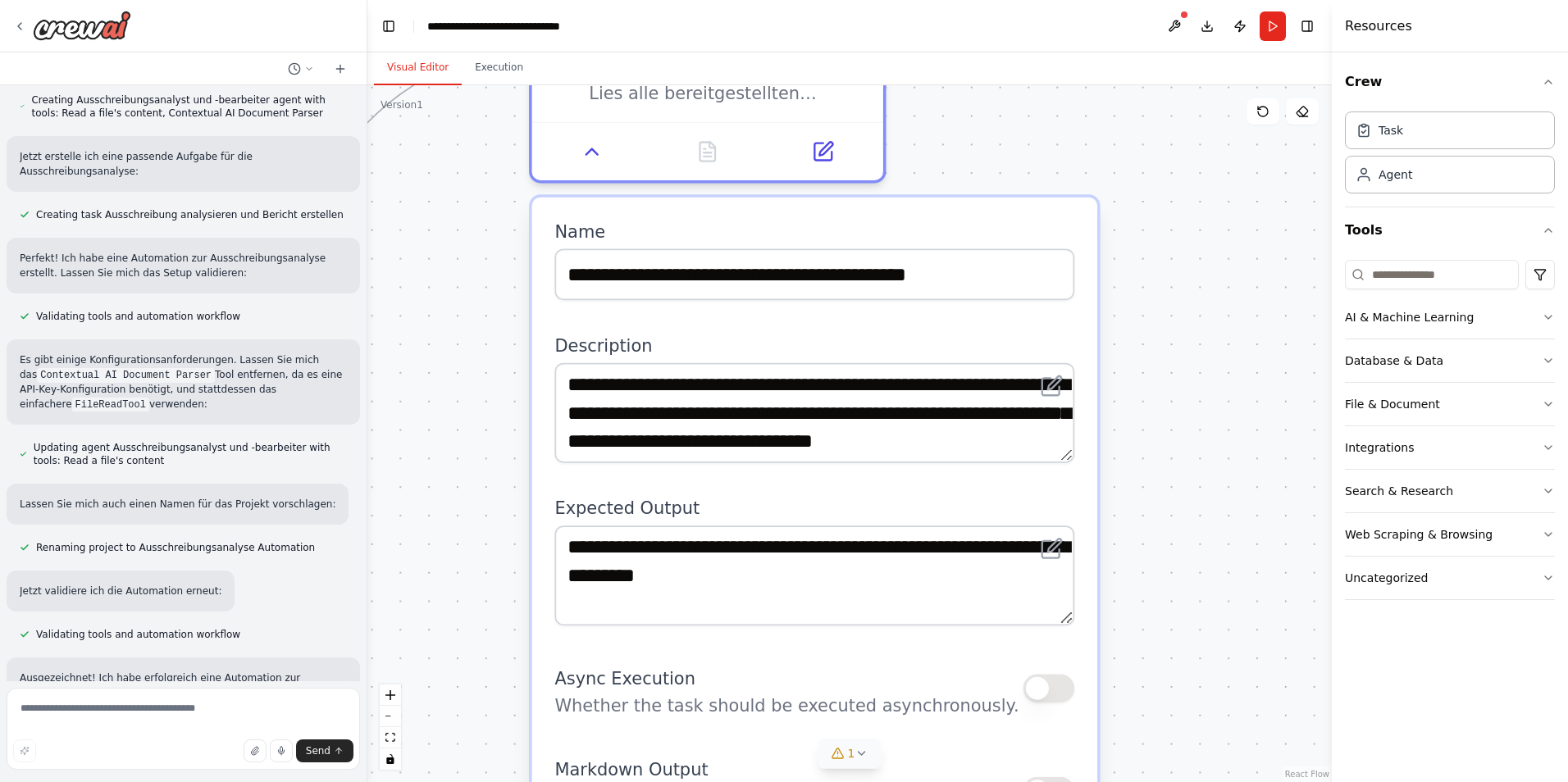
drag, startPoint x: 1070, startPoint y: 435, endPoint x: 1079, endPoint y: 502, distance: 67.6
click at [1079, 502] on div "**********" at bounding box center [815, 750] width 565 height 1105
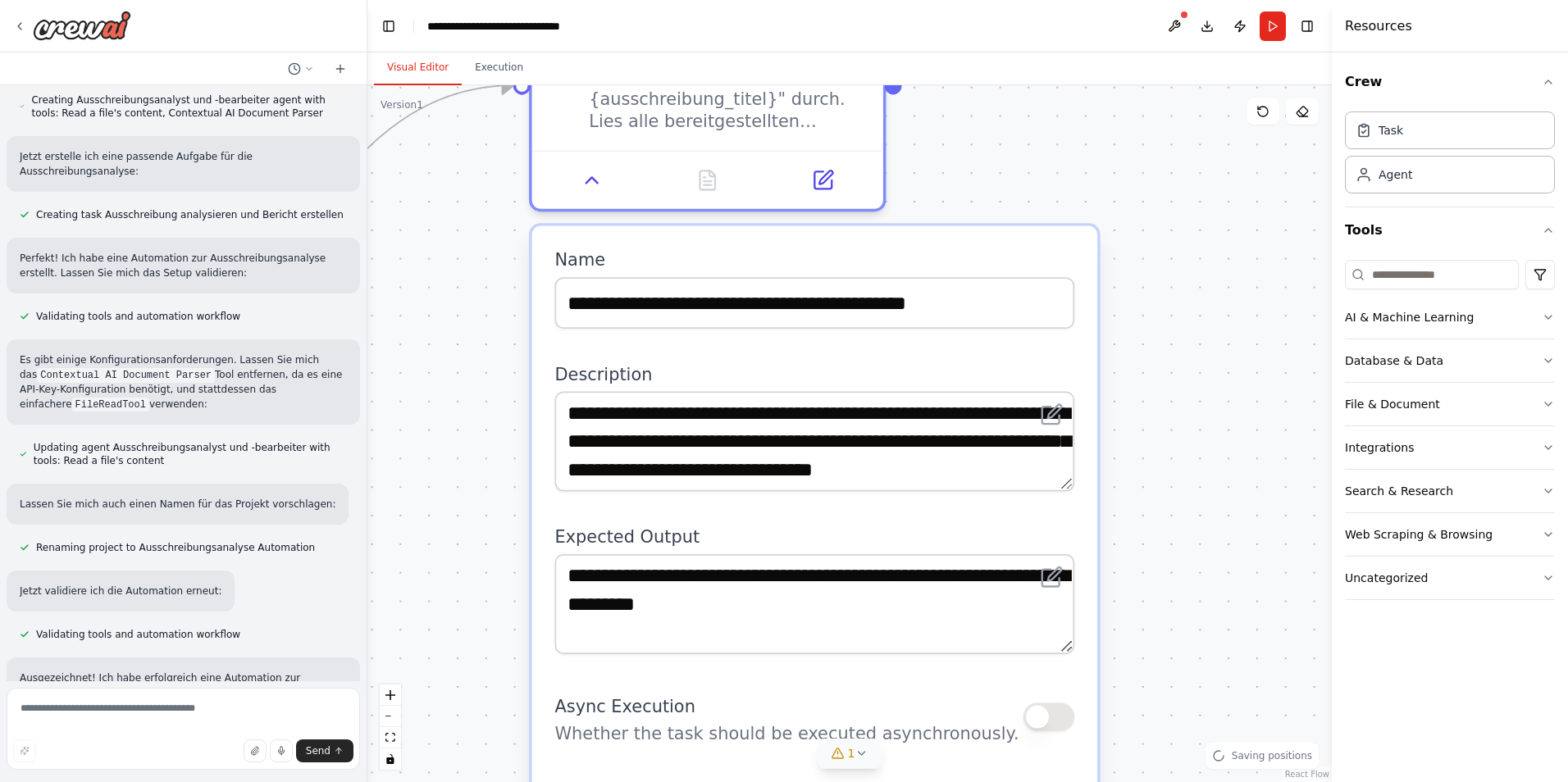
click at [1069, 491] on div "**********" at bounding box center [814, 443] width 520 height 100
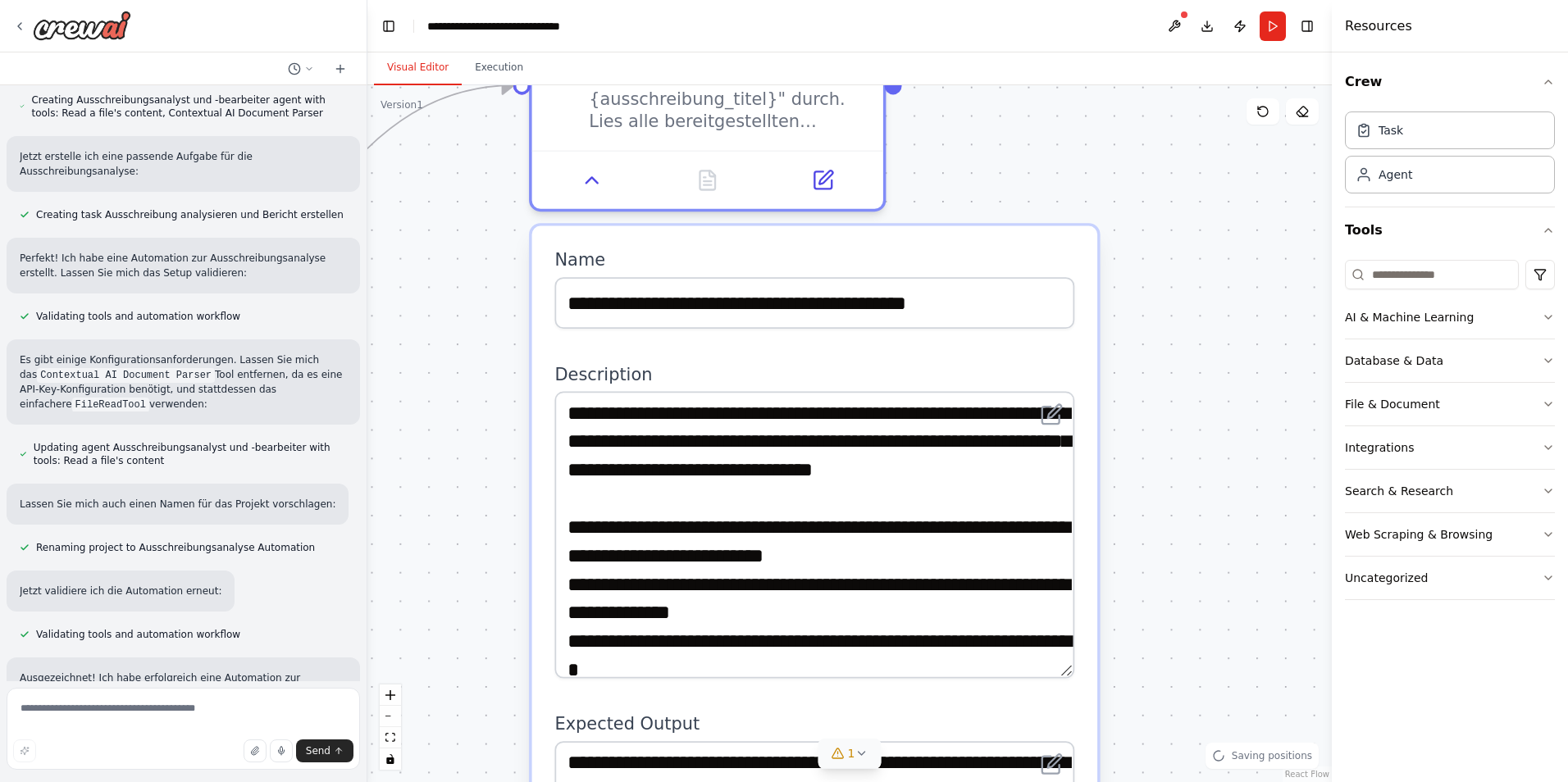
drag, startPoint x: 1069, startPoint y: 489, endPoint x: 1127, endPoint y: 667, distance: 187.2
click at [1135, 673] on div ".deletable-edge-delete-btn { width: 20px; height: 20px; border: 0px solid #ffff…" at bounding box center [850, 433] width 964 height 697
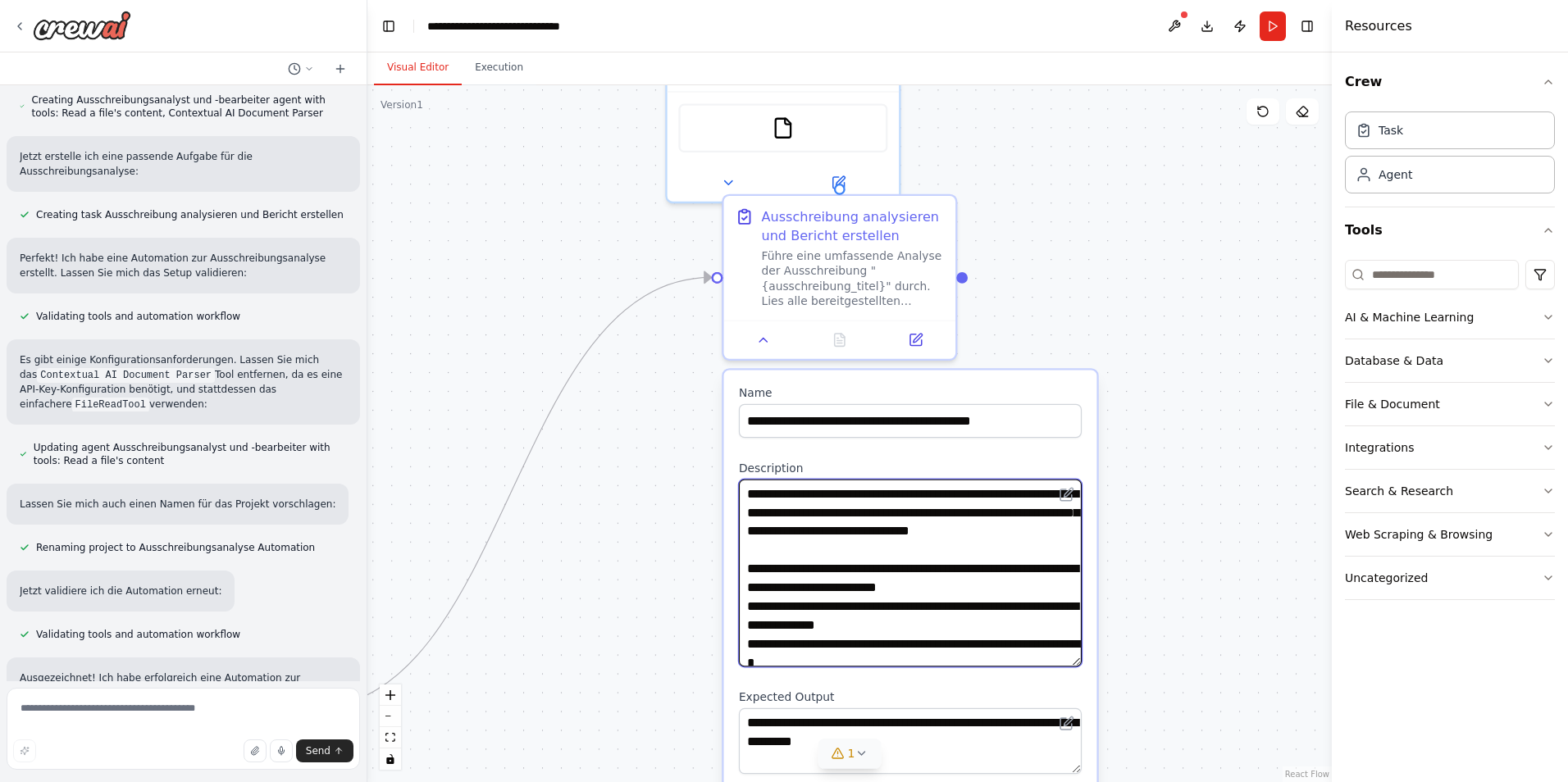
drag, startPoint x: 1042, startPoint y: 647, endPoint x: 963, endPoint y: 334, distance: 322.8
click at [963, 334] on div ".deletable-edge-delete-btn { width: 20px; height: 20px; border: 0px solid #ffff…" at bounding box center [850, 433] width 964 height 697
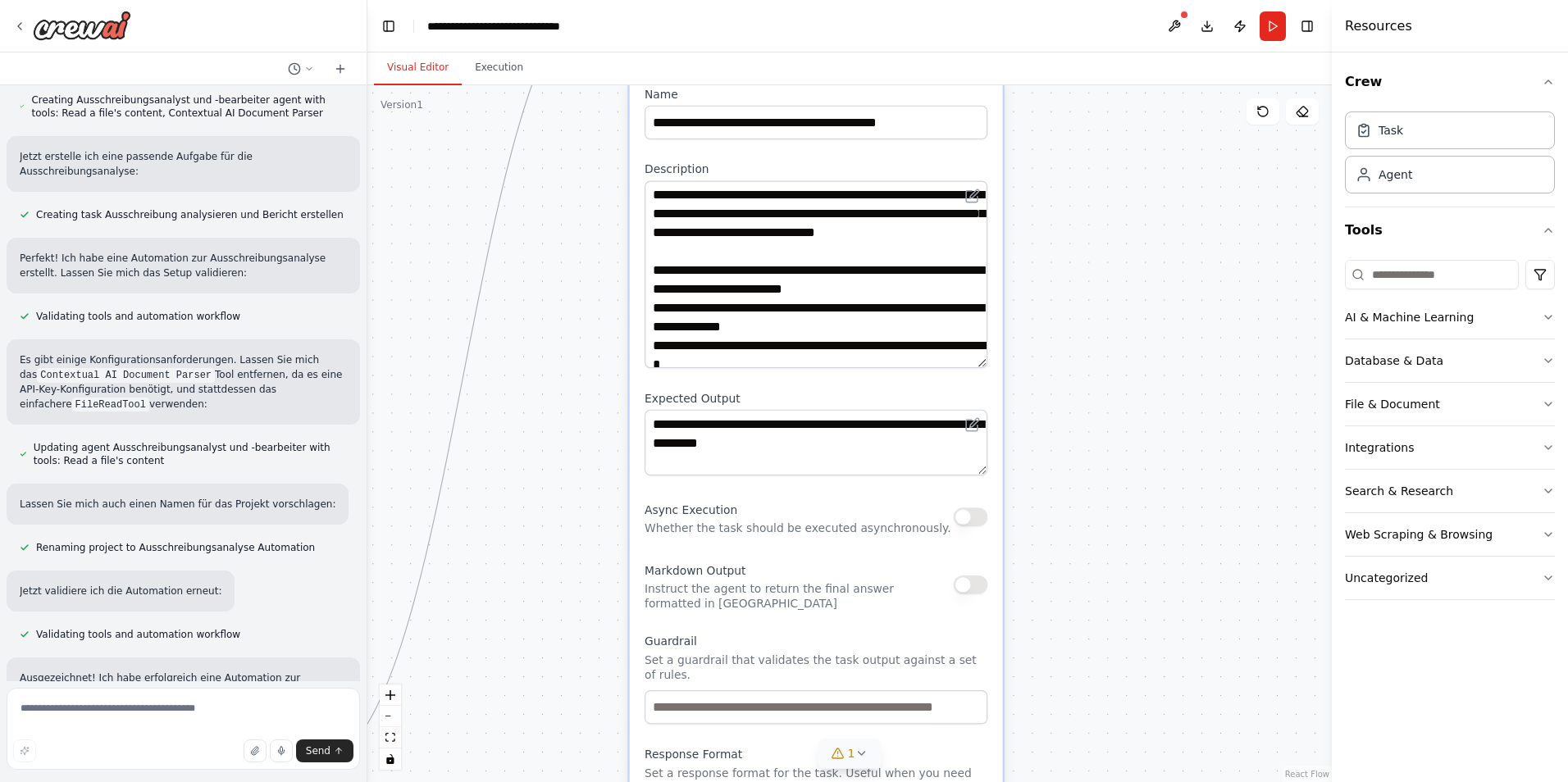
drag, startPoint x: 968, startPoint y: 387, endPoint x: 873, endPoint y: 78, distance: 323.3
click at [873, 78] on div "Visual Editor Execution Version 1 Show Tools Hide Agents .deletable-edge-delete…" at bounding box center [850, 417] width 964 height 730
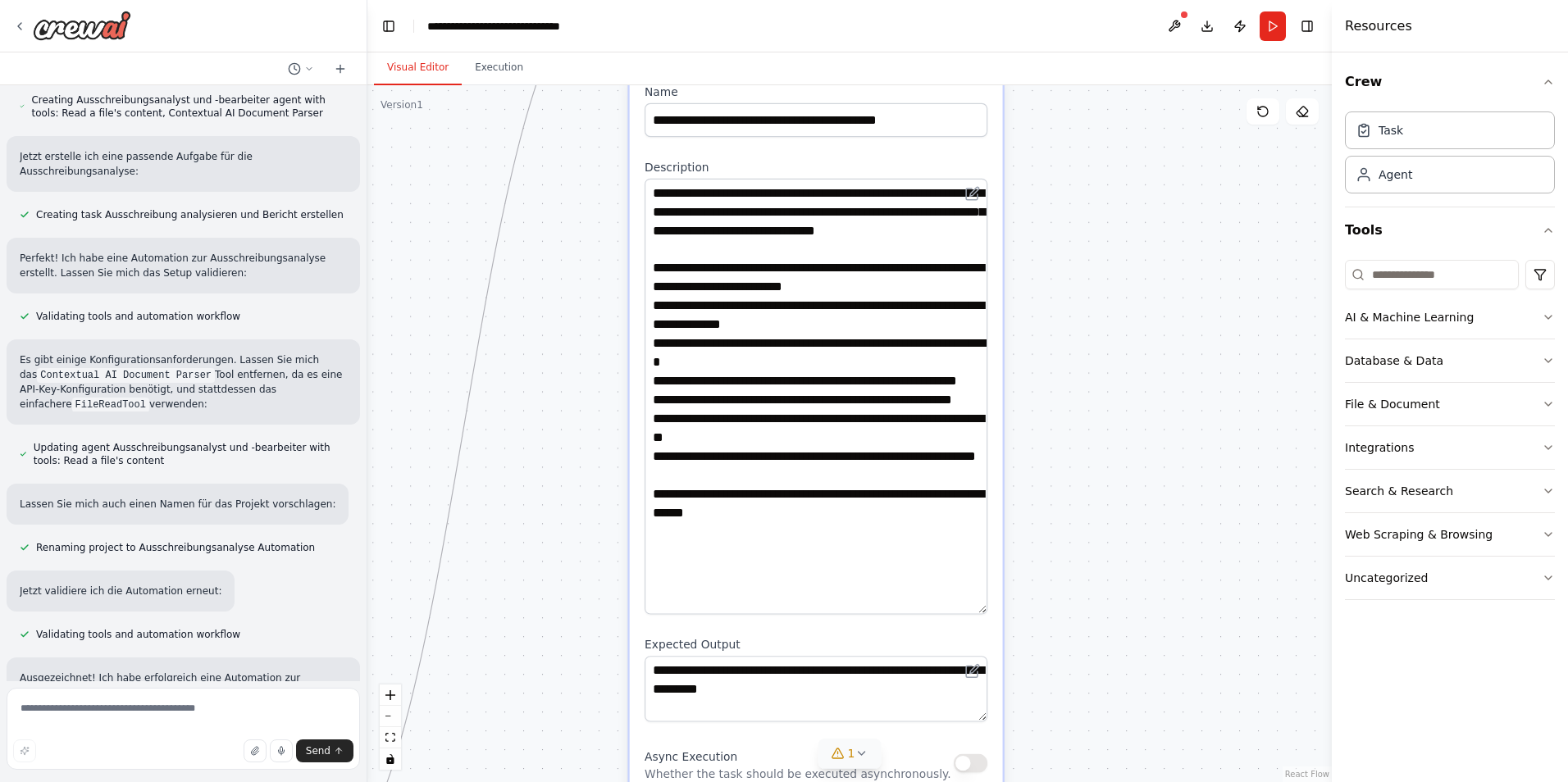
drag, startPoint x: 984, startPoint y: 363, endPoint x: 1058, endPoint y: 611, distance: 258.8
click at [1058, 611] on div ".deletable-edge-delete-btn { width: 20px; height: 20px; border: 0px solid #ffff…" at bounding box center [850, 433] width 964 height 697
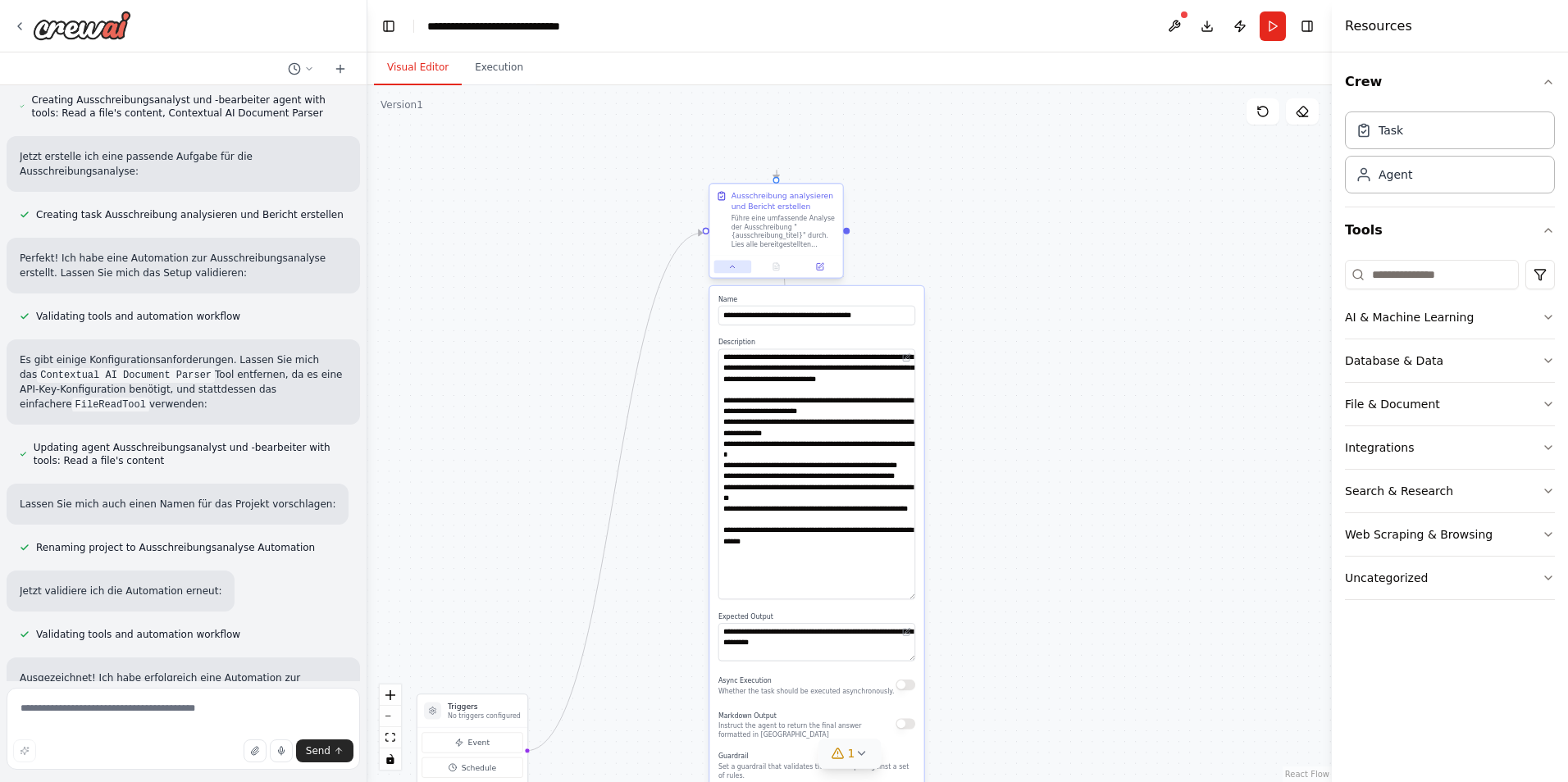
click at [731, 272] on button at bounding box center [733, 267] width 37 height 13
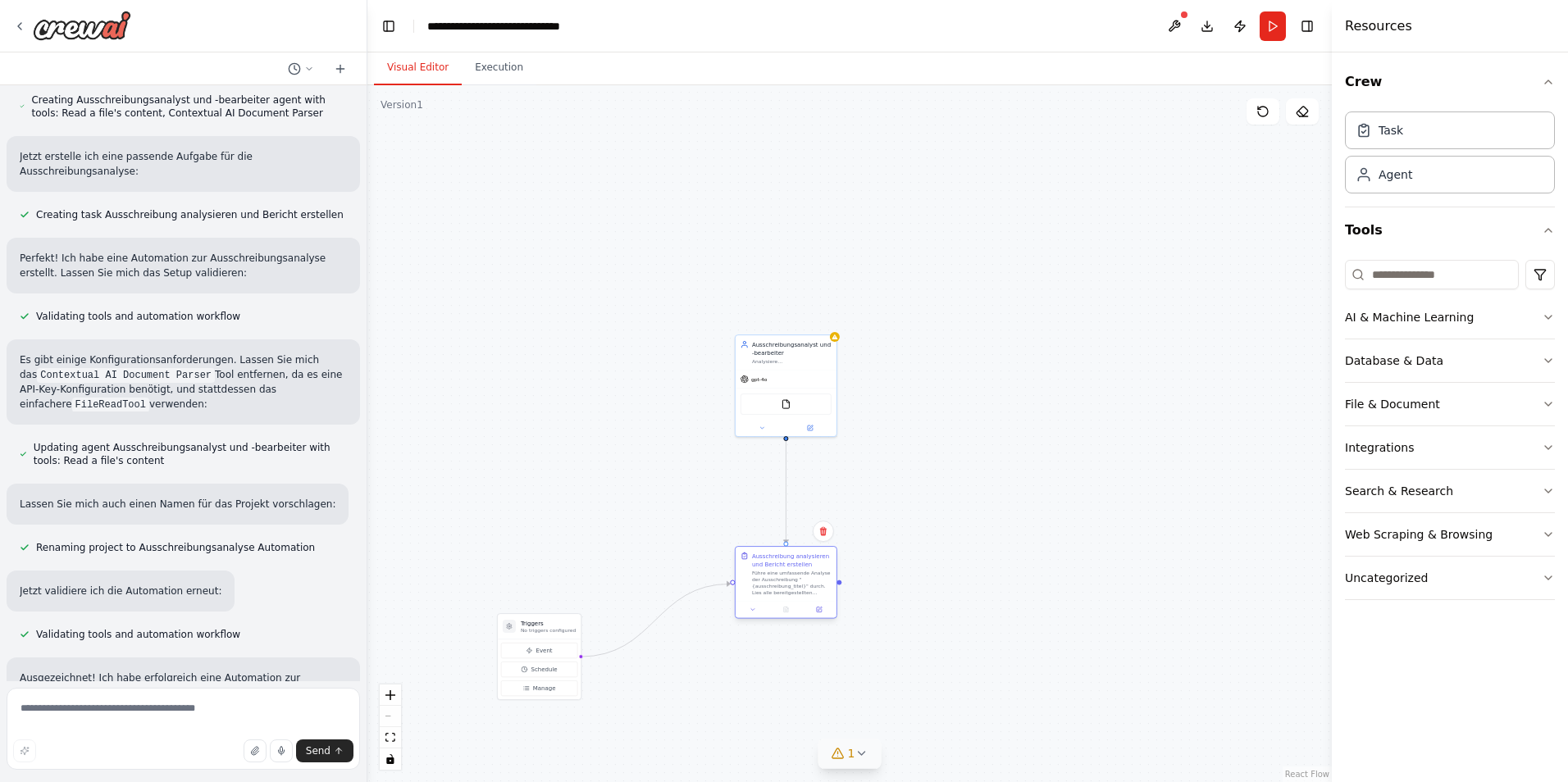
drag, startPoint x: 756, startPoint y: 259, endPoint x: 770, endPoint y: 580, distance: 321.3
click at [770, 580] on div "Führe eine umfassende Analyse der Ausschreibung "{ausschreibung_titel}" durch. …" at bounding box center [792, 582] width 79 height 26
drag, startPoint x: 551, startPoint y: 650, endPoint x: 574, endPoint y: 576, distance: 77.5
click at [574, 576] on button "Event" at bounding box center [563, 577] width 76 height 15
click at [1075, 499] on div ".deletable-edge-delete-btn { width: 20px; height: 20px; border: 0px solid #ffff…" at bounding box center [850, 433] width 964 height 697
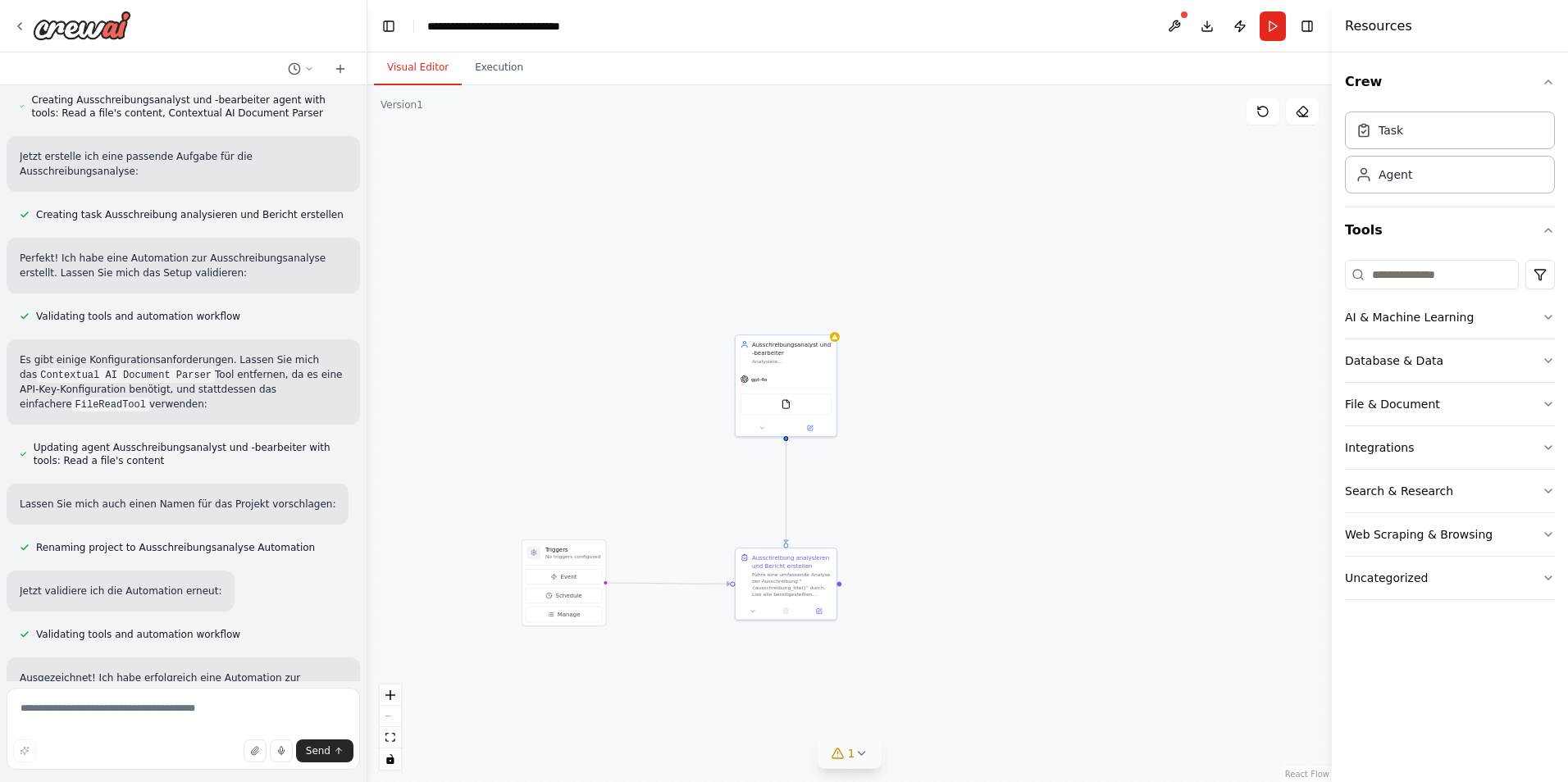
click at [690, 429] on div ".deletable-edge-delete-btn { width: 20px; height: 20px; border: 0px solid #ffff…" at bounding box center [850, 433] width 964 height 697
click at [689, 612] on div ".deletable-edge-delete-btn { width: 20px; height: 20px; border: 0px solid #ffff…" at bounding box center [850, 433] width 964 height 697
click at [684, 459] on div ".deletable-edge-delete-btn { width: 20px; height: 20px; border: 0px solid #ffff…" at bounding box center [850, 433] width 964 height 697
click at [821, 475] on div ".deletable-edge-delete-btn { width: 20px; height: 20px; border: 0px solid #ffff…" at bounding box center [850, 433] width 964 height 697
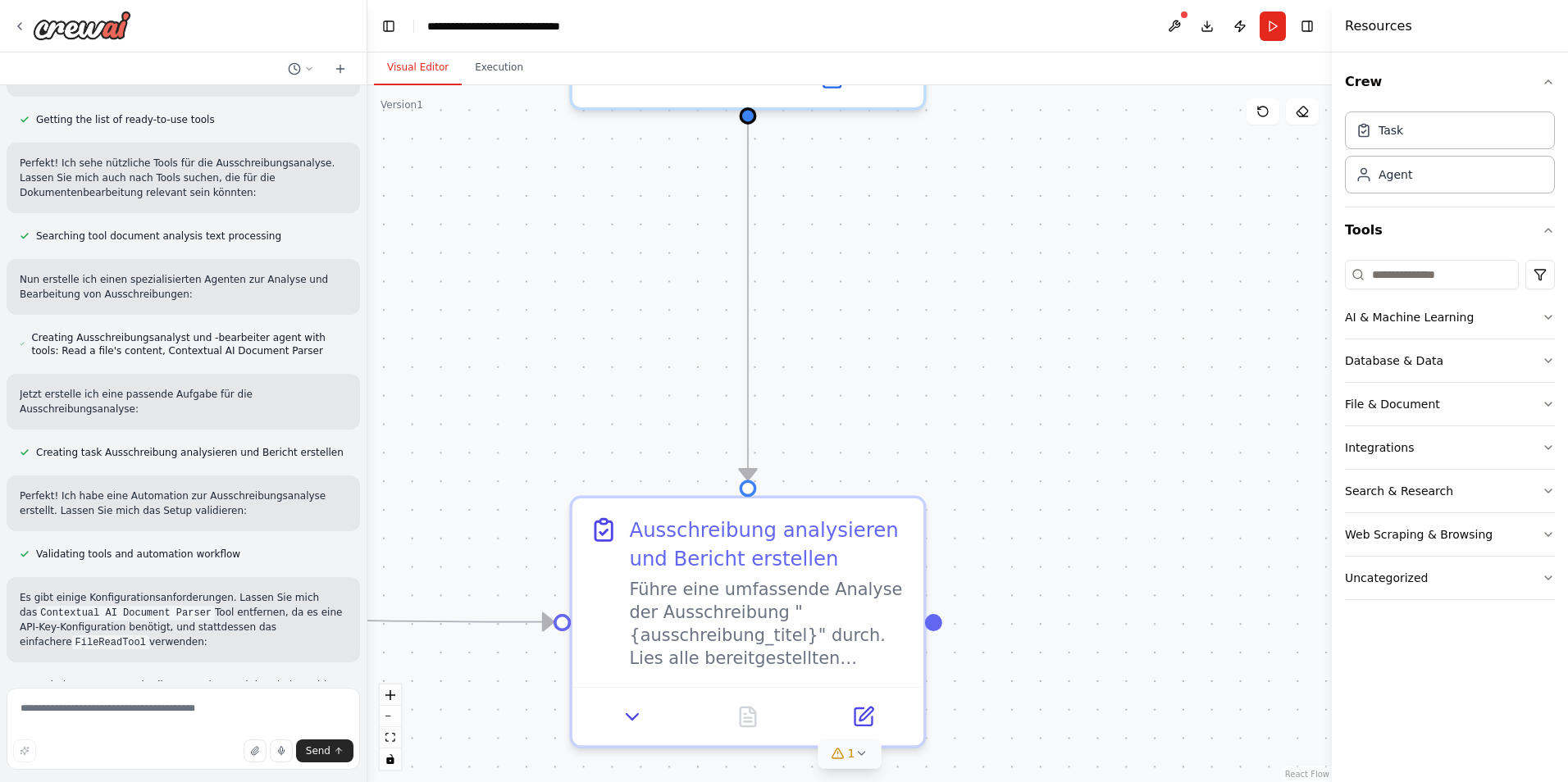
scroll to position [246, 0]
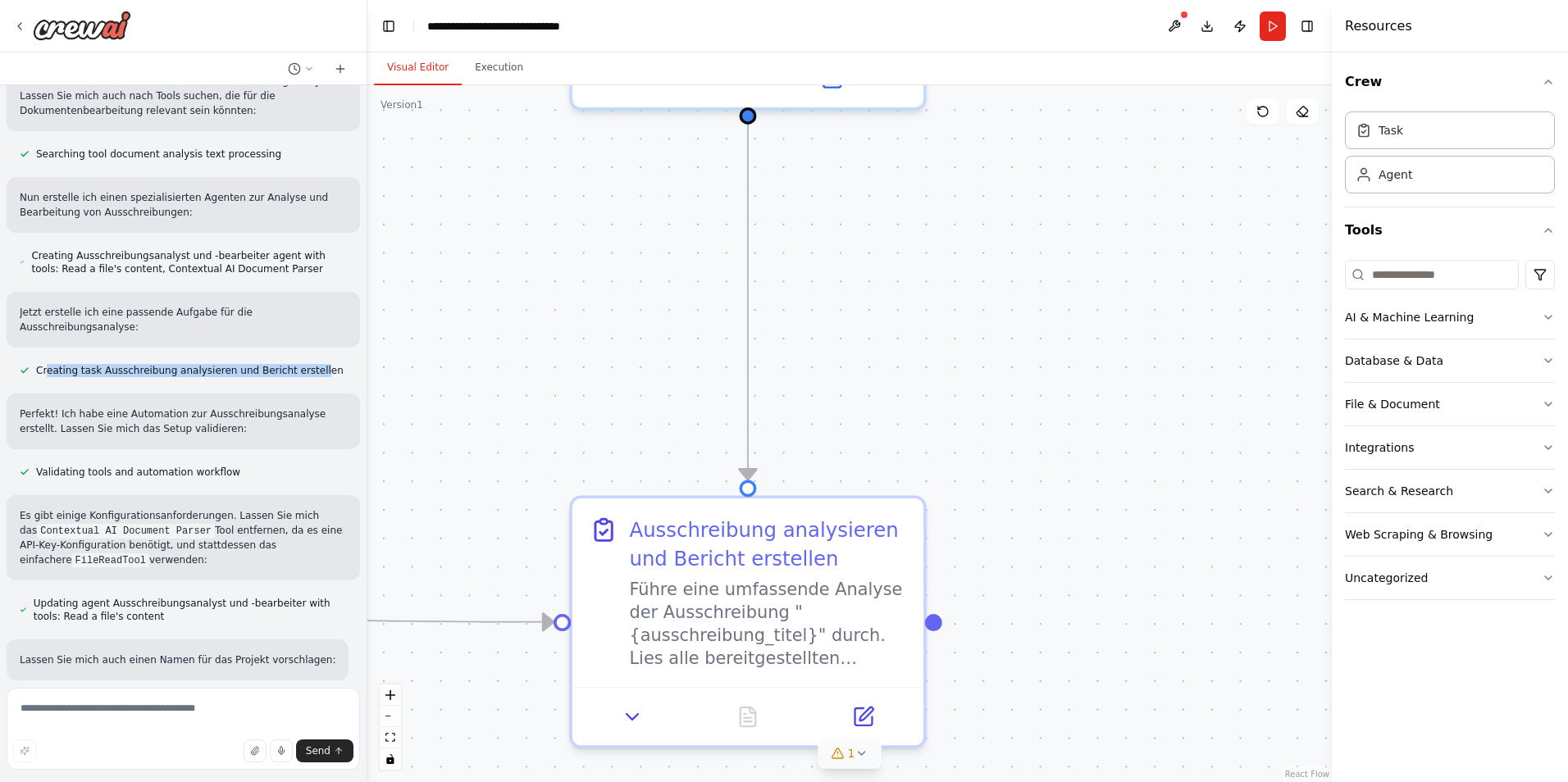
drag, startPoint x: 47, startPoint y: 354, endPoint x: 293, endPoint y: 360, distance: 246.1
click at [293, 364] on span "Creating task Ausschreibung analysieren und Bericht erstellen" at bounding box center [189, 371] width 308 height 13
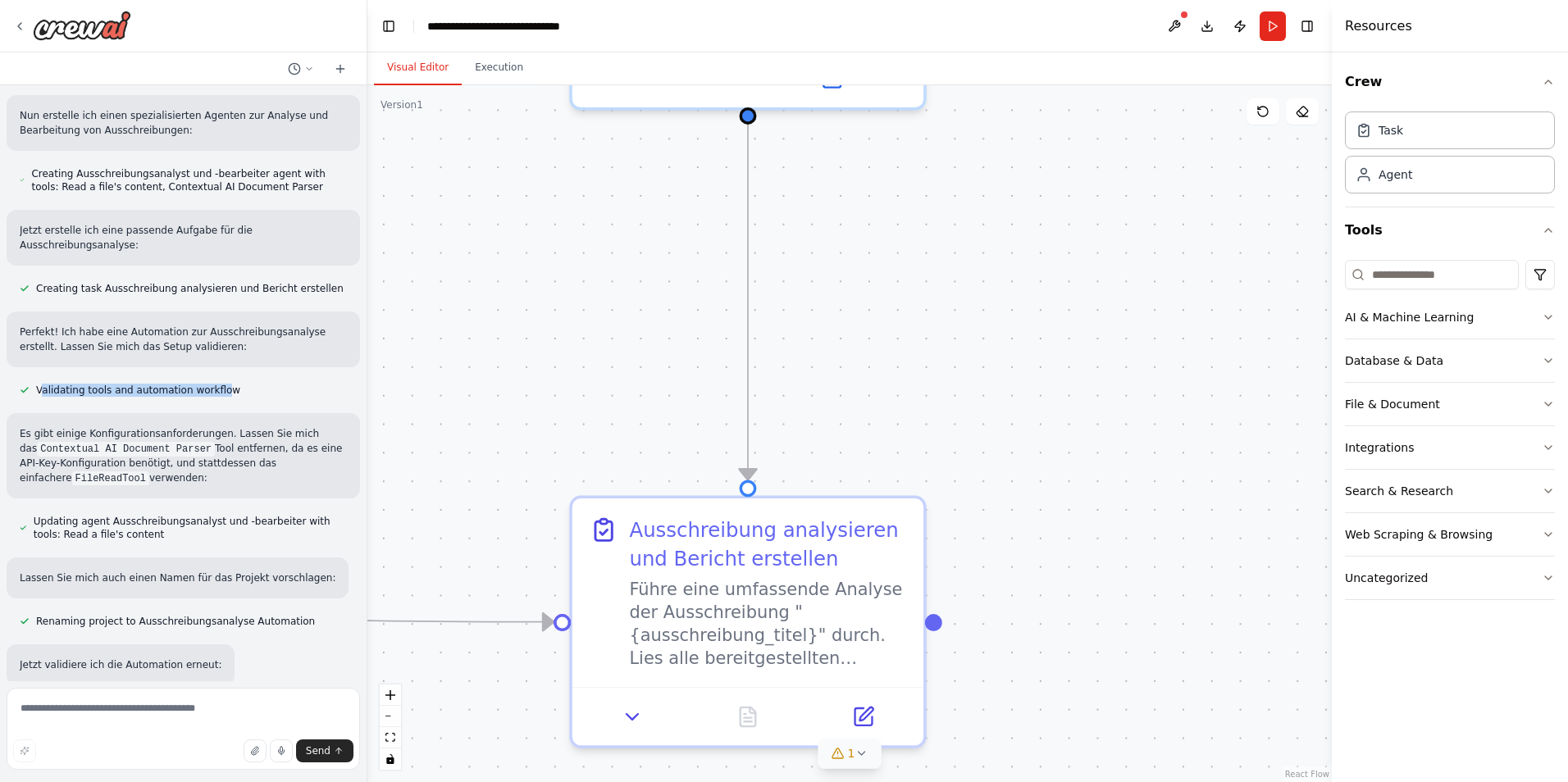
drag, startPoint x: 63, startPoint y: 375, endPoint x: 213, endPoint y: 376, distance: 150.0
click at [213, 384] on span "Validating tools and automation workflow" at bounding box center [138, 391] width 204 height 13
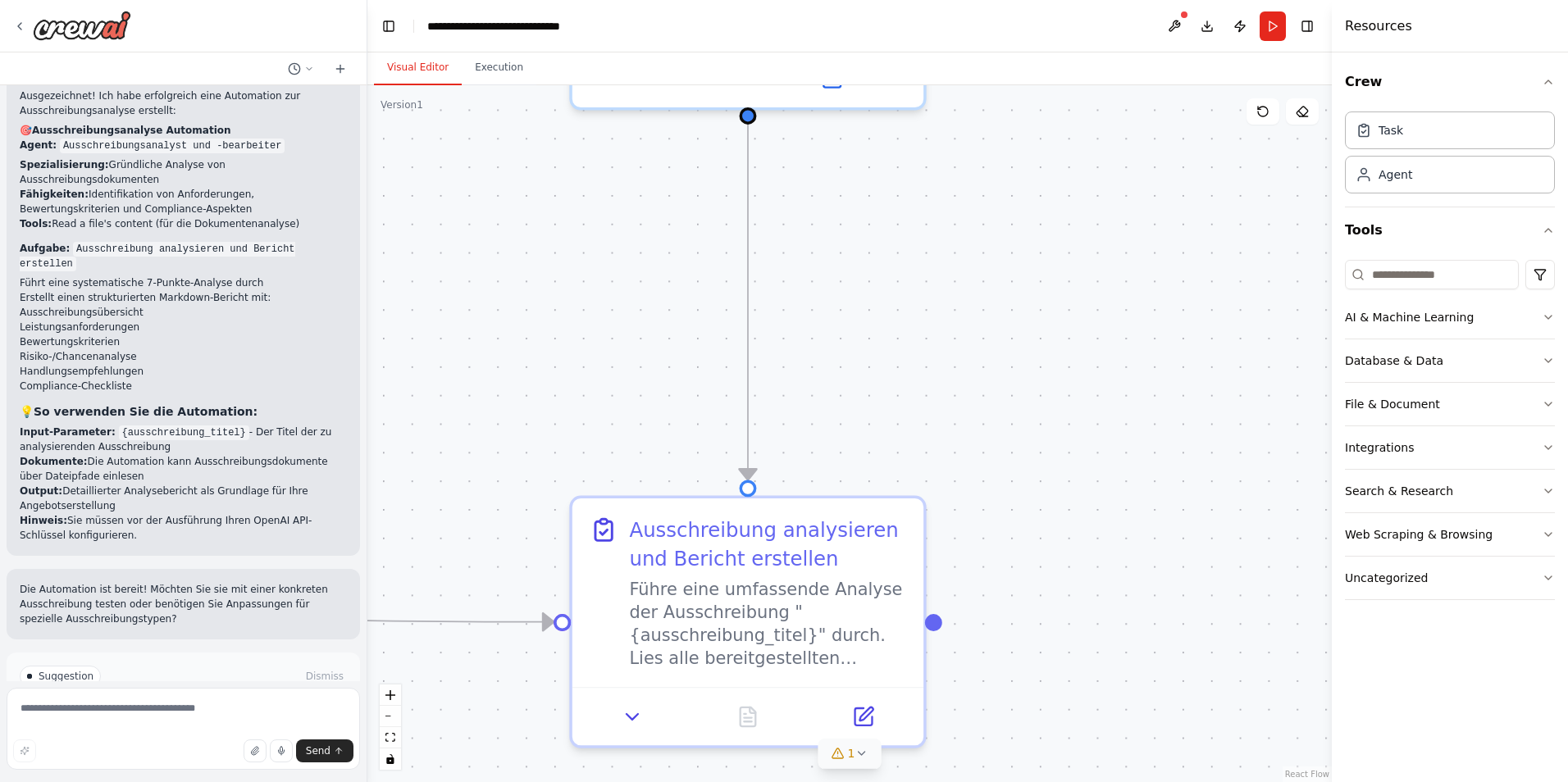
scroll to position [1043, 0]
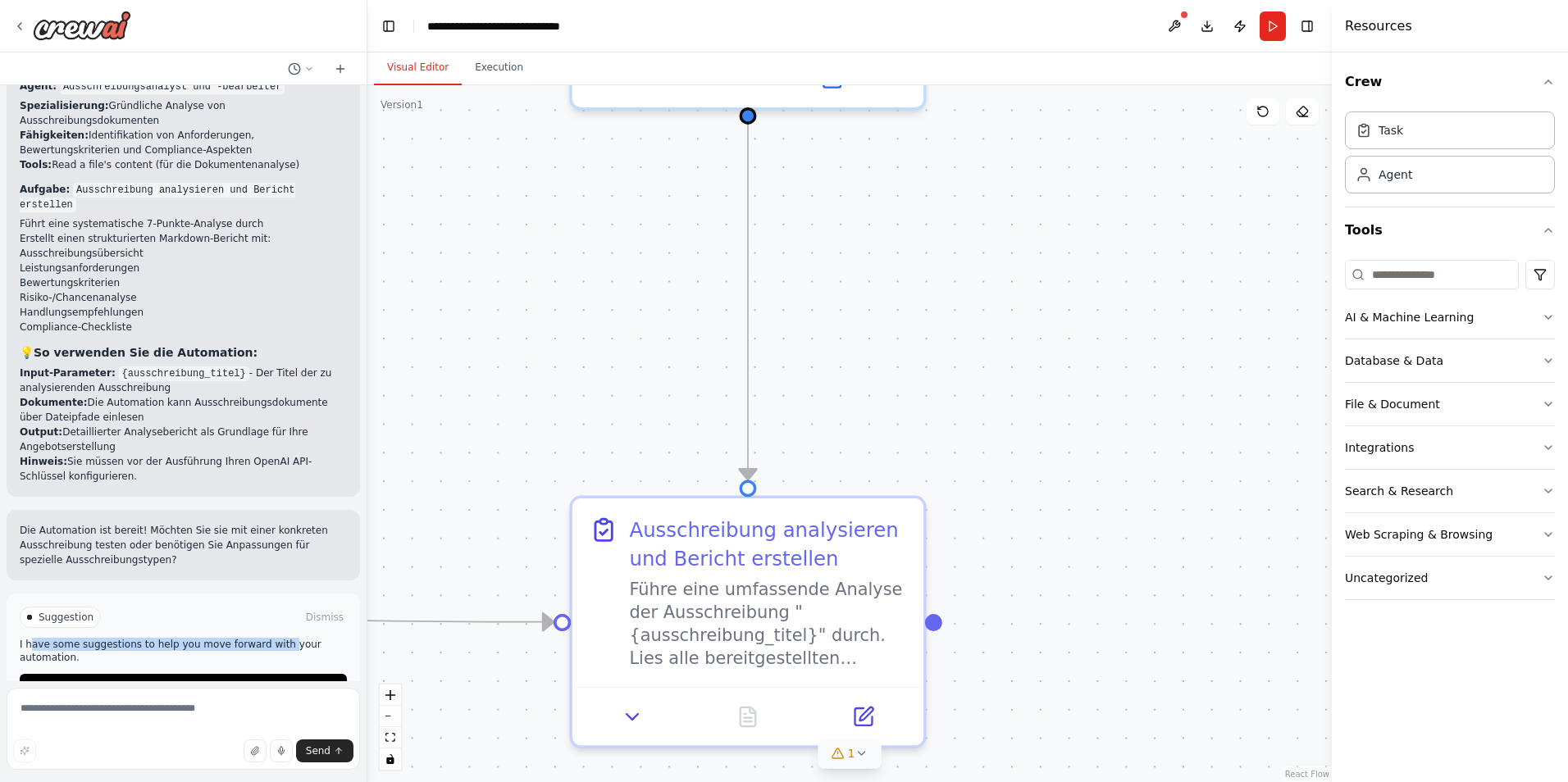
drag, startPoint x: 47, startPoint y: 603, endPoint x: 265, endPoint y: 602, distance: 218.0
click at [265, 638] on p "I have some suggestions to help you move forward with your automation." at bounding box center [182, 651] width 327 height 26
click at [41, 638] on p "I have some suggestions to help you move forward with your automation." at bounding box center [182, 651] width 327 height 26
click at [151, 681] on span "Run Automation" at bounding box center [190, 688] width 79 height 13
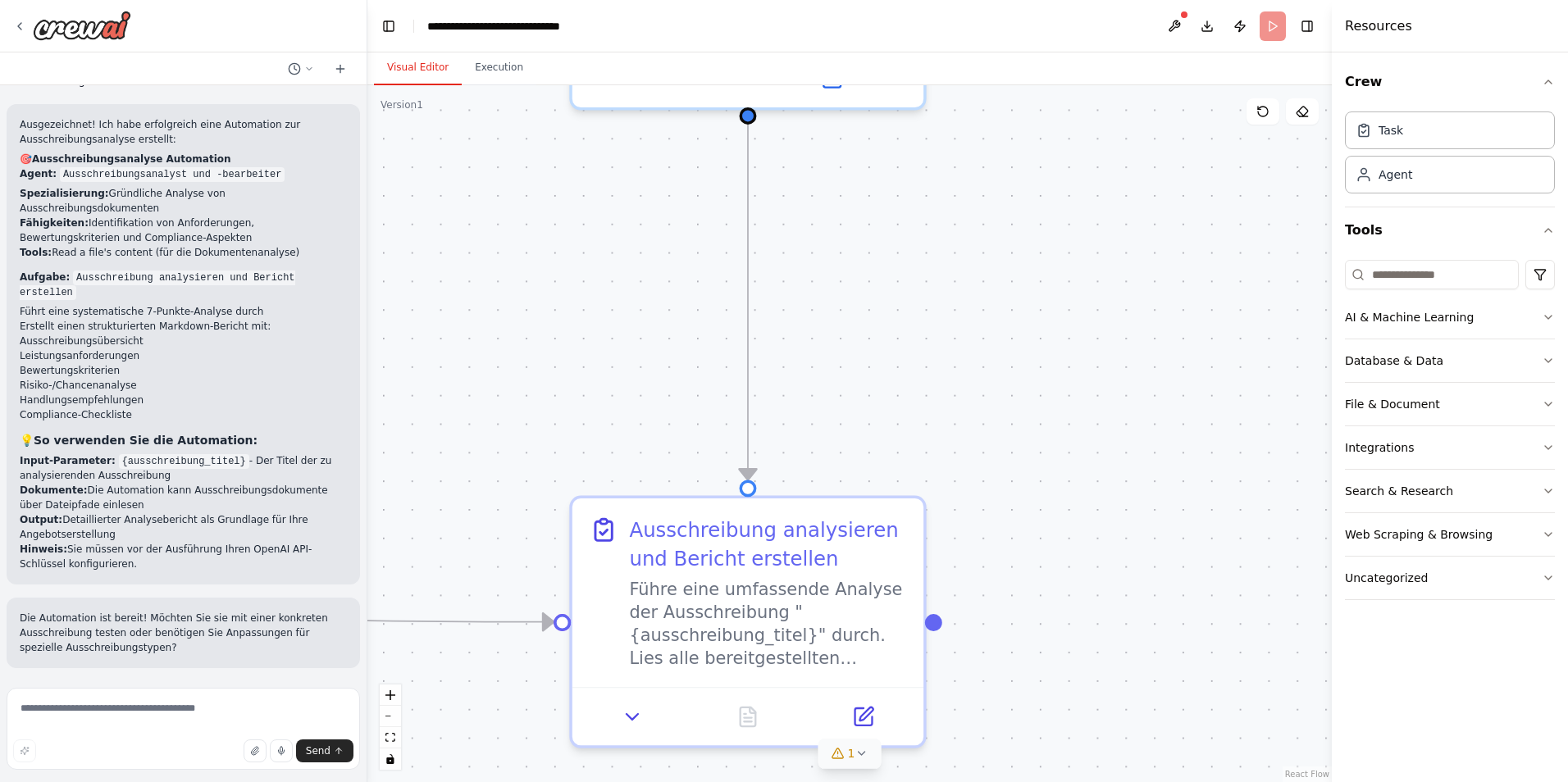
scroll to position [910, 0]
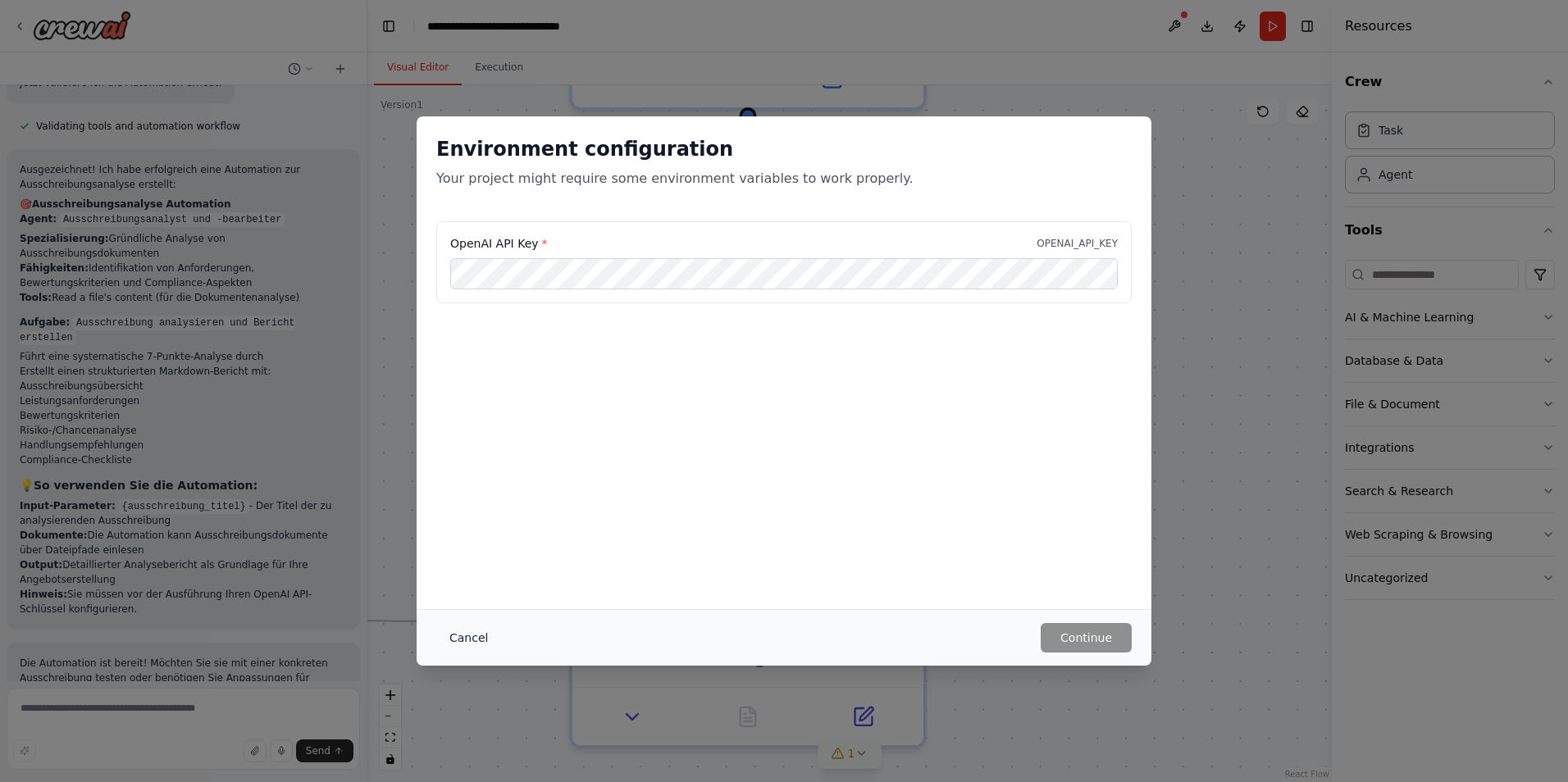
click at [453, 635] on button "Cancel" at bounding box center [468, 637] width 65 height 30
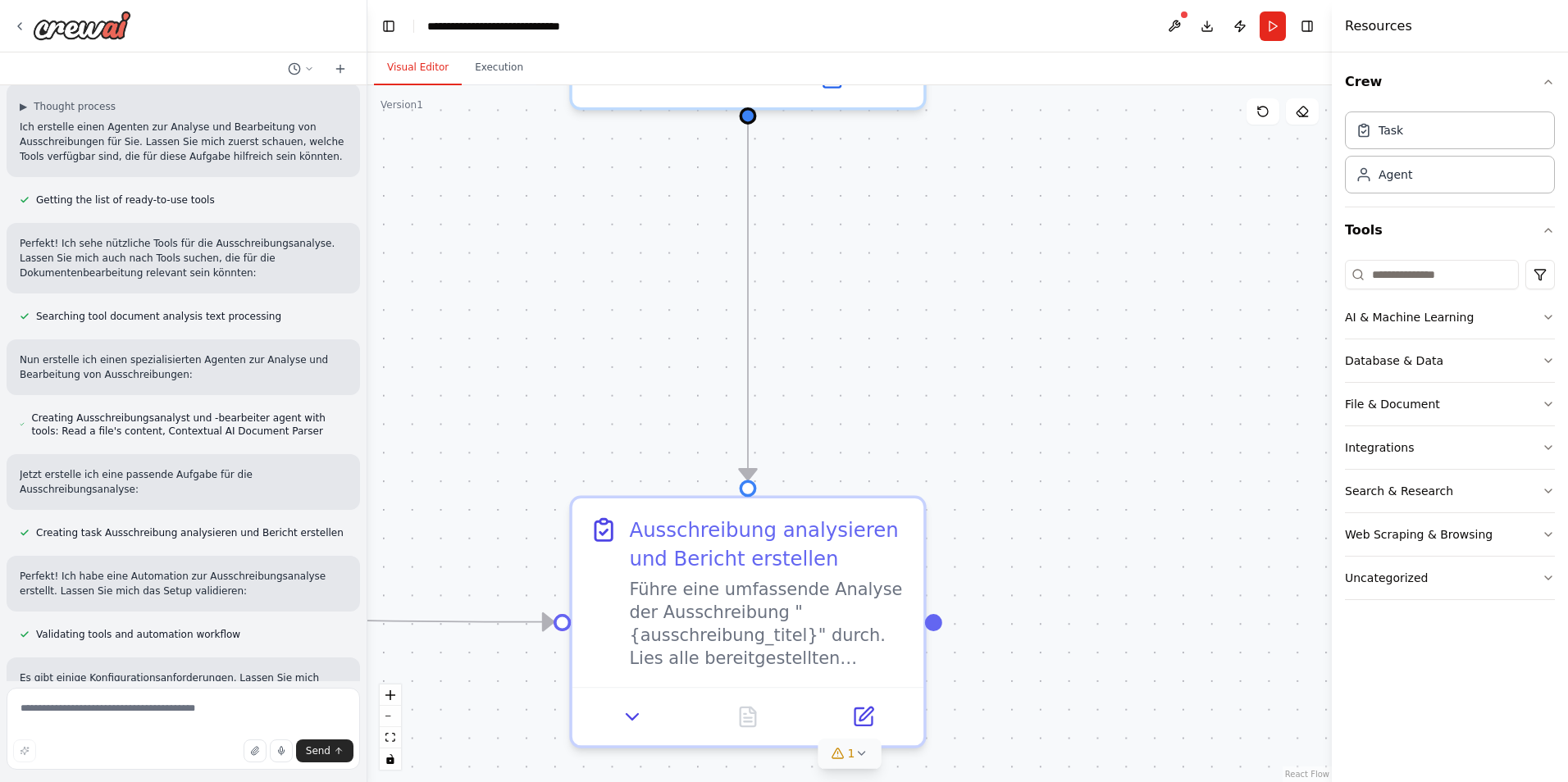
scroll to position [0, 0]
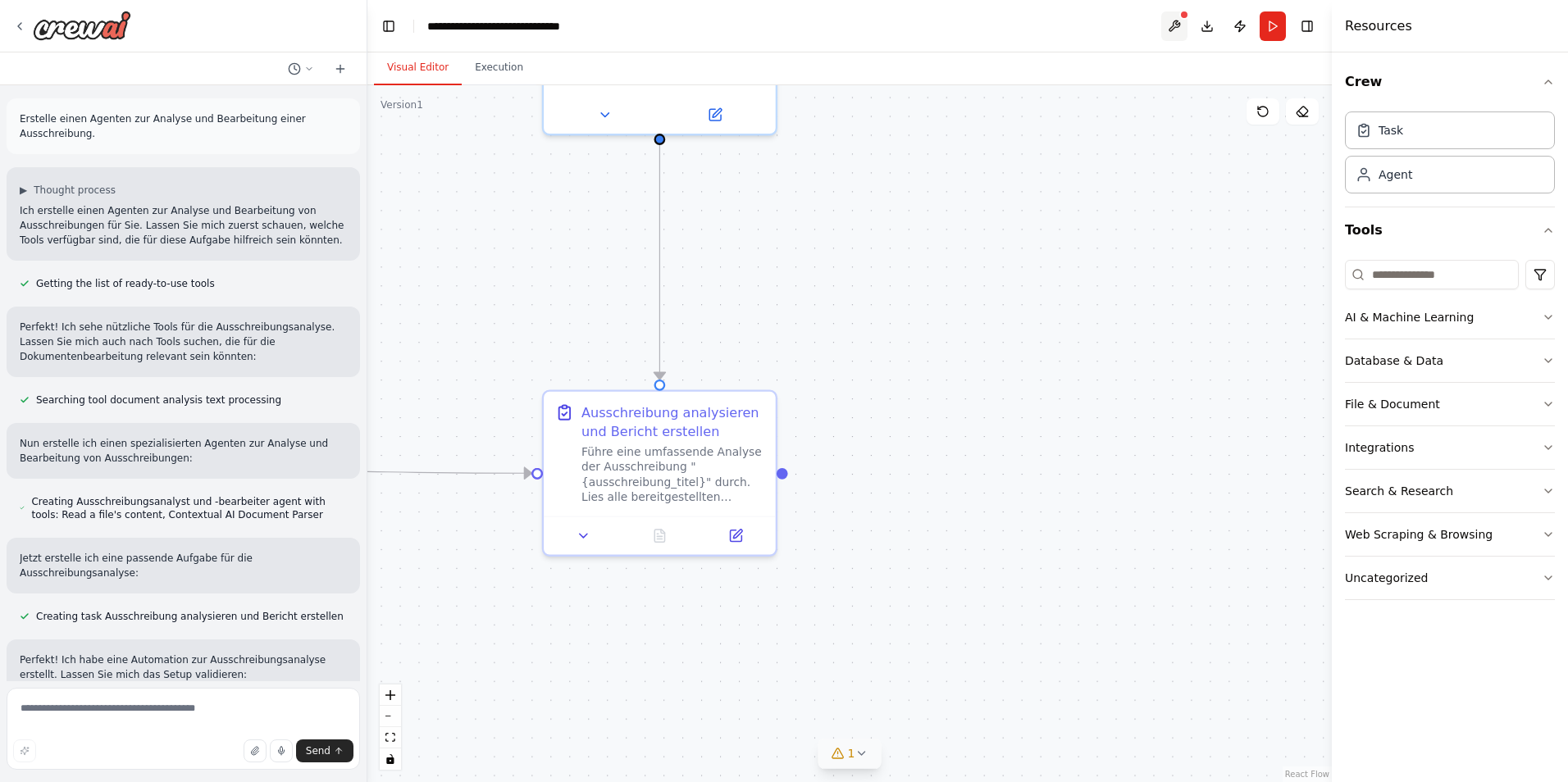
click at [1176, 25] on button at bounding box center [1174, 26] width 26 height 30
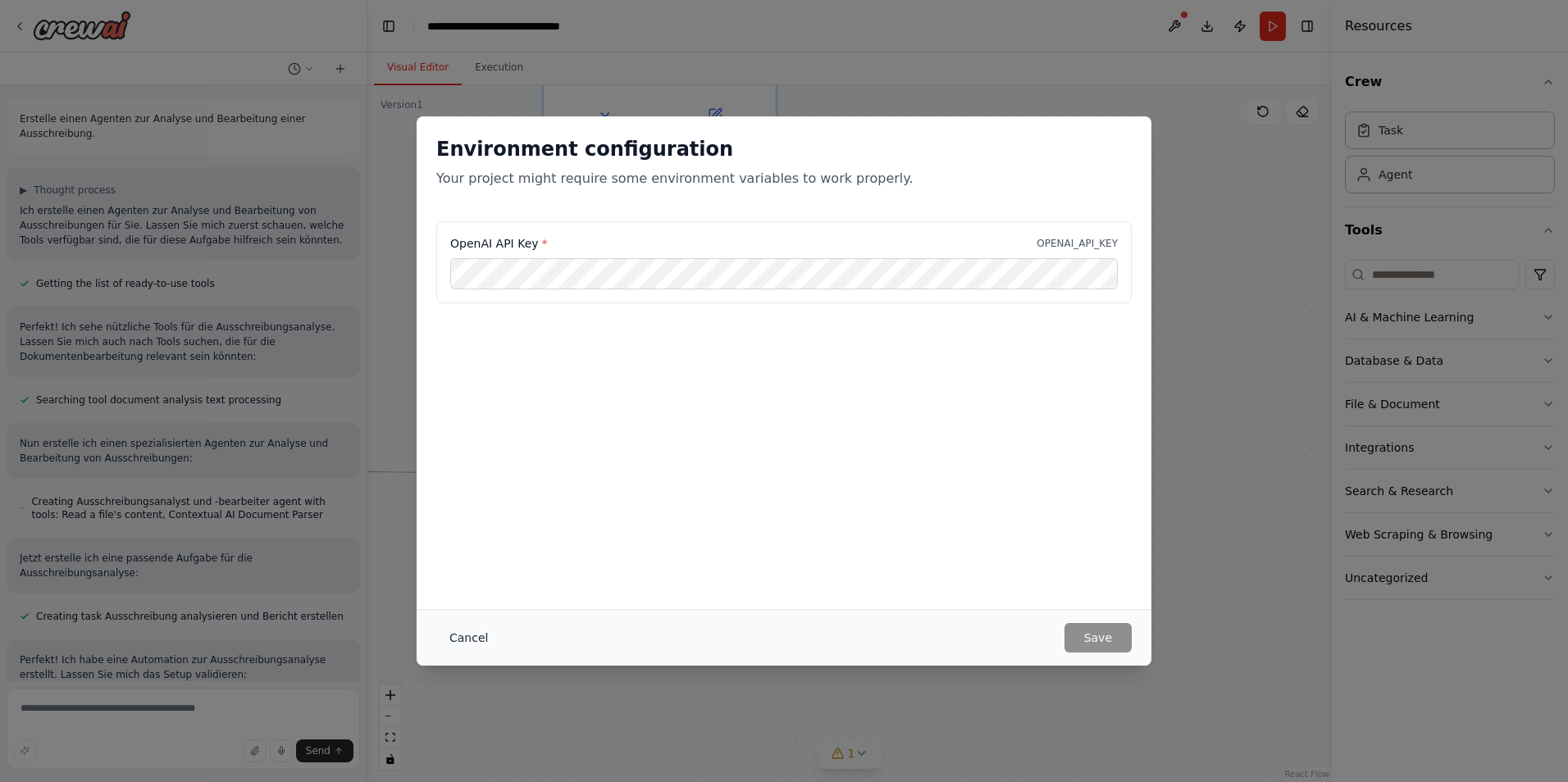
click at [466, 636] on button "Cancel" at bounding box center [468, 637] width 65 height 30
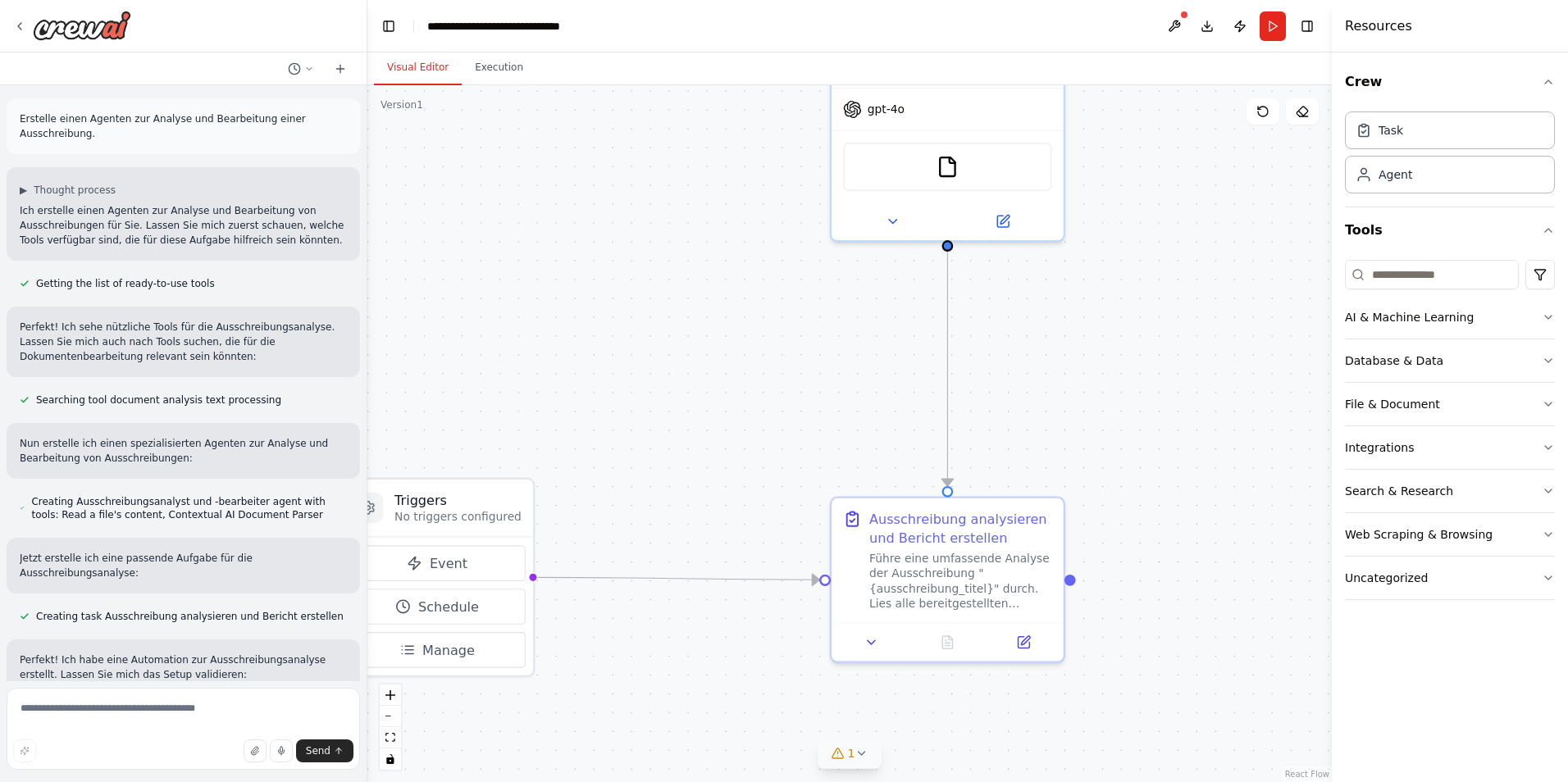
drag, startPoint x: 513, startPoint y: 314, endPoint x: 801, endPoint y: 420, distance: 306.9
click at [801, 420] on div ".deletable-edge-delete-btn { width: 20px; height: 20px; border: 0px solid #ffff…" at bounding box center [850, 433] width 964 height 697
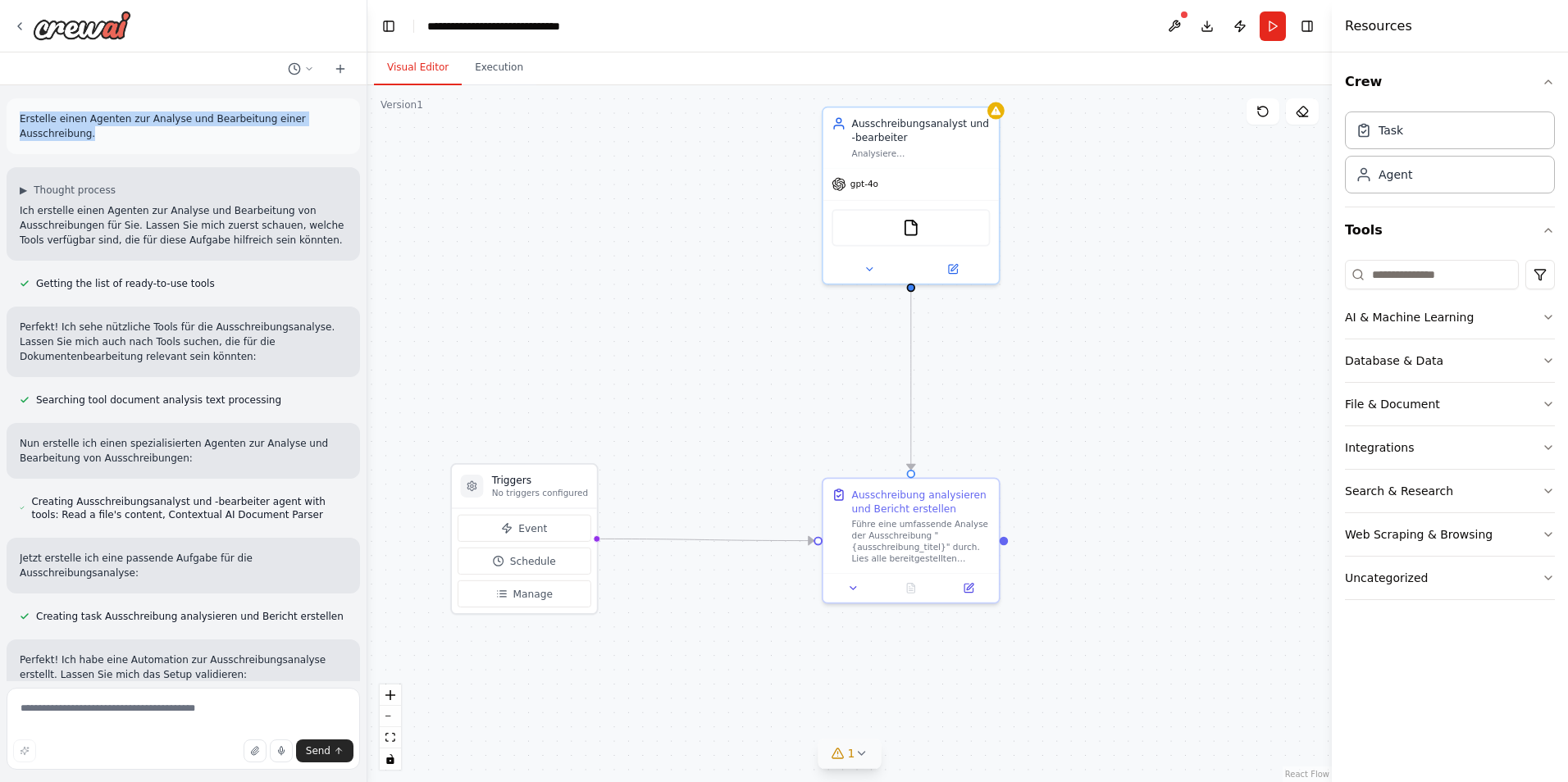
drag, startPoint x: 15, startPoint y: 112, endPoint x: 92, endPoint y: 137, distance: 81.0
click at [92, 137] on div "Erstelle einen Agenten zur Analyse und Bearbeitung einer Ausschreibung." at bounding box center [183, 126] width 354 height 56
copy p "Erstelle einen Agenten zur Analyse und Bearbeitung einer Ausschreibung."
drag, startPoint x: 22, startPoint y: 23, endPoint x: 25, endPoint y: 36, distance: 13.3
click at [23, 26] on icon at bounding box center [20, 26] width 14 height 13
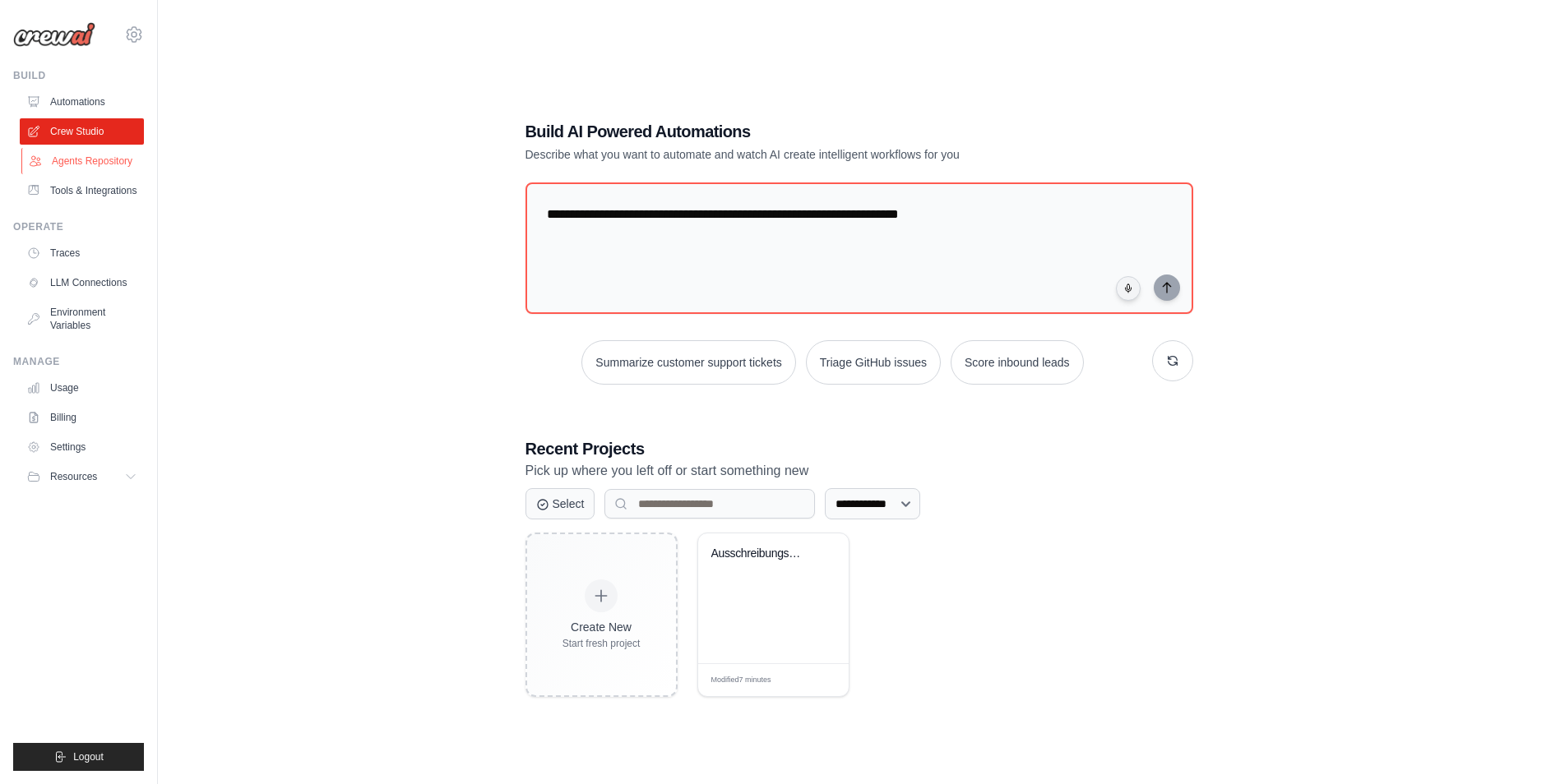
click at [49, 162] on link "Agents Repository" at bounding box center [83, 160] width 124 height 26
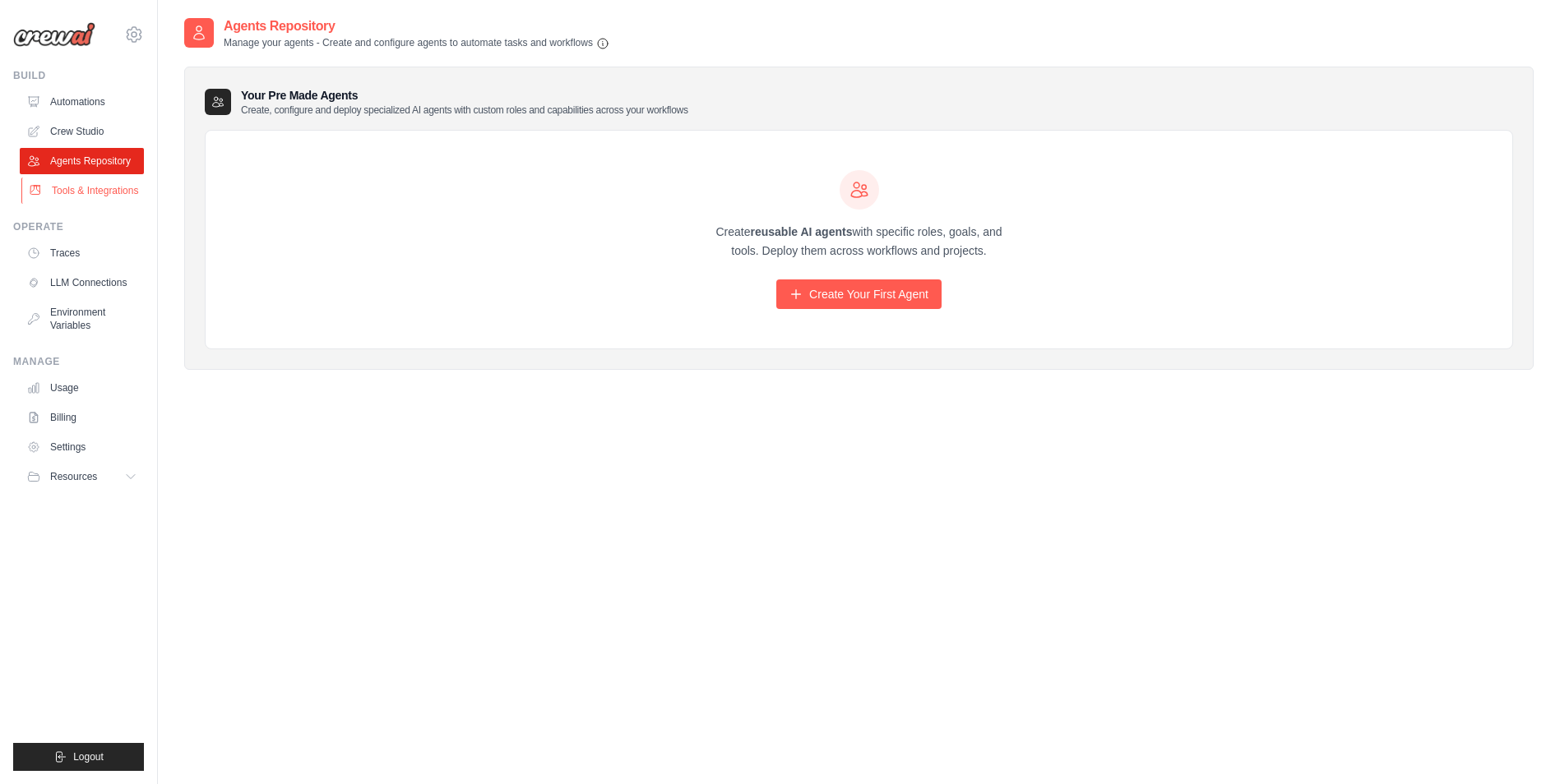
click at [72, 192] on link "Tools & Integrations" at bounding box center [83, 190] width 124 height 26
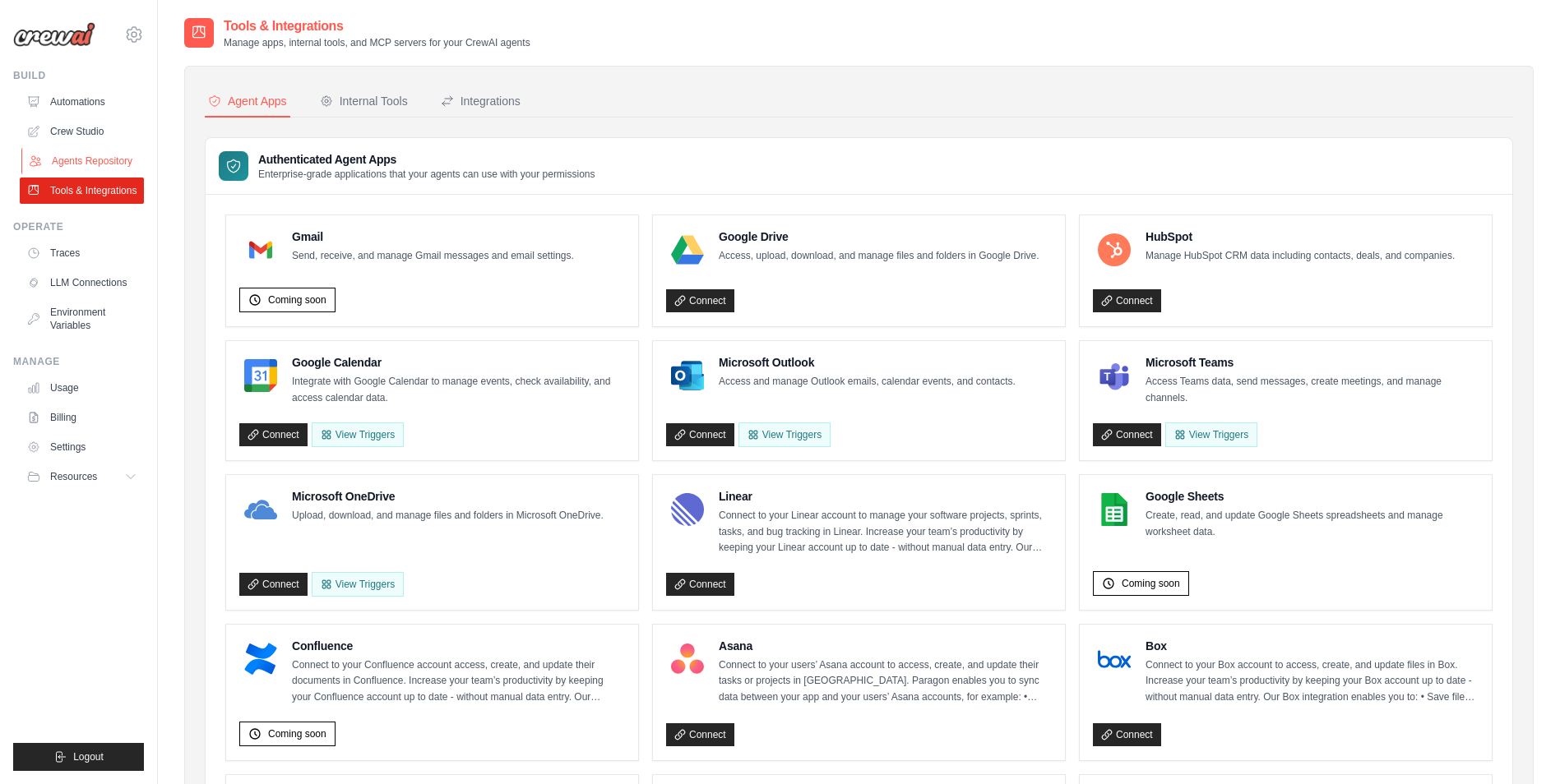
click at [72, 164] on link "Agents Repository" at bounding box center [83, 160] width 124 height 26
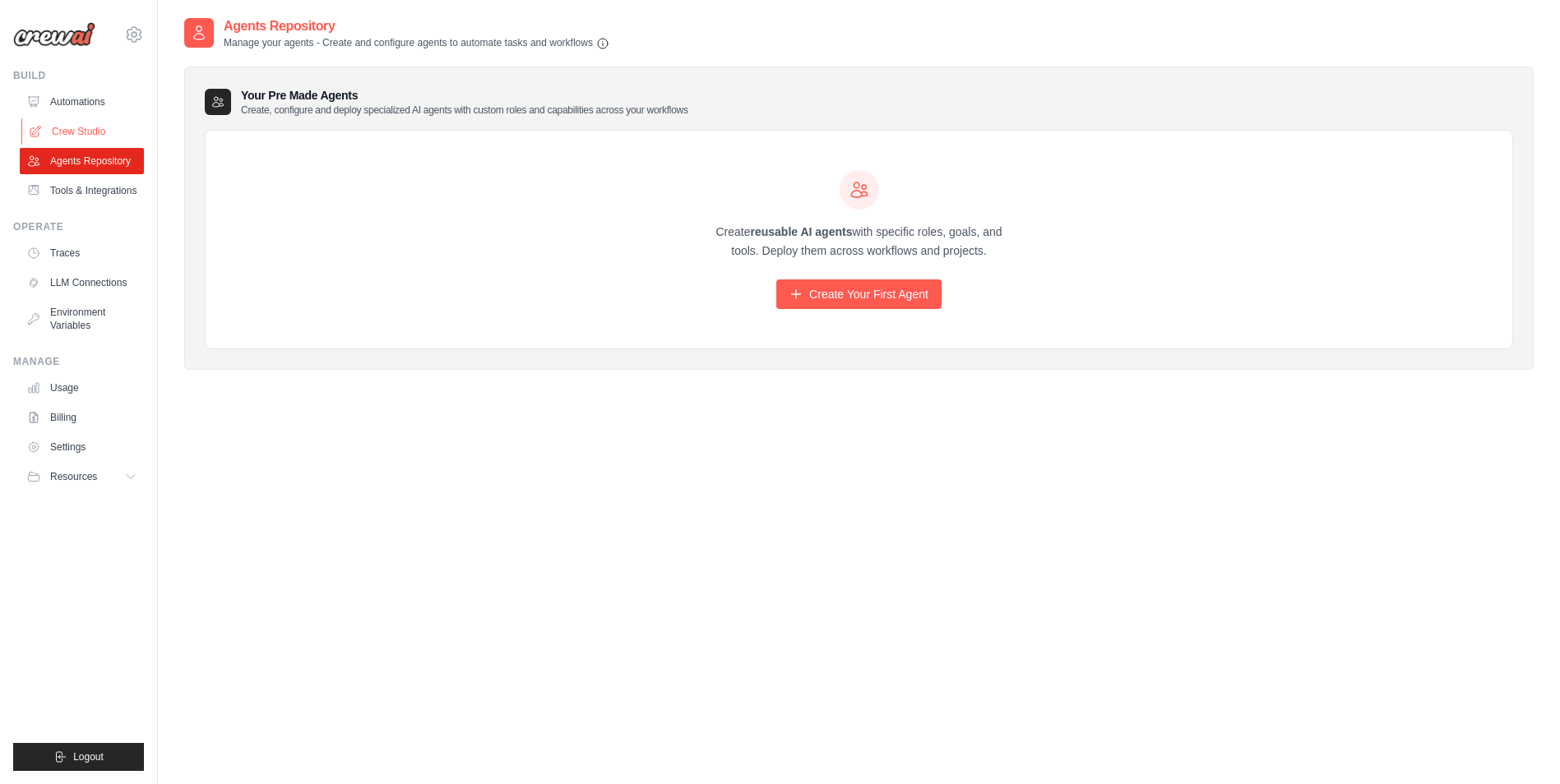
click at [69, 132] on link "Crew Studio" at bounding box center [83, 131] width 124 height 26
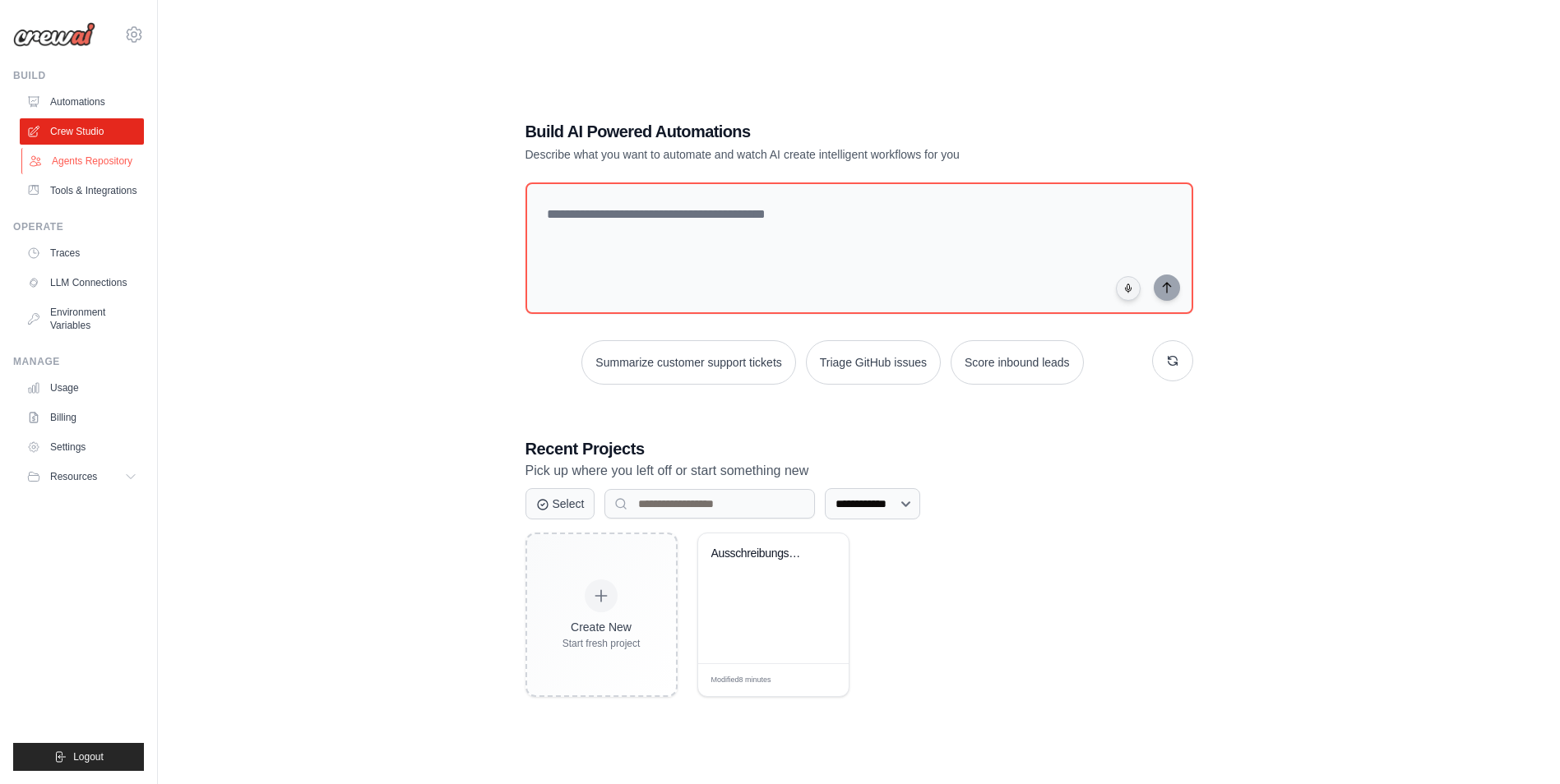
click at [85, 161] on link "Agents Repository" at bounding box center [83, 160] width 124 height 26
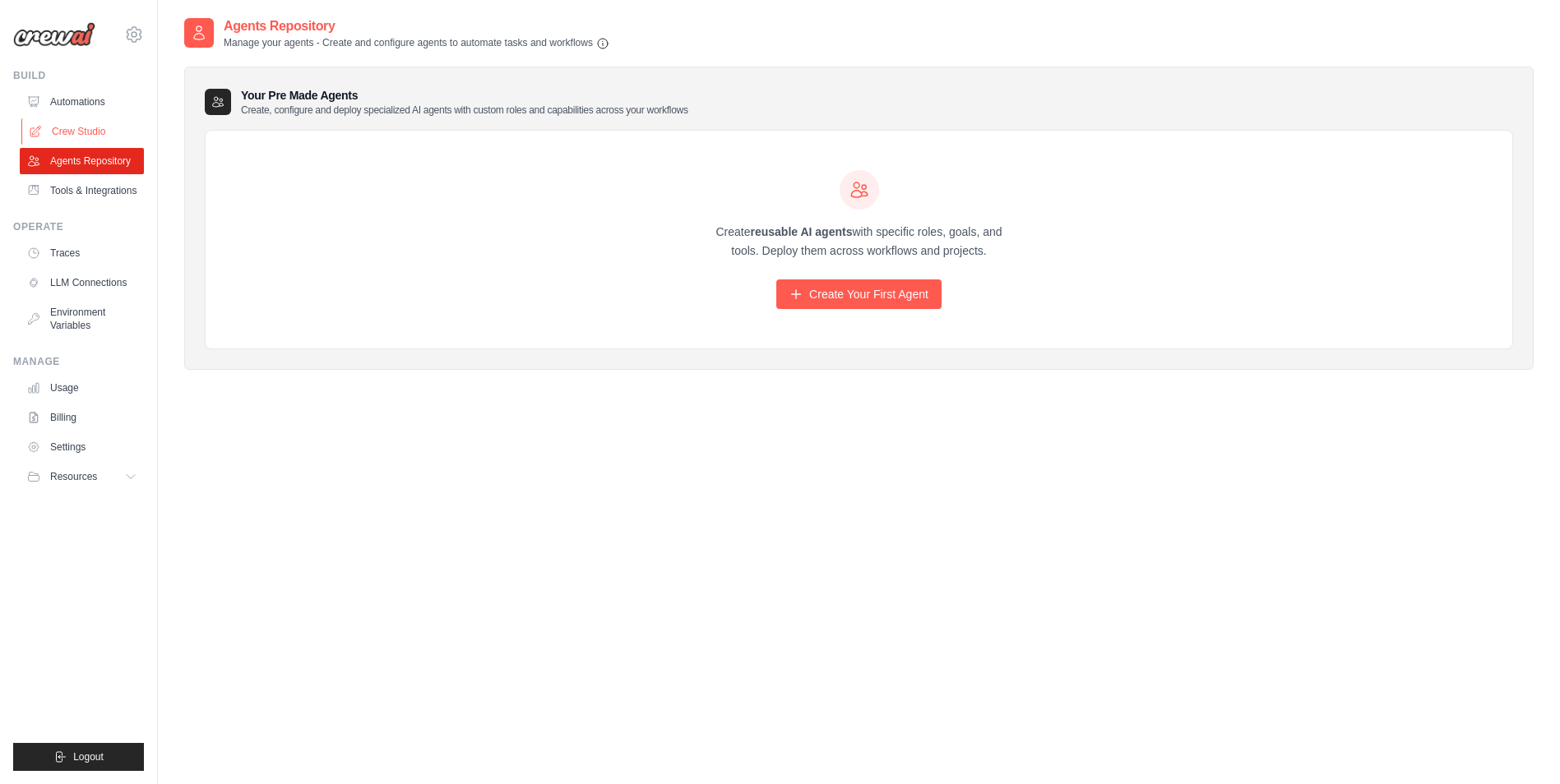
click at [79, 129] on link "Crew Studio" at bounding box center [83, 131] width 124 height 26
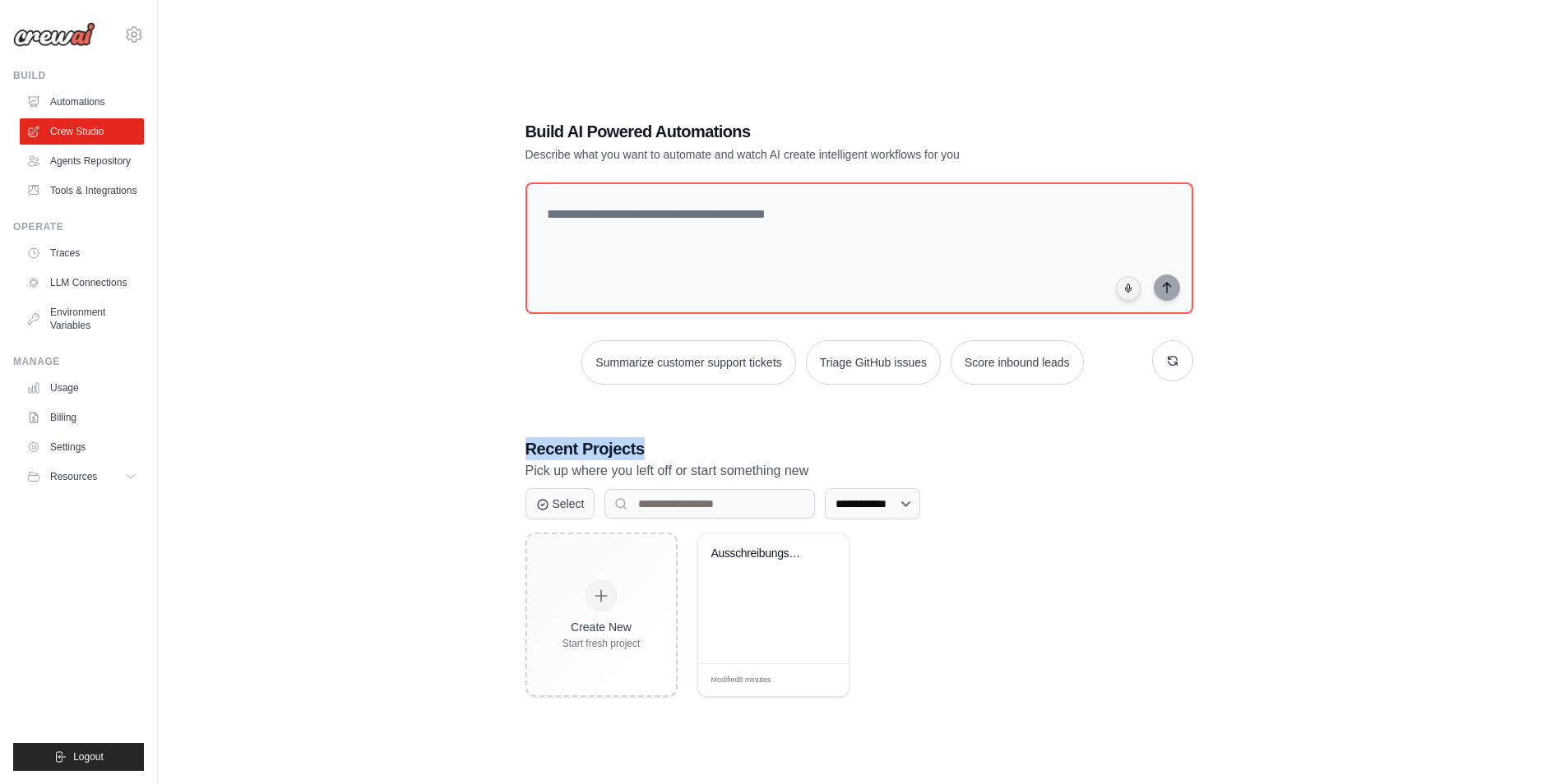
drag, startPoint x: 525, startPoint y: 444, endPoint x: 662, endPoint y: 449, distance: 137.1
click at [662, 449] on div "**********" at bounding box center [859, 408] width 707 height 629
click at [594, 419] on div "**********" at bounding box center [859, 408] width 707 height 629
click at [779, 613] on div "Ausschreibungsanalyse Automation" at bounding box center [774, 598] width 151 height 130
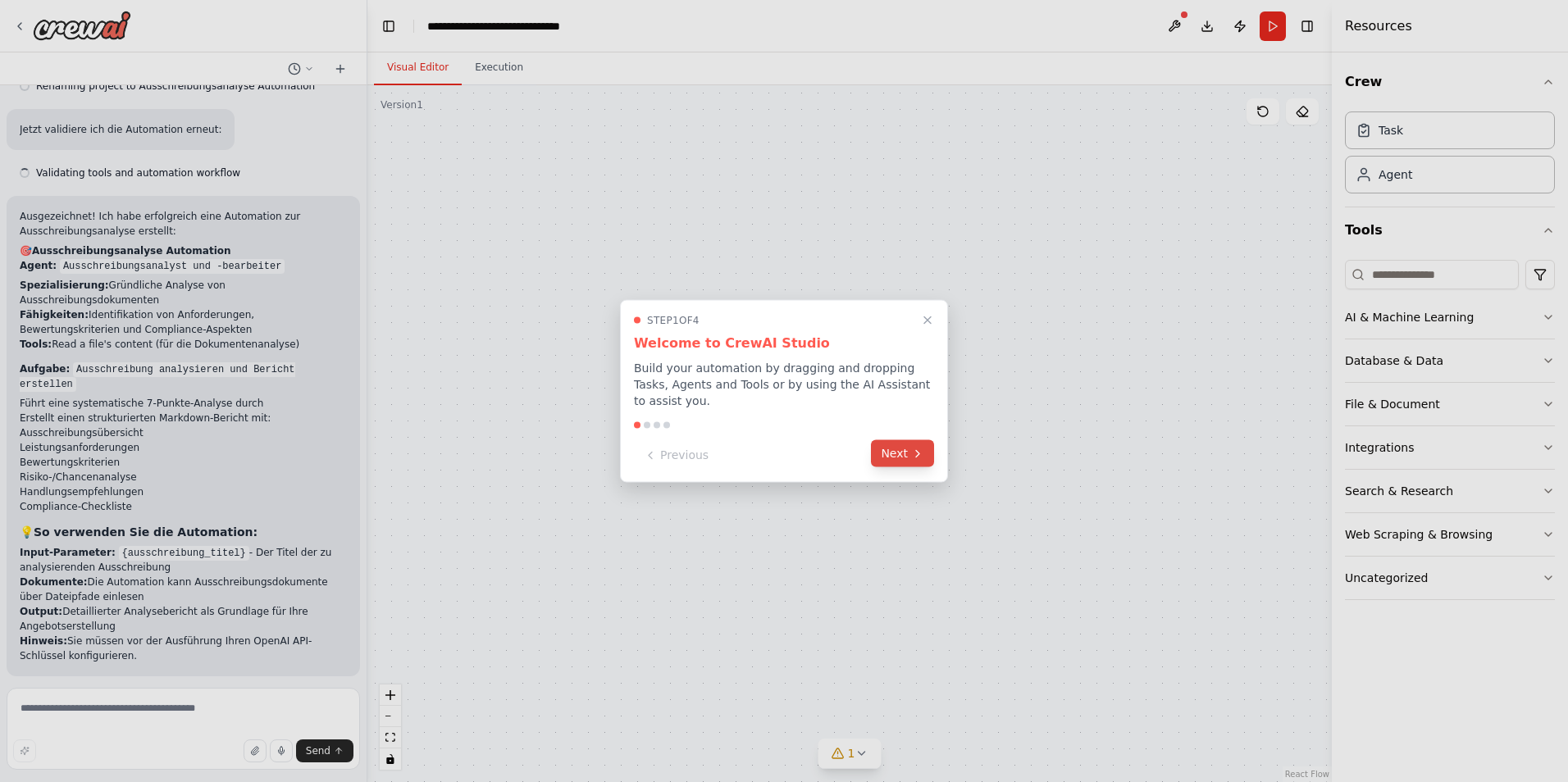
scroll to position [910, 0]
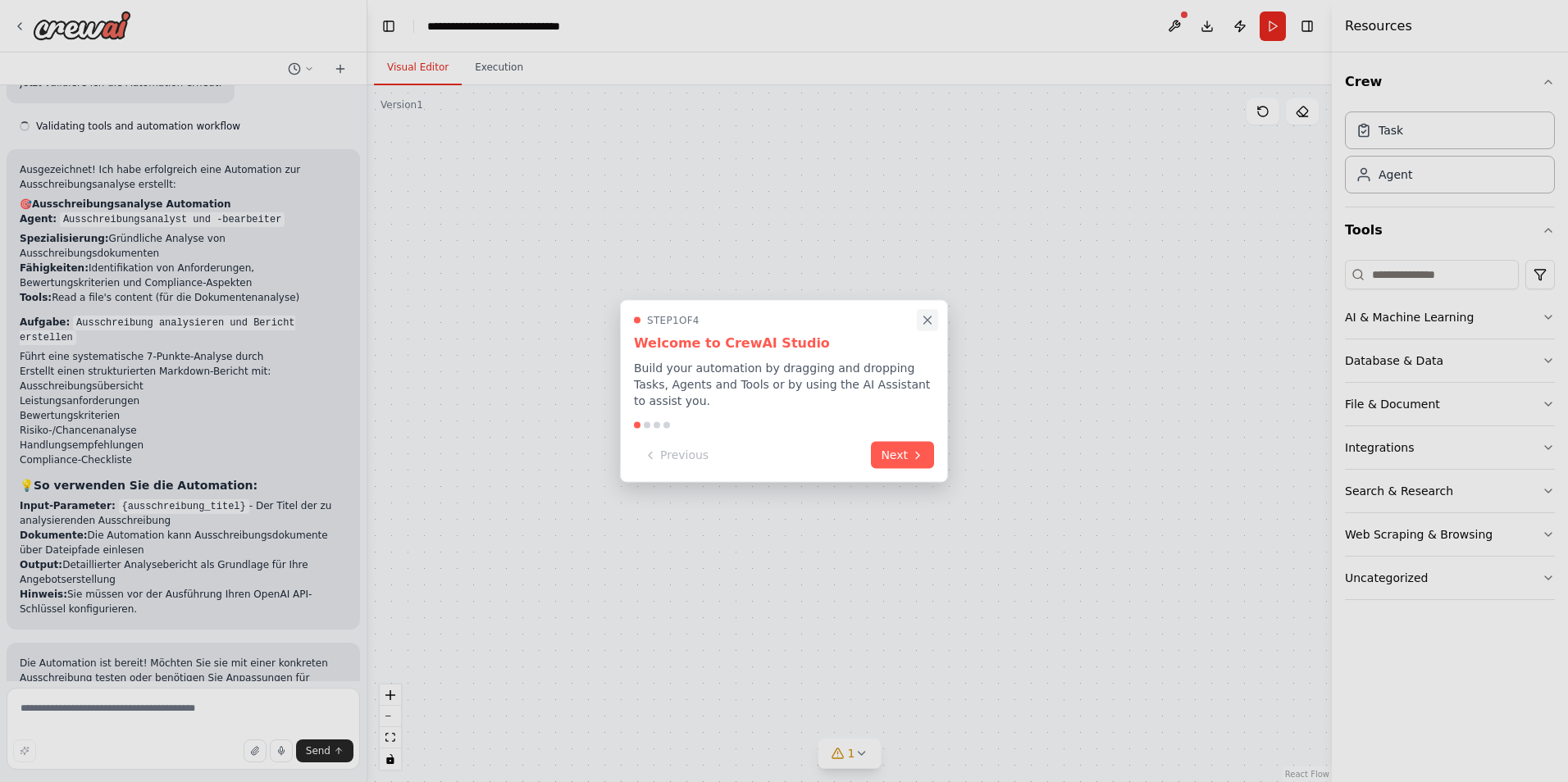
drag, startPoint x: 901, startPoint y: 450, endPoint x: 919, endPoint y: 327, distance: 124.3
click at [919, 327] on div "Step 1 of 4 Welcome to CrewAI Studio Build your automation by dragging and drop…" at bounding box center [784, 391] width 328 height 183
click at [924, 323] on icon "Close walkthrough" at bounding box center [927, 320] width 14 height 14
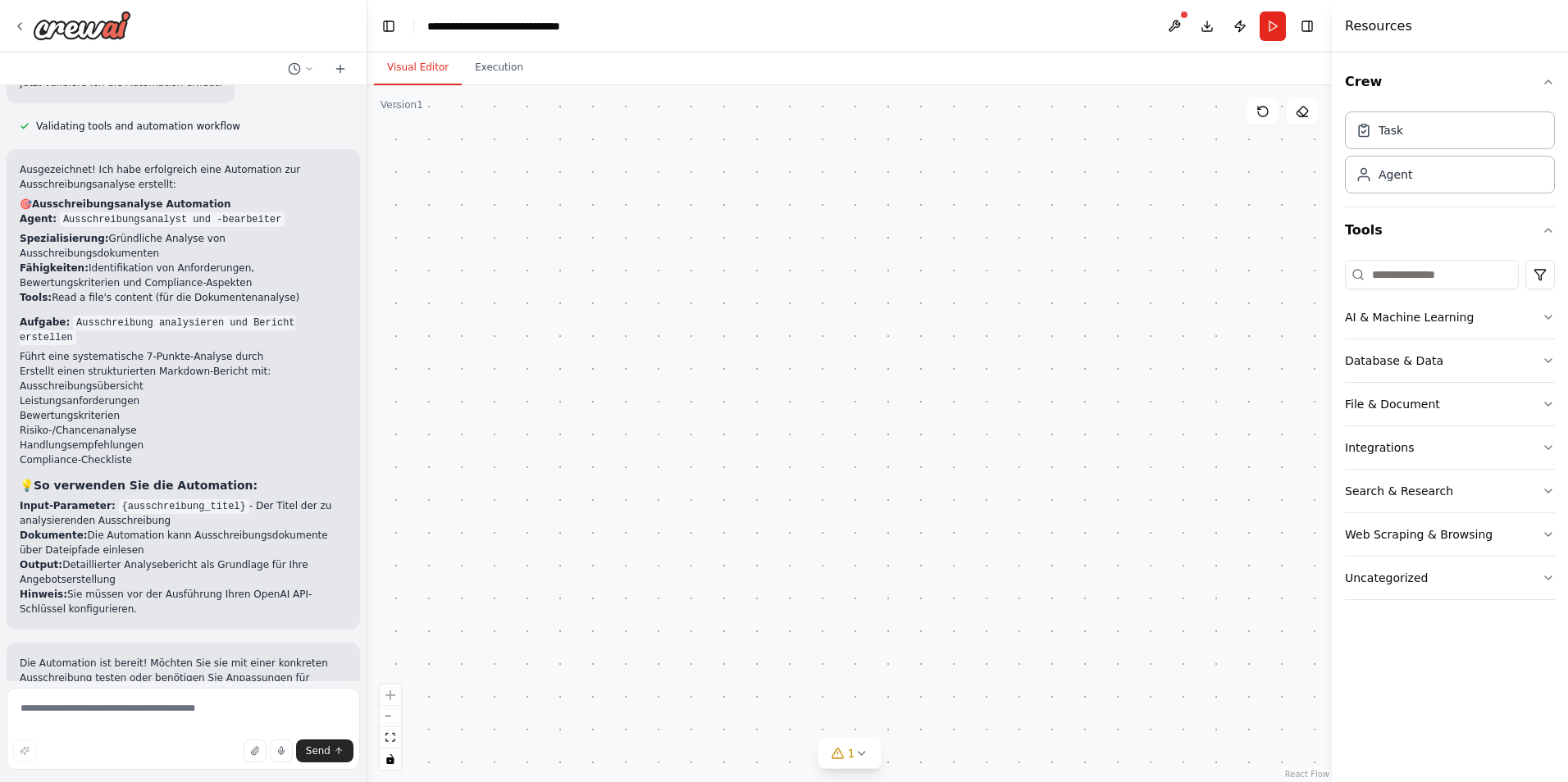
click at [404, 113] on div ".deletable-edge-delete-btn { width: 20px; height: 20px; border: 0px solid #ffff…" at bounding box center [850, 433] width 964 height 697
click at [403, 107] on div "Version 1" at bounding box center [402, 105] width 42 height 13
drag, startPoint x: 579, startPoint y: 273, endPoint x: 741, endPoint y: 582, distance: 348.9
click at [741, 582] on div ".deletable-edge-delete-btn { width: 20px; height: 20px; border: 0px solid #ffff…" at bounding box center [850, 433] width 964 height 697
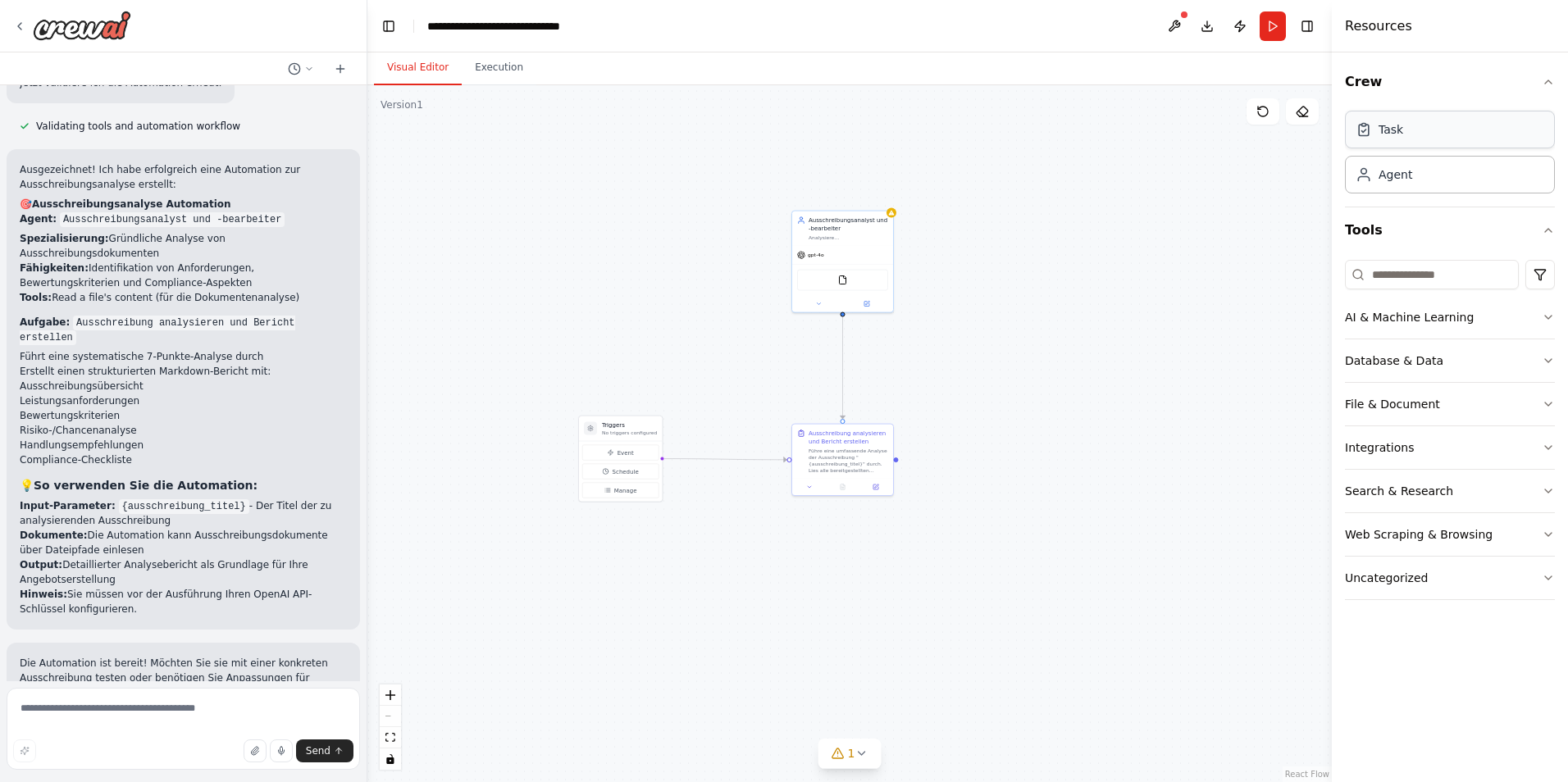
click at [1397, 141] on div "Task" at bounding box center [1450, 129] width 210 height 38
click at [1396, 134] on div "Task" at bounding box center [1392, 129] width 25 height 16
click at [1389, 171] on div "Agent" at bounding box center [1395, 174] width 34 height 16
click at [1393, 179] on div "Agent" at bounding box center [1395, 174] width 34 height 16
click at [1390, 175] on div "Agent" at bounding box center [1395, 174] width 34 height 16
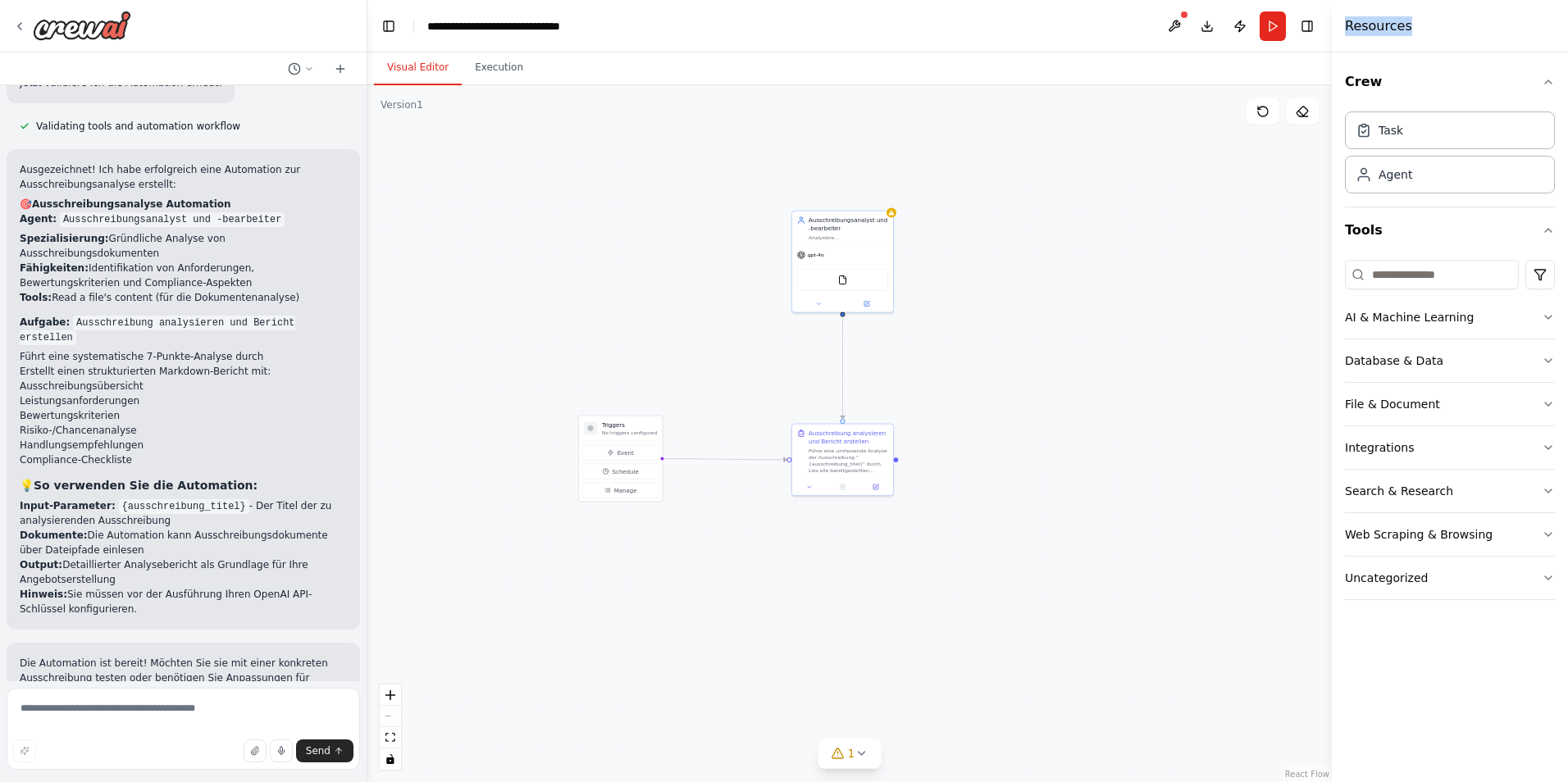
drag, startPoint x: 1348, startPoint y: 27, endPoint x: 1261, endPoint y: 82, distance: 102.9
click at [1419, 32] on div "Resources" at bounding box center [1449, 26] width 236 height 52
click at [1055, 88] on div ".deletable-edge-delete-btn { width: 20px; height: 20px; border: 0px solid #ffff…" at bounding box center [850, 433] width 964 height 697
click at [663, 108] on div ".deletable-edge-delete-btn { width: 20px; height: 20px; border: 0px solid #ffff…" at bounding box center [850, 433] width 964 height 697
click at [665, 145] on div ".deletable-edge-delete-btn { width: 20px; height: 20px; border: 0px solid #ffff…" at bounding box center [850, 433] width 964 height 697
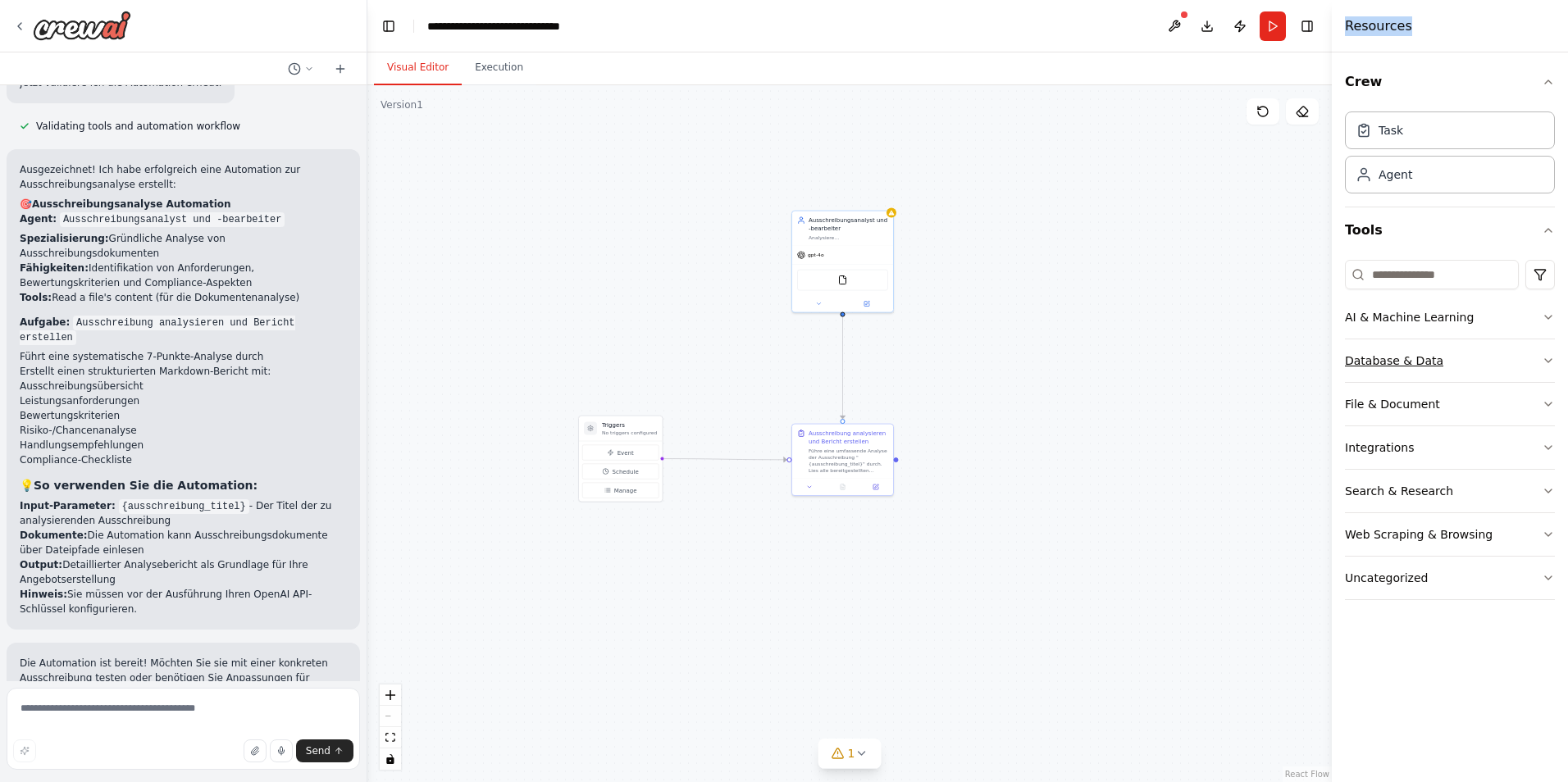
drag, startPoint x: 1549, startPoint y: 357, endPoint x: 1539, endPoint y: 364, distance: 12.2
click at [1549, 358] on icon "button" at bounding box center [1549, 361] width 14 height 13
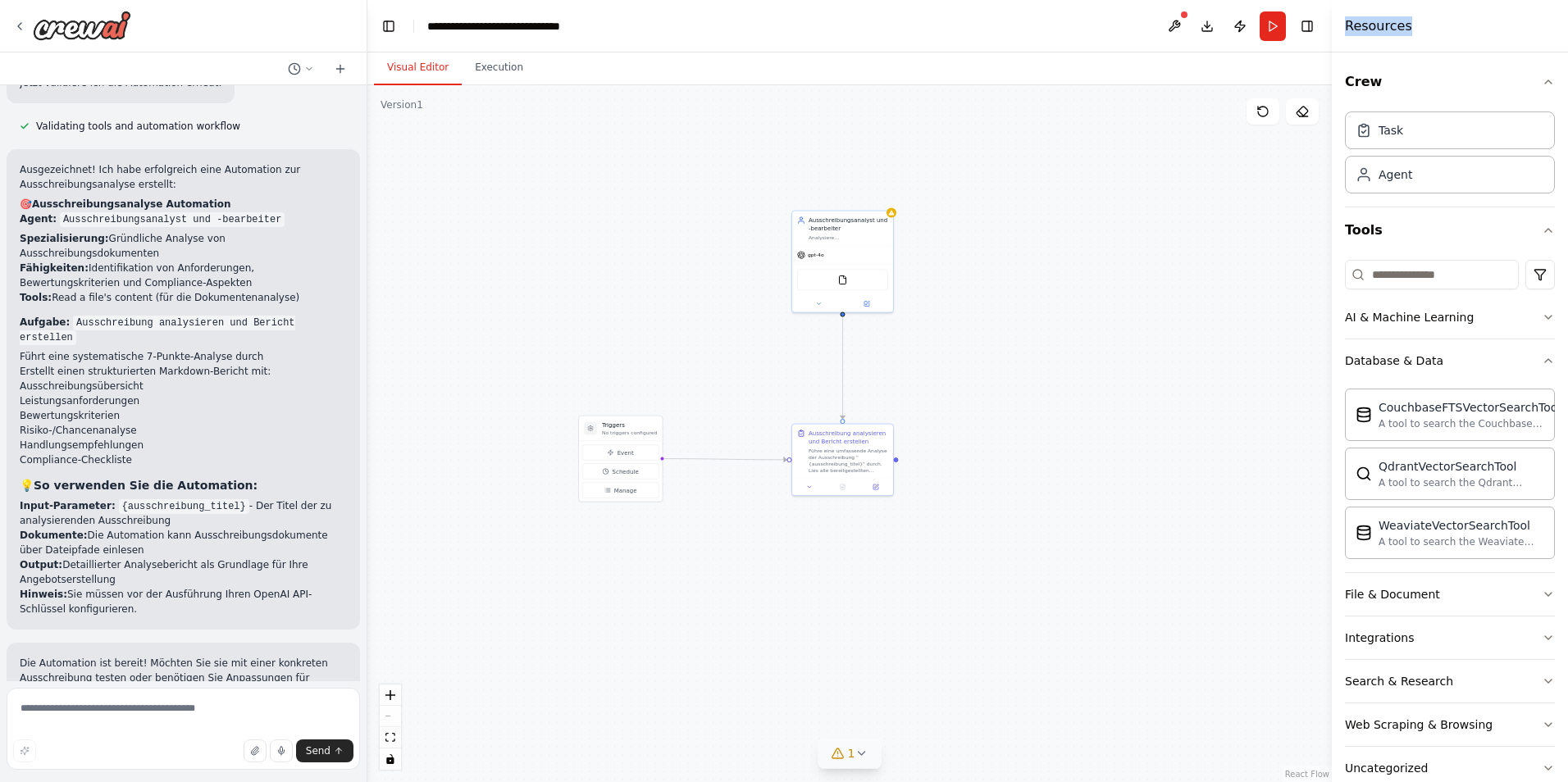
click at [860, 752] on icon at bounding box center [861, 754] width 14 height 13
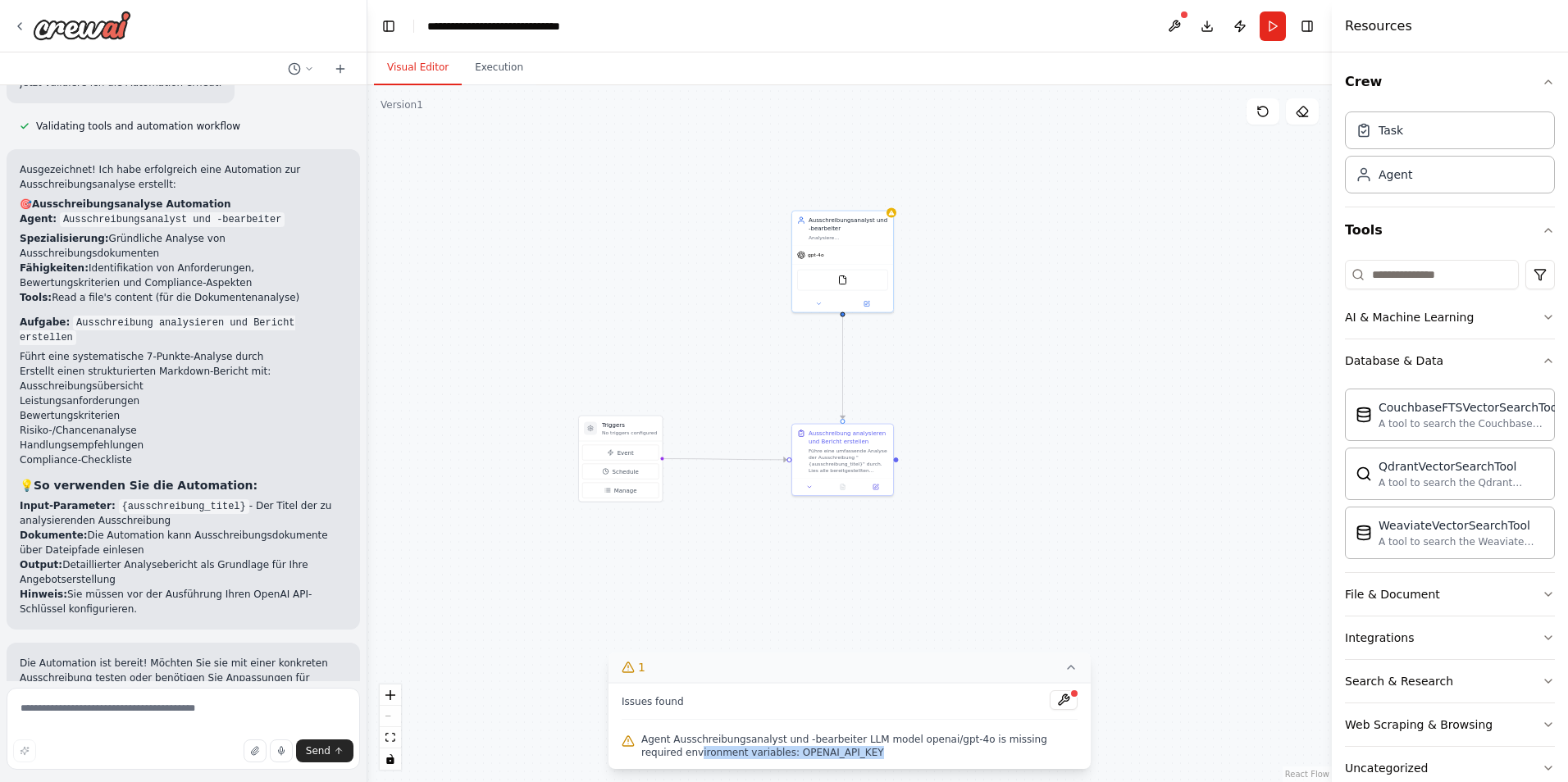
drag, startPoint x: 657, startPoint y: 753, endPoint x: 848, endPoint y: 753, distance: 191.0
click at [848, 753] on span "Agent Ausschreibungsanalyst und -bearbeiter LLM model openai/gpt-4o is missing …" at bounding box center [859, 745] width 436 height 26
click at [1096, 522] on div ".deletable-edge-delete-btn { width: 20px; height: 20px; border: 0px solid #ffff…" at bounding box center [843, 433] width 952 height 697
click at [1067, 666] on icon at bounding box center [1071, 668] width 14 height 13
click at [1527, 634] on button "Integrations" at bounding box center [1450, 638] width 210 height 42
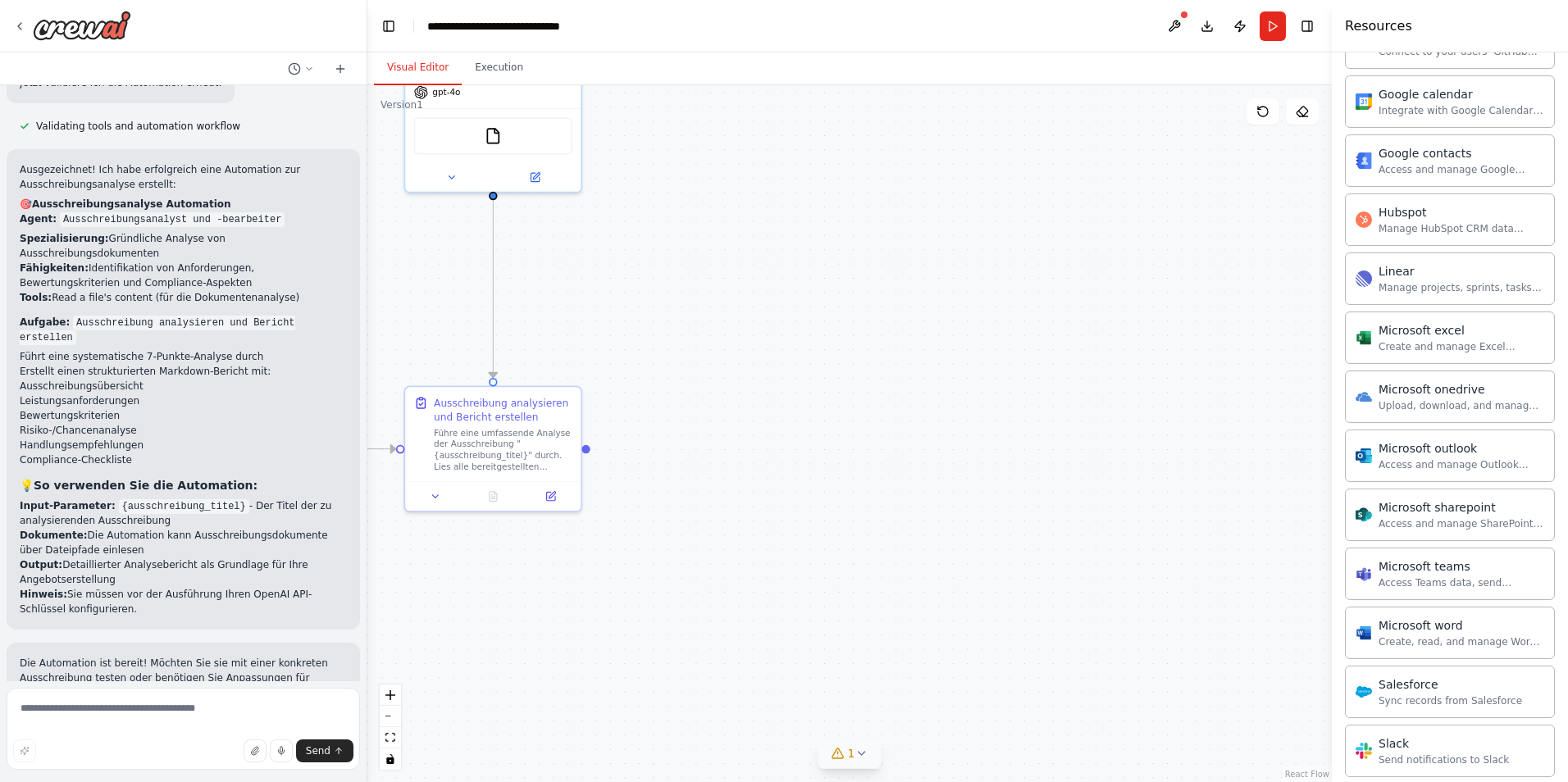
scroll to position [821, 0]
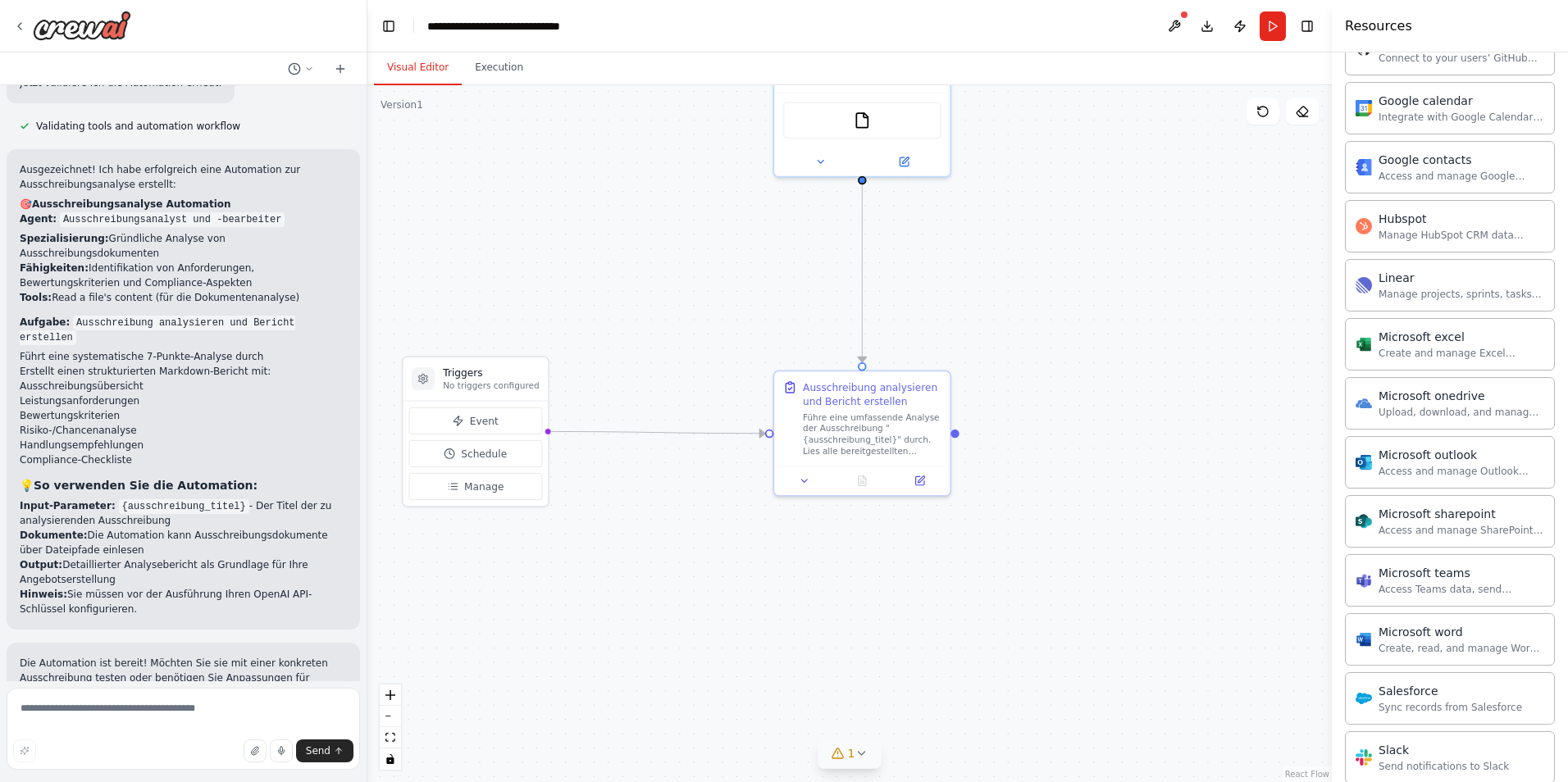
drag, startPoint x: 700, startPoint y: 350, endPoint x: 1022, endPoint y: 362, distance: 322.2
click at [1069, 332] on div ".deletable-edge-delete-btn { width: 20px; height: 20px; border: 0px solid #ffff…" at bounding box center [850, 433] width 964 height 697
click at [21, 30] on icon at bounding box center [20, 26] width 14 height 13
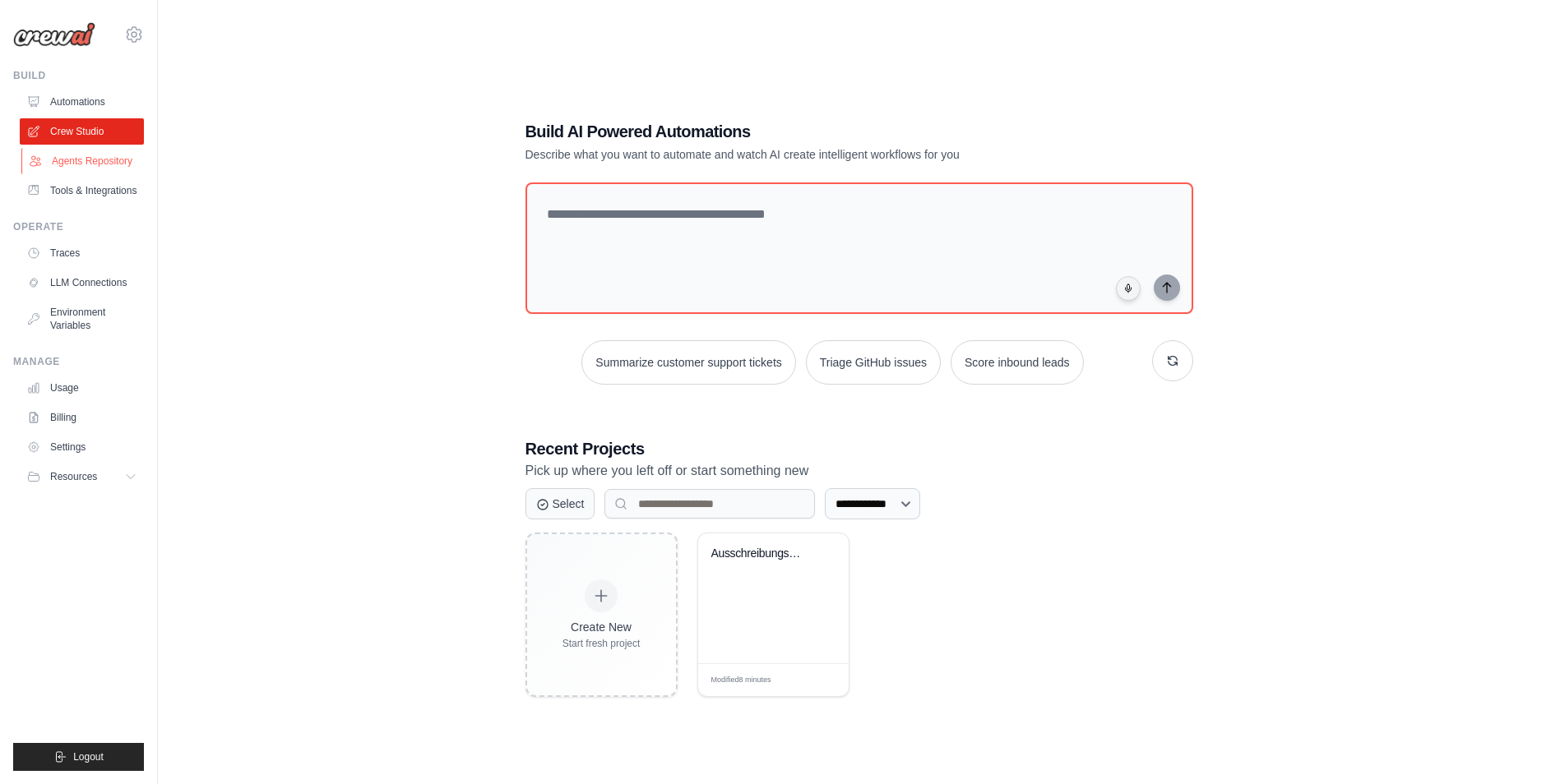
click at [74, 161] on link "Agents Repository" at bounding box center [83, 160] width 124 height 26
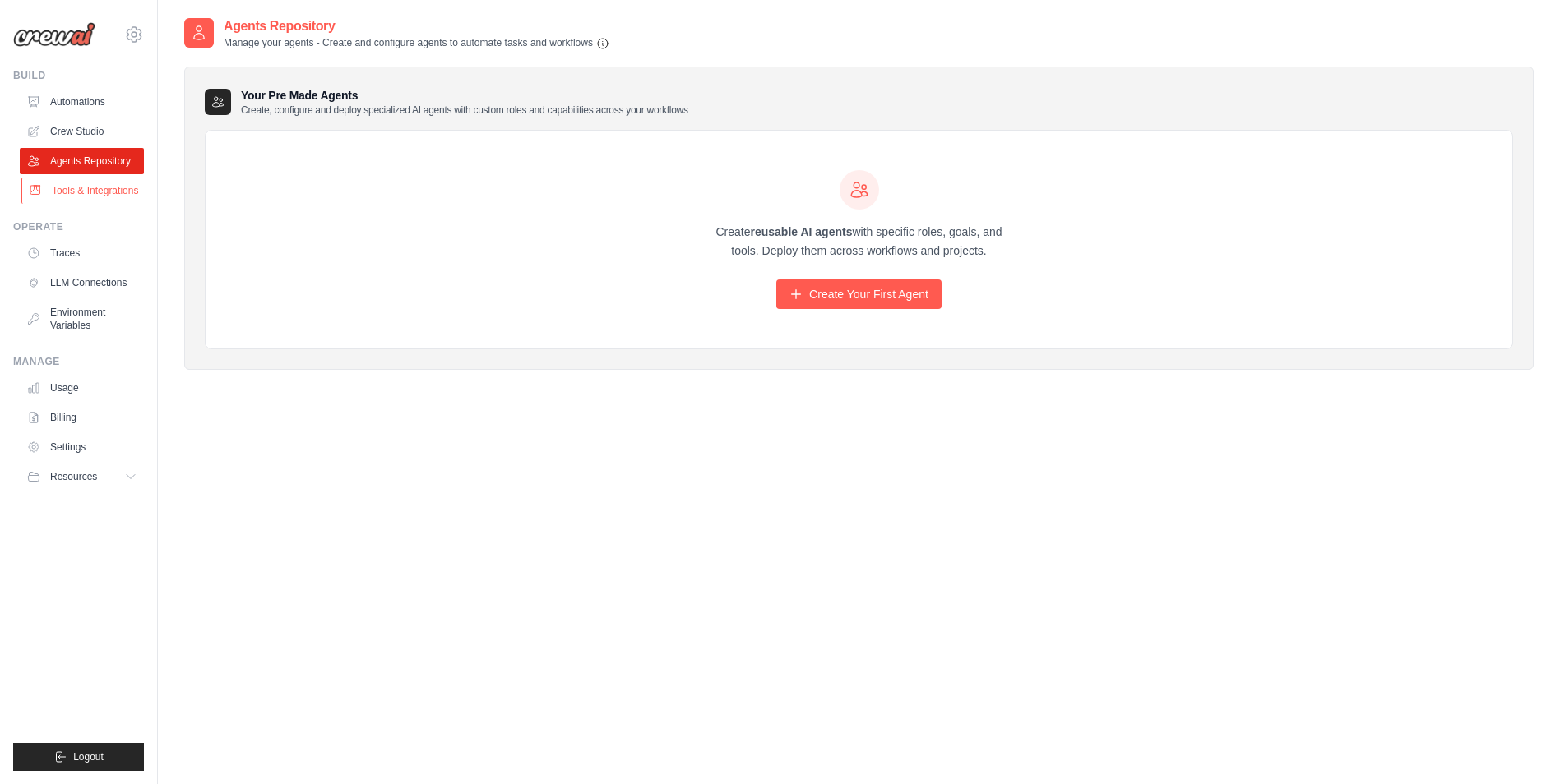
click at [91, 187] on link "Tools & Integrations" at bounding box center [83, 190] width 124 height 26
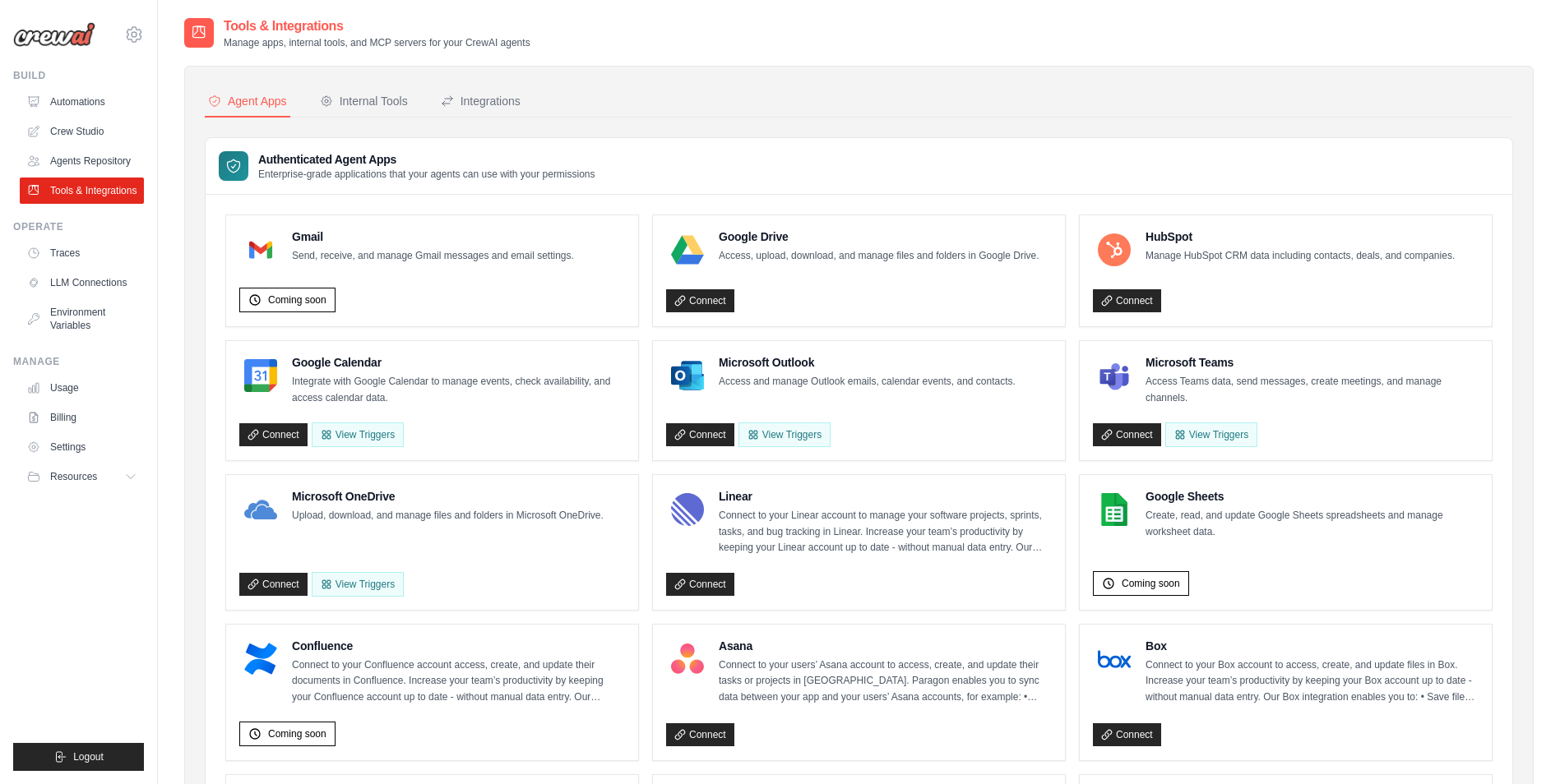
scroll to position [82, 0]
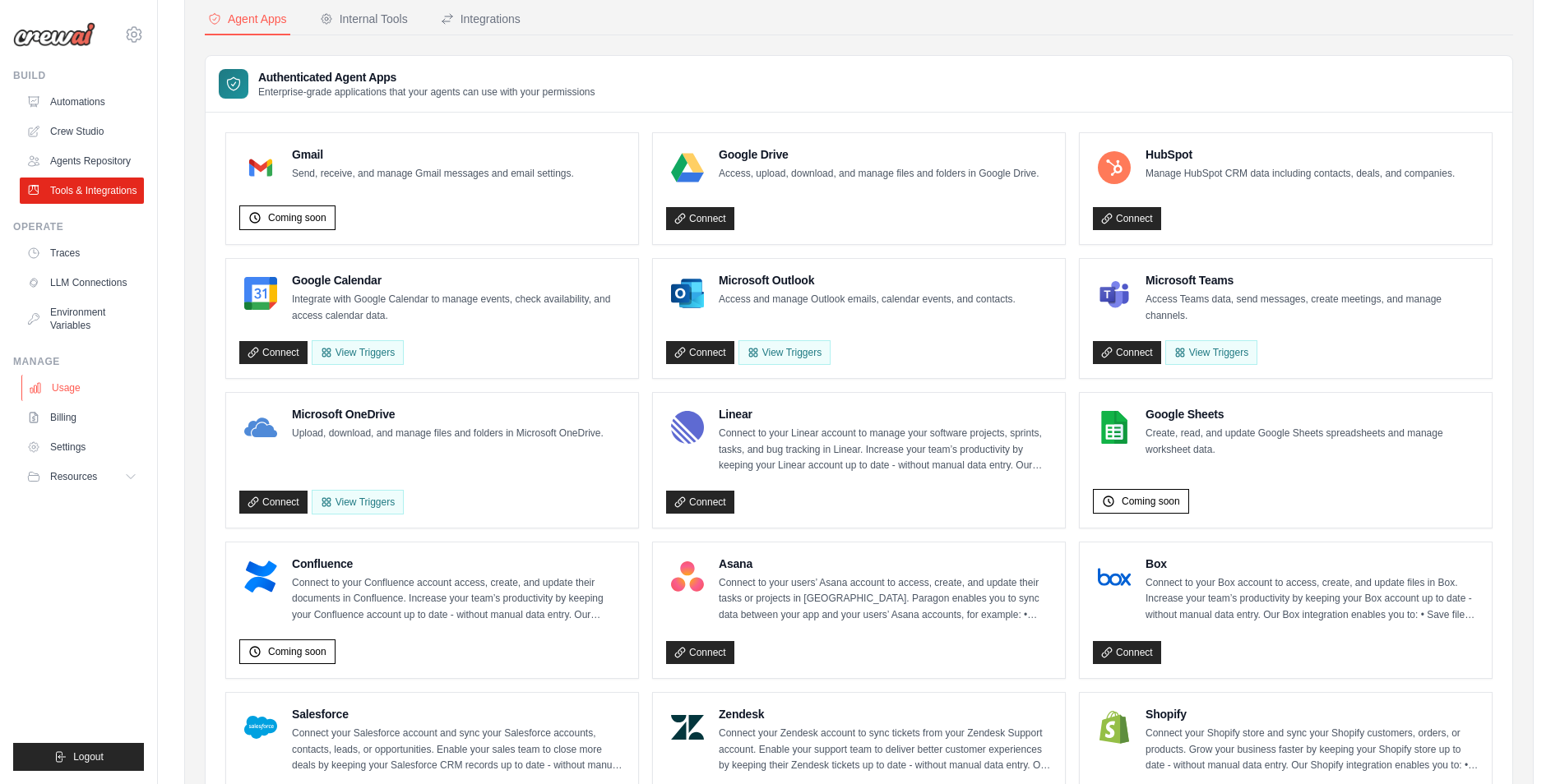
click at [74, 388] on link "Usage" at bounding box center [83, 388] width 124 height 26
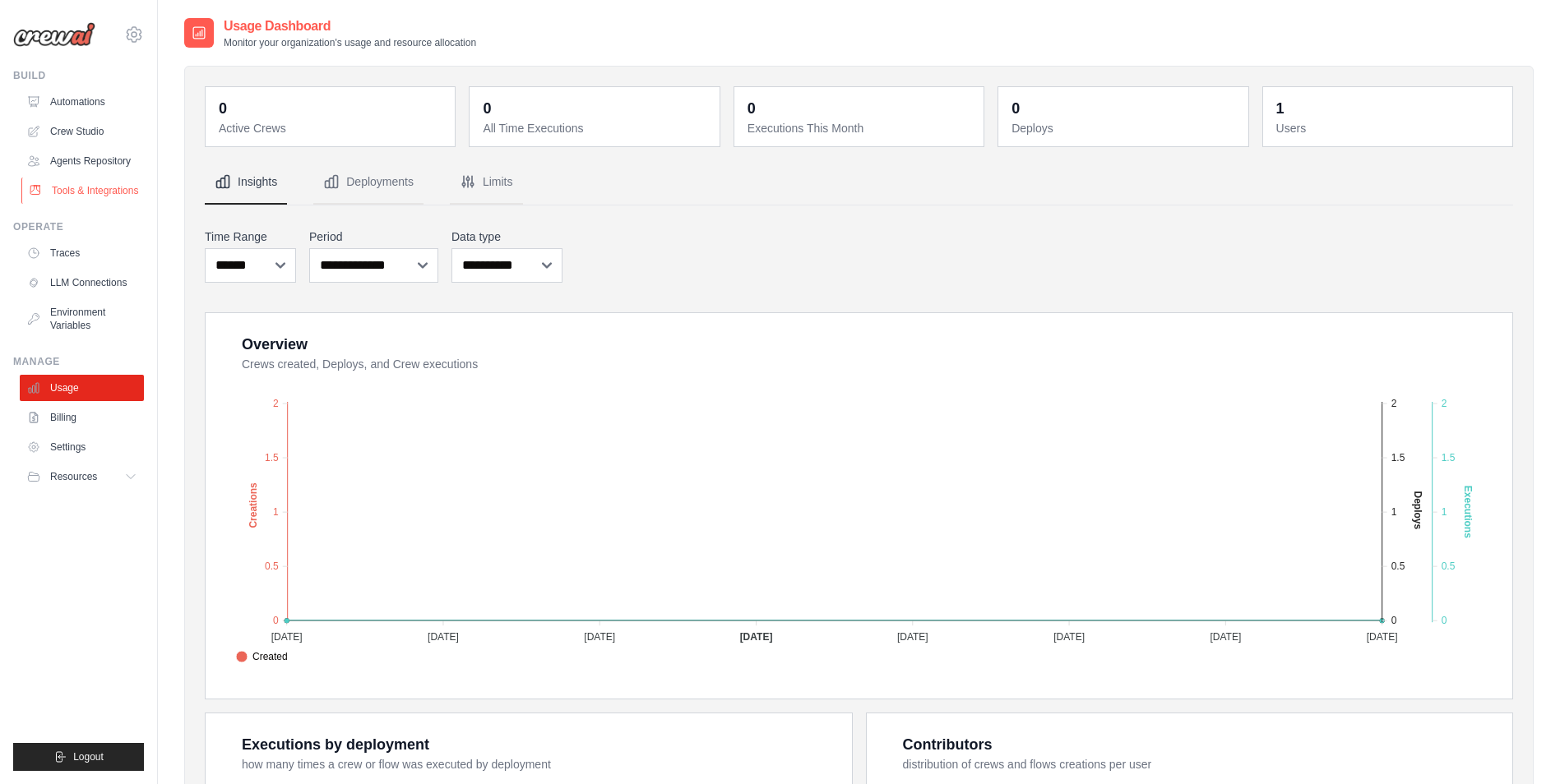
click at [81, 187] on link "Tools & Integrations" at bounding box center [83, 190] width 124 height 26
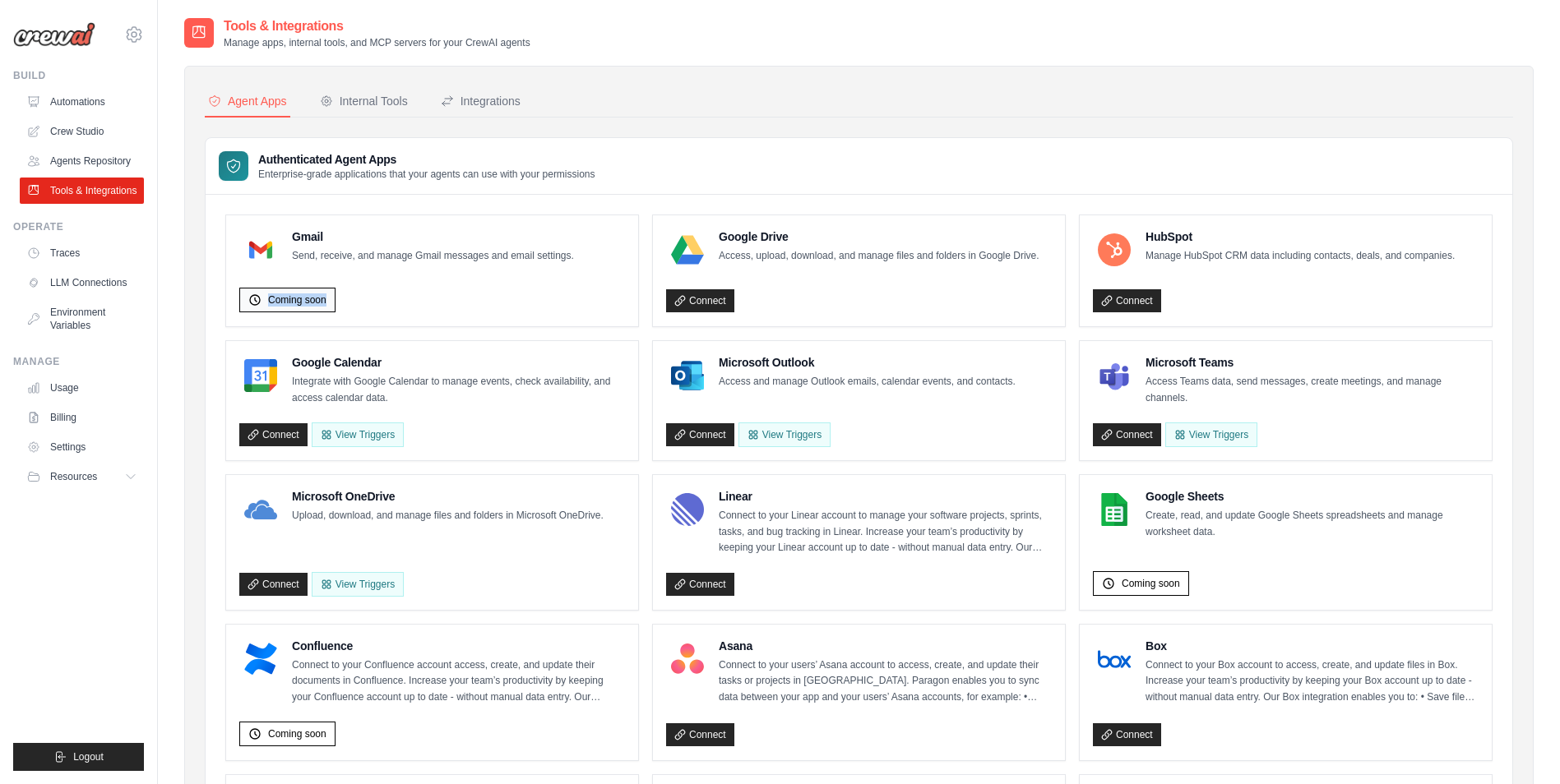
drag, startPoint x: 269, startPoint y: 302, endPoint x: 335, endPoint y: 305, distance: 66.1
click at [335, 305] on div "Coming soon" at bounding box center [287, 301] width 97 height 25
drag, startPoint x: 1131, startPoint y: 580, endPoint x: 1190, endPoint y: 580, distance: 59.0
click at [1190, 580] on div "Coming soon" at bounding box center [1285, 580] width 386 height 32
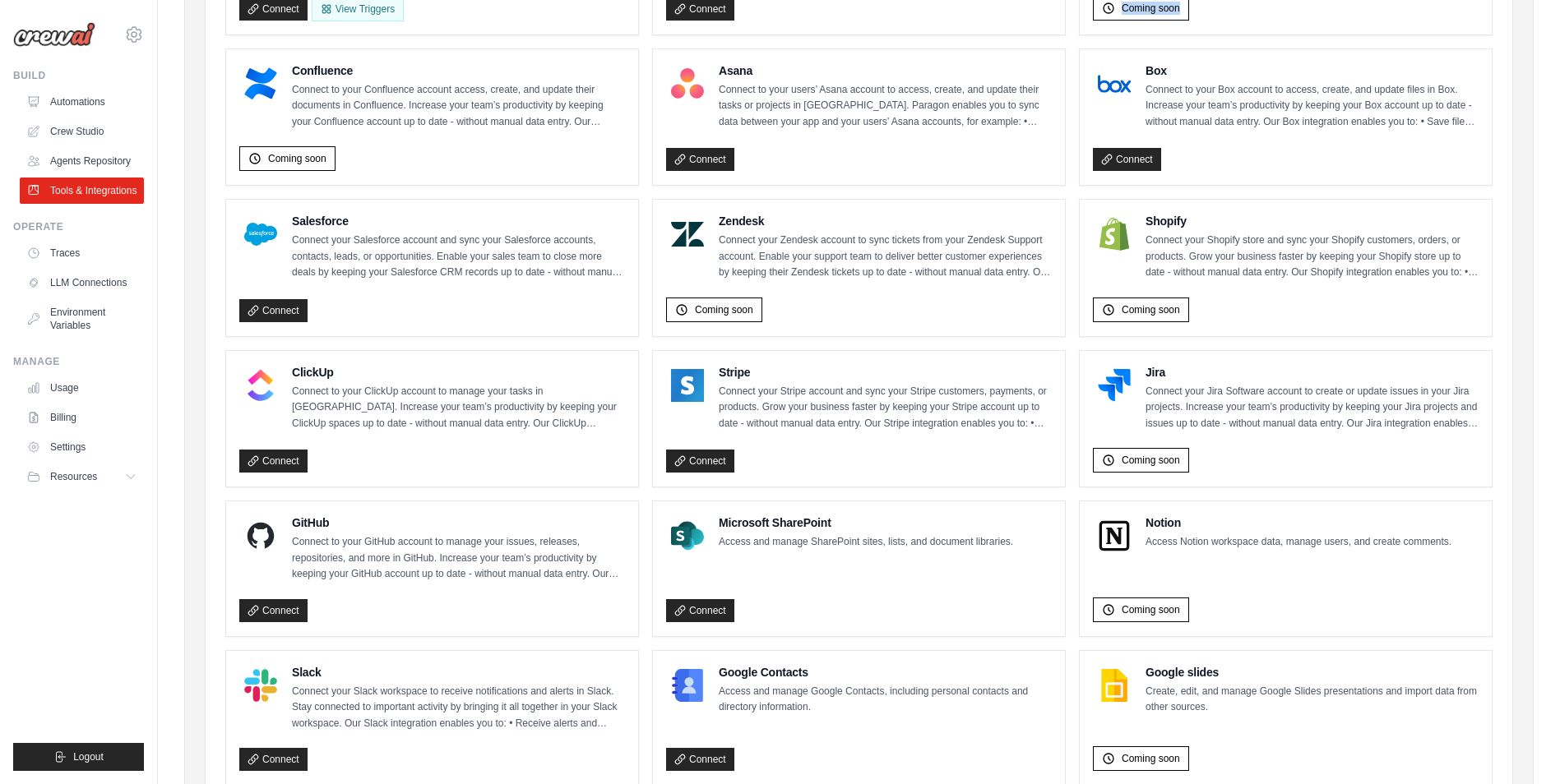
scroll to position [657, 0]
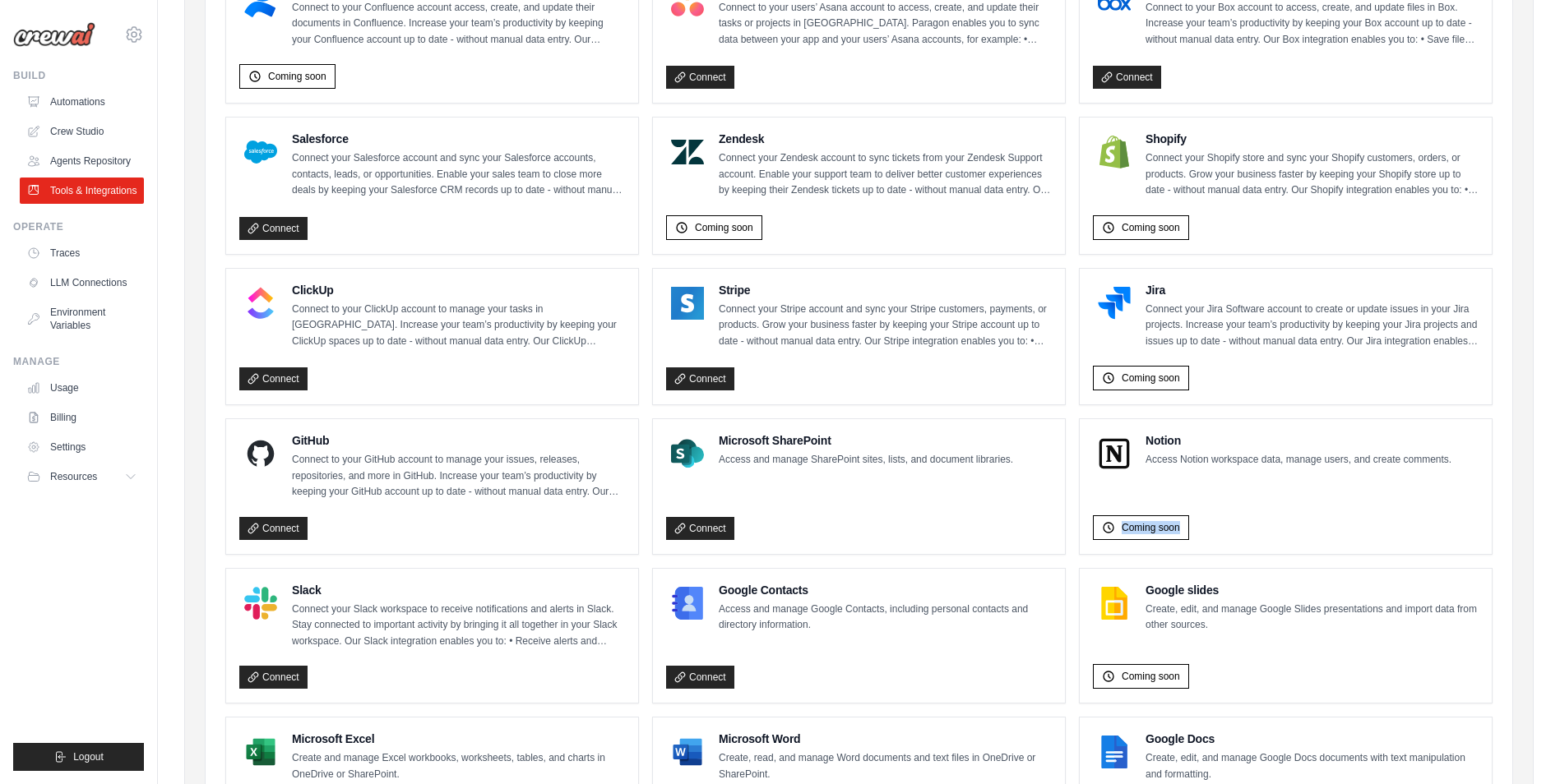
drag, startPoint x: 1123, startPoint y: 525, endPoint x: 1209, endPoint y: 529, distance: 86.1
click at [1209, 529] on div "Coming soon" at bounding box center [1285, 524] width 386 height 32
click at [1180, 493] on div "Notion Access Notion workspace data, manage users, and create comments. Coming …" at bounding box center [1285, 486] width 386 height 108
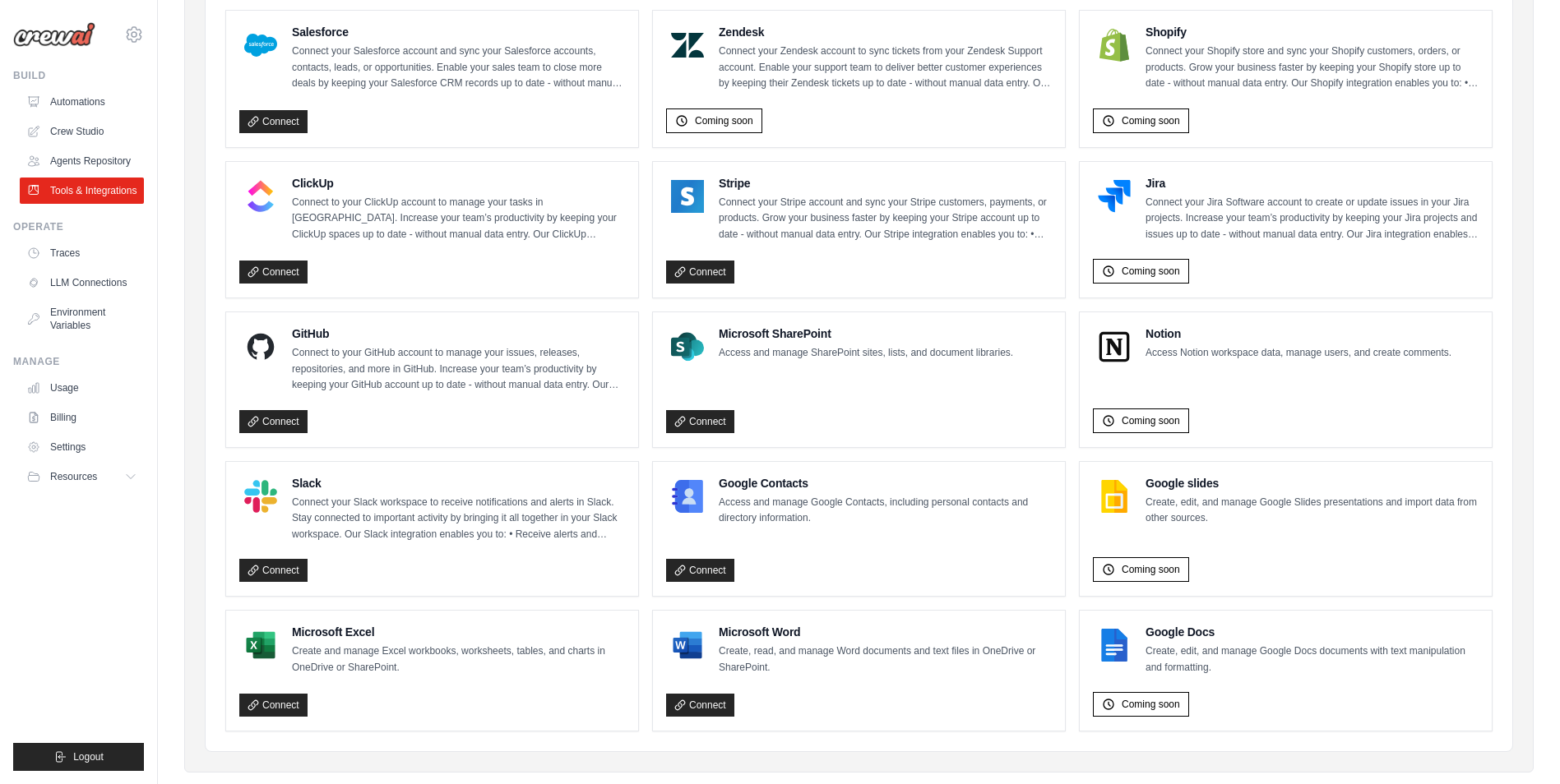
scroll to position [796, 0]
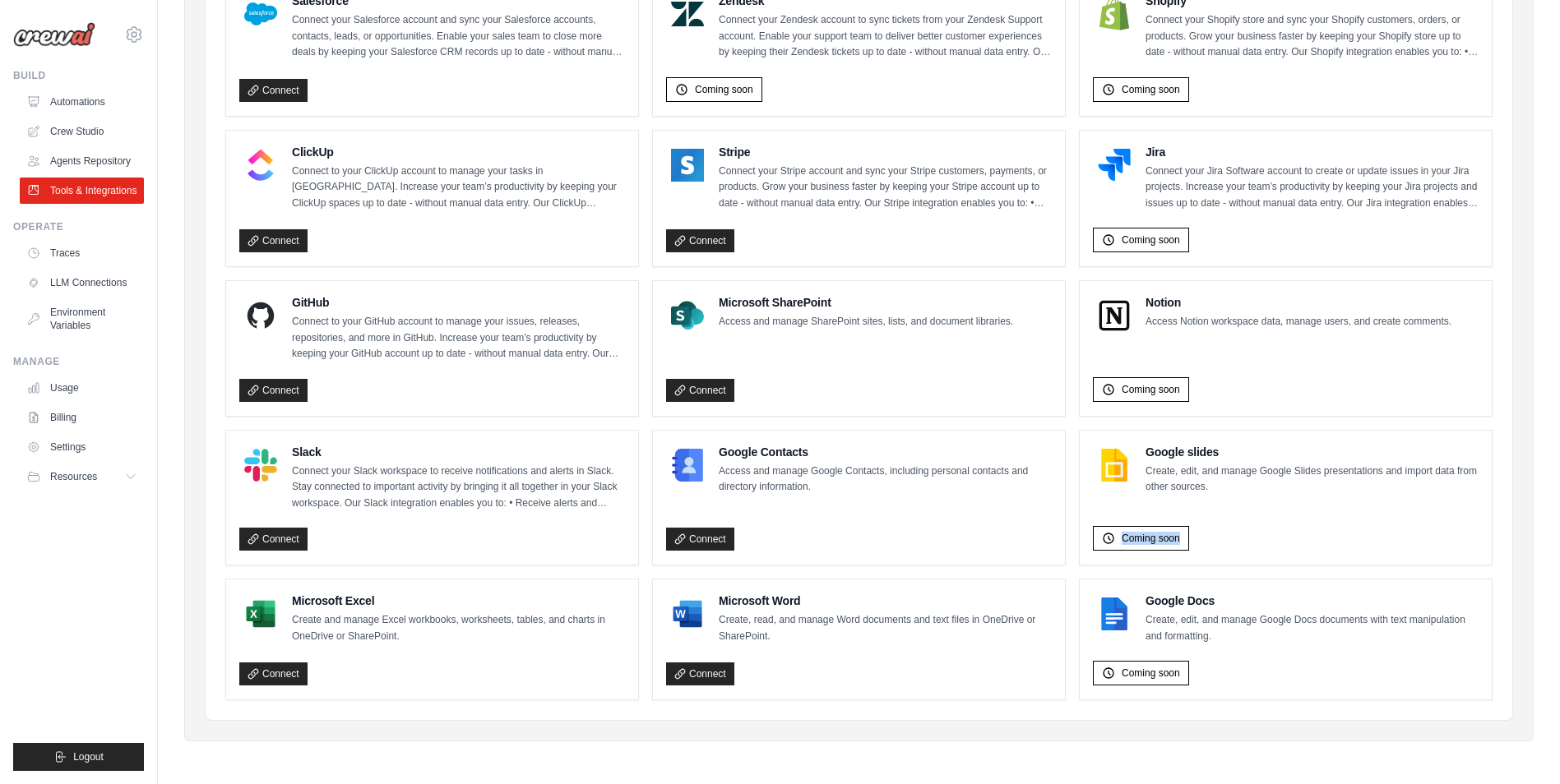
drag, startPoint x: 1120, startPoint y: 541, endPoint x: 1206, endPoint y: 541, distance: 86.0
click at [1206, 541] on div "Coming soon" at bounding box center [1285, 536] width 386 height 32
click at [1212, 499] on div "Google slides Create, edit, and manage Google Slides presentations and import d…" at bounding box center [1285, 498] width 386 height 108
